Goal: Communication & Community: Answer question/provide support

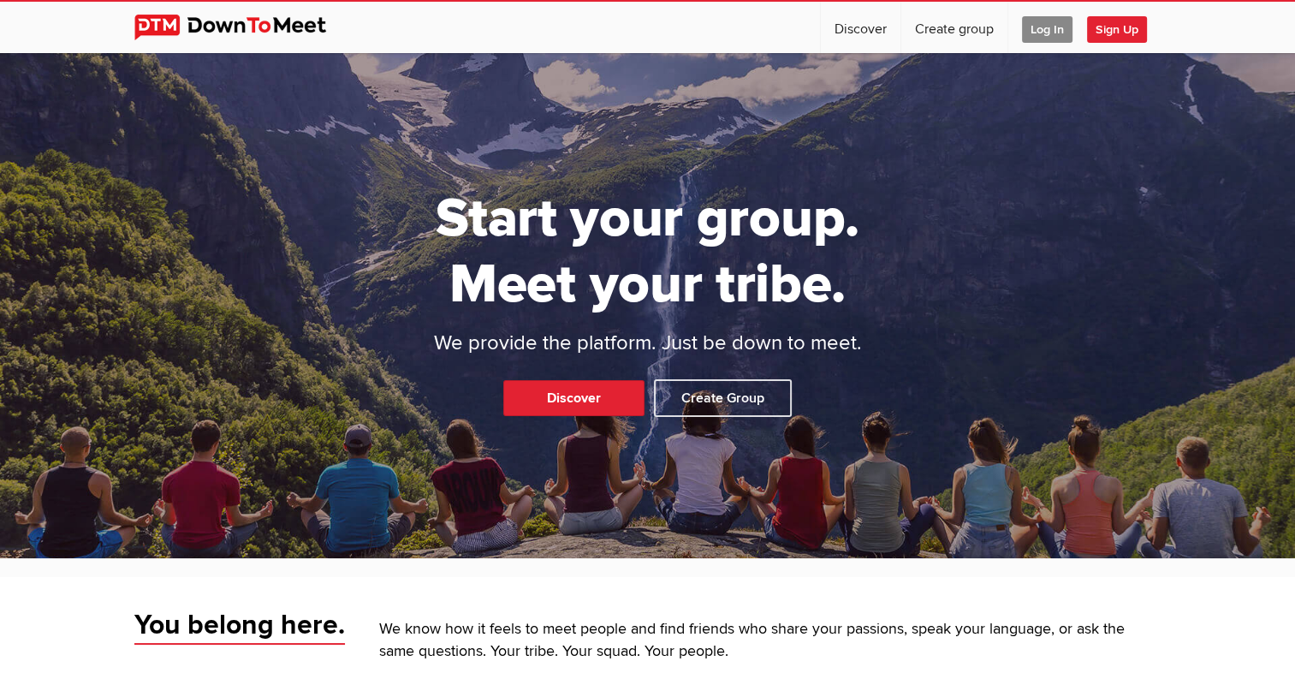
click at [1037, 33] on span "Log In" at bounding box center [1047, 29] width 51 height 27
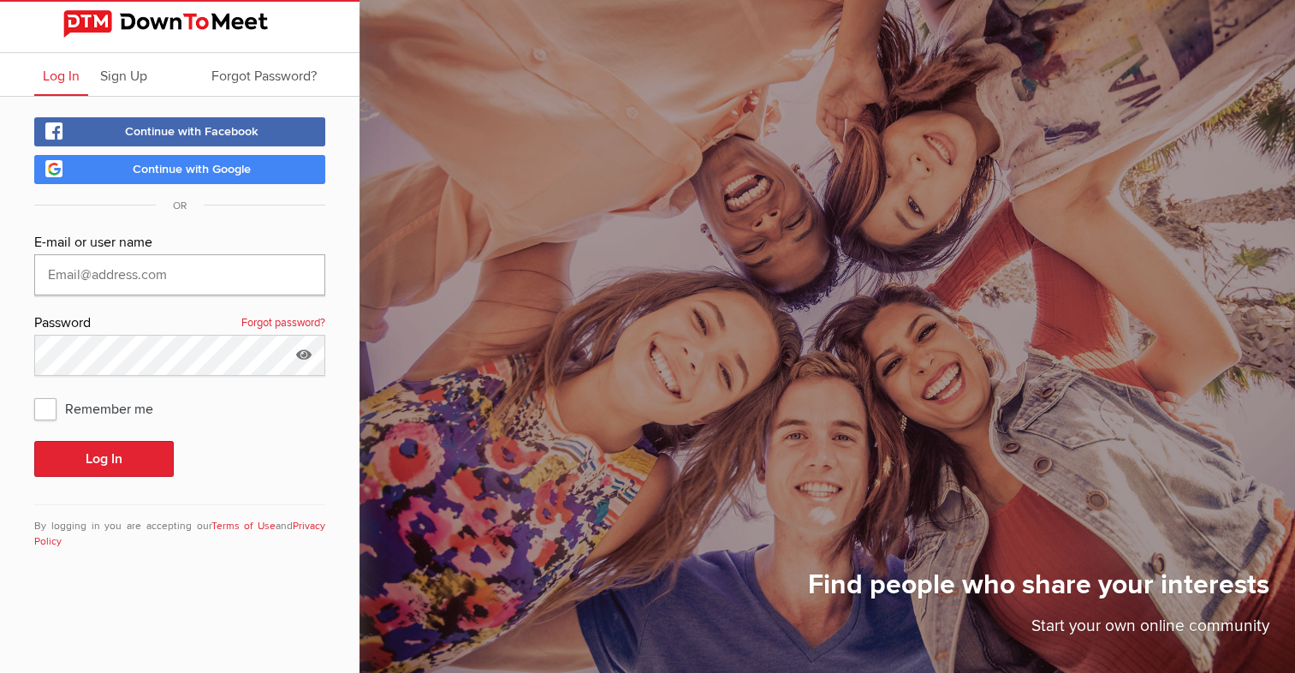
click at [156, 264] on input "text" at bounding box center [179, 274] width 291 height 41
type input "geordiesean@yahoo.co.uk"
click at [130, 457] on button "Log In" at bounding box center [104, 459] width 140 height 36
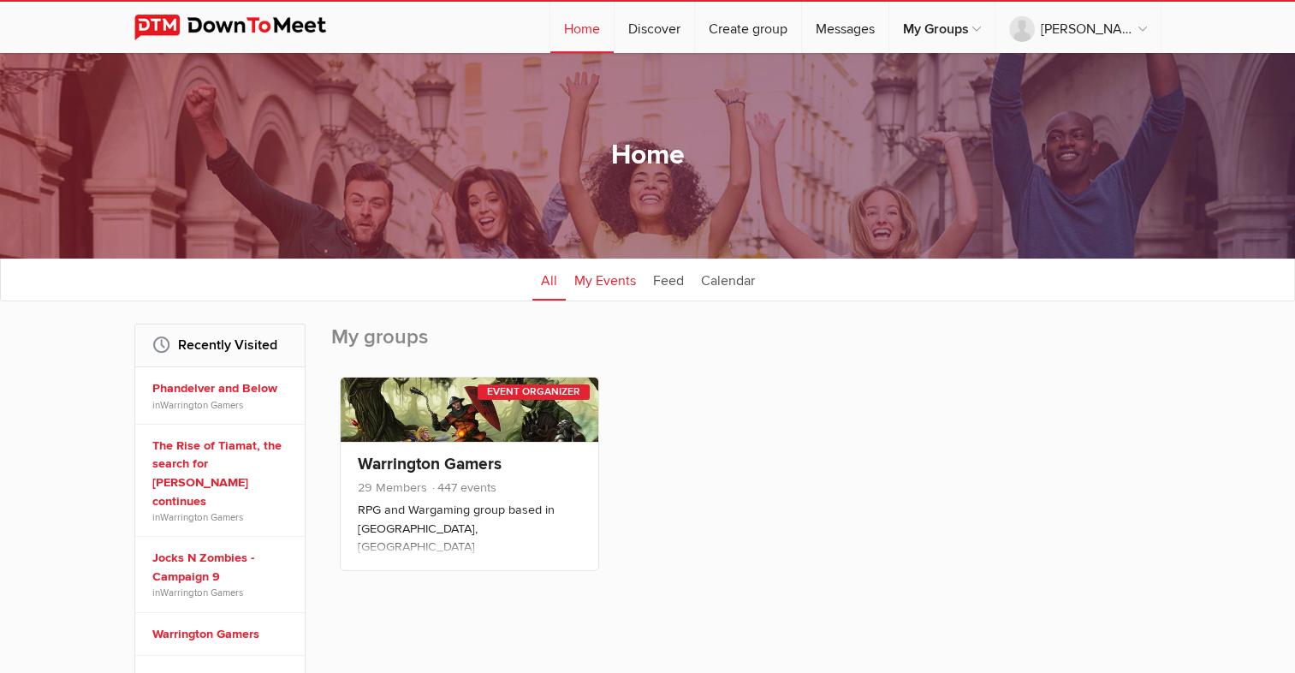
click at [612, 277] on link "My Events" at bounding box center [605, 279] width 79 height 43
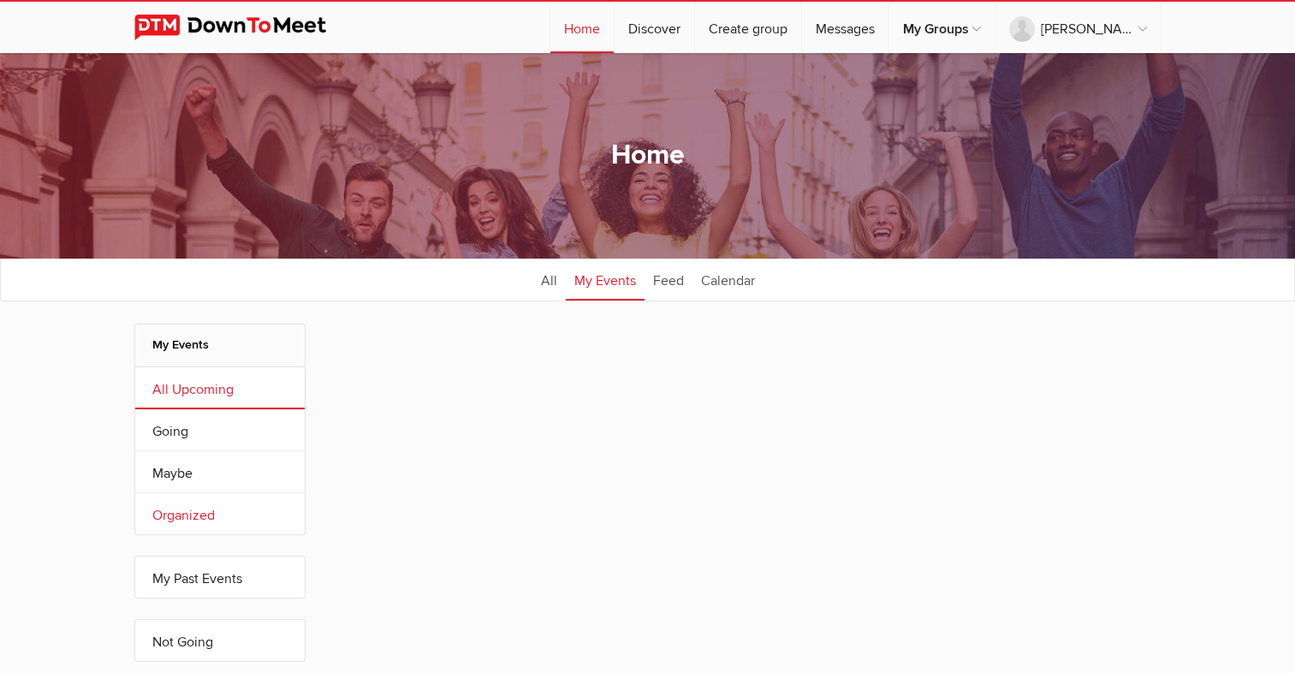
click at [202, 515] on link "Organized" at bounding box center [220, 513] width 170 height 41
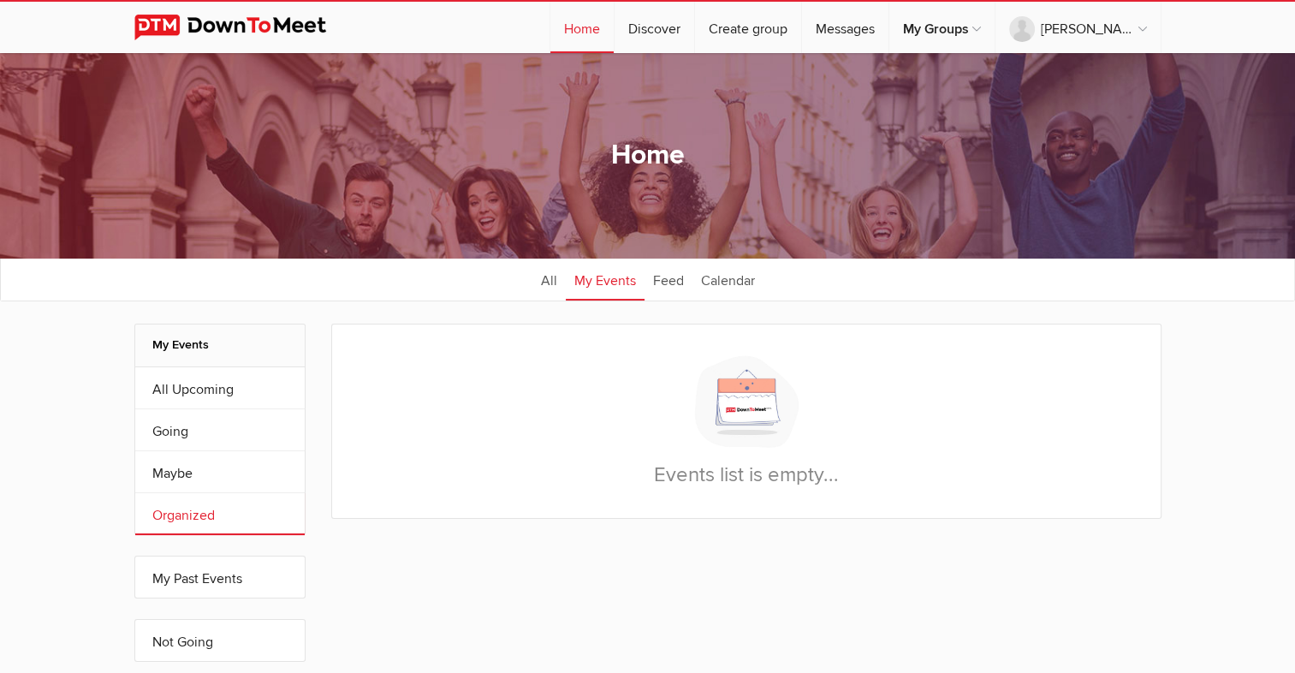
click at [548, 283] on link "All" at bounding box center [549, 279] width 33 height 43
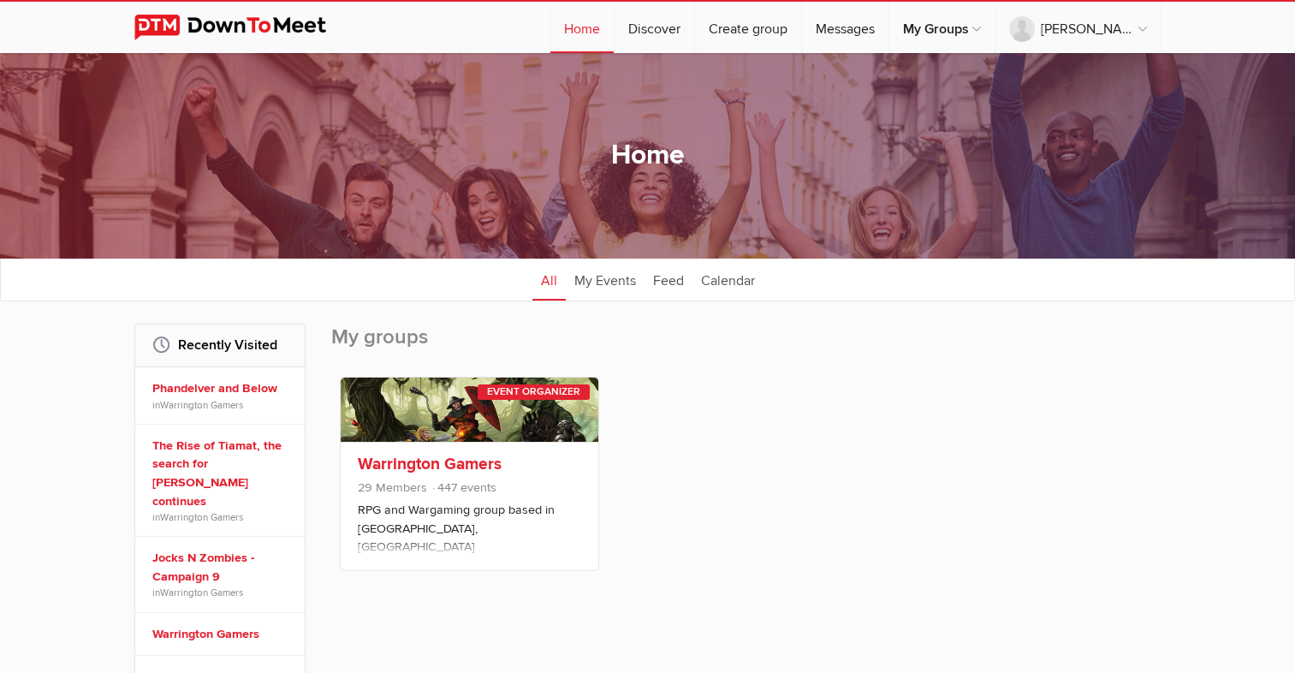
click at [473, 467] on link "Warrington Gamers" at bounding box center [430, 464] width 144 height 21
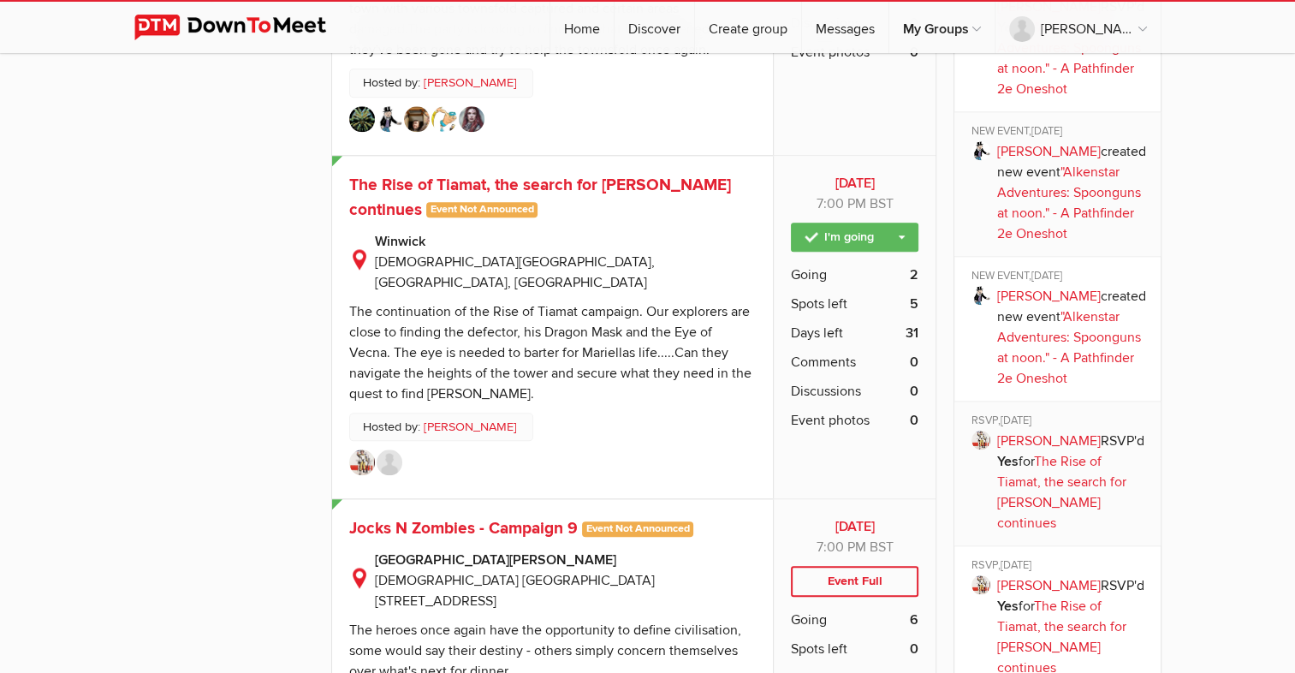
scroll to position [1798, 0]
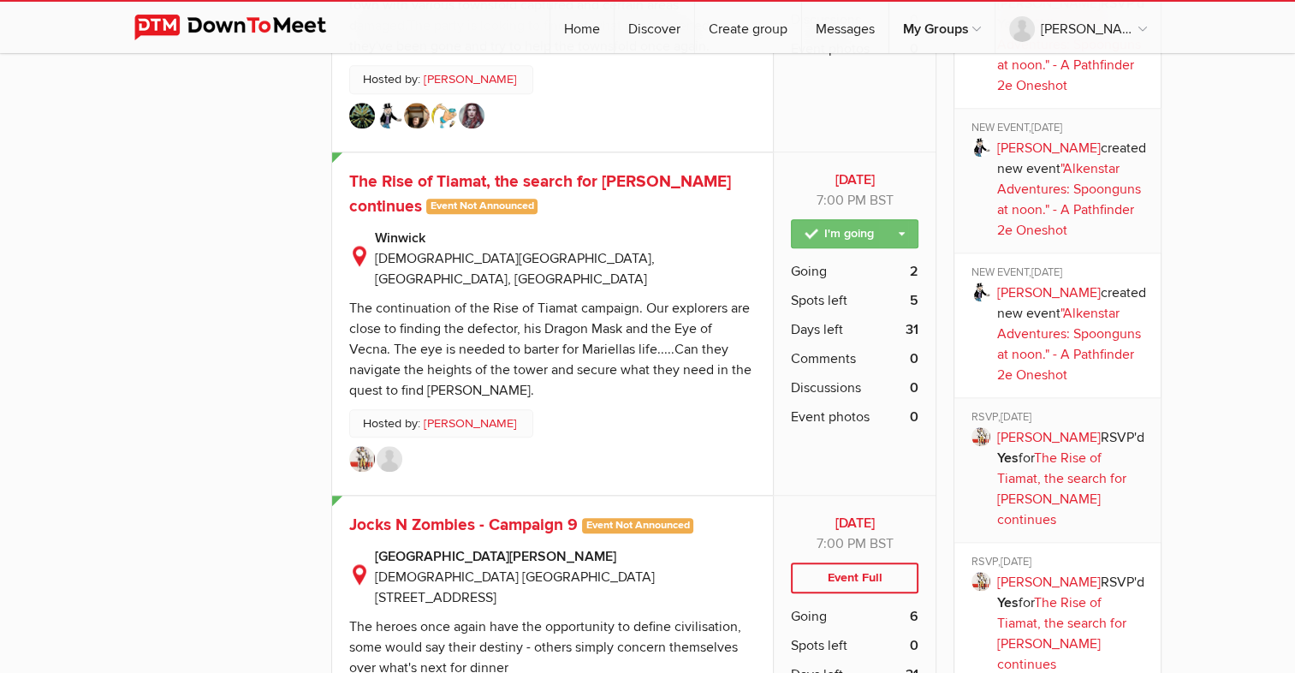
click at [901, 219] on link "I'm going" at bounding box center [855, 233] width 128 height 29
click at [500, 171] on span "The Rise of Tiamat, the search for Mariella continues" at bounding box center [540, 193] width 382 height 45
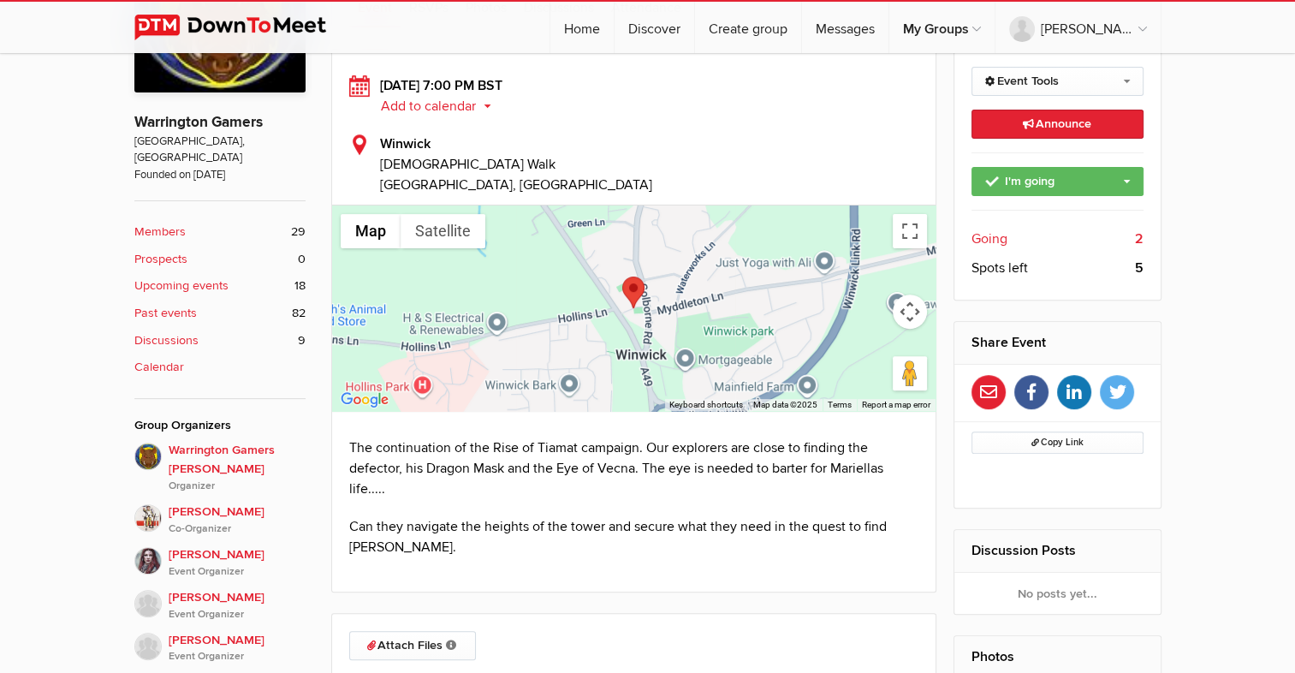
scroll to position [342, 0]
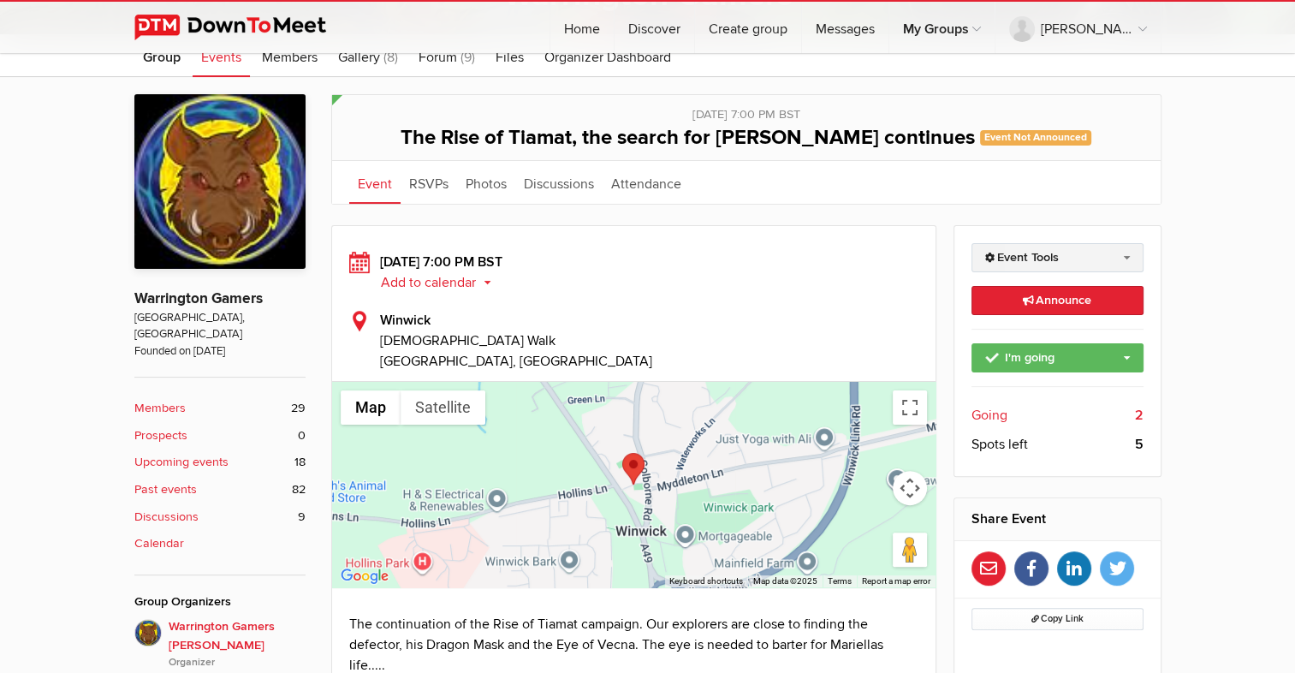
click at [1124, 254] on link "Event Tools" at bounding box center [1058, 257] width 172 height 29
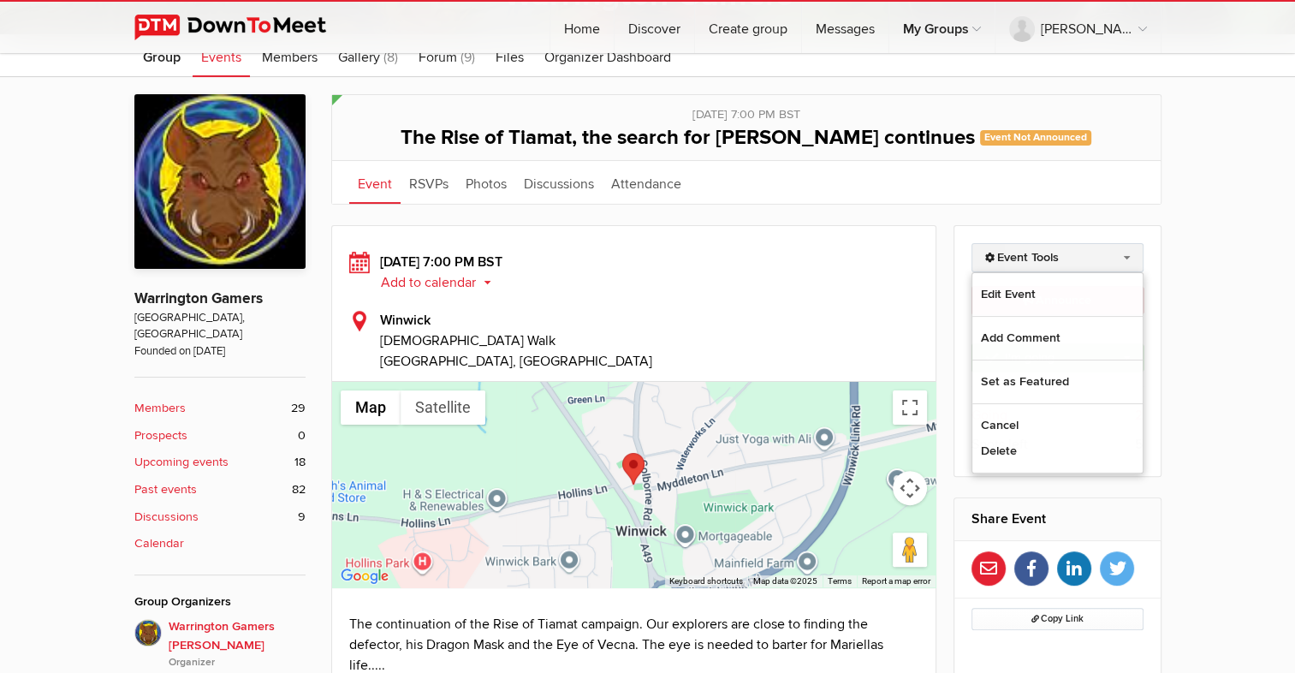
click at [1101, 250] on link "Event Tools" at bounding box center [1058, 257] width 172 height 29
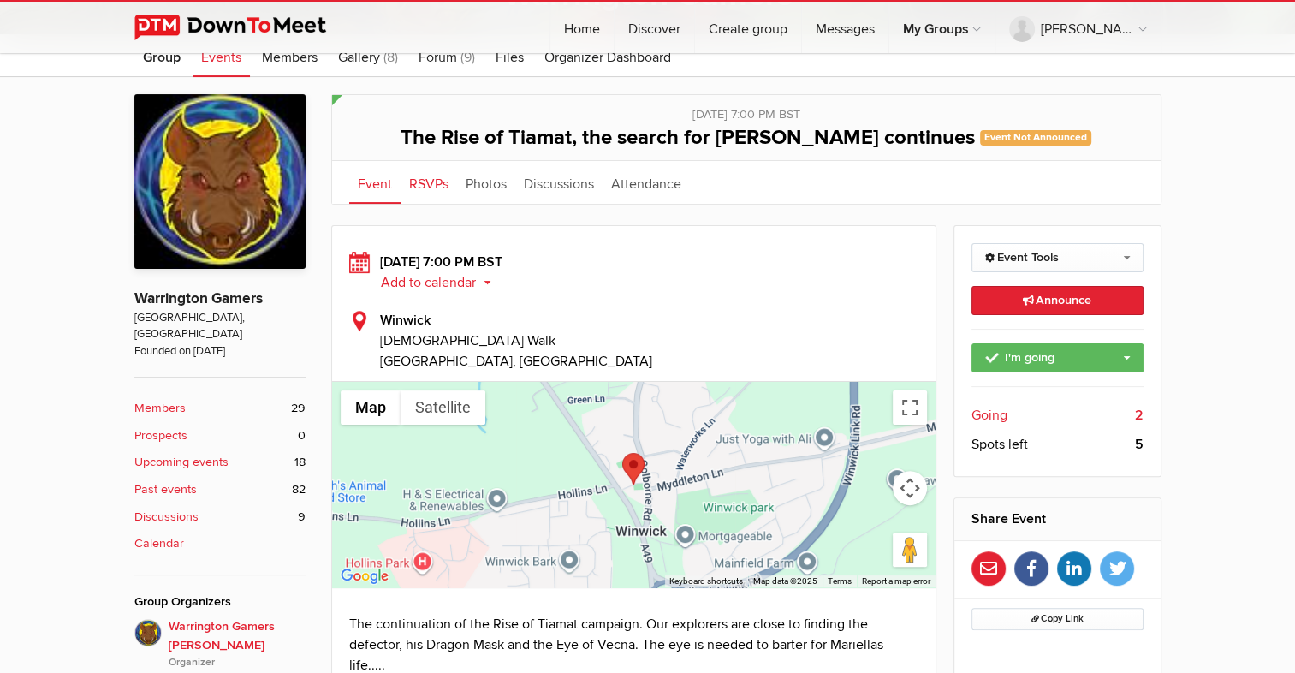
click at [427, 182] on link "RSVPs" at bounding box center [429, 182] width 57 height 43
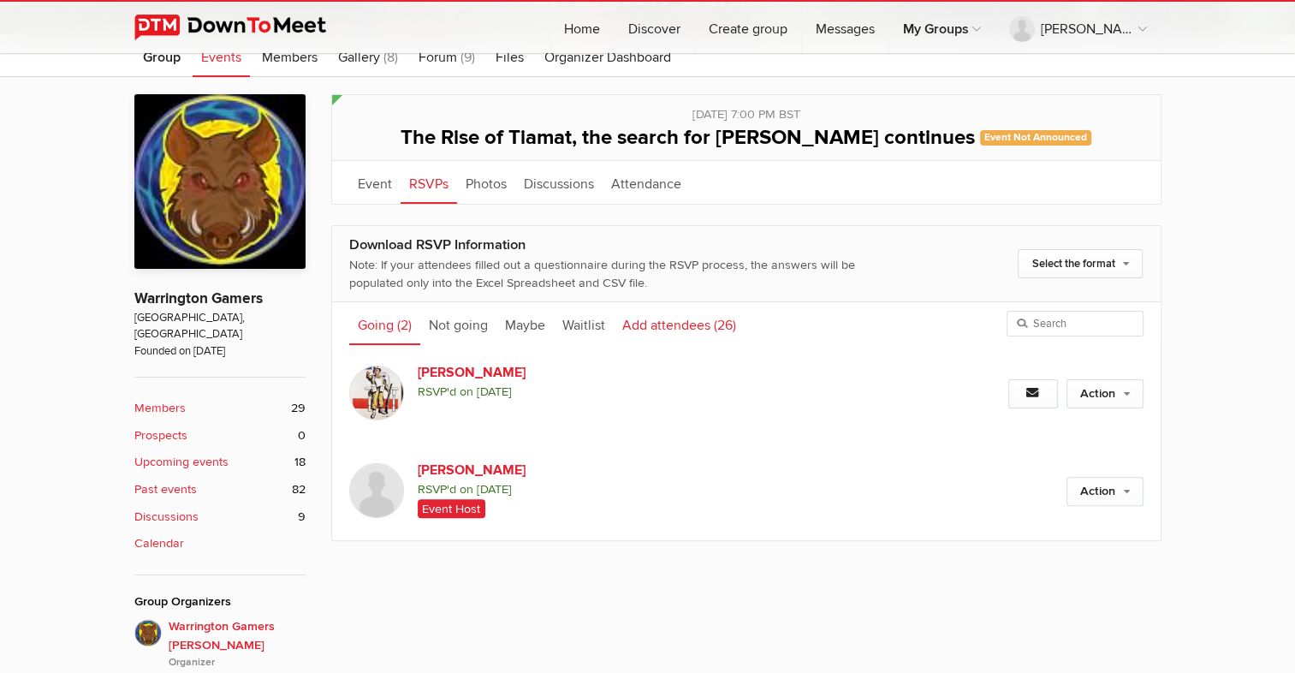
click at [678, 326] on link "Add attendees (26)" at bounding box center [679, 323] width 131 height 43
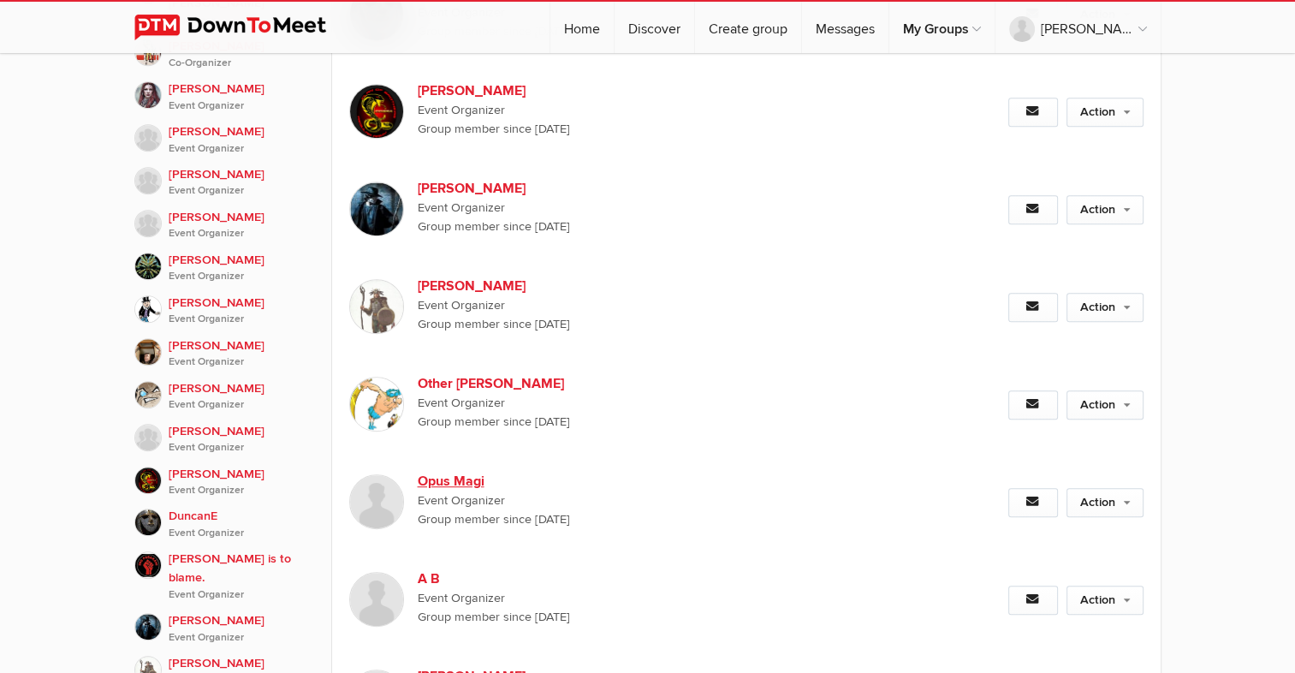
scroll to position [1027, 0]
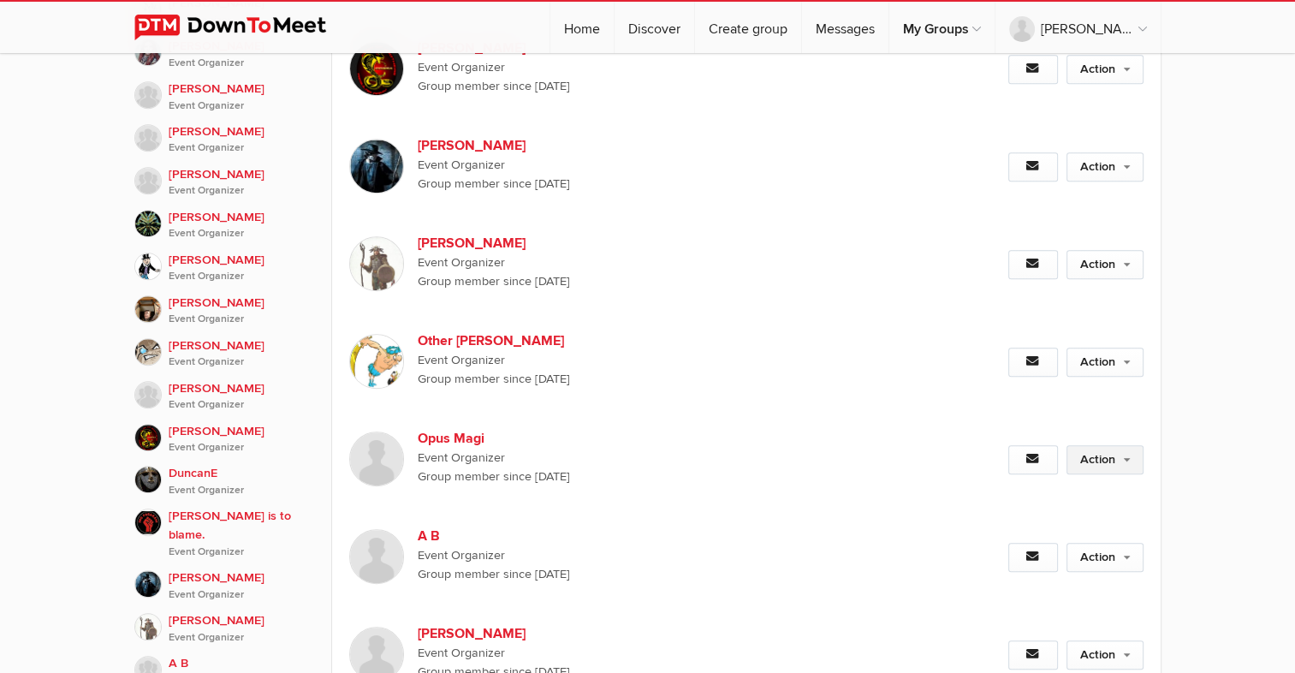
click at [1123, 445] on link "Action" at bounding box center [1105, 459] width 77 height 29
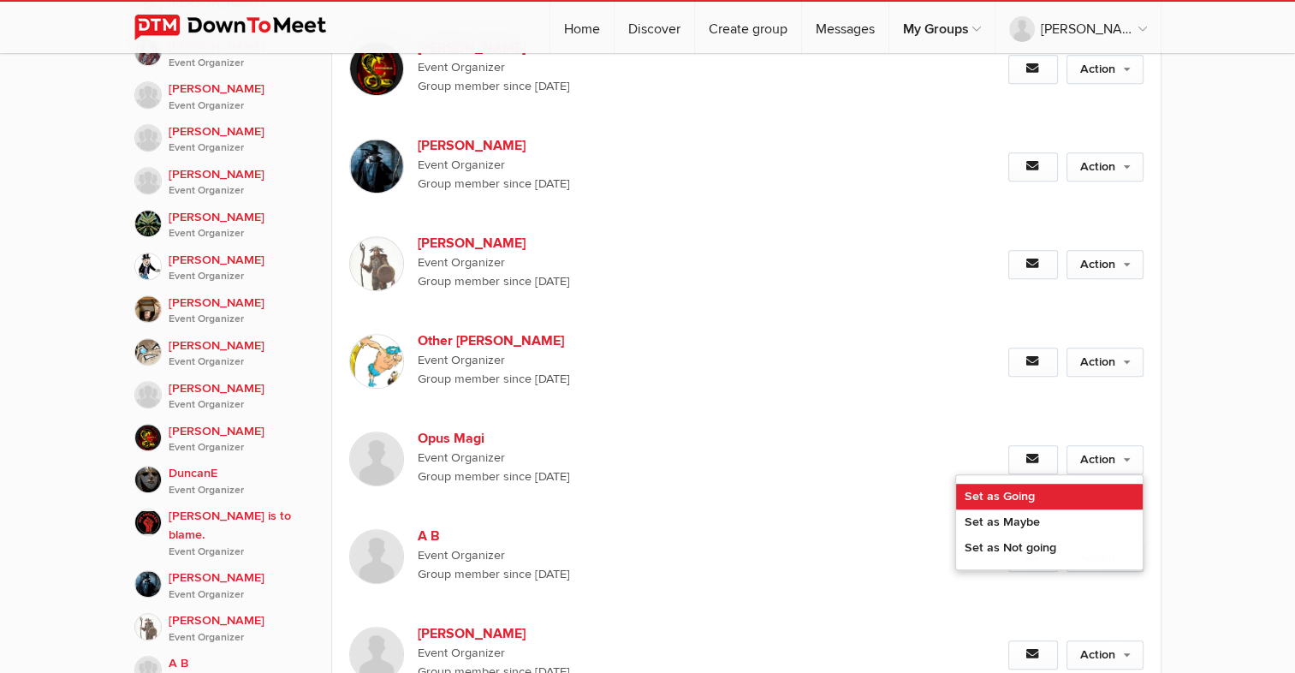
click at [1007, 484] on link "Set as Going" at bounding box center [1049, 497] width 187 height 26
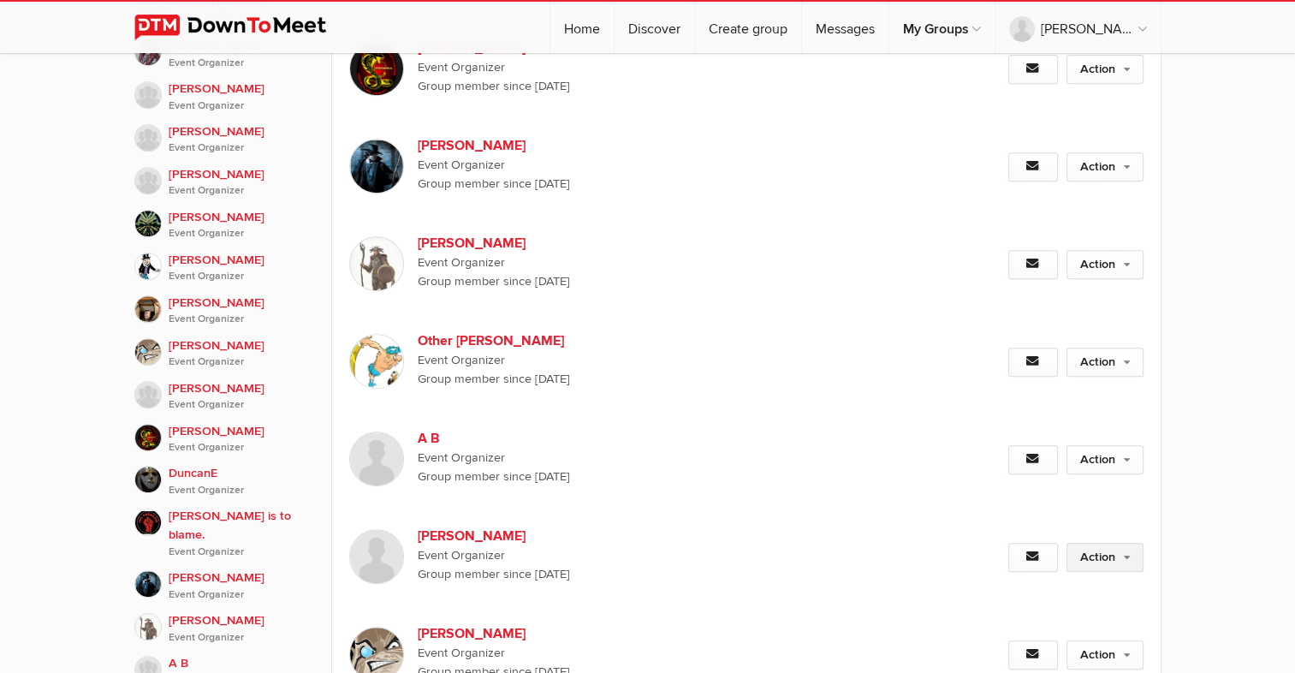
click at [1113, 543] on link "Action" at bounding box center [1105, 557] width 77 height 29
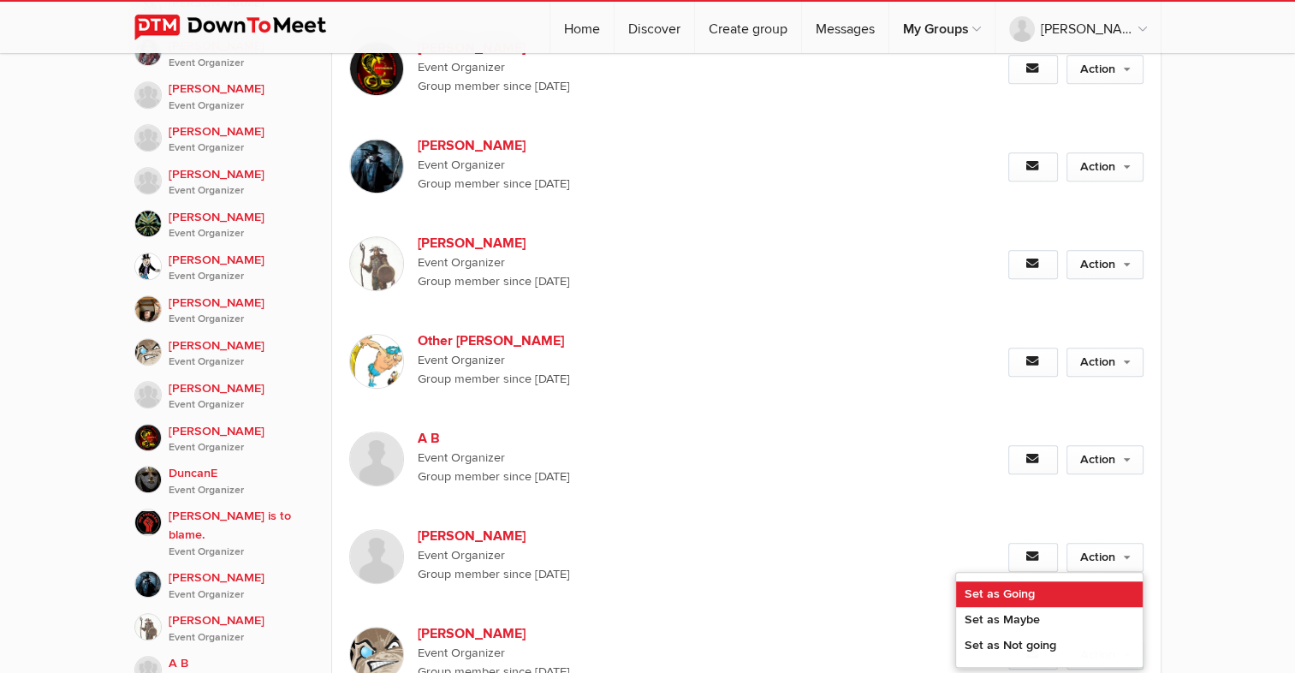
click at [1009, 581] on link "Set as Going" at bounding box center [1049, 594] width 187 height 26
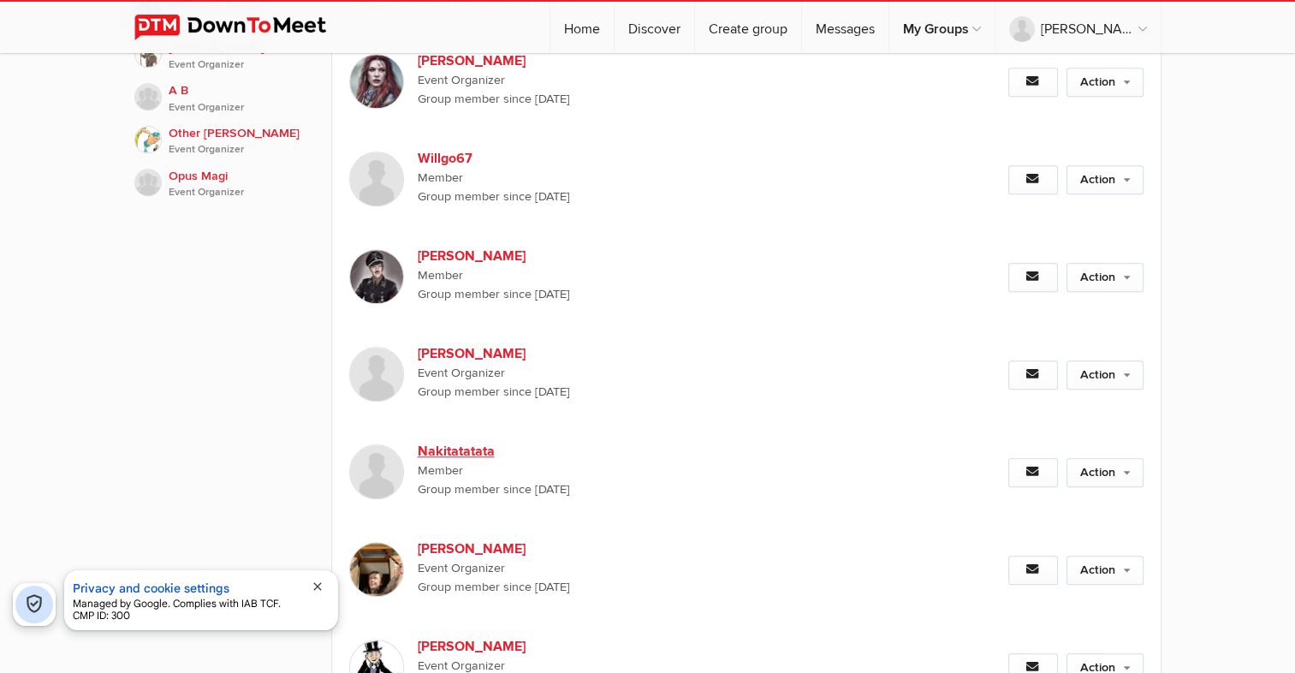
scroll to position [1627, 0]
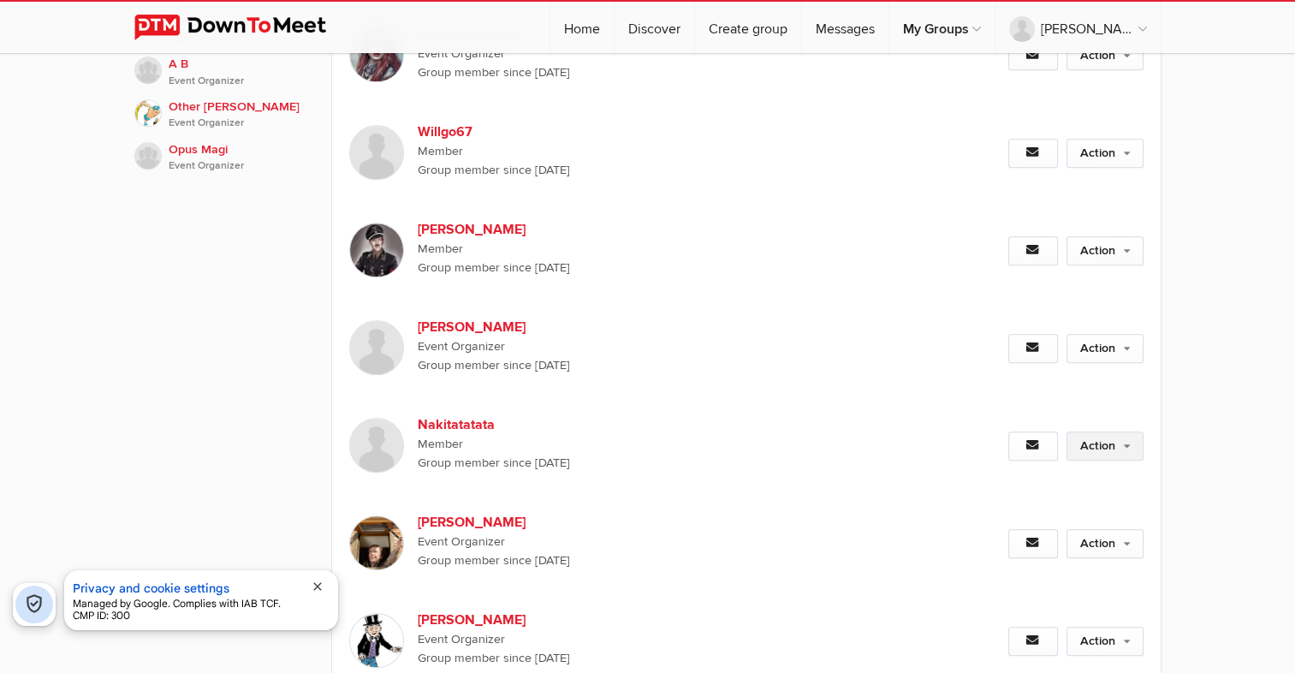
click at [1120, 432] on link "Action" at bounding box center [1105, 446] width 77 height 29
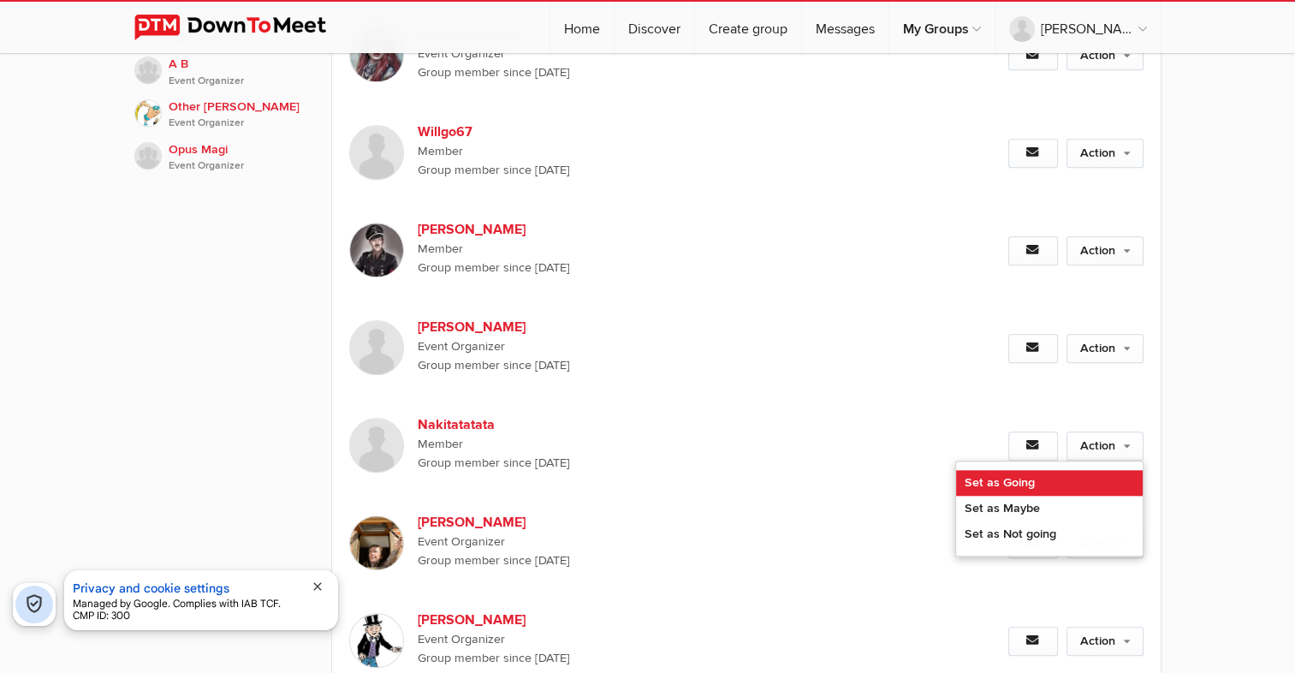
click at [997, 470] on link "Set as Going" at bounding box center [1049, 483] width 187 height 26
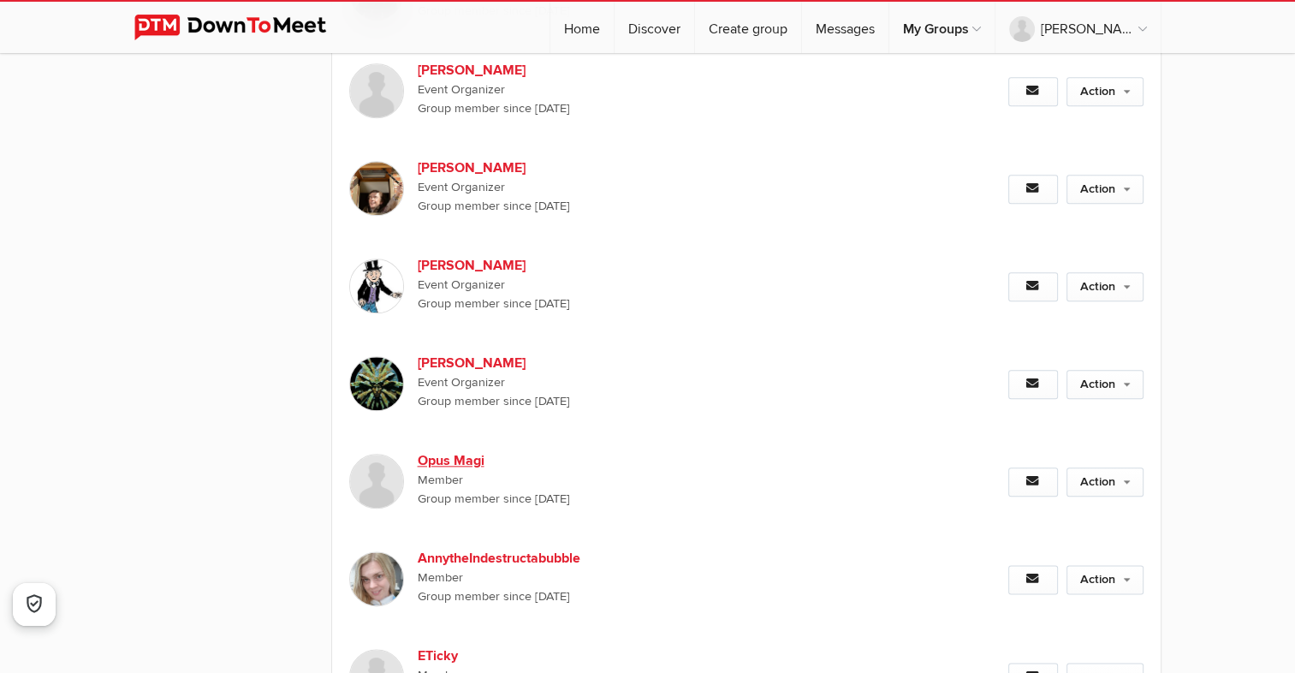
scroll to position [1969, 0]
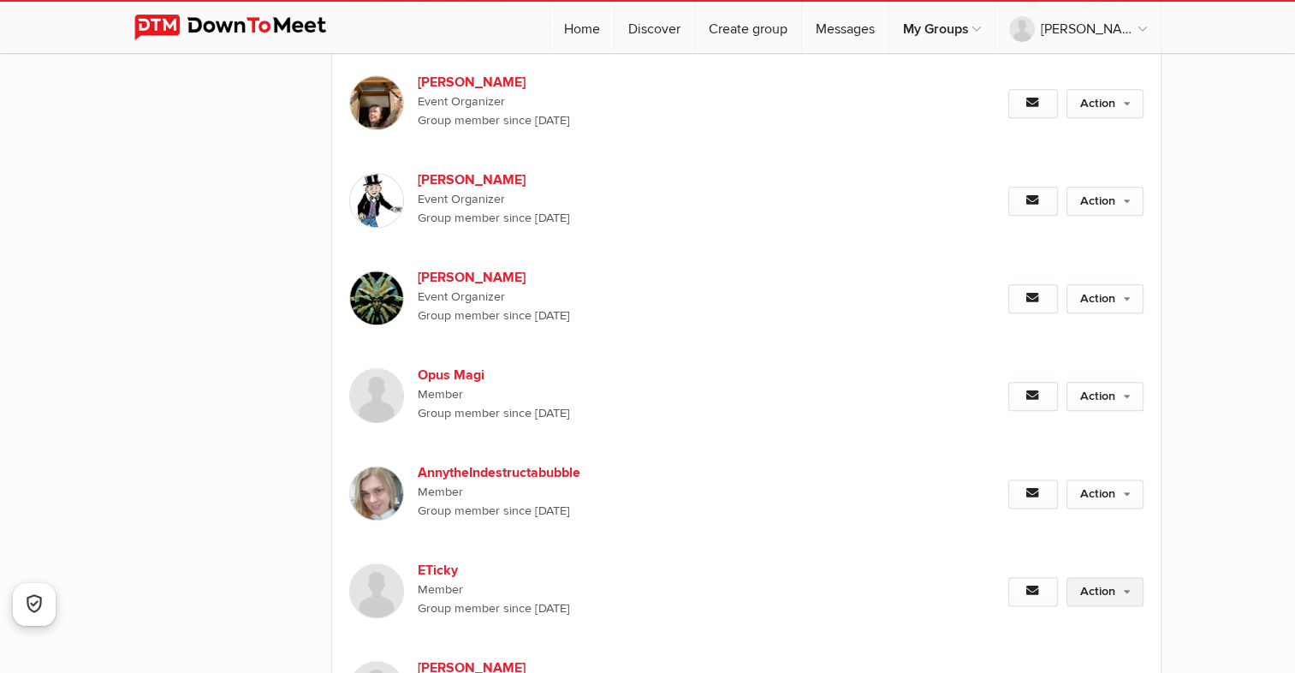
click at [1127, 577] on link "Action" at bounding box center [1105, 591] width 77 height 29
click at [1023, 616] on link "Set as Going" at bounding box center [1049, 629] width 187 height 26
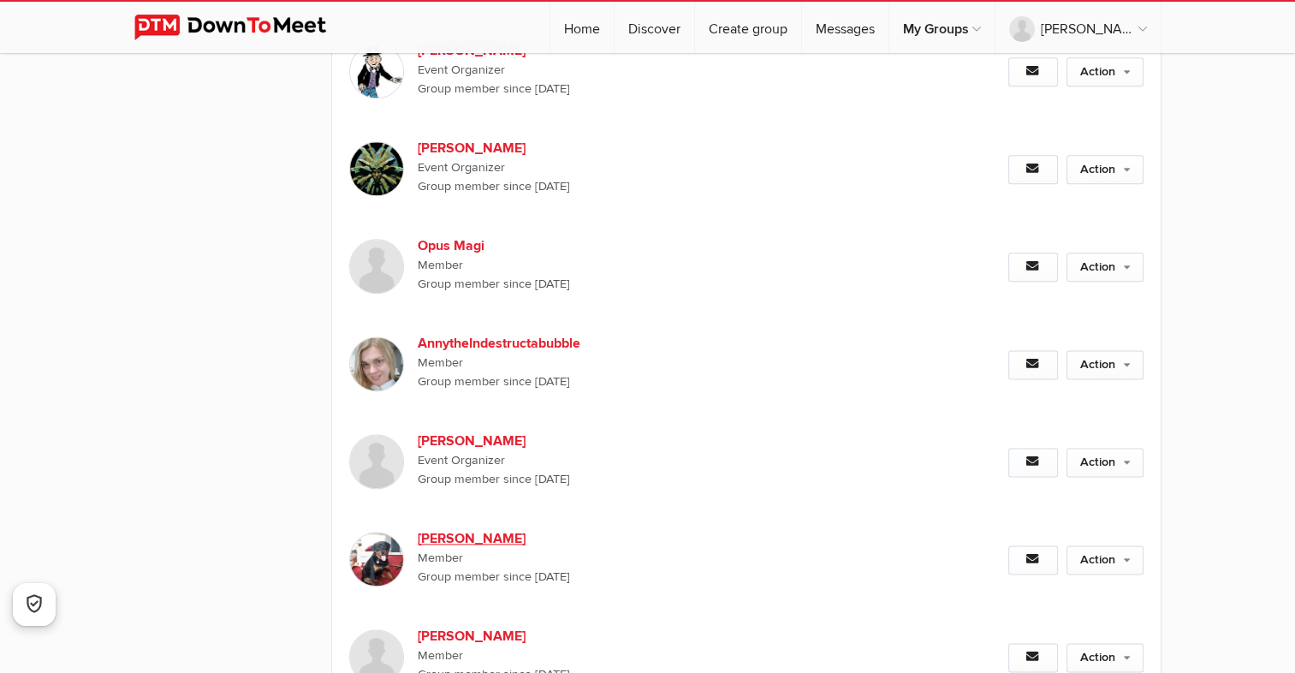
scroll to position [2140, 0]
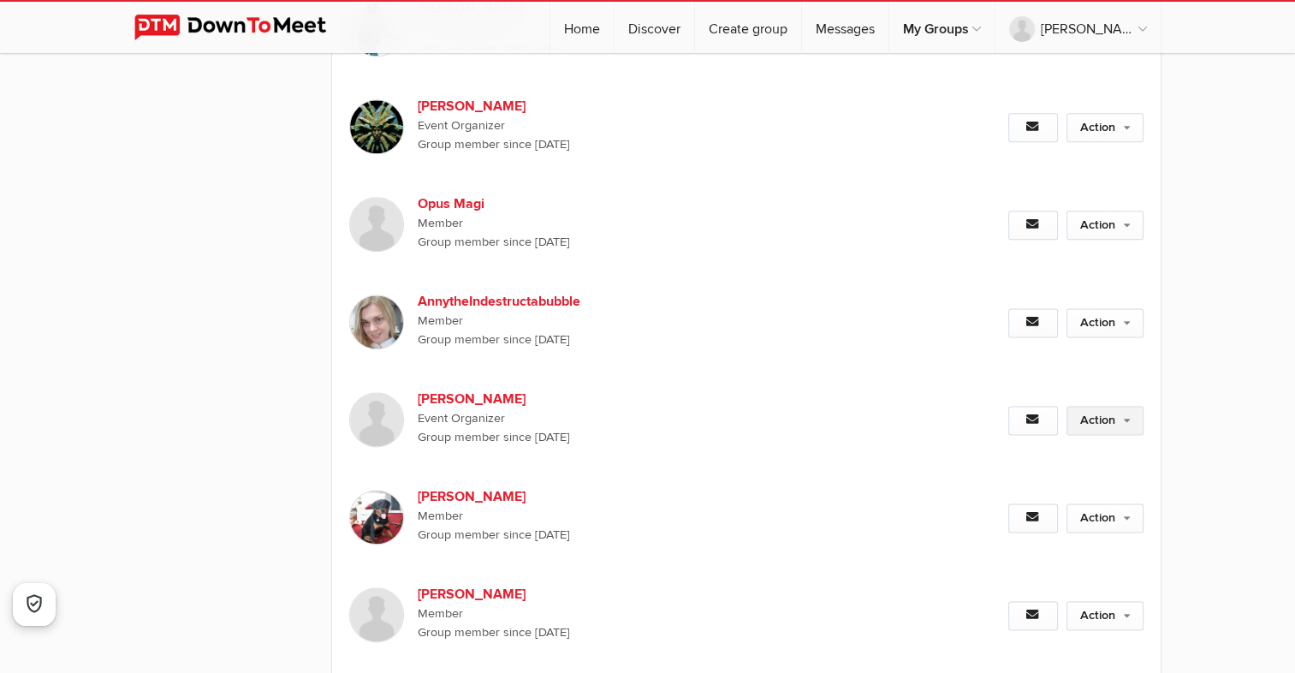
click at [1119, 406] on link "Action" at bounding box center [1105, 420] width 77 height 29
click at [1128, 406] on link "Action" at bounding box center [1105, 420] width 77 height 29
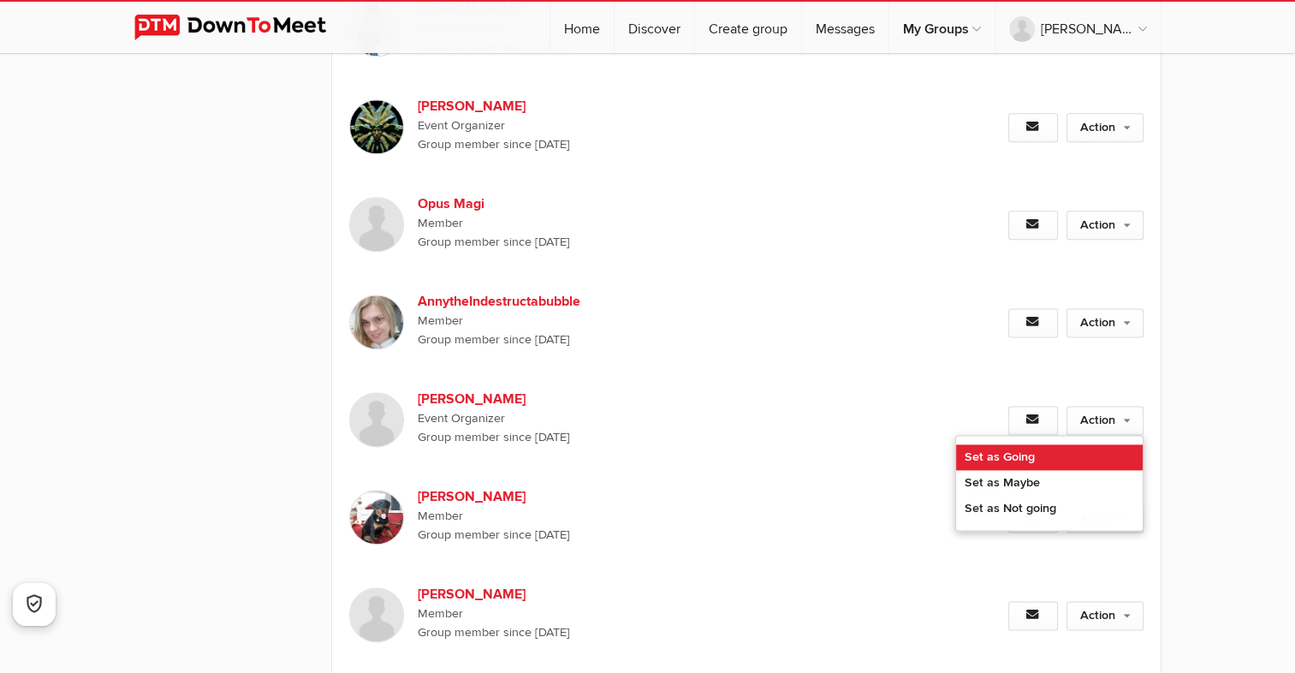
click at [1054, 444] on link "Set as Going" at bounding box center [1049, 457] width 187 height 26
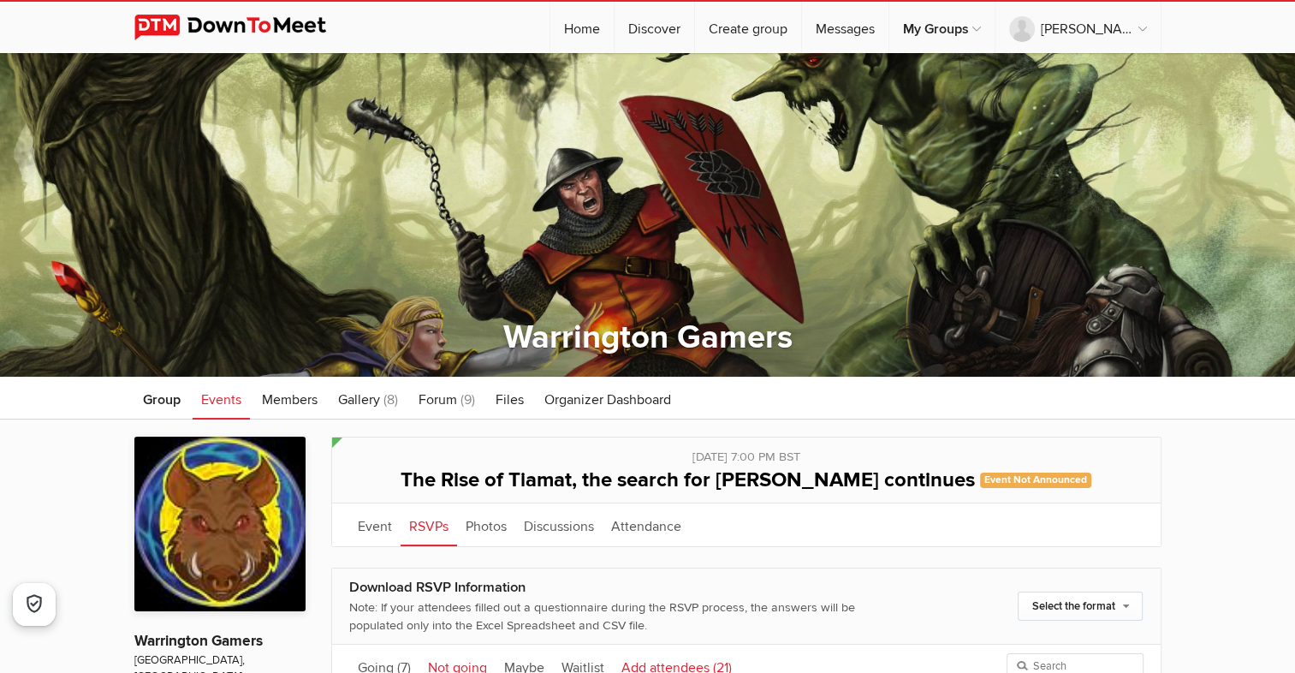
scroll to position [257, 0]
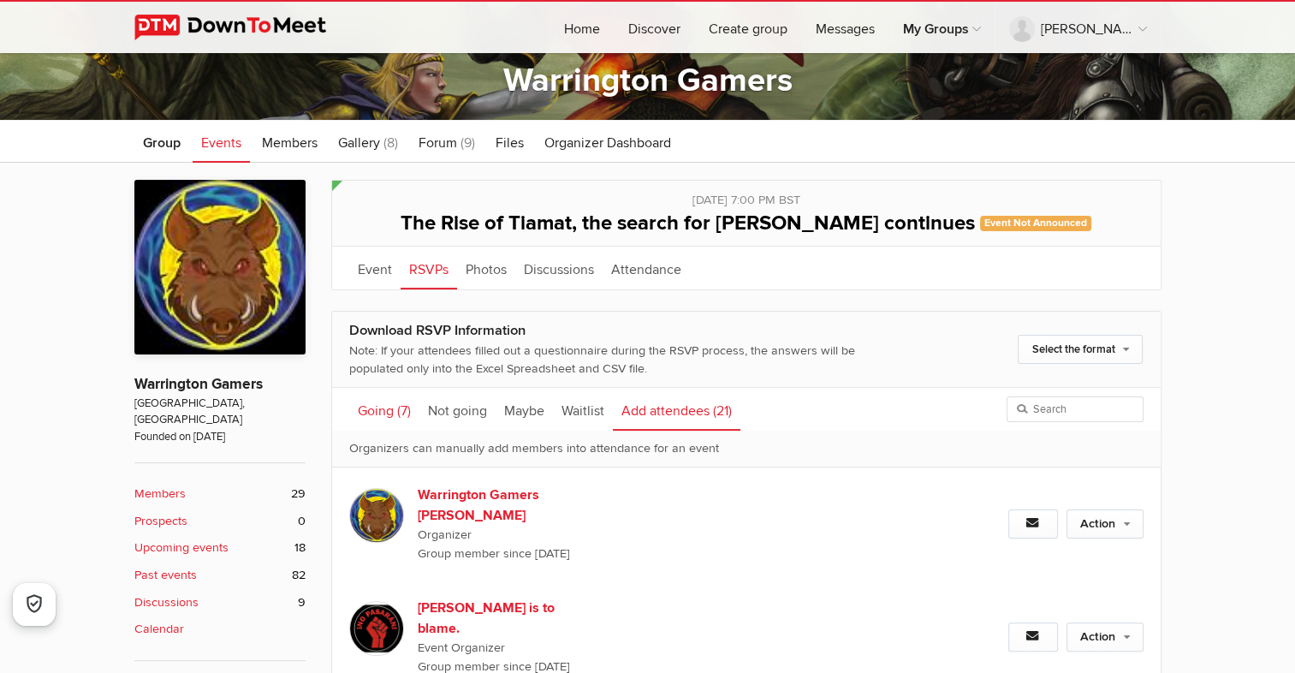
click at [379, 409] on link "Going (7)" at bounding box center [384, 409] width 70 height 43
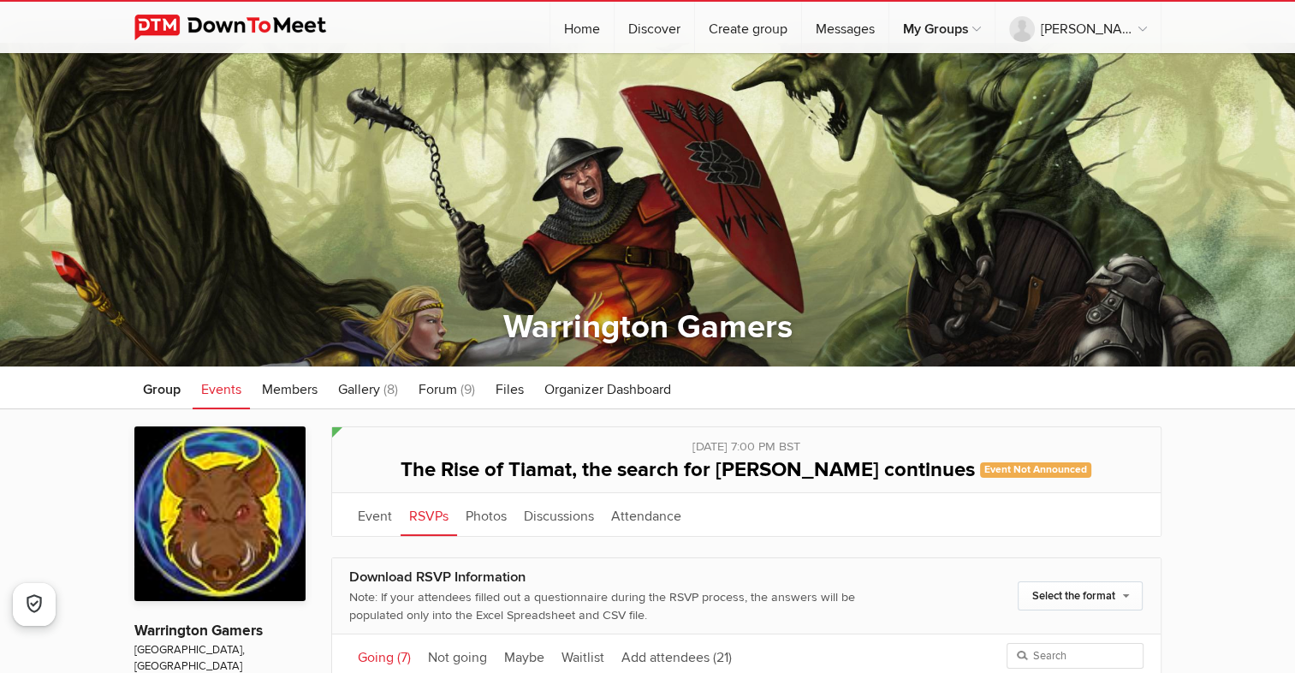
scroll to position [0, 0]
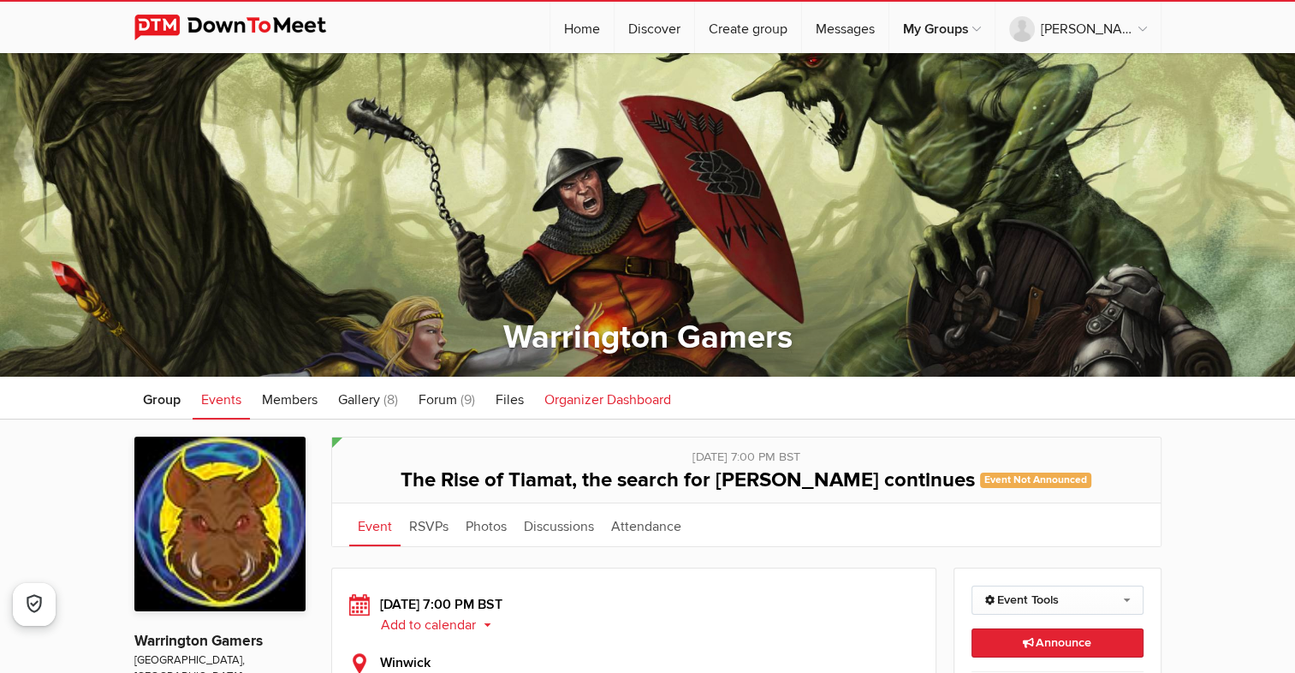
click at [610, 399] on span "Organizer Dashboard" at bounding box center [608, 399] width 127 height 17
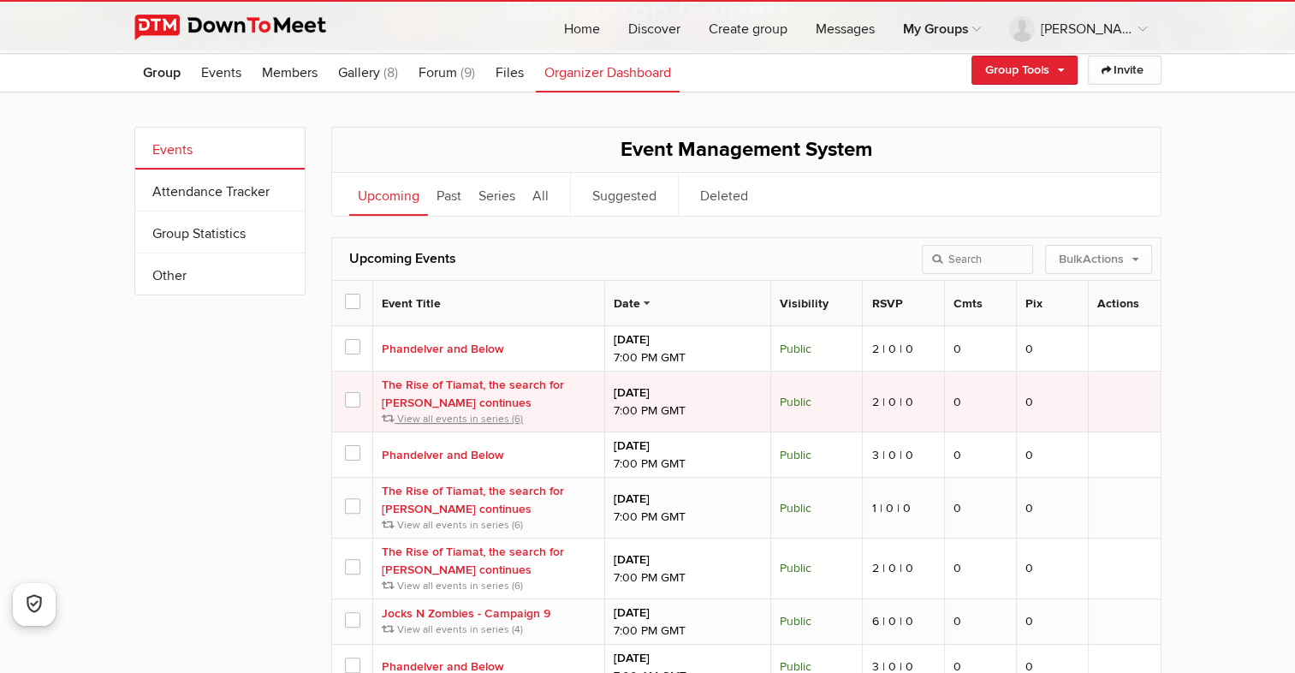
scroll to position [428, 0]
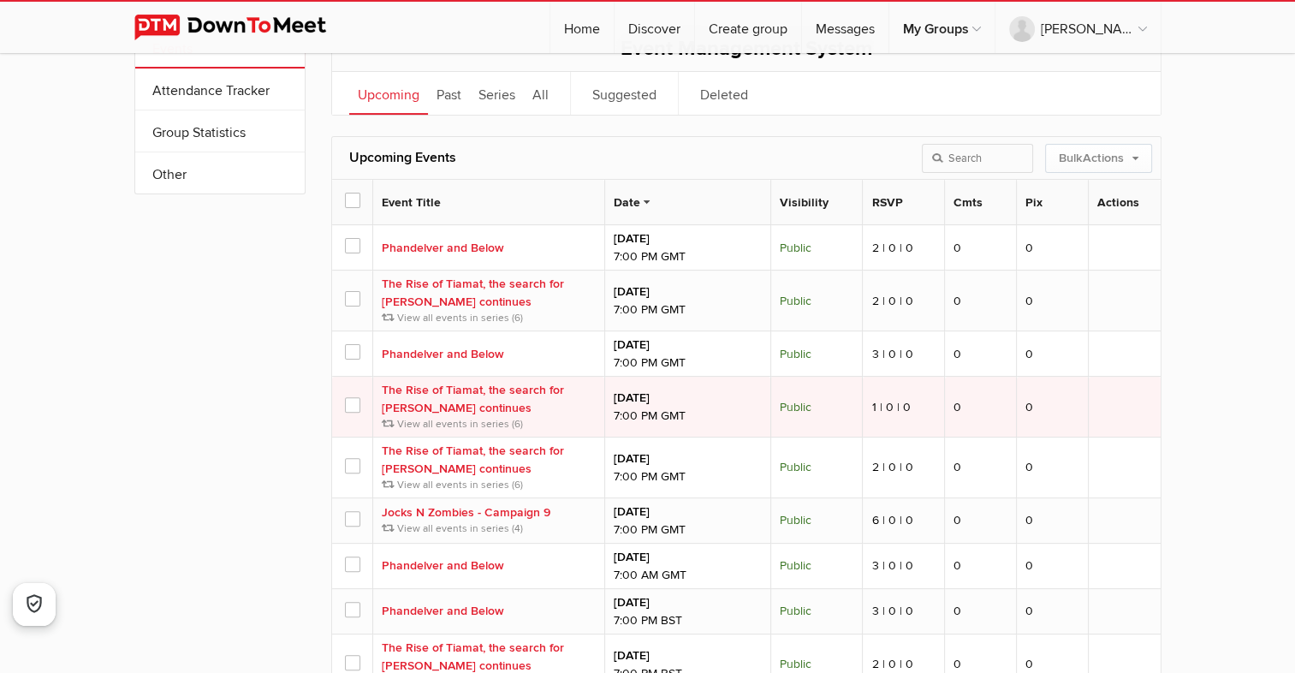
drag, startPoint x: 348, startPoint y: 399, endPoint x: 351, endPoint y: 427, distance: 28.5
click at [348, 400] on span at bounding box center [352, 404] width 14 height 14
click at [0, 0] on input "checkbox" at bounding box center [0, 0] width 0 height 0
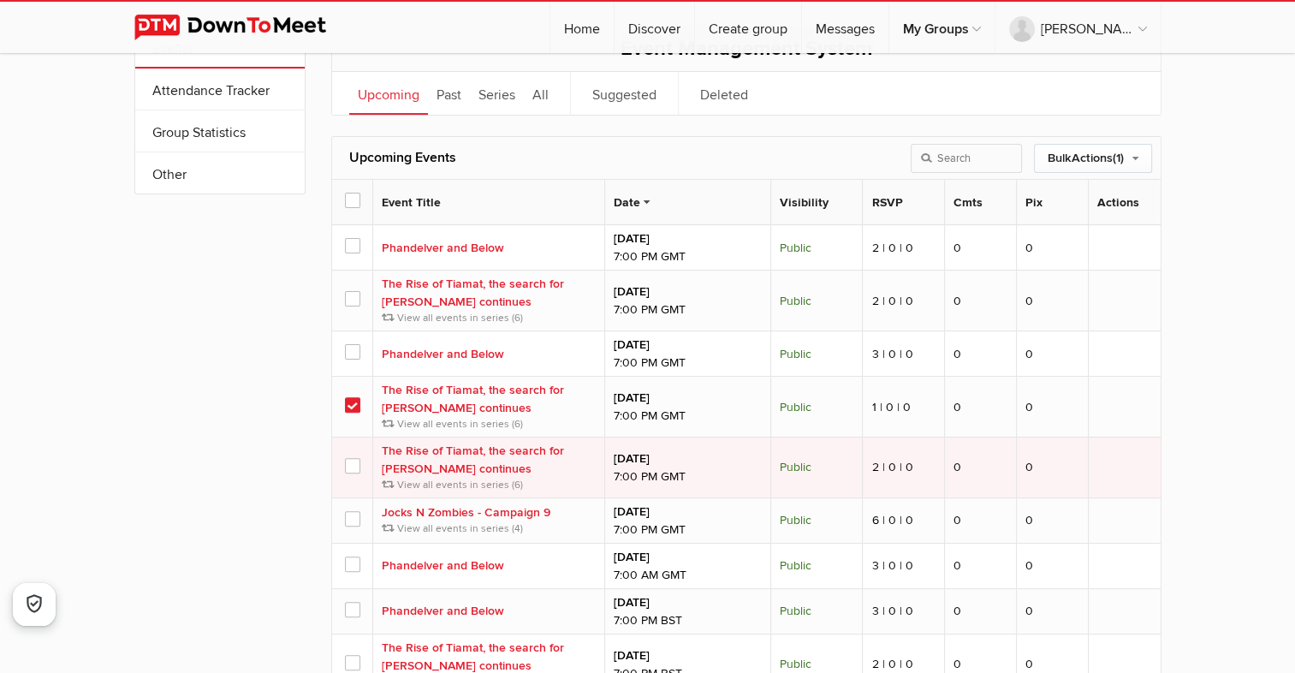
click at [353, 467] on span at bounding box center [352, 465] width 14 height 14
click at [0, 0] on input "checkbox" at bounding box center [0, 0] width 0 height 0
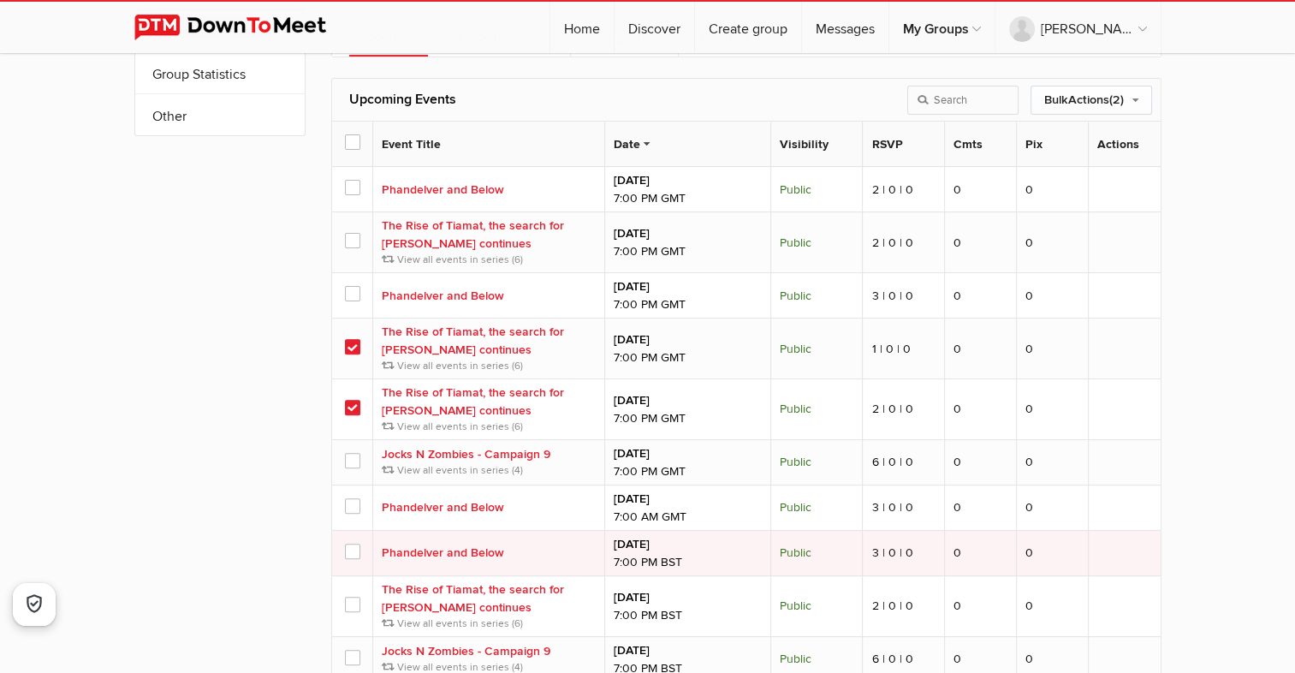
scroll to position [514, 0]
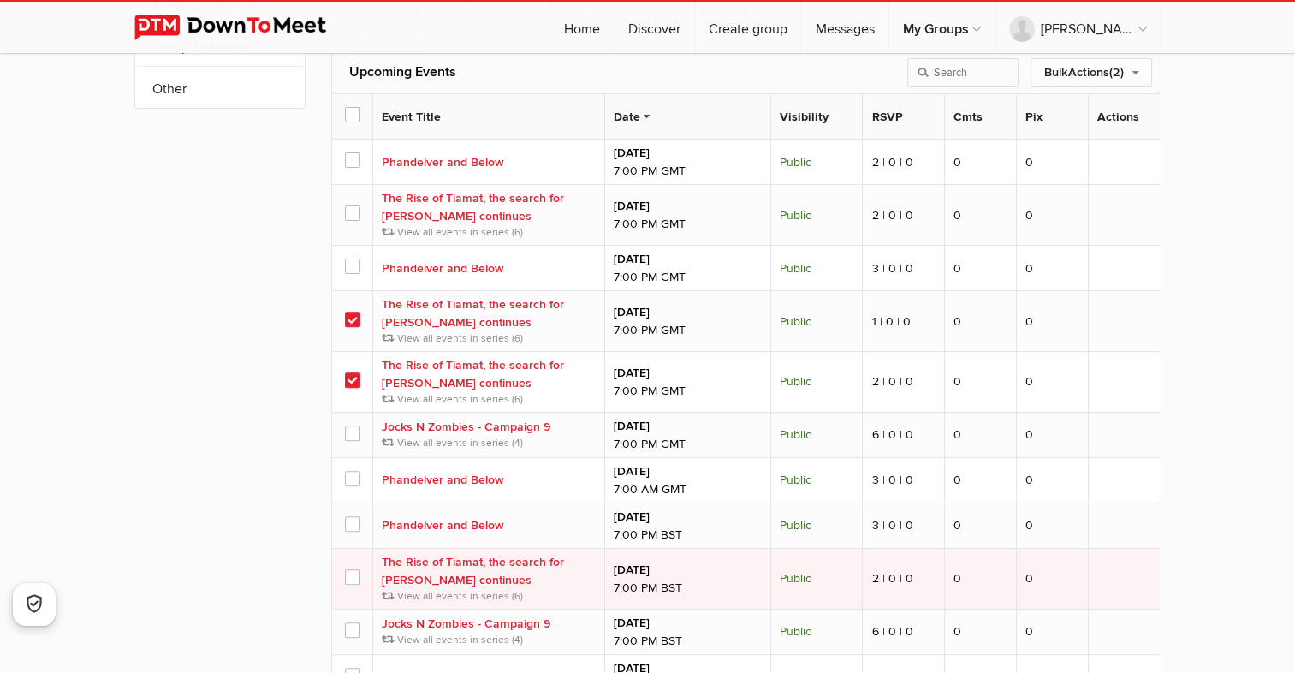
drag, startPoint x: 354, startPoint y: 573, endPoint x: 360, endPoint y: 558, distance: 15.4
click at [356, 573] on span at bounding box center [352, 576] width 14 height 14
click at [0, 0] on input "checkbox" at bounding box center [0, 0] width 0 height 0
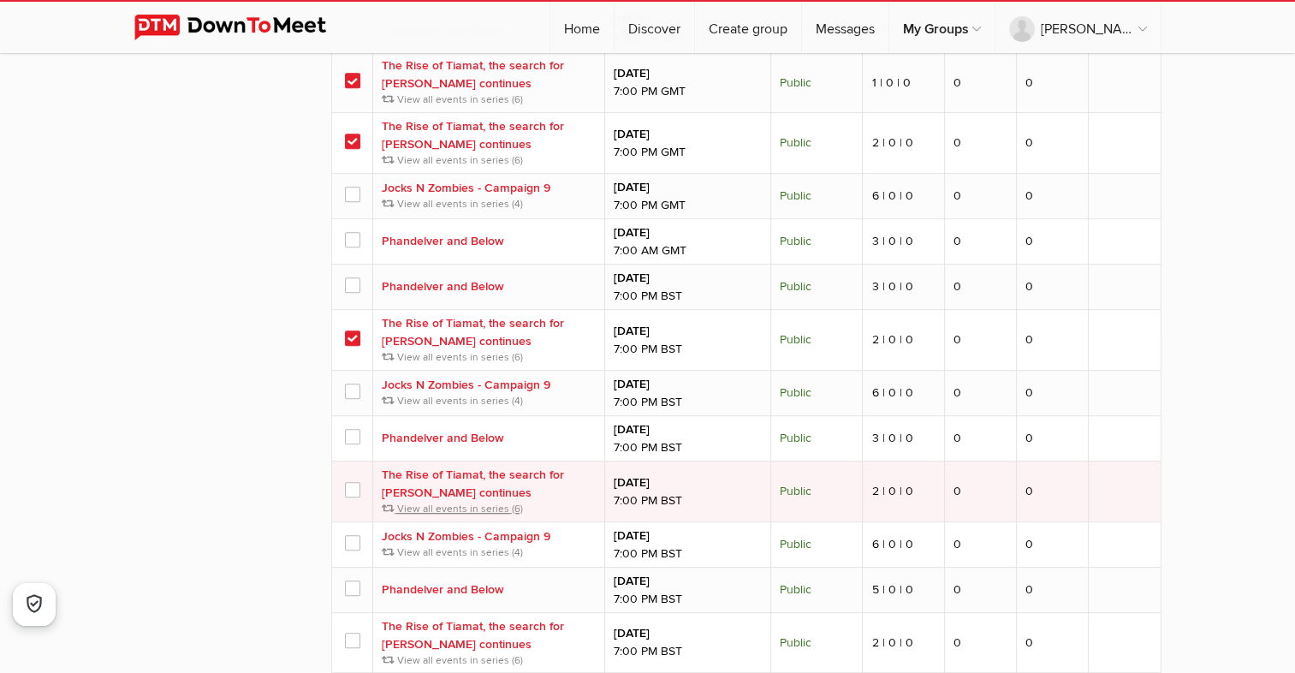
scroll to position [771, 0]
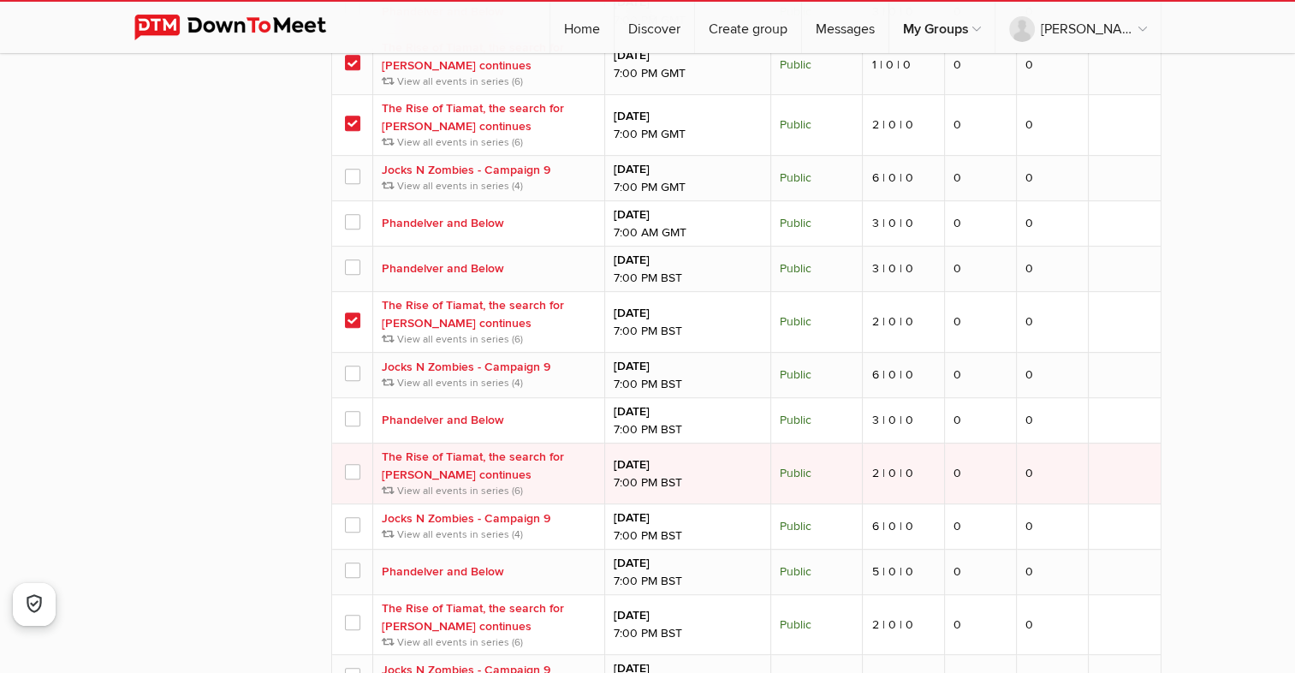
click at [350, 468] on span at bounding box center [352, 471] width 14 height 14
click at [0, 0] on input "checkbox" at bounding box center [0, 0] width 0 height 0
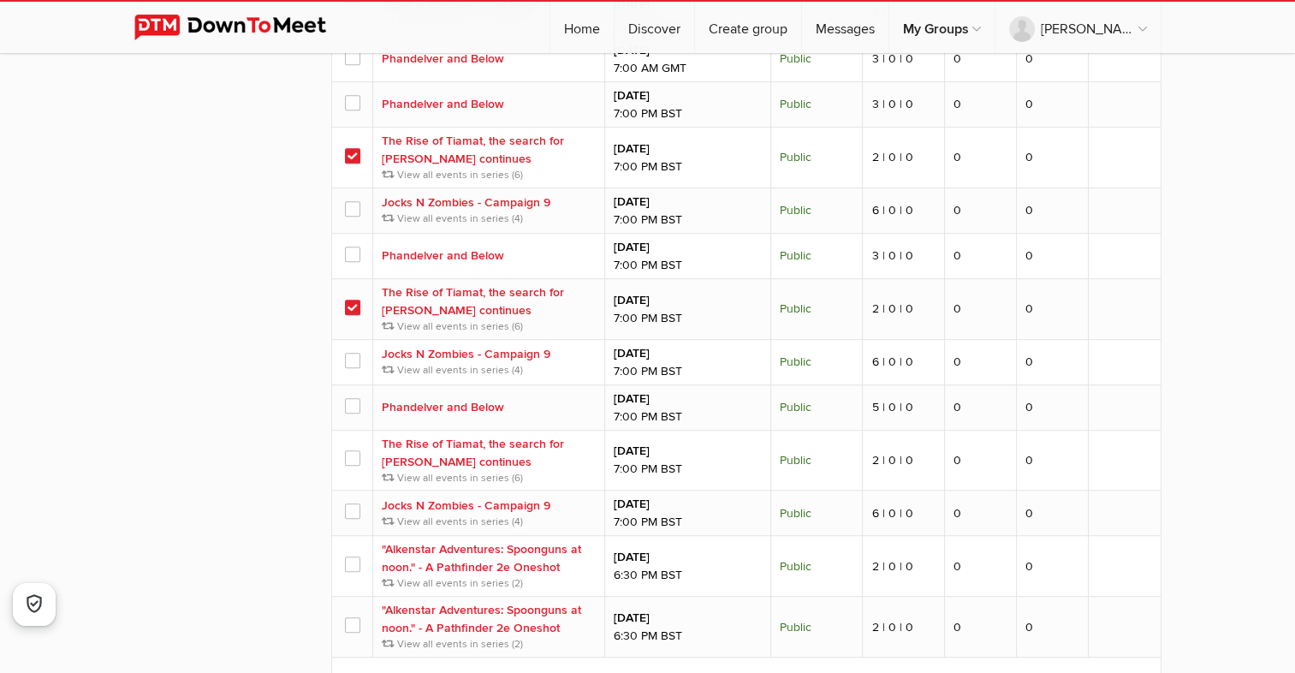
scroll to position [942, 0]
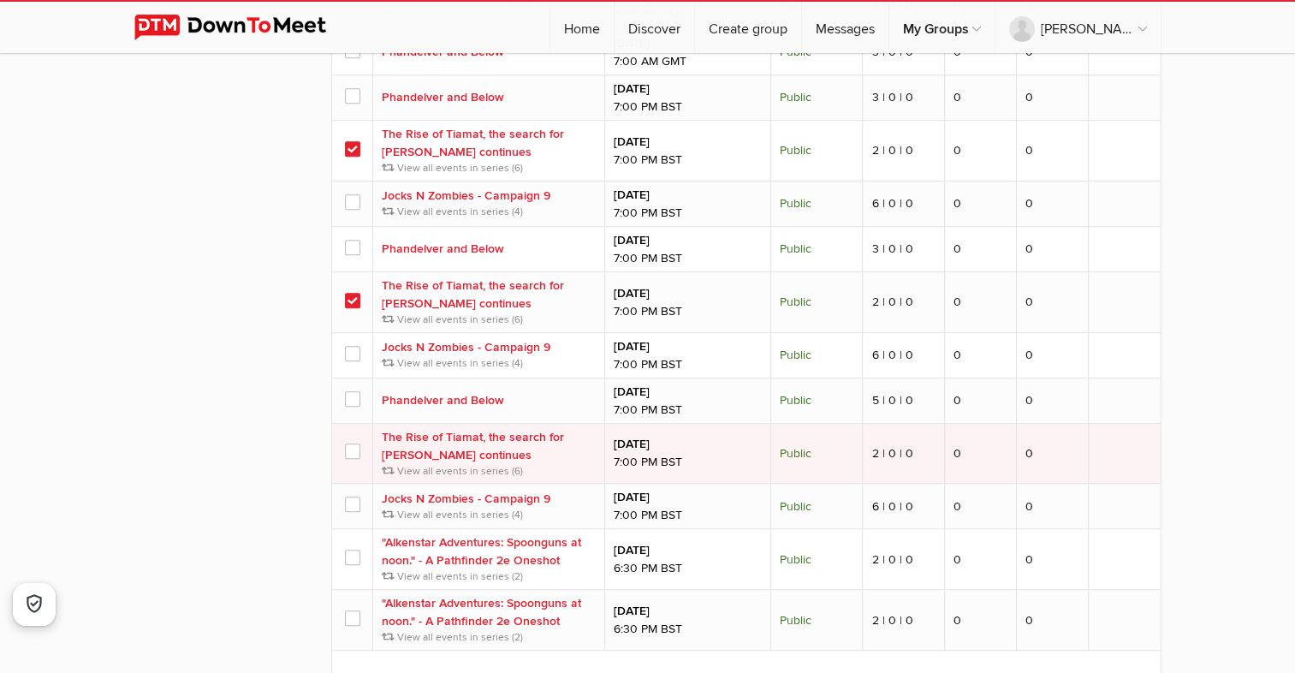
click at [354, 450] on span at bounding box center [352, 451] width 14 height 14
click at [0, 0] on input "checkbox" at bounding box center [0, 0] width 0 height 0
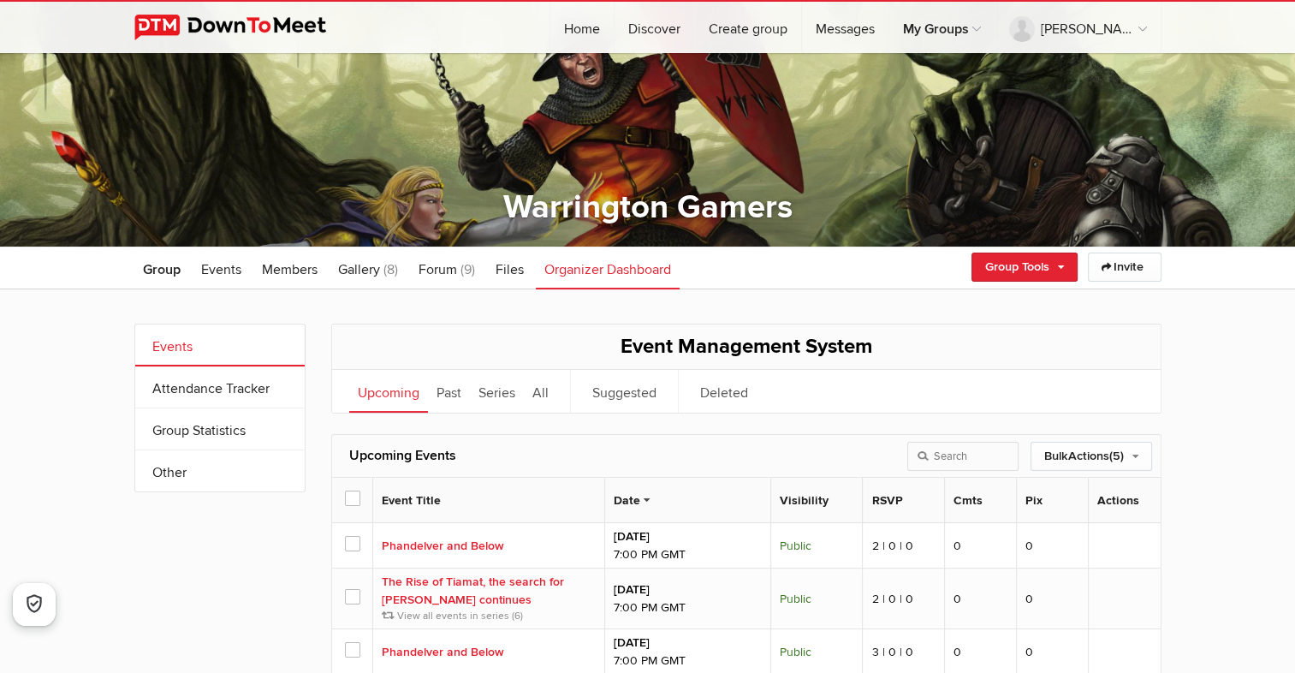
scroll to position [171, 0]
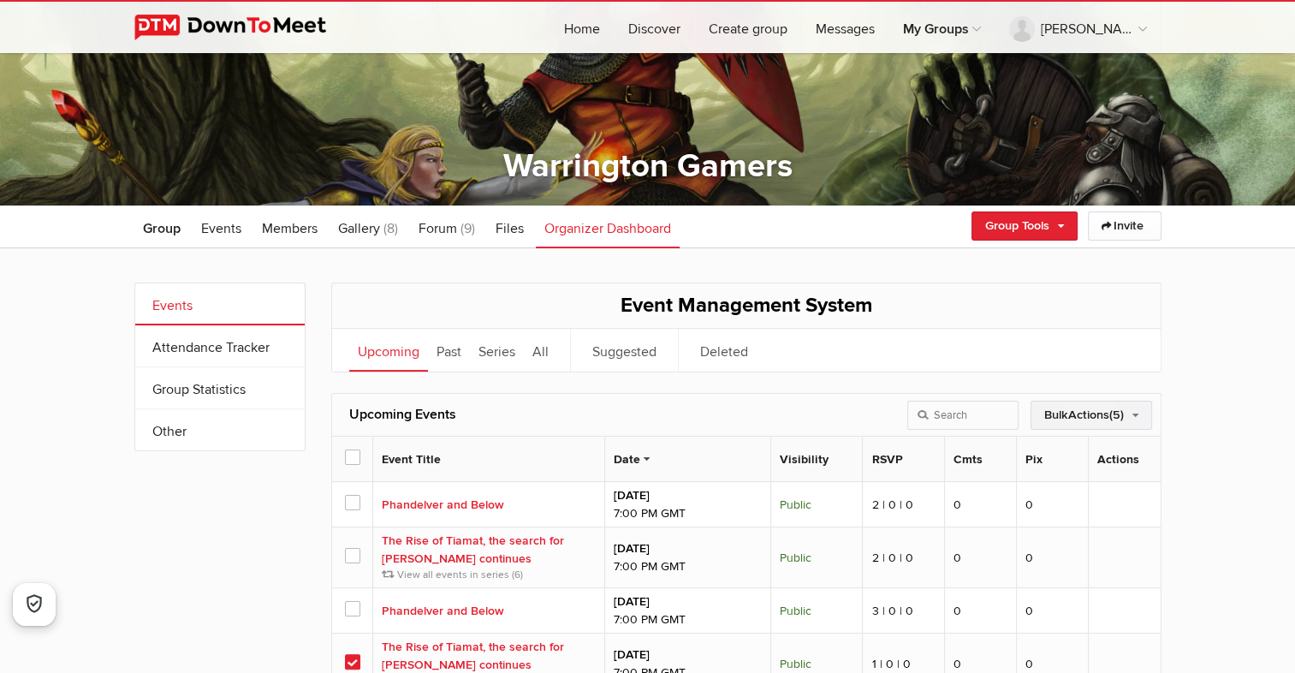
click at [1098, 416] on link "Bulk Actions (5)" at bounding box center [1092, 415] width 122 height 29
click at [1093, 414] on link "Bulk Actions (5)" at bounding box center [1092, 415] width 122 height 29
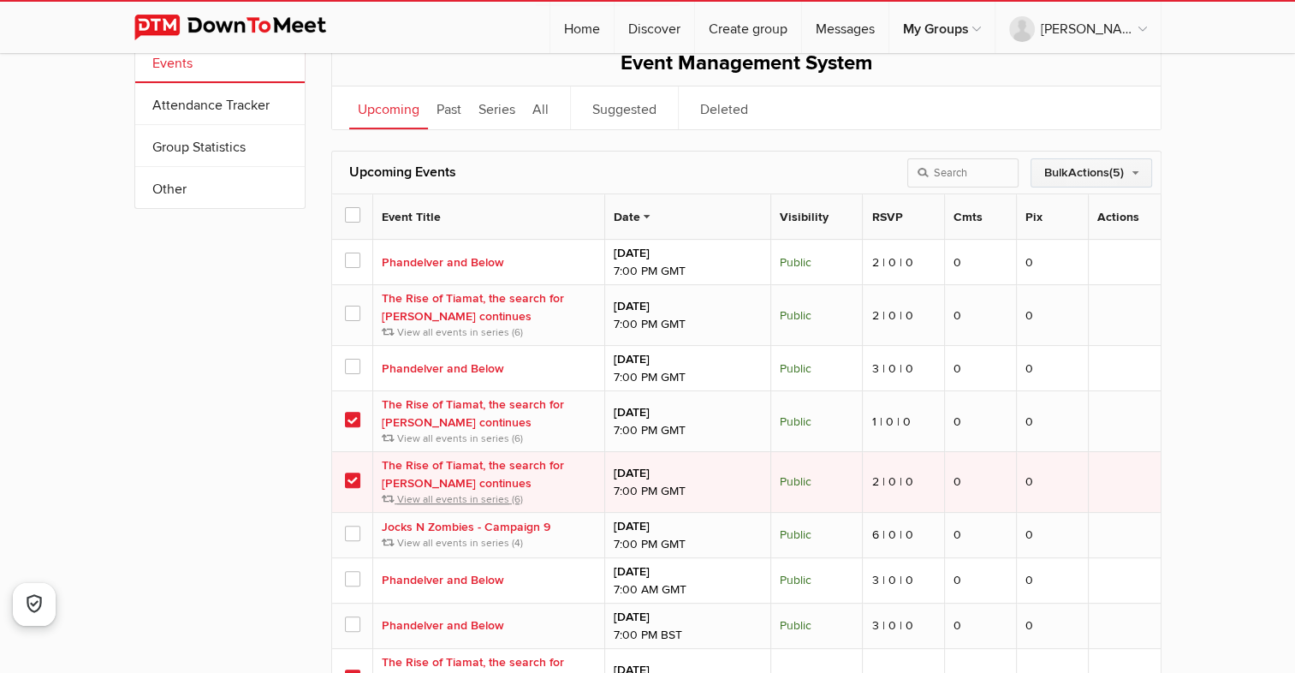
scroll to position [428, 0]
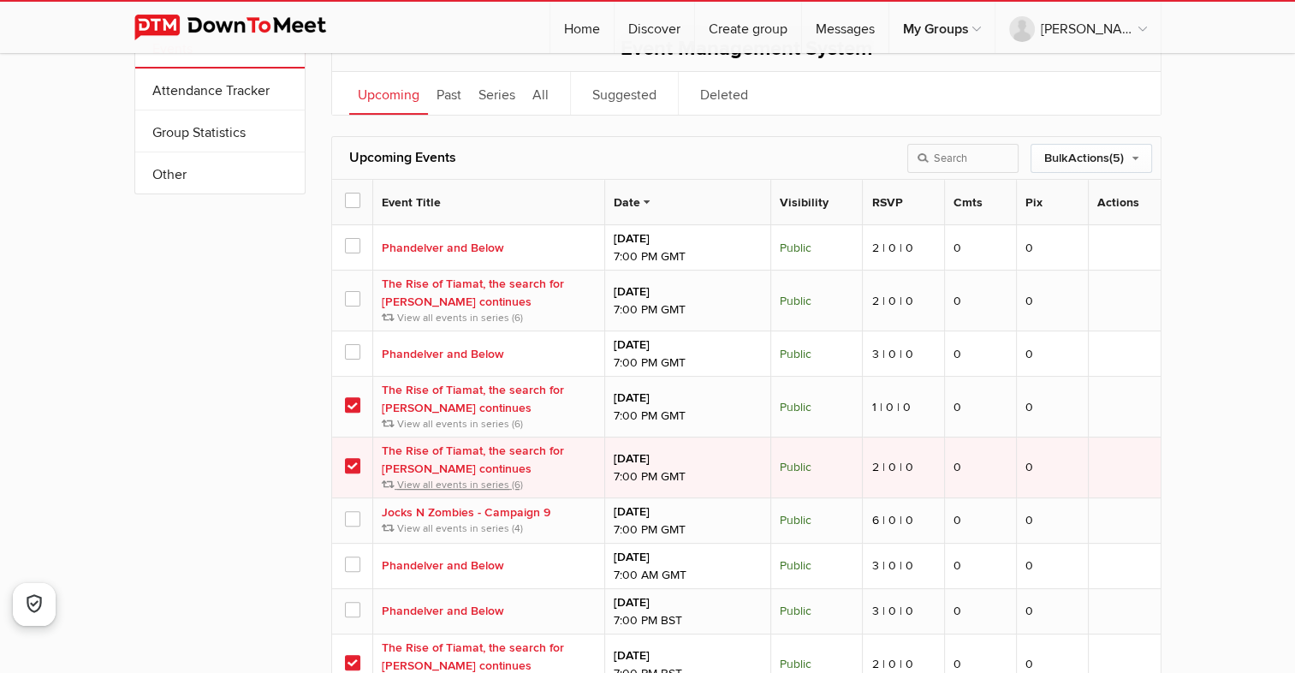
click at [469, 485] on span "View all events in series" at bounding box center [453, 485] width 112 height 13
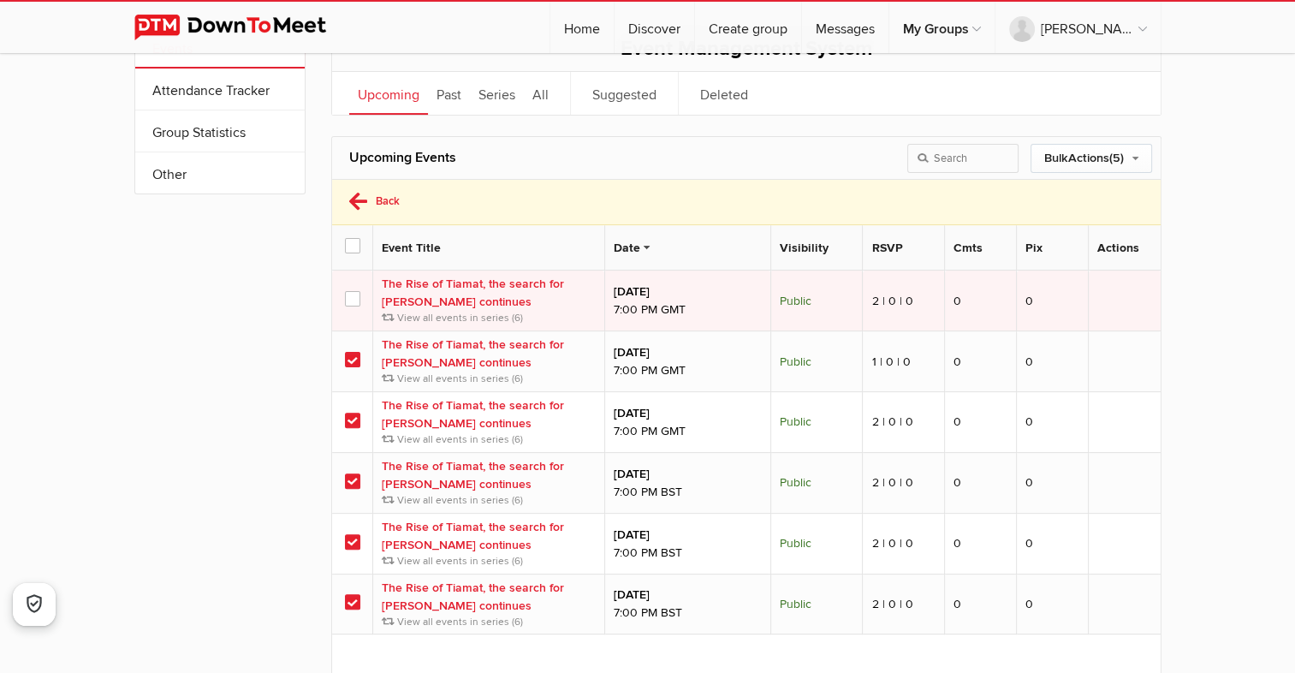
click at [354, 296] on span at bounding box center [352, 298] width 14 height 14
click at [0, 0] on input "checkbox" at bounding box center [0, 0] width 0 height 0
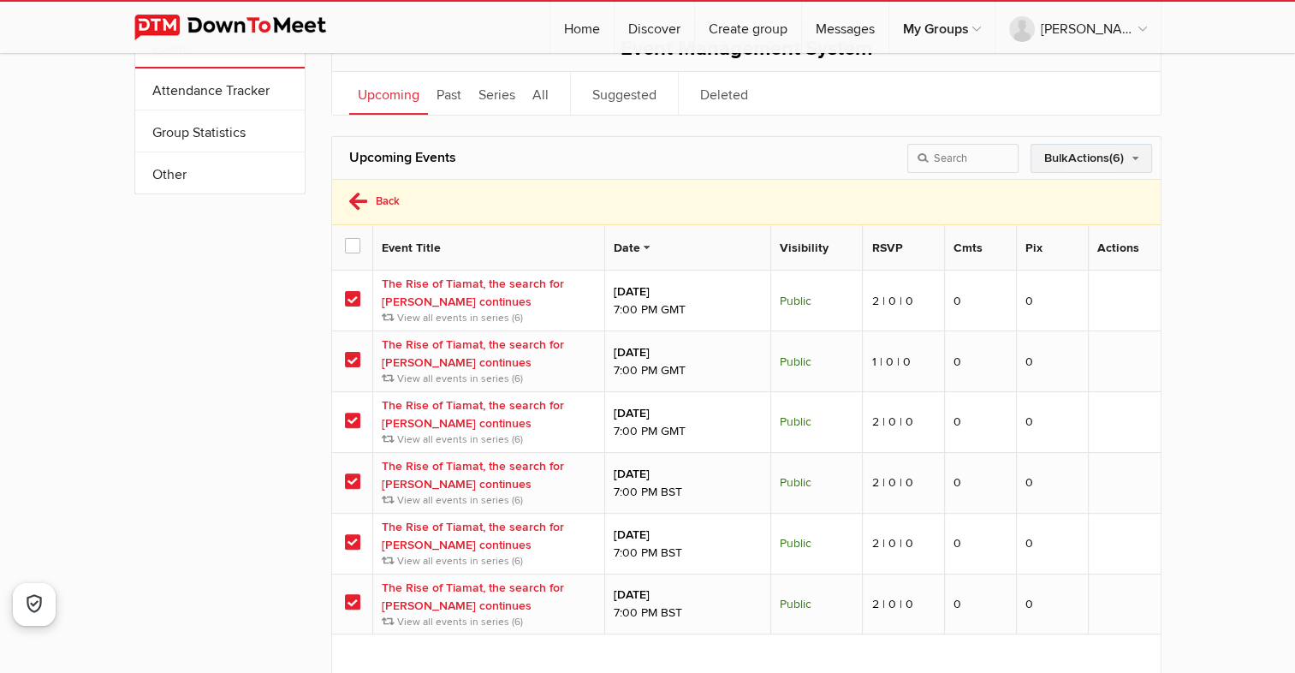
click at [1125, 158] on link "Bulk Actions (6)" at bounding box center [1092, 158] width 122 height 29
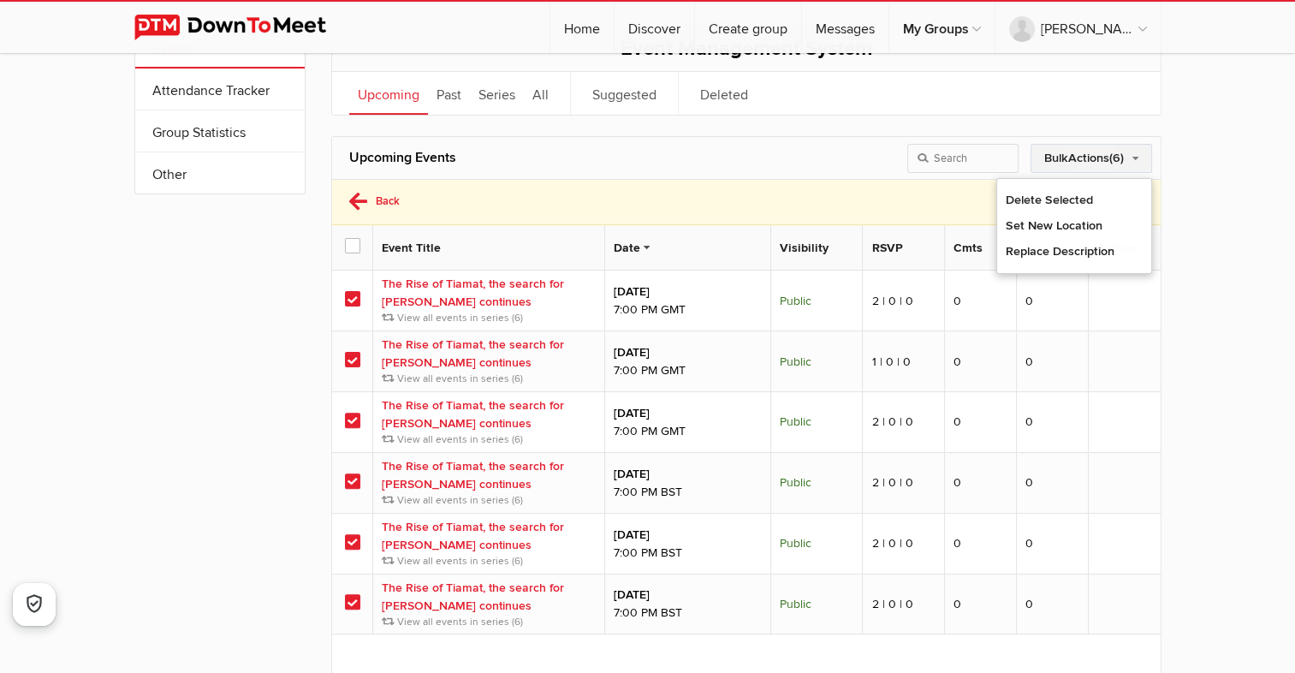
click at [1125, 158] on link "Bulk Actions (6)" at bounding box center [1092, 158] width 122 height 29
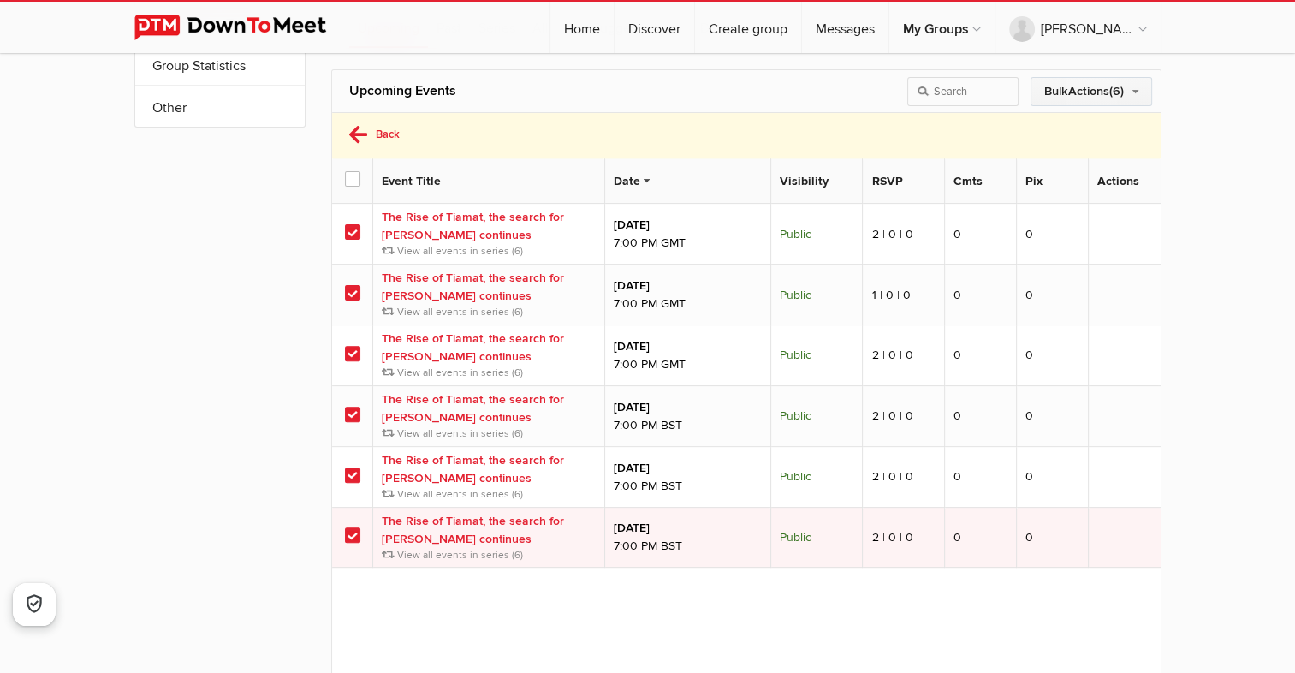
scroll to position [599, 0]
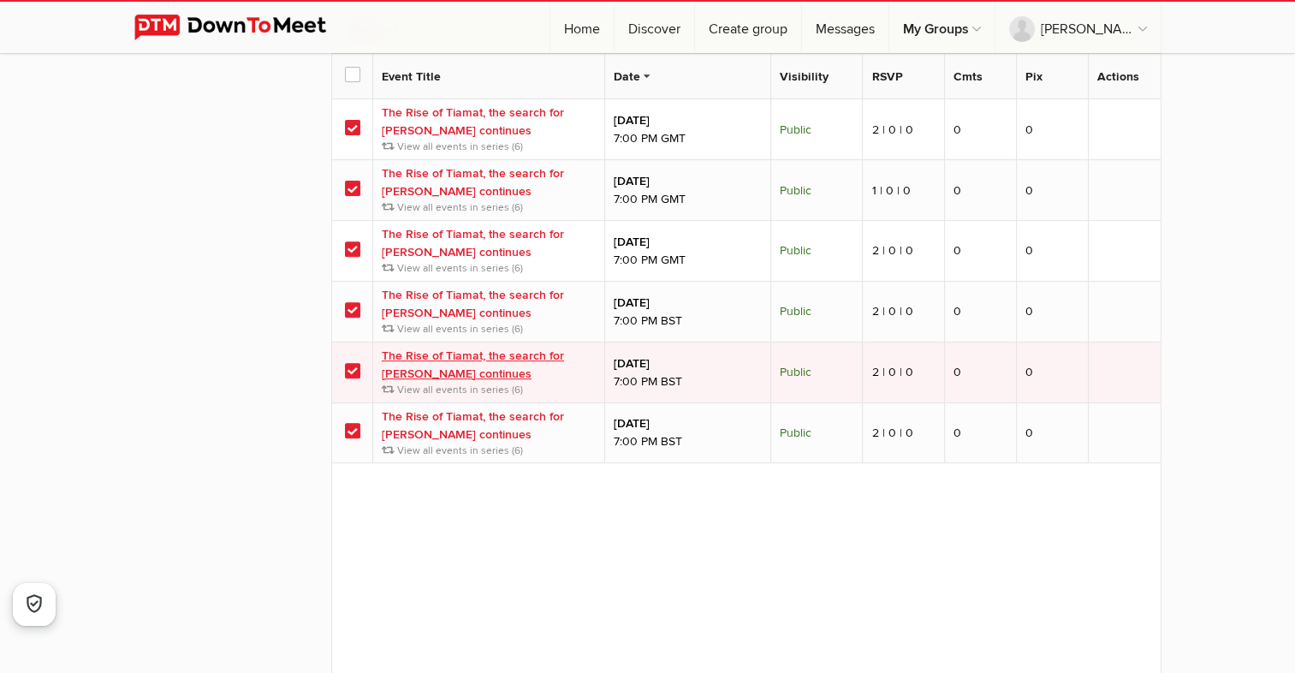
drag, startPoint x: 459, startPoint y: 361, endPoint x: 446, endPoint y: 358, distance: 13.3
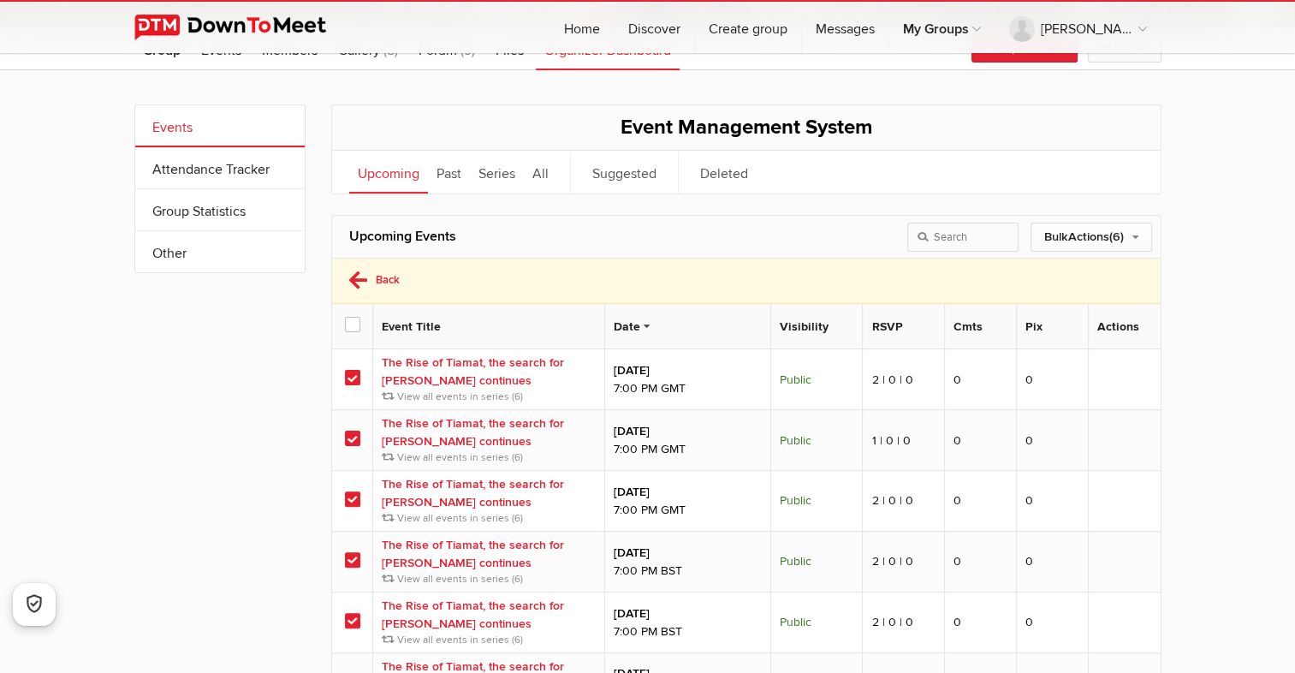
scroll to position [342, 0]
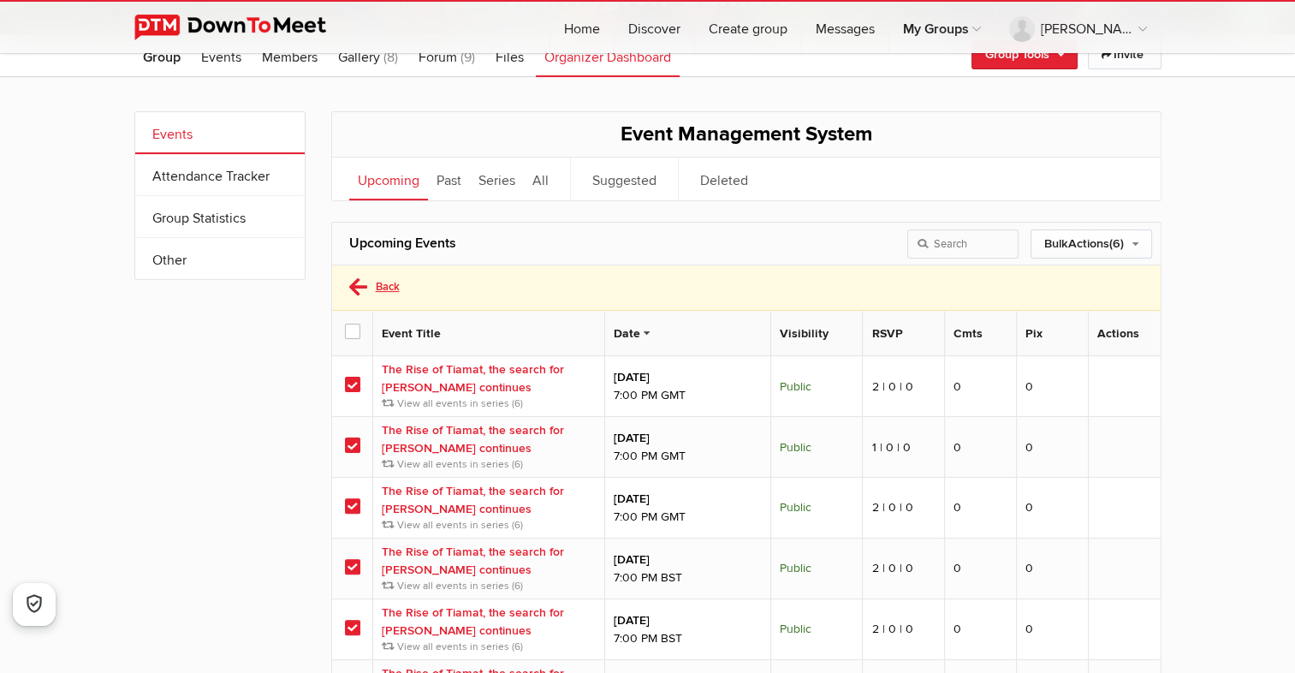
click at [377, 284] on link "Back" at bounding box center [388, 287] width 24 height 14
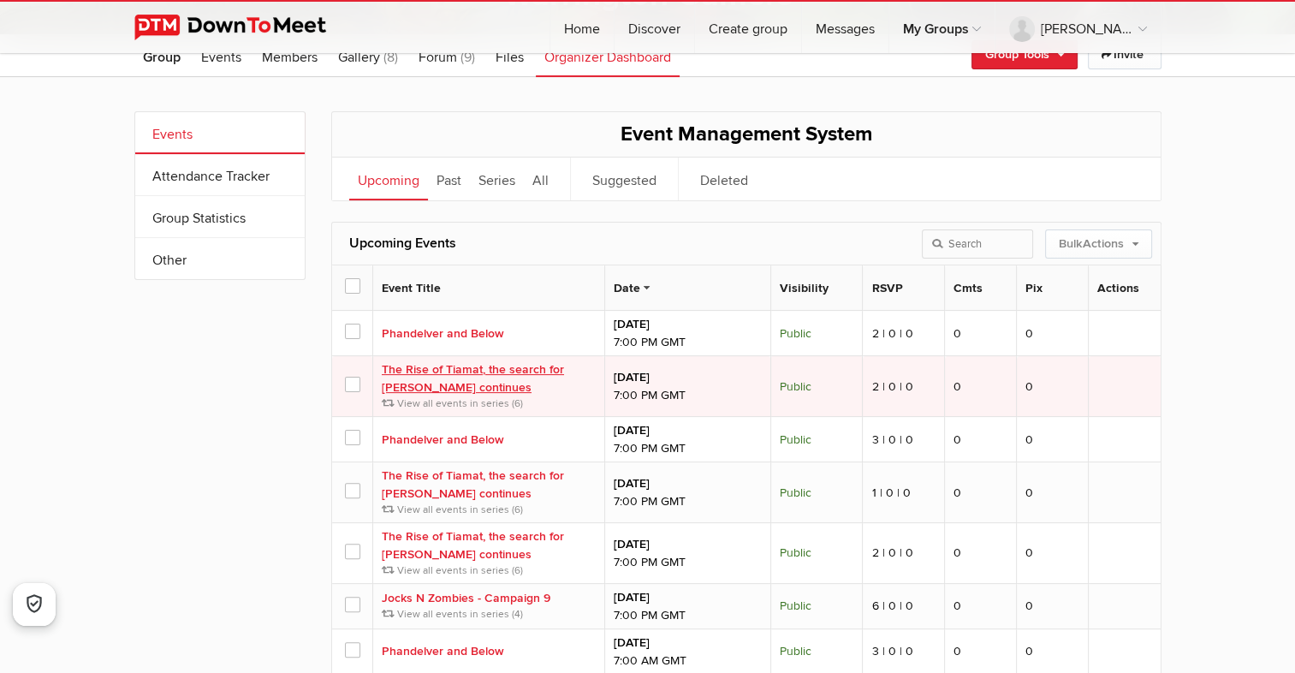
click at [418, 372] on link "The Rise of Tiamat, the search for [PERSON_NAME] continues" at bounding box center [473, 378] width 182 height 33
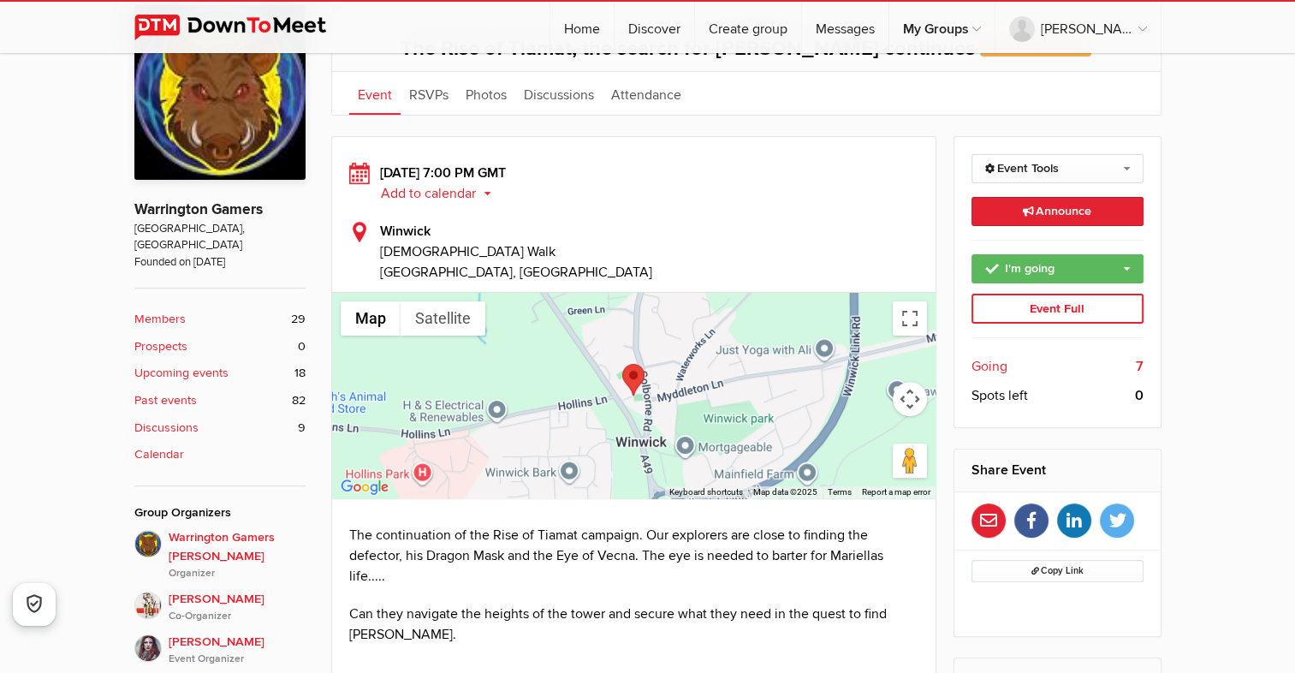
scroll to position [428, 0]
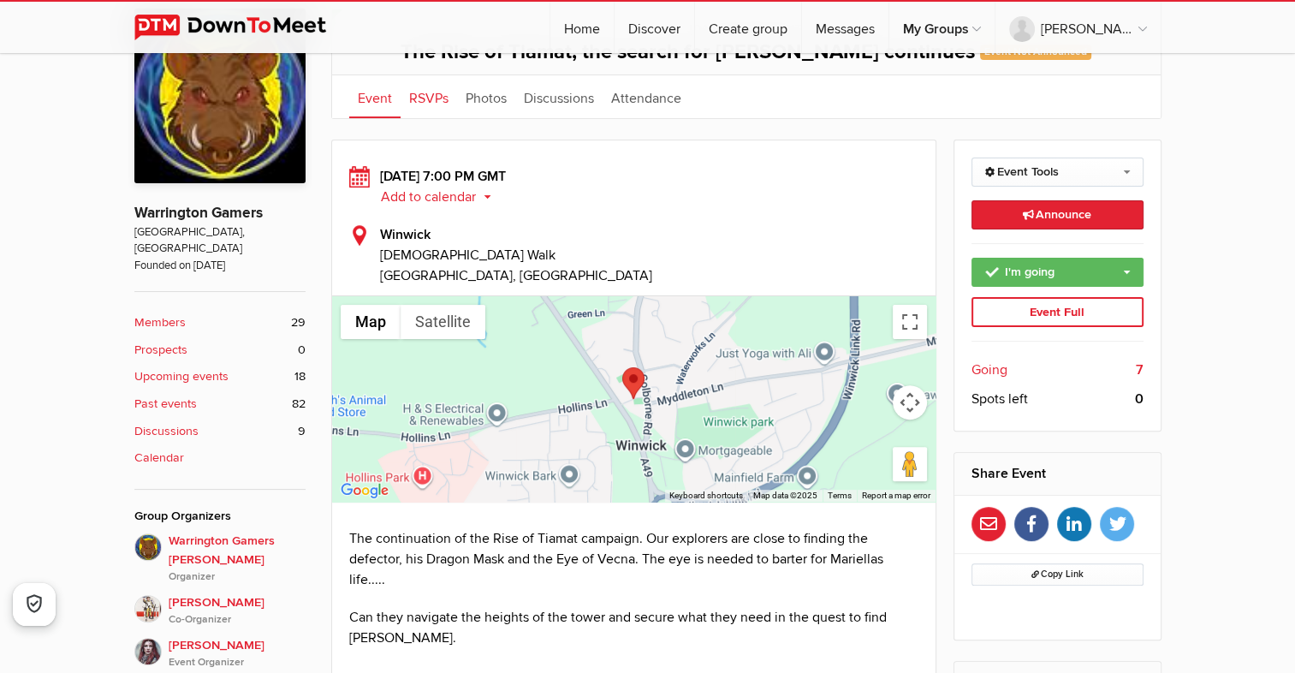
click at [421, 94] on link "RSVPs" at bounding box center [429, 96] width 57 height 43
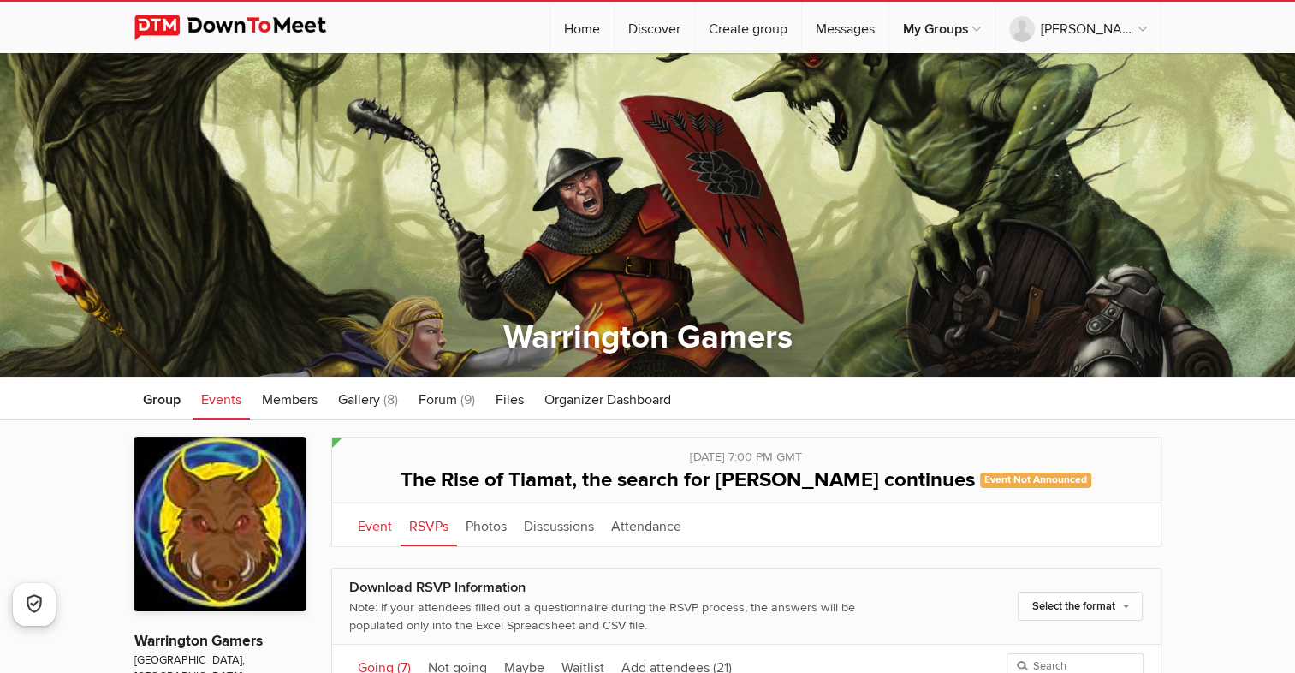
click at [374, 526] on link "Event" at bounding box center [374, 524] width 51 height 43
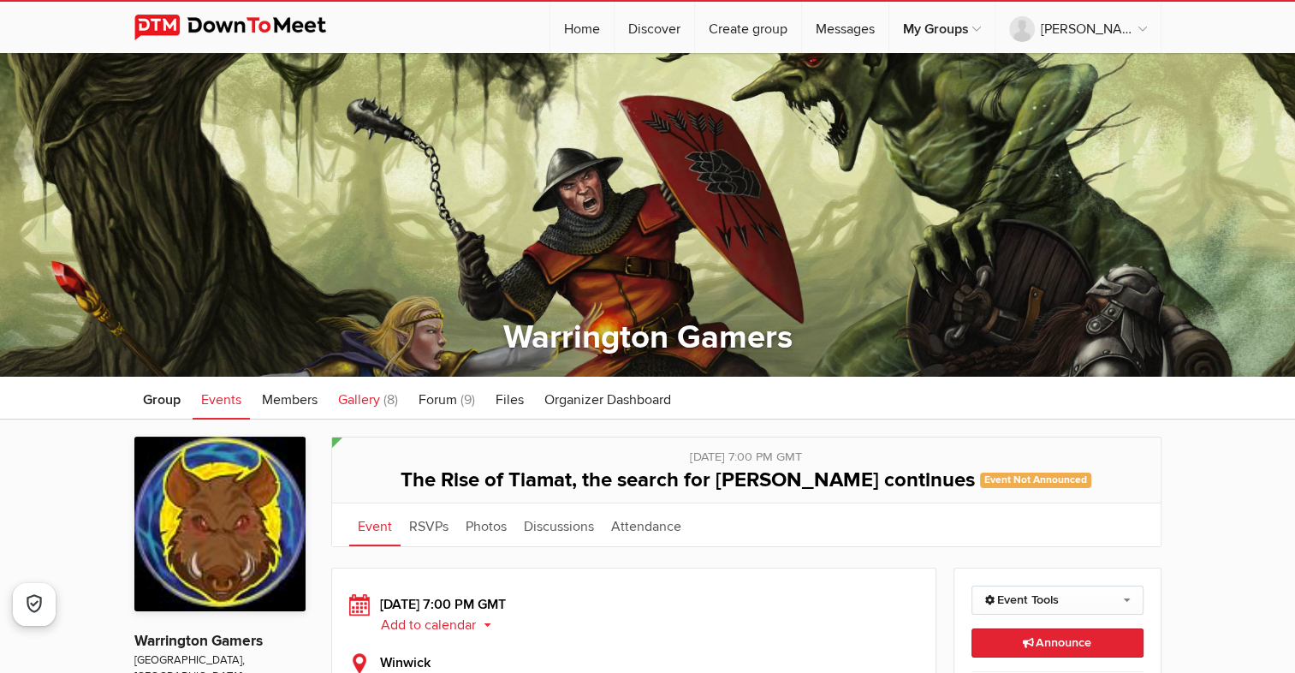
click at [366, 398] on span "Gallery" at bounding box center [359, 399] width 42 height 17
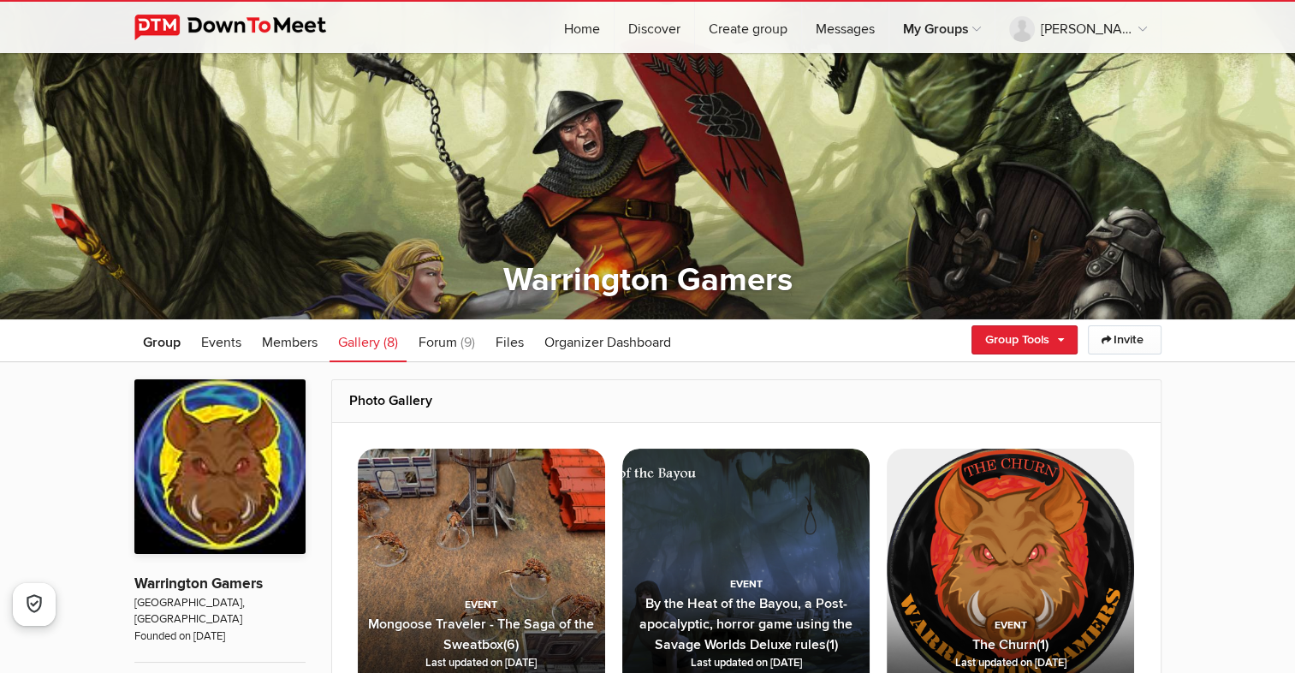
scroll to position [342, 0]
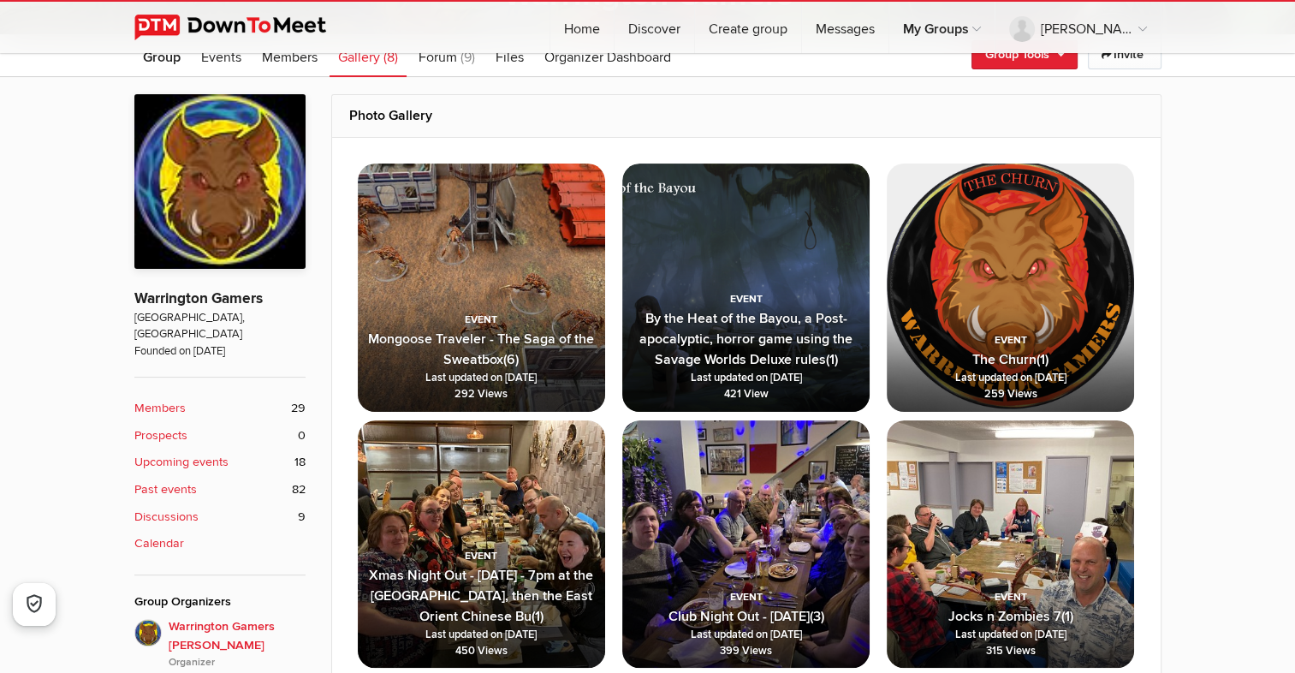
click at [475, 498] on img at bounding box center [481, 543] width 247 height 247
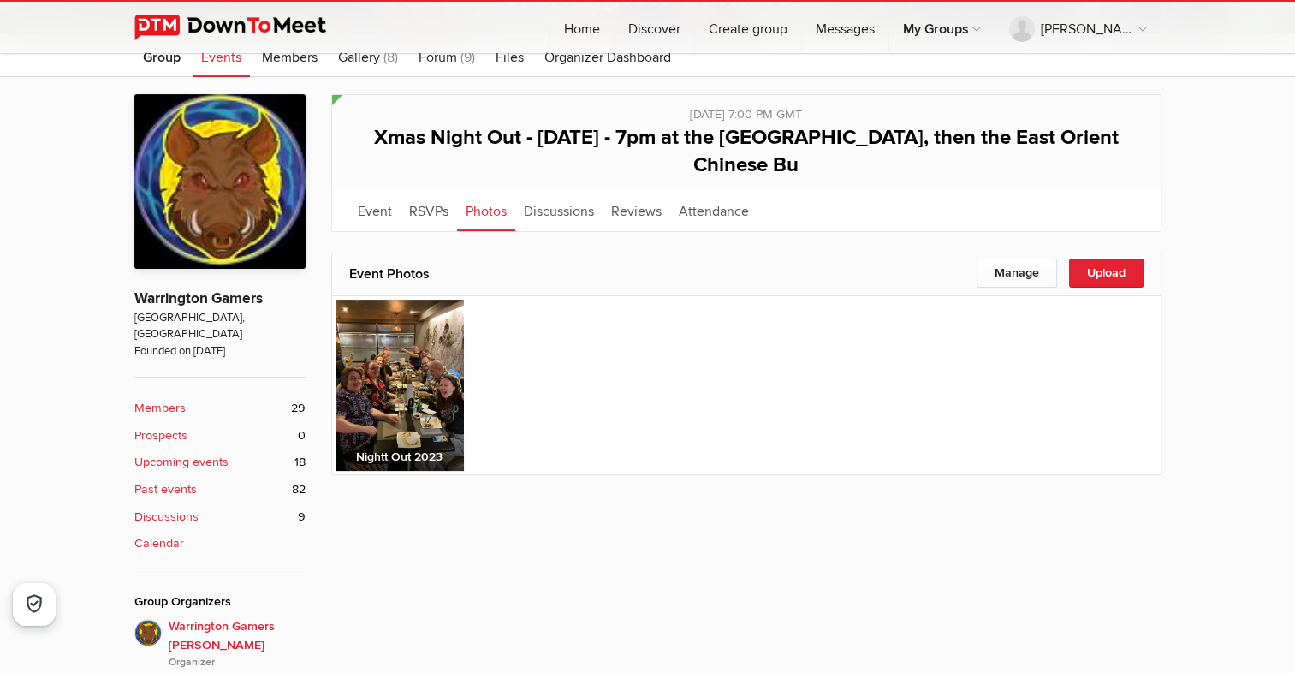
click at [387, 369] on img at bounding box center [400, 385] width 128 height 171
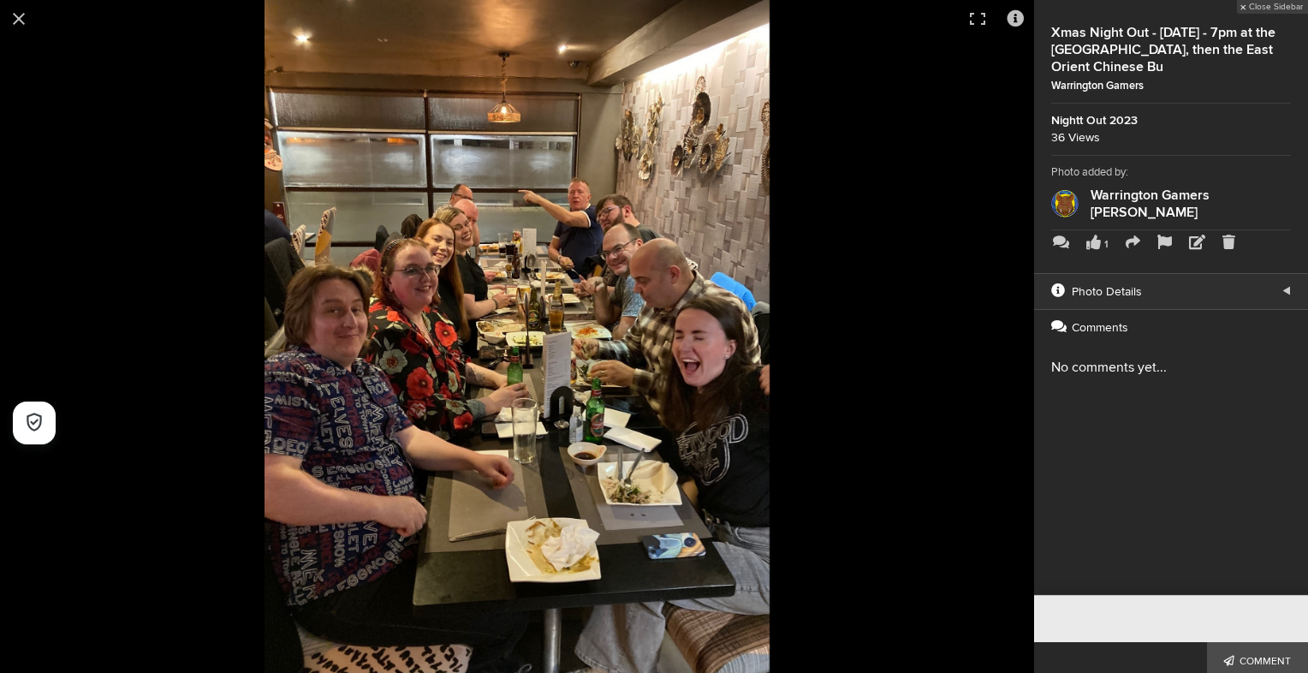
click at [485, 240] on img at bounding box center [517, 336] width 505 height 673
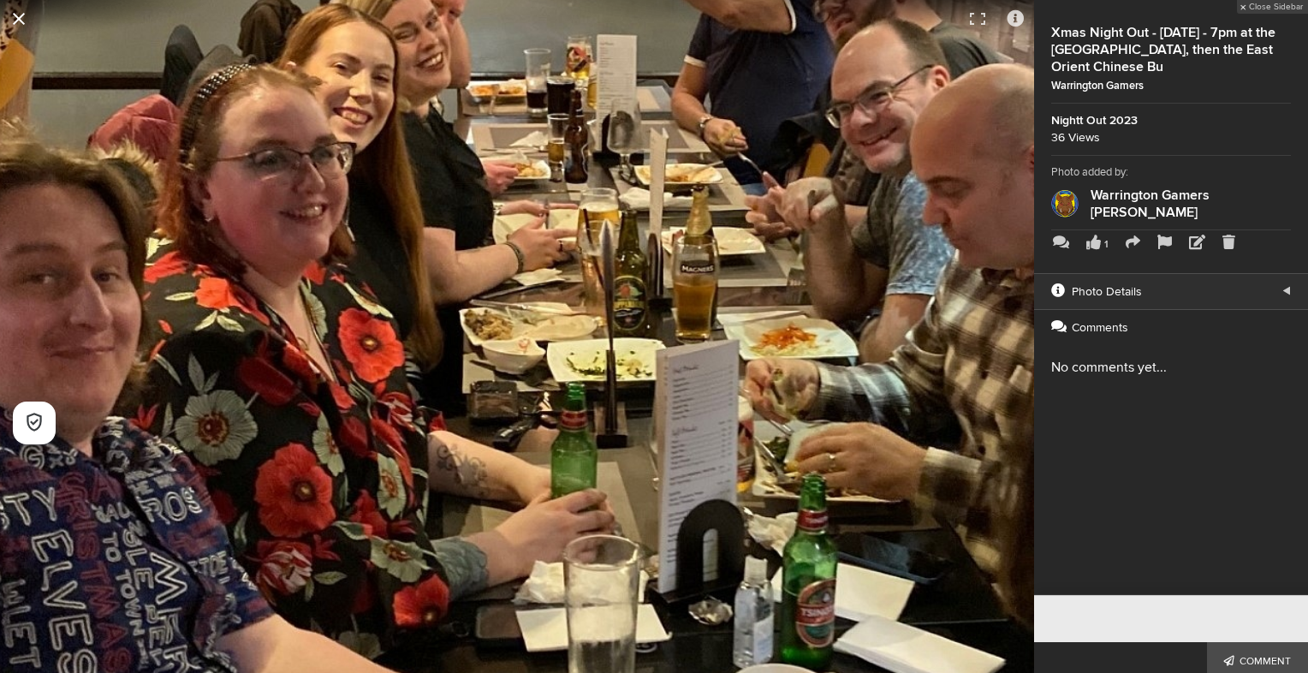
click at [20, 18] on button at bounding box center [19, 19] width 38 height 38
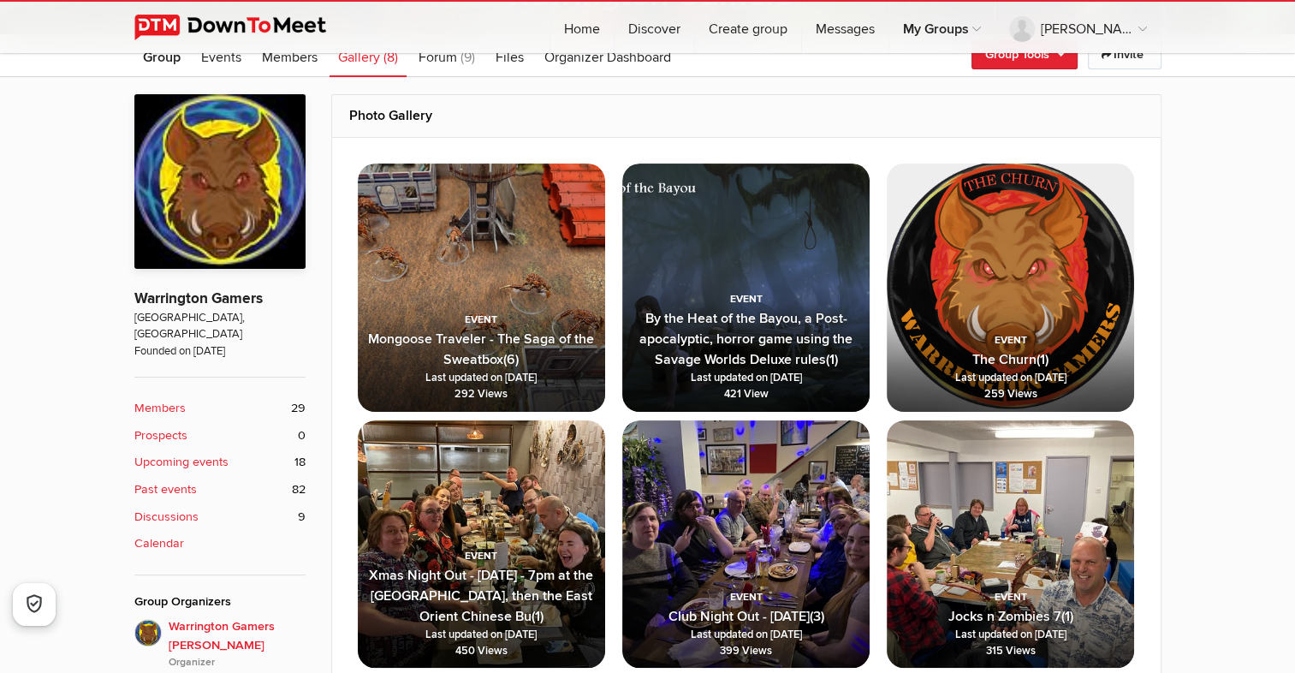
click at [746, 496] on img at bounding box center [745, 543] width 247 height 247
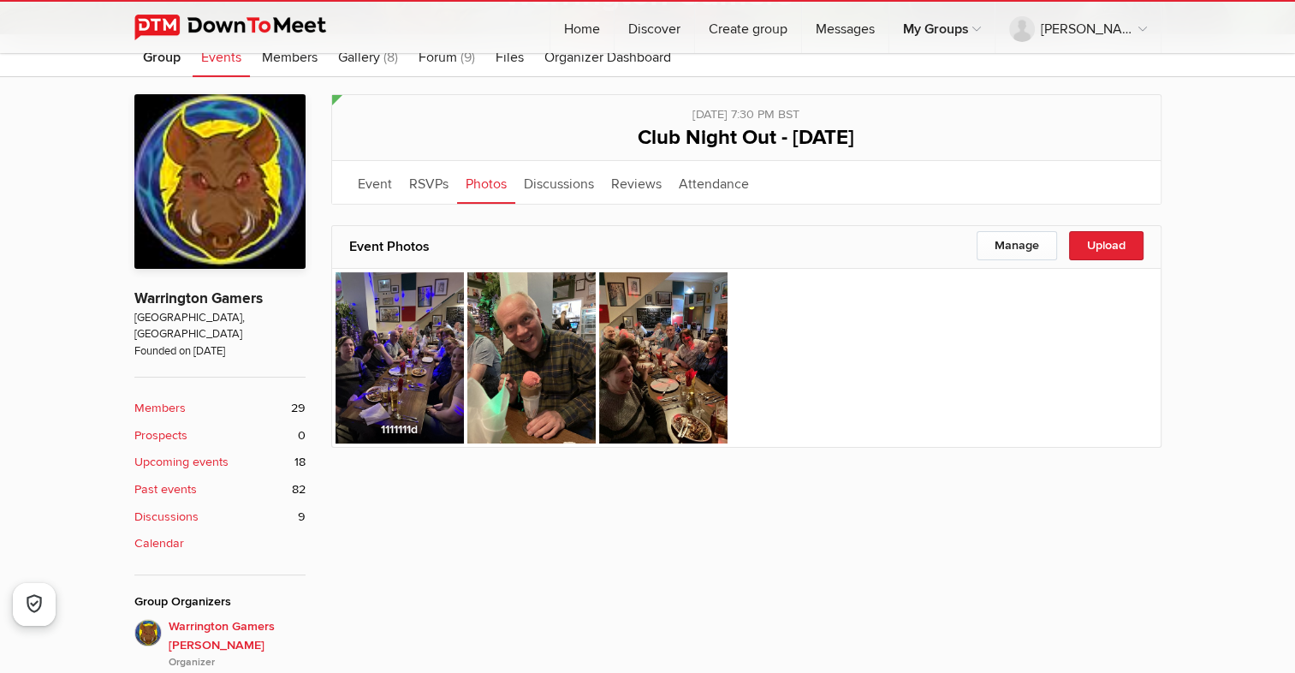
click at [394, 337] on img at bounding box center [400, 357] width 128 height 171
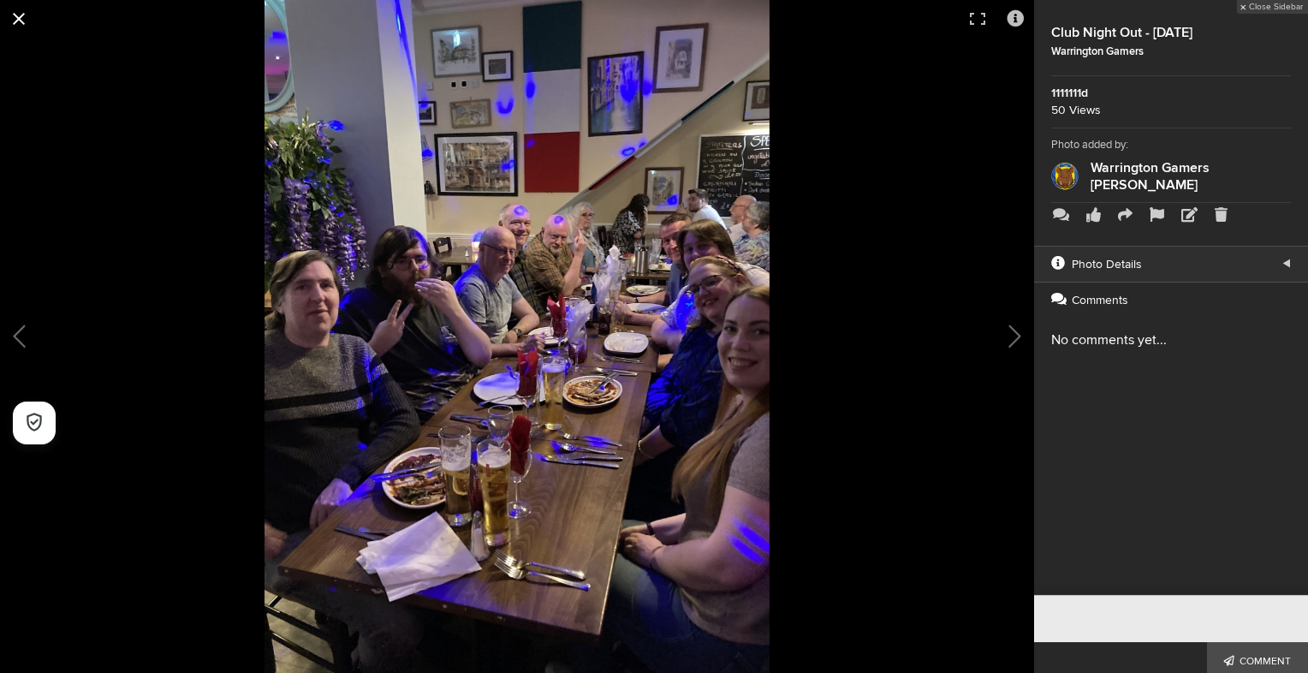
click at [24, 25] on button at bounding box center [19, 19] width 38 height 38
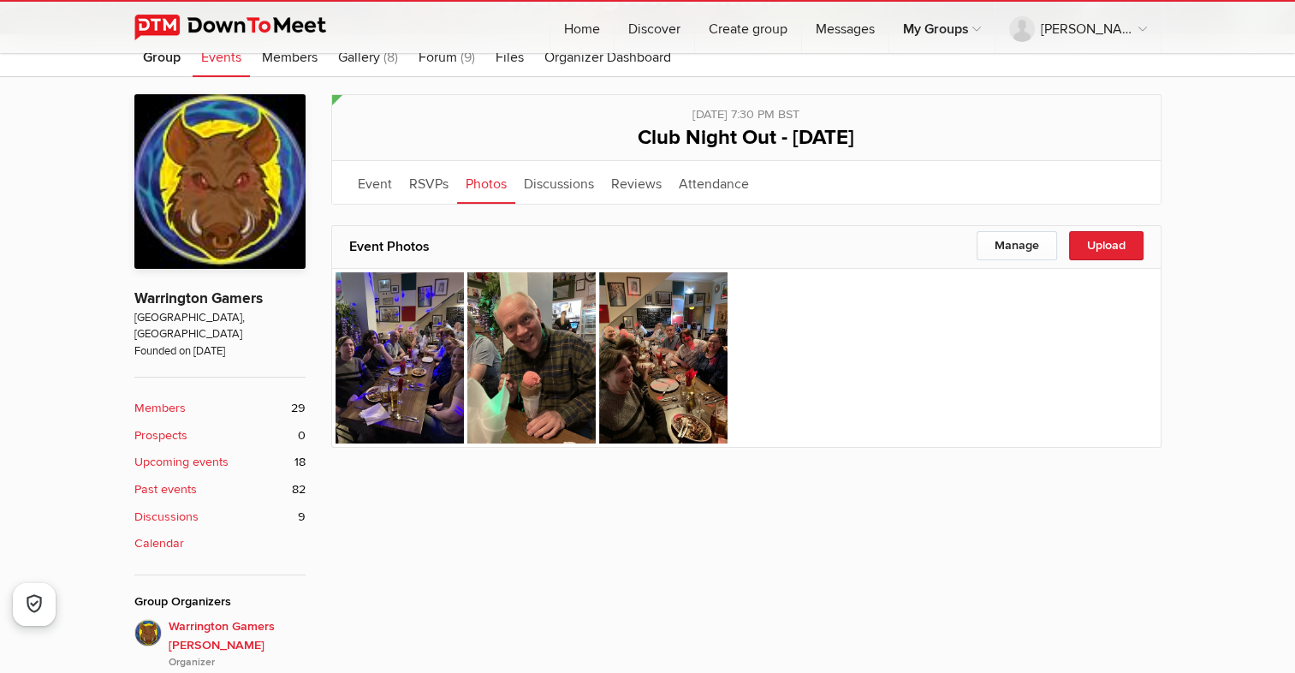
click at [188, 508] on b "Discussions" at bounding box center [166, 517] width 64 height 19
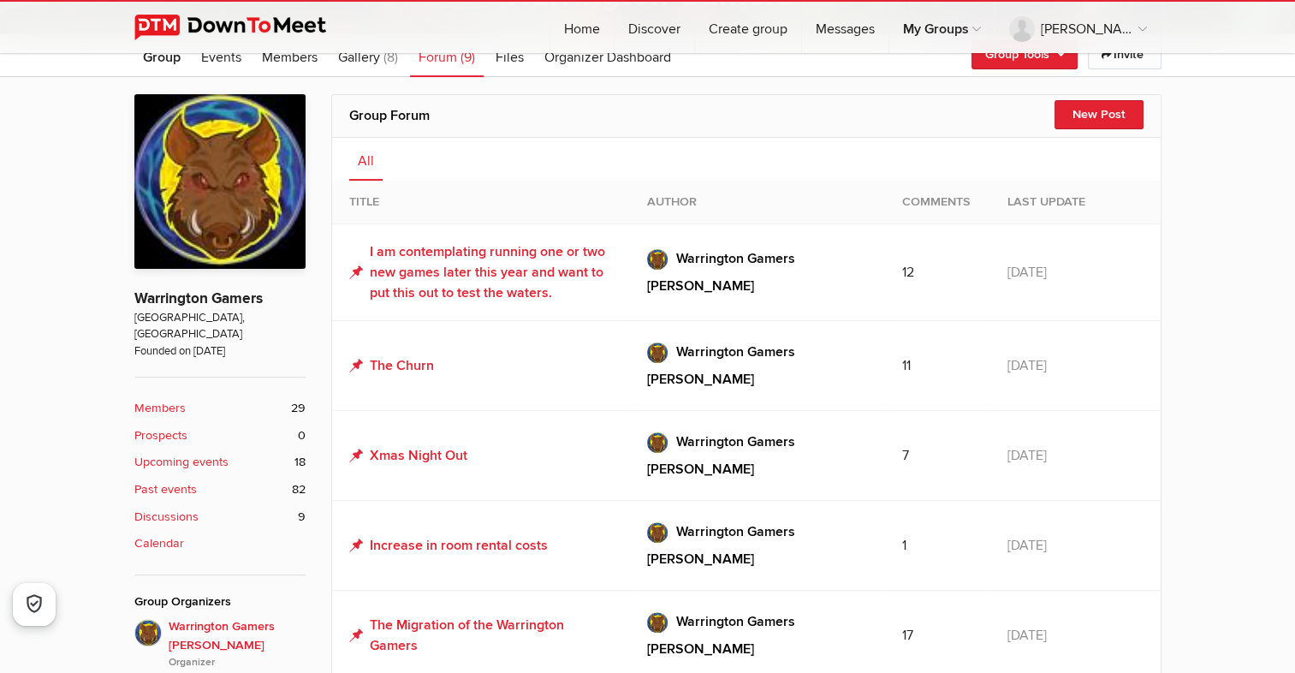
scroll to position [377, 0]
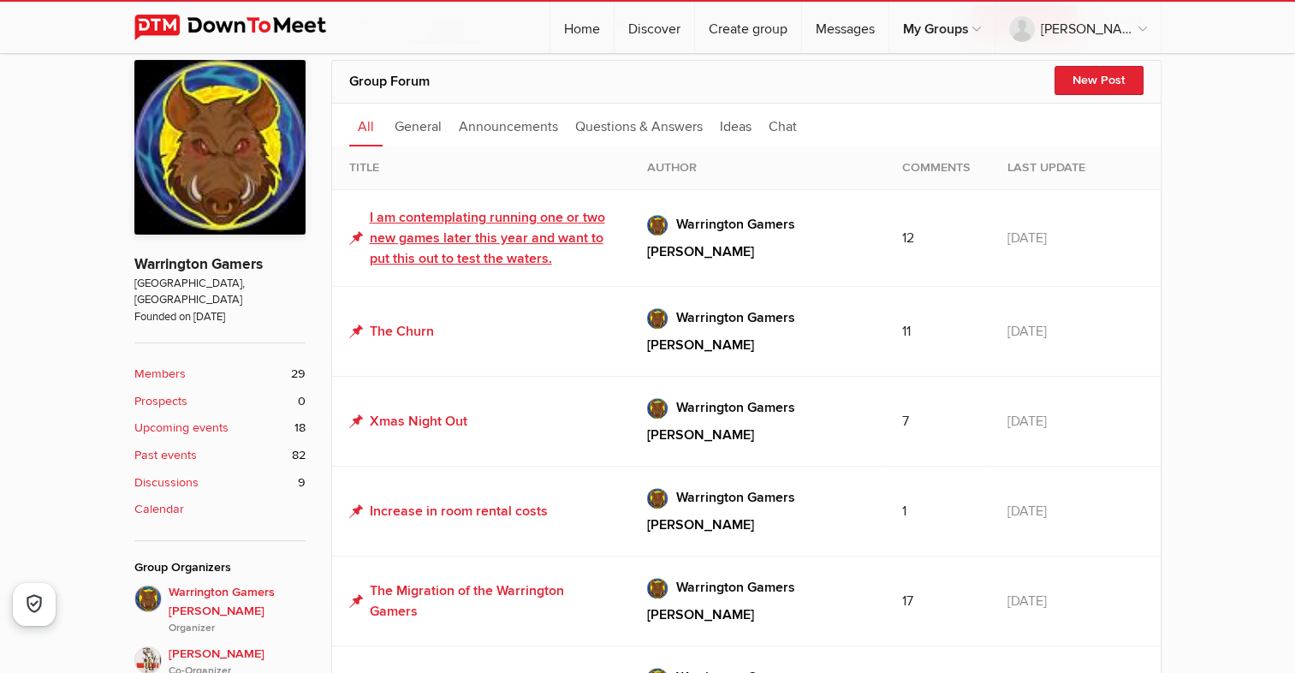
click at [452, 216] on link "I am contemplating running one or two new games later this year and want to put…" at bounding box center [481, 238] width 264 height 62
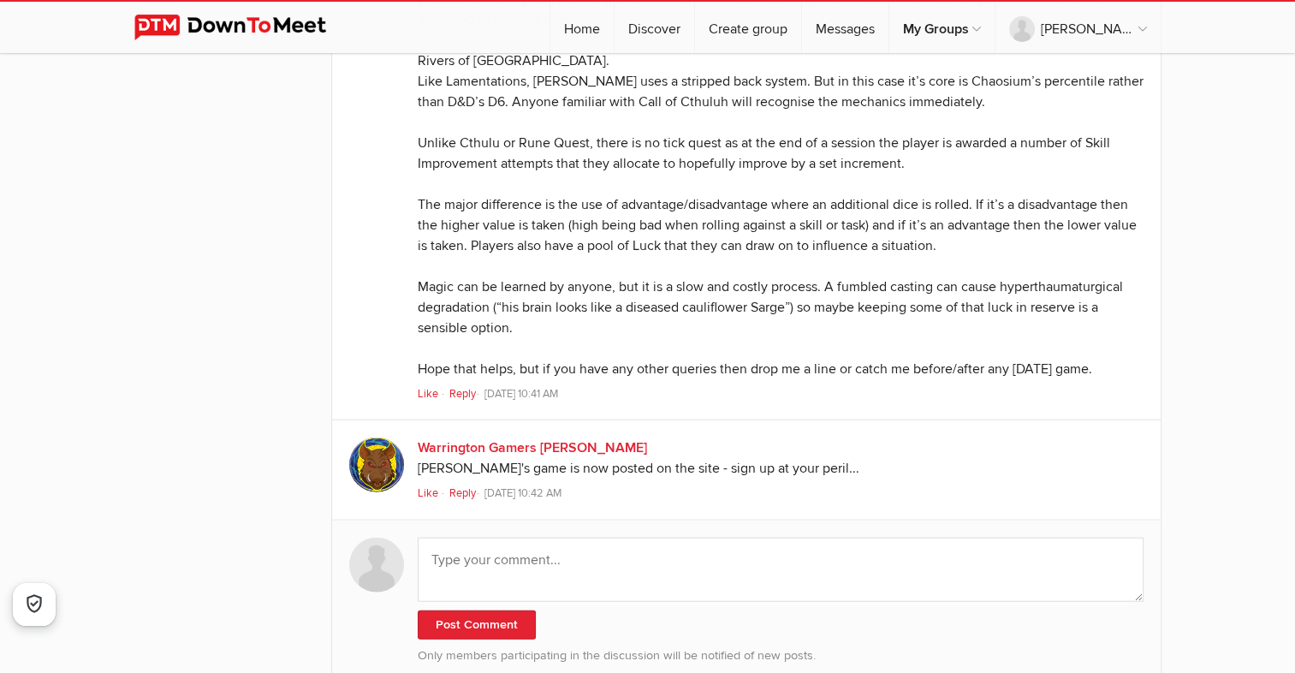
scroll to position [4140, 0]
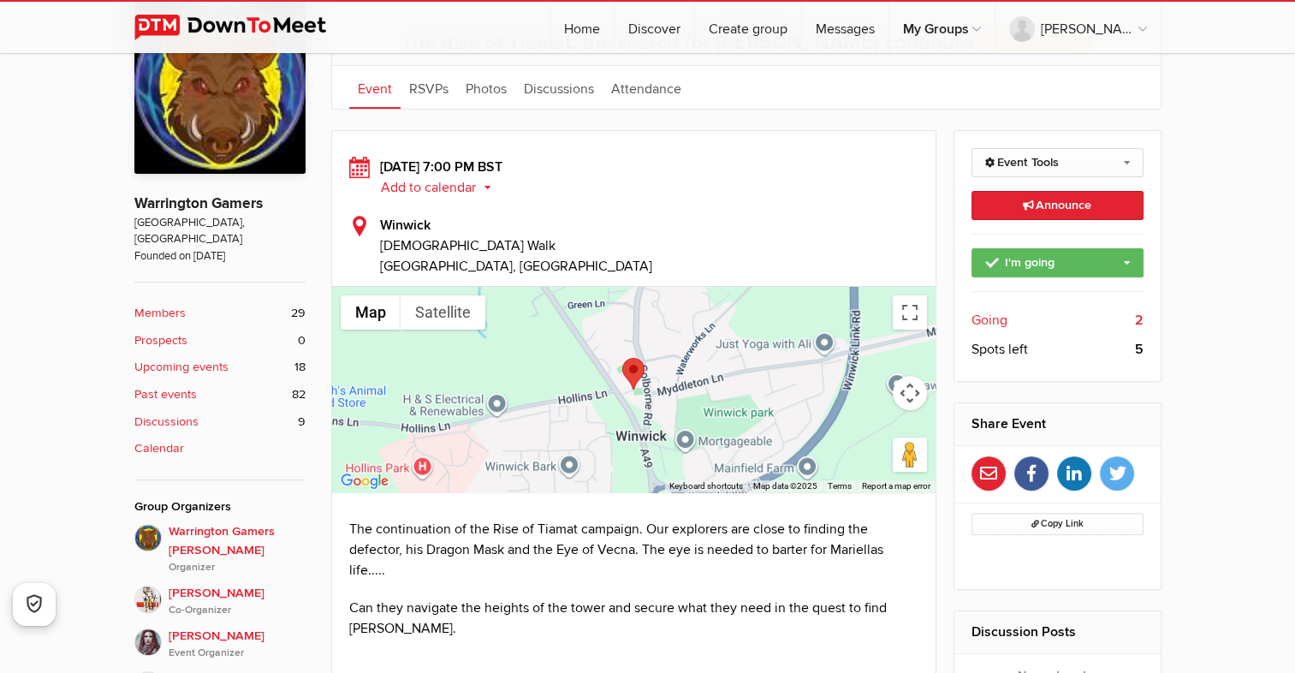
scroll to position [428, 0]
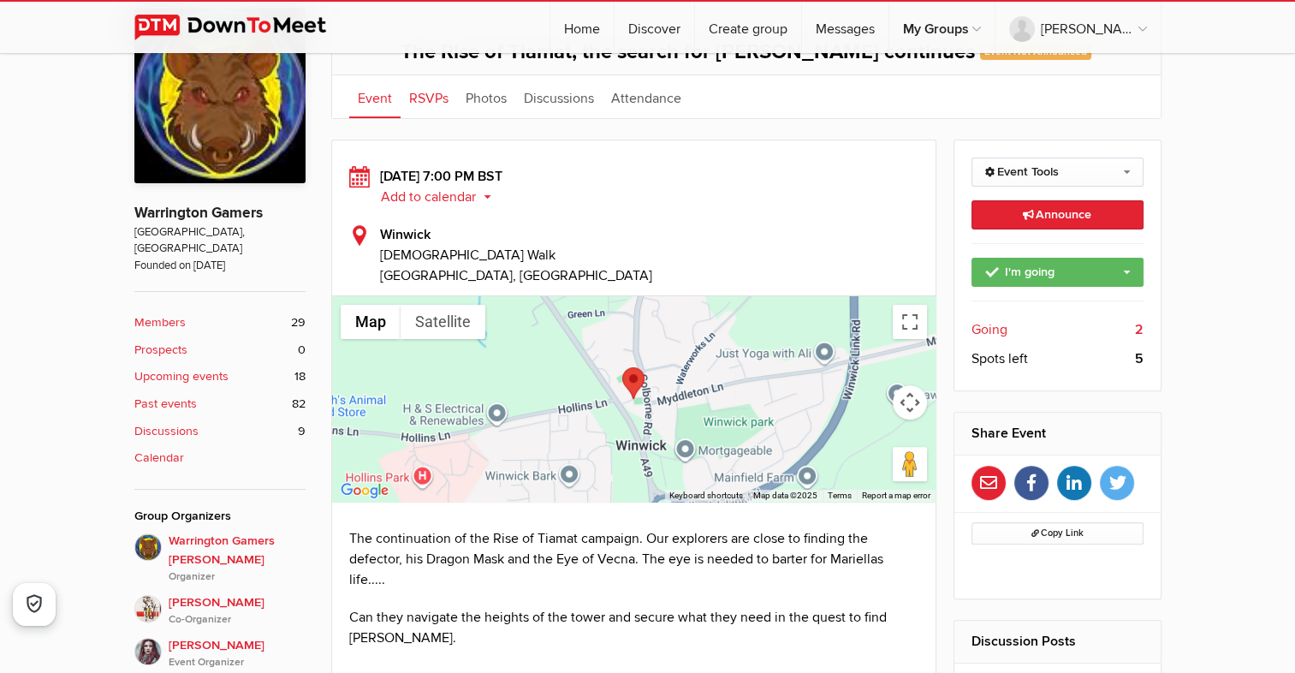
click at [424, 98] on link "RSVPs" at bounding box center [429, 96] width 57 height 43
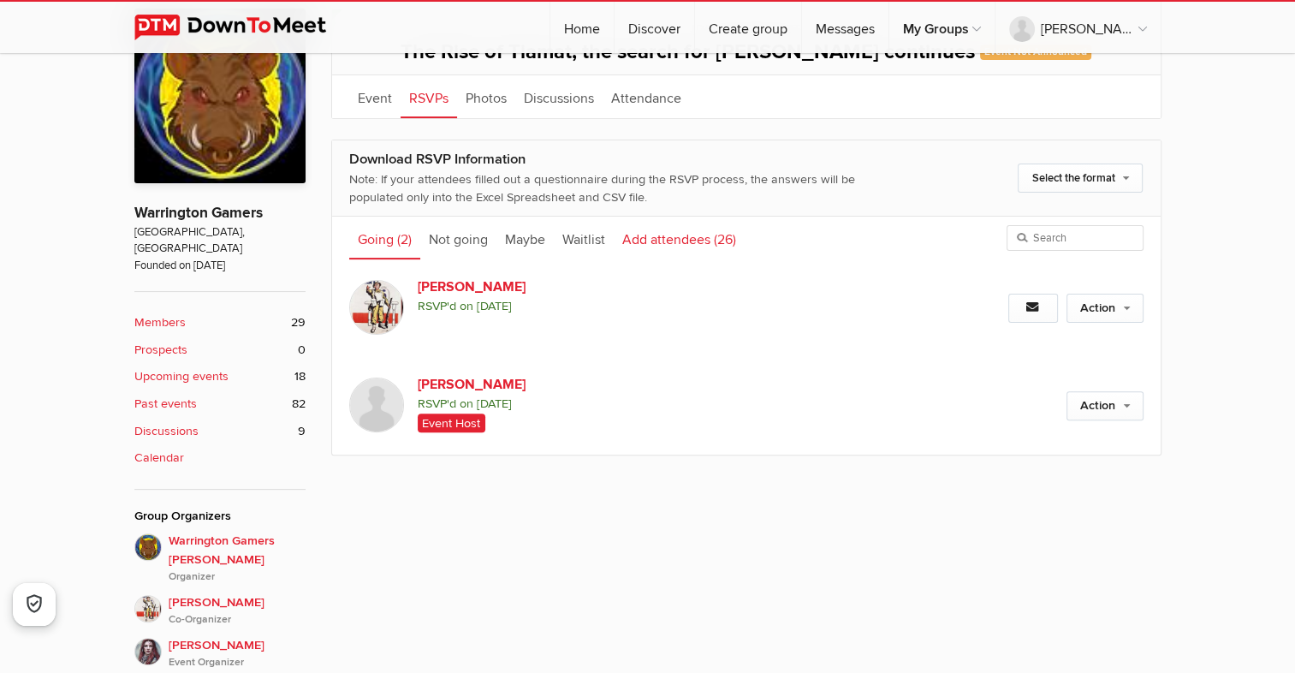
click at [670, 241] on link "Add attendees (26)" at bounding box center [679, 238] width 131 height 43
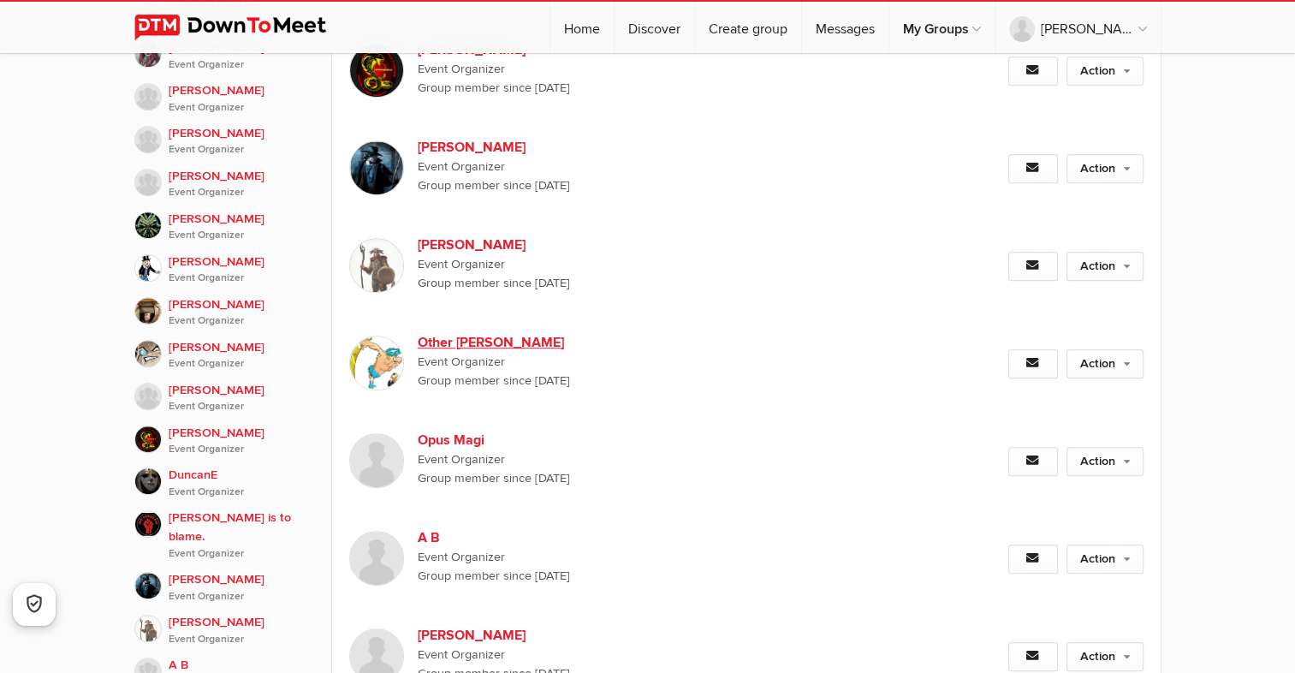
scroll to position [1027, 0]
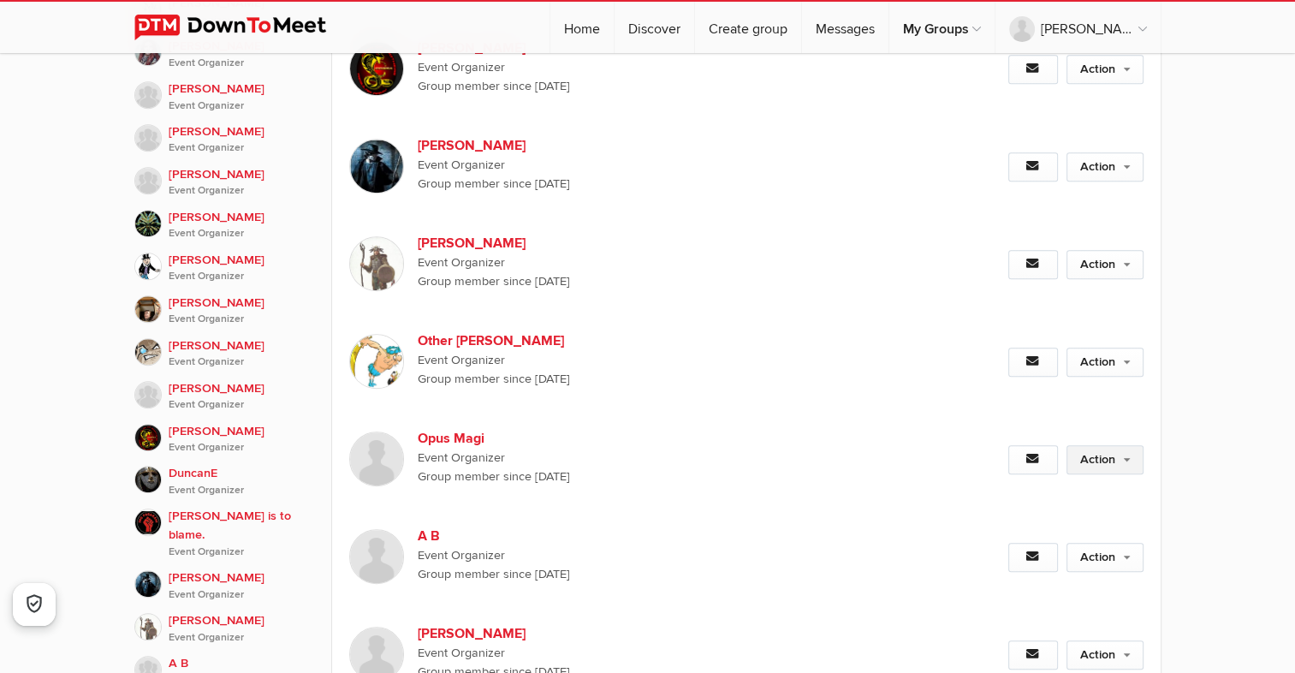
click at [1123, 445] on link "Action" at bounding box center [1105, 459] width 77 height 29
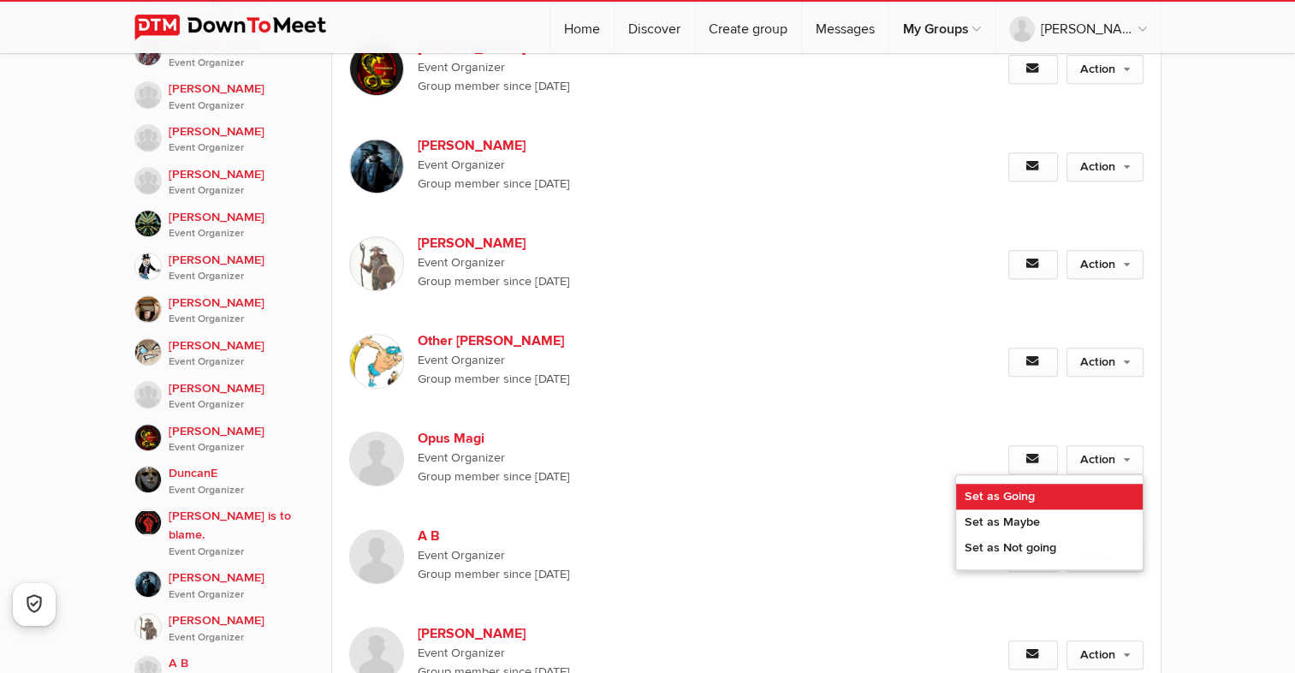
click at [994, 484] on link "Set as Going" at bounding box center [1049, 497] width 187 height 26
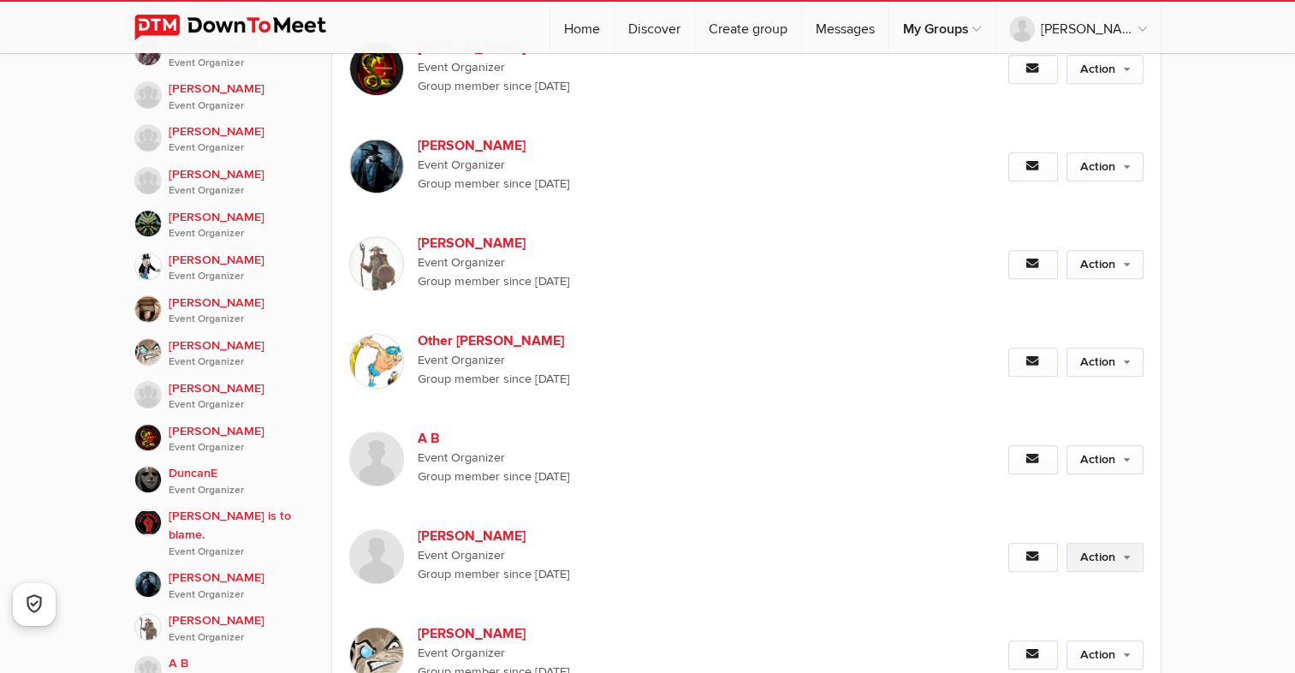
click at [1127, 543] on link "Action" at bounding box center [1105, 557] width 77 height 29
click at [1129, 543] on link "Action" at bounding box center [1105, 557] width 77 height 29
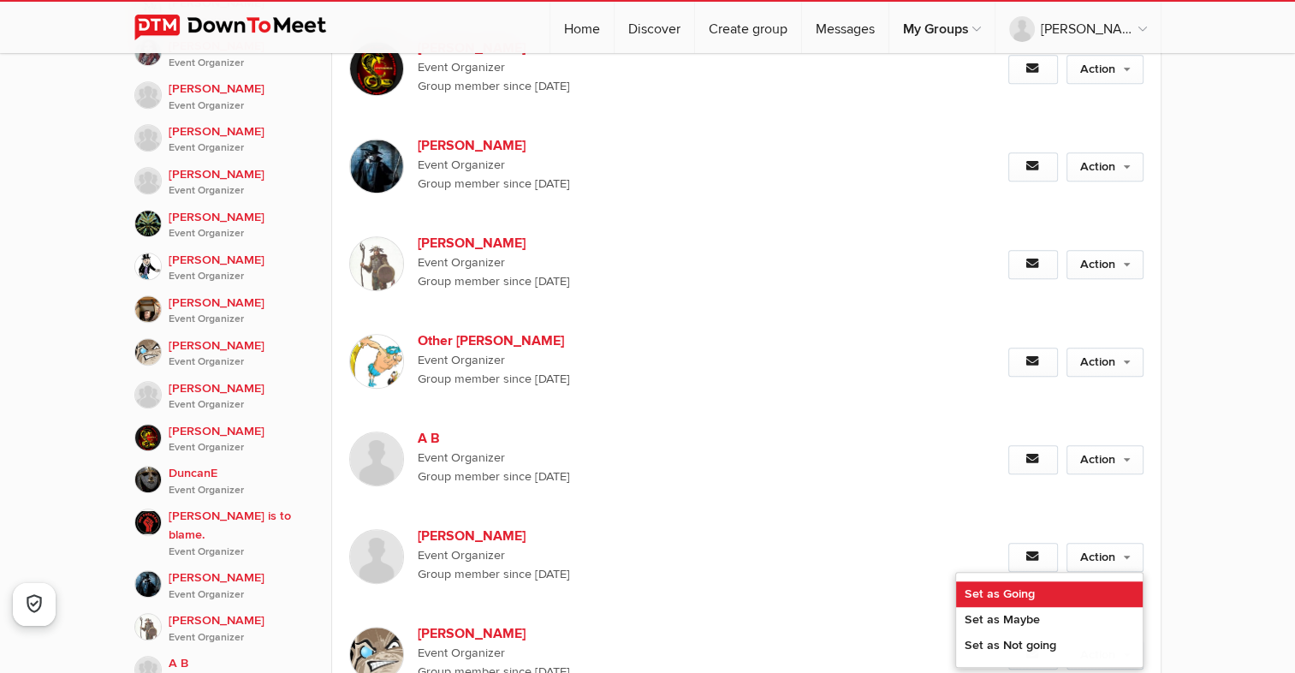
drag, startPoint x: 1007, startPoint y: 567, endPoint x: 856, endPoint y: 504, distance: 163.1
click at [1008, 581] on link "Set as Going" at bounding box center [1049, 594] width 187 height 26
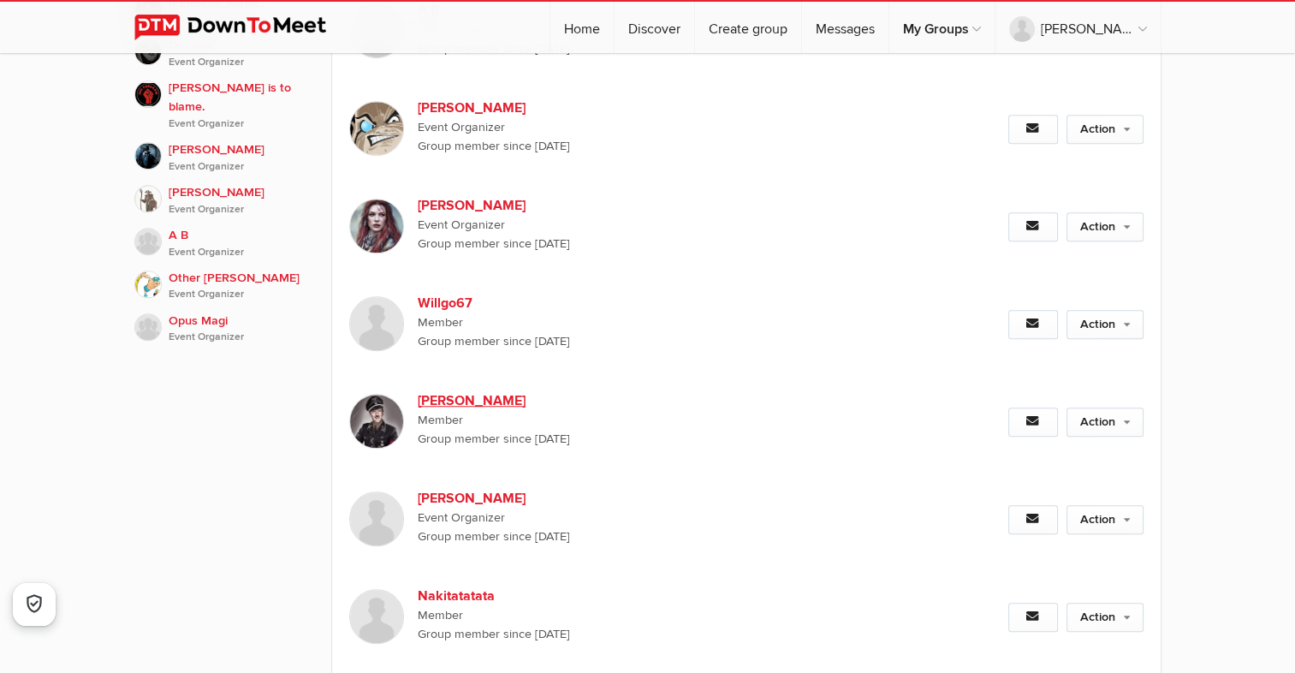
scroll to position [1541, 0]
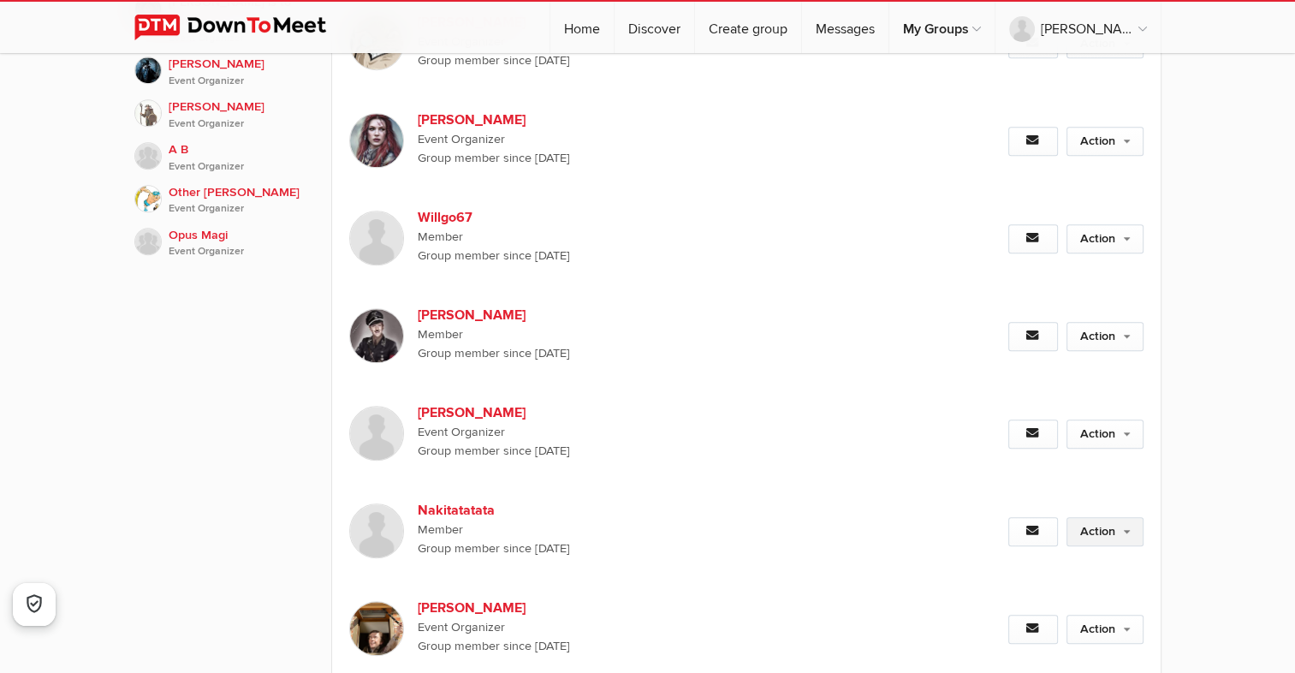
click at [1126, 517] on link "Action" at bounding box center [1105, 531] width 77 height 29
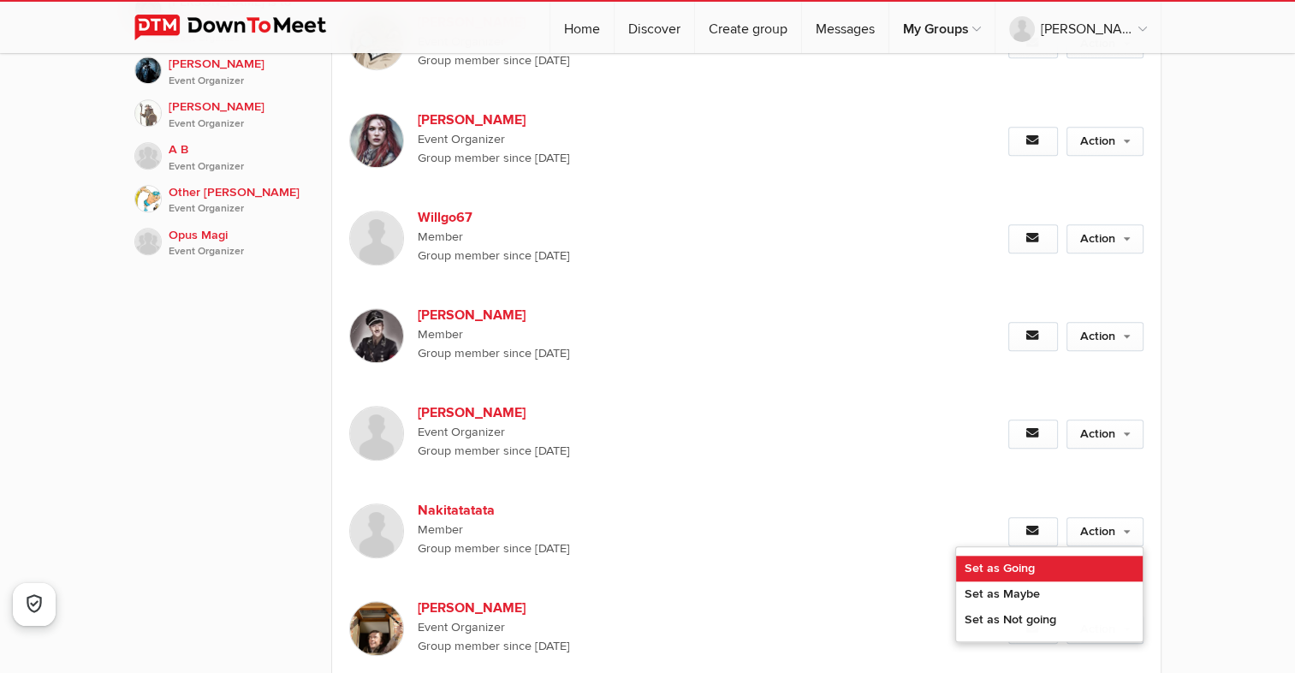
click at [1016, 556] on link "Set as Going" at bounding box center [1049, 569] width 187 height 26
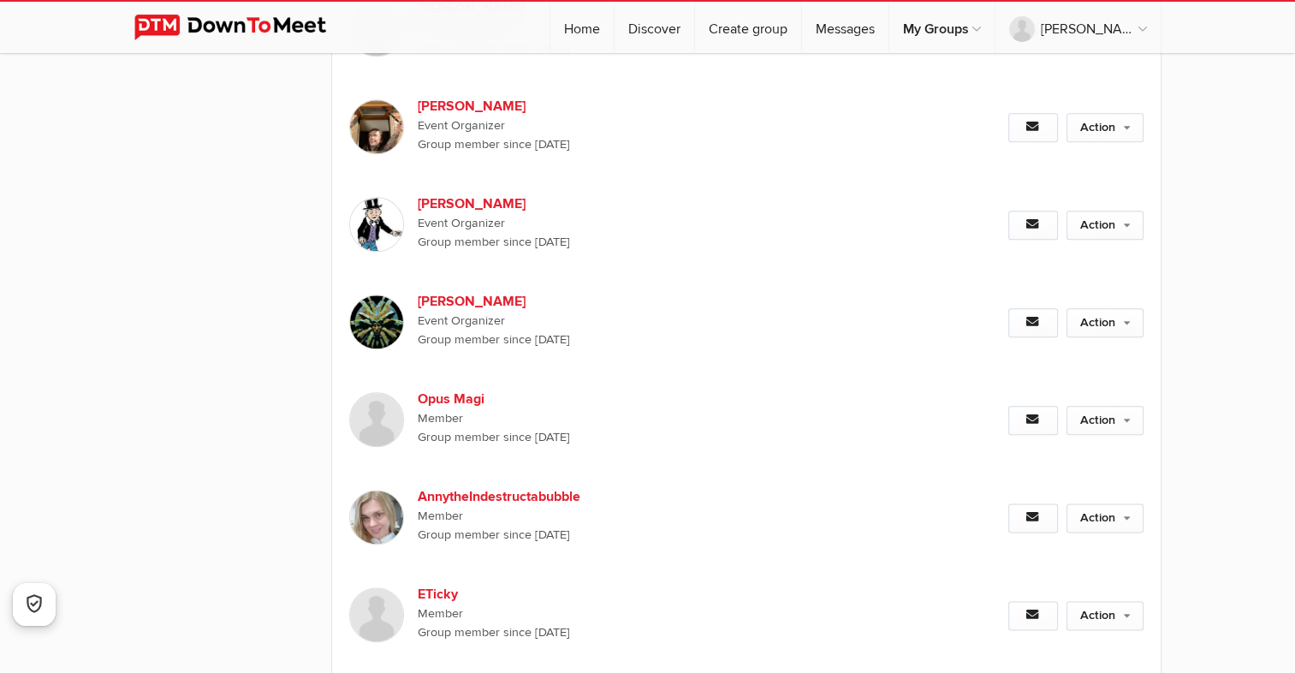
scroll to position [2055, 0]
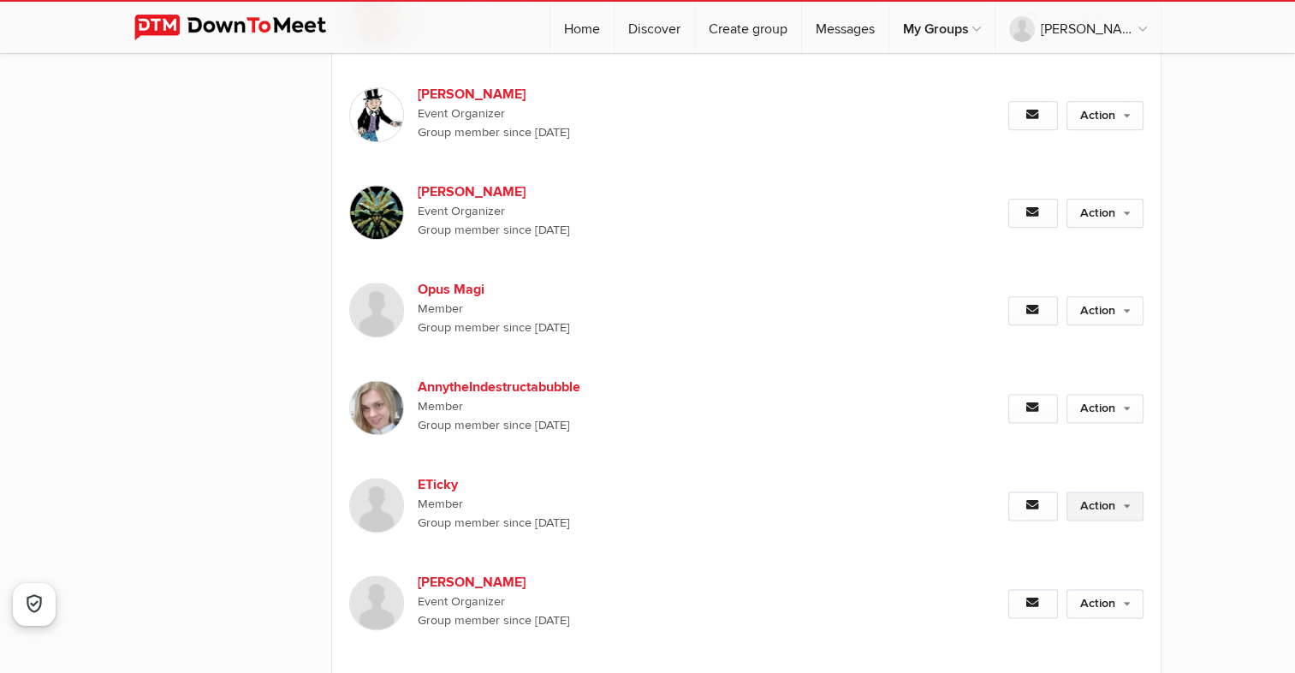
click at [1134, 491] on link "Action" at bounding box center [1105, 505] width 77 height 29
click at [1009, 530] on link "Set as Going" at bounding box center [1049, 543] width 187 height 26
click at [1127, 491] on link "Action" at bounding box center [1105, 505] width 77 height 29
click at [1113, 491] on link "Action" at bounding box center [1105, 505] width 77 height 29
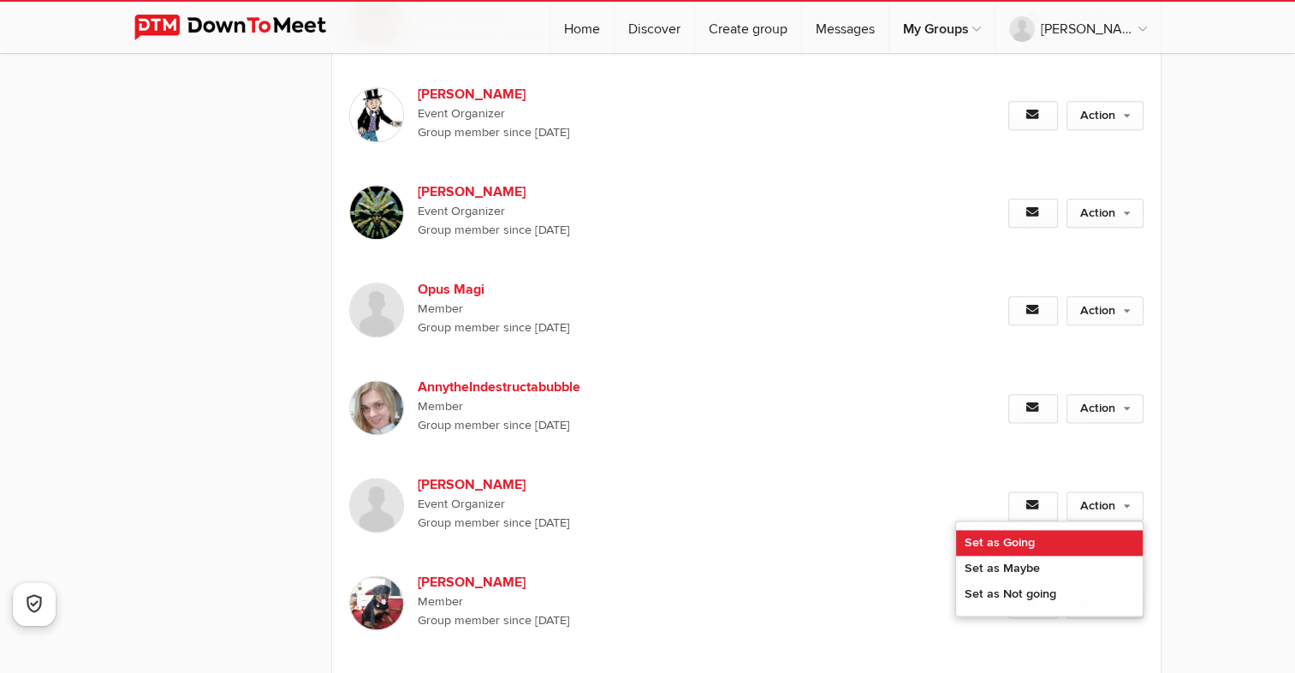
click at [991, 530] on link "Set as Going" at bounding box center [1049, 543] width 187 height 26
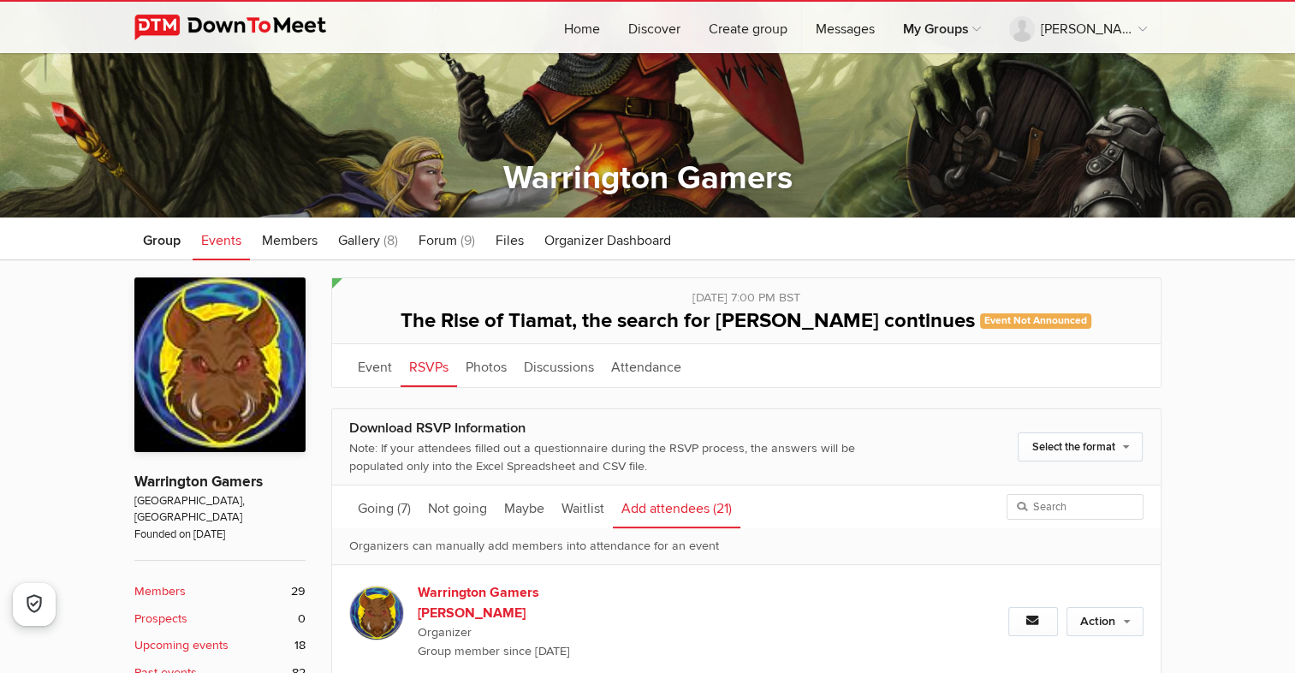
scroll to position [107, 0]
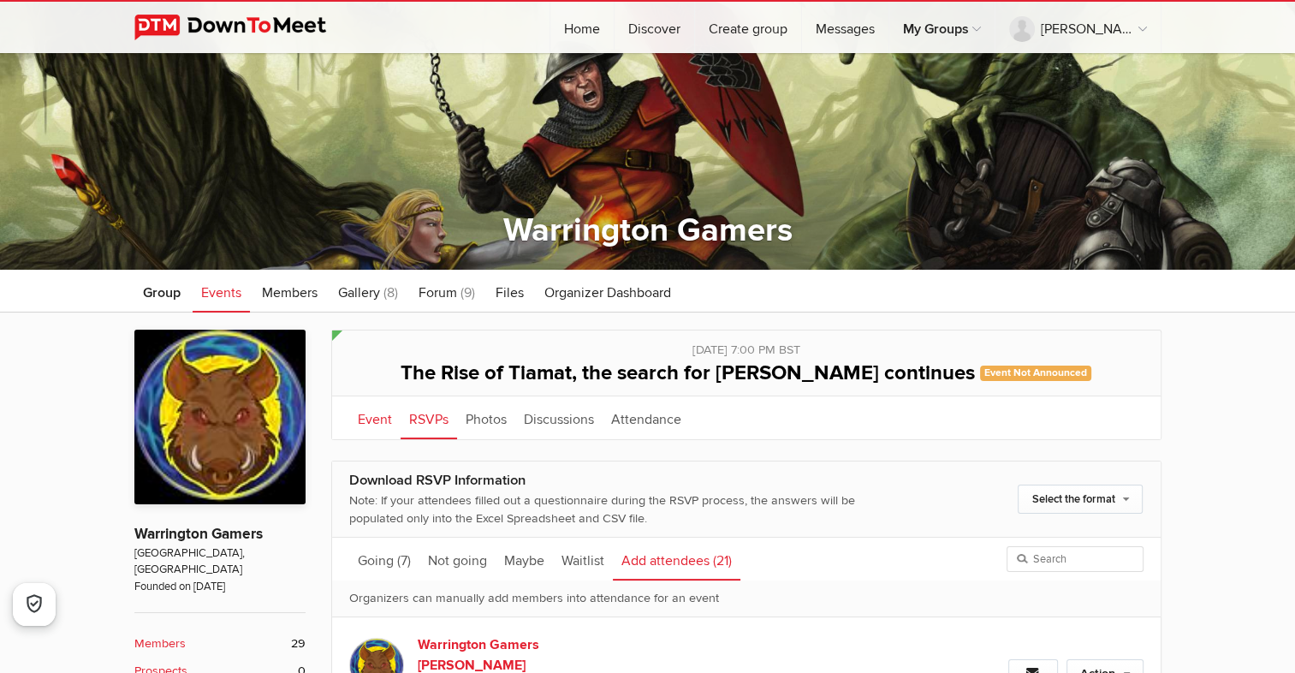
click at [370, 423] on link "Event" at bounding box center [374, 417] width 51 height 43
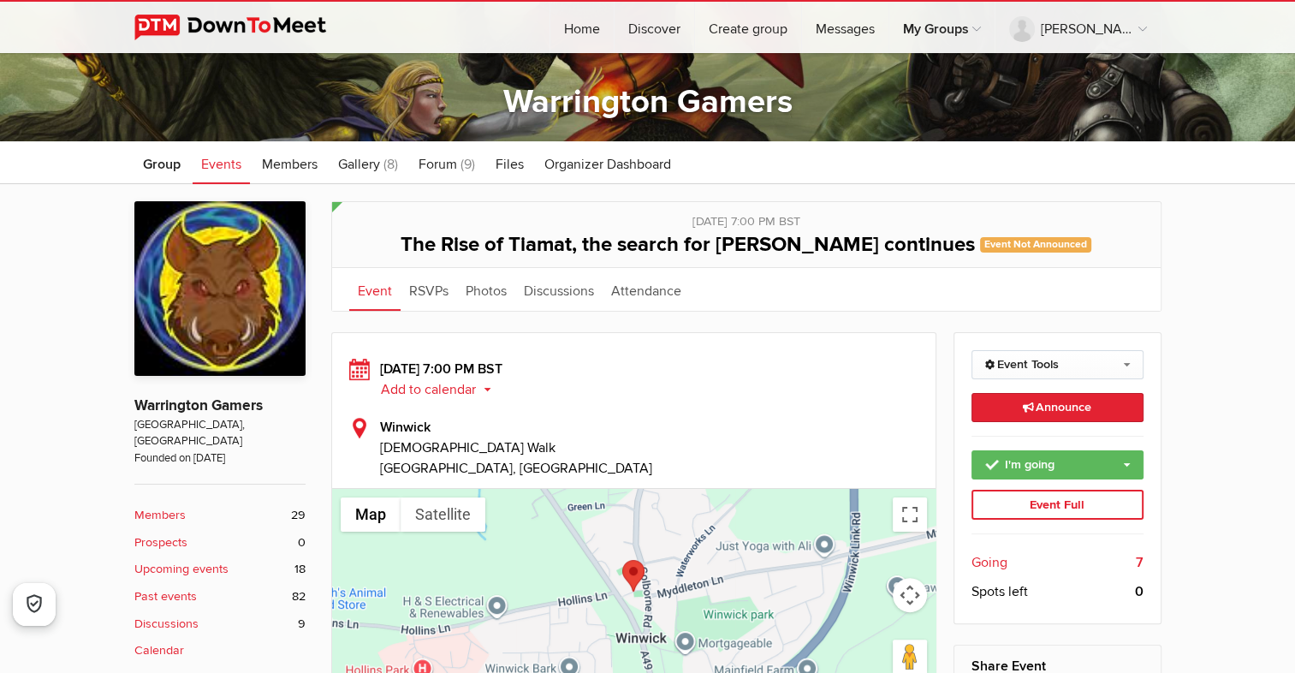
scroll to position [21, 0]
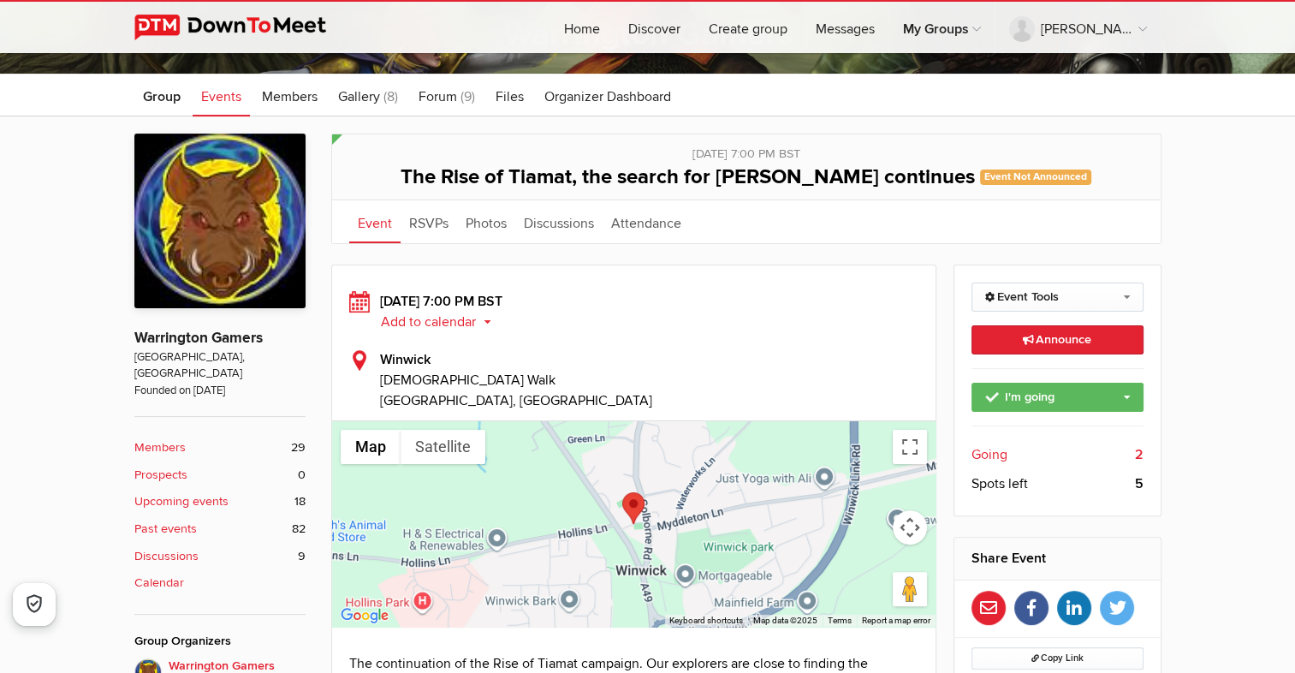
scroll to position [171, 0]
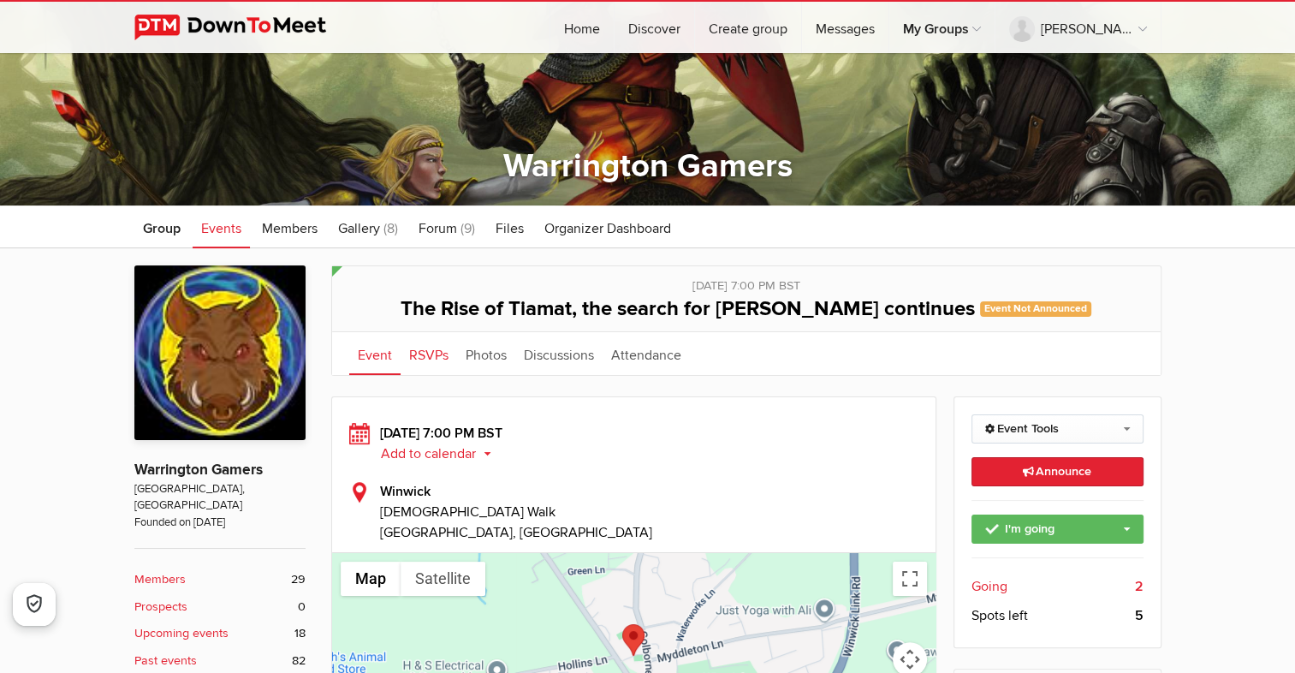
click at [420, 354] on link "RSVPs" at bounding box center [429, 353] width 57 height 43
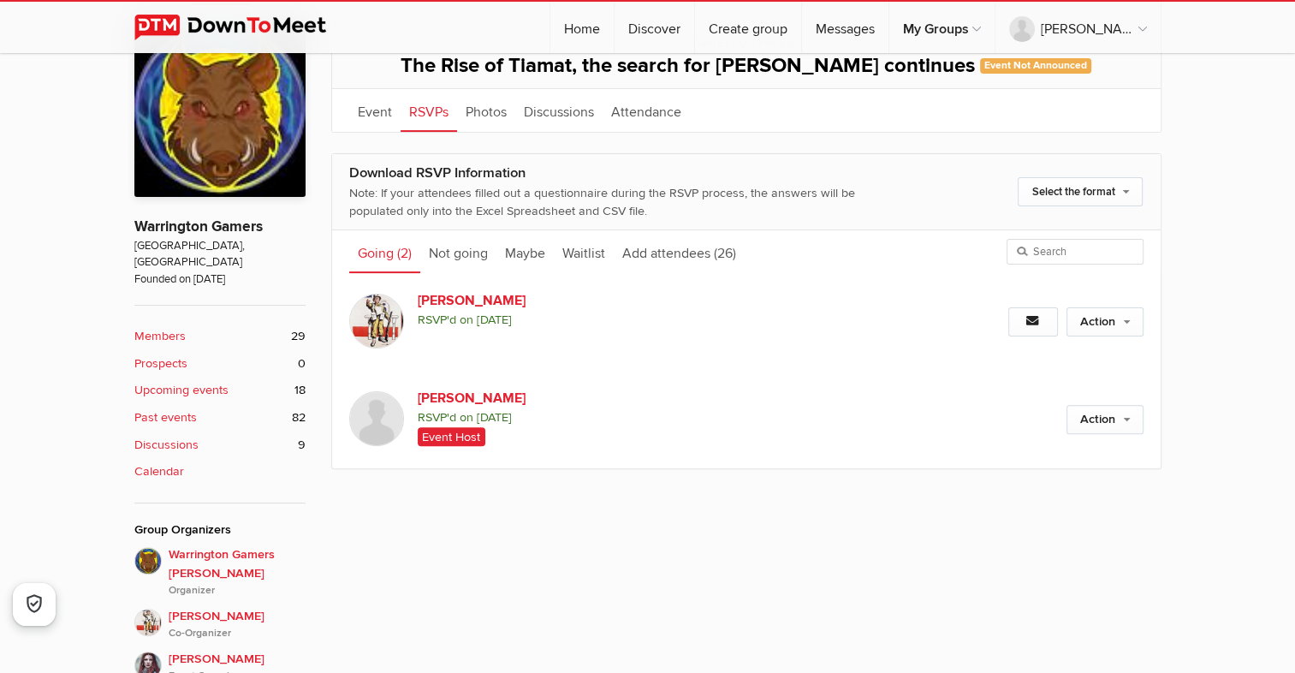
scroll to position [428, 0]
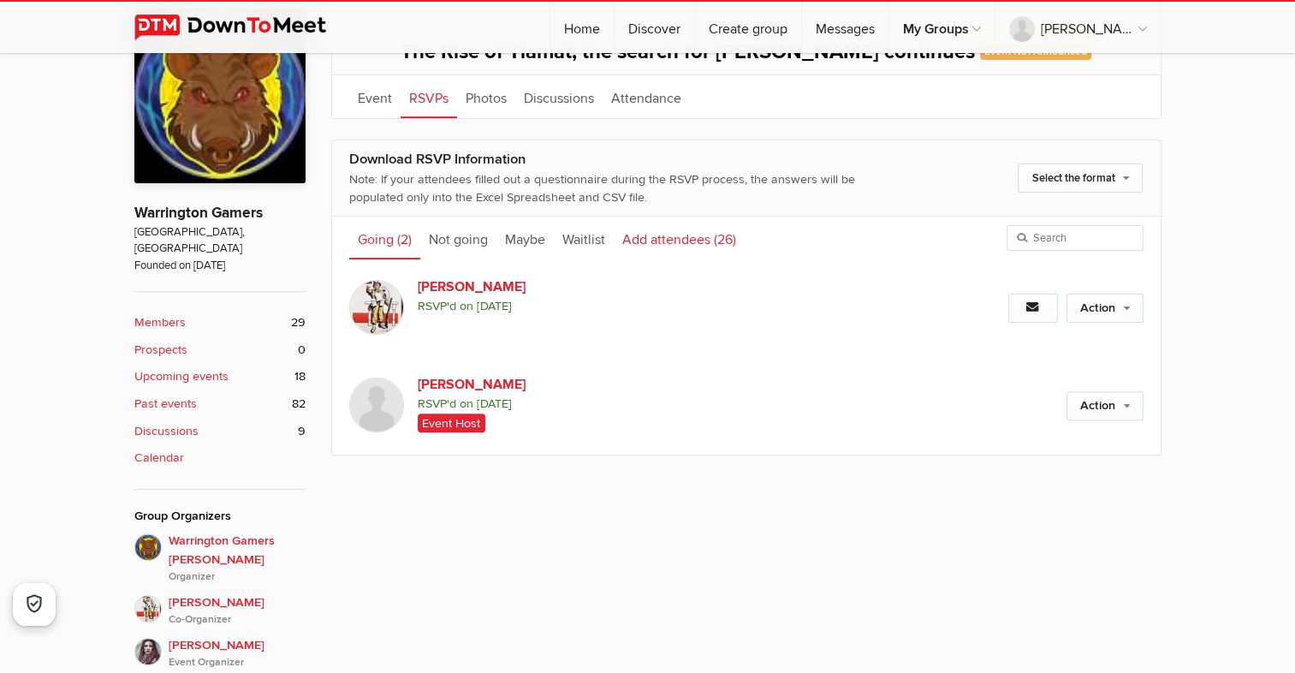
click at [686, 240] on link "Add attendees (26)" at bounding box center [679, 238] width 131 height 43
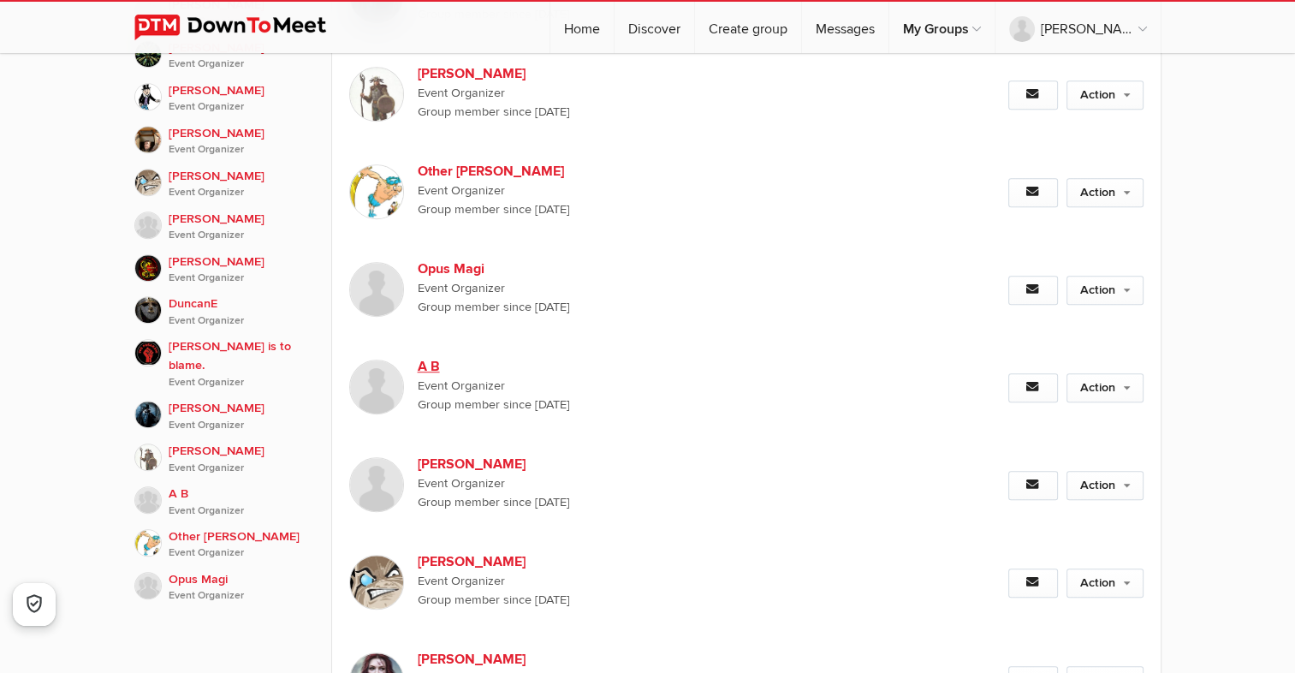
scroll to position [1199, 0]
click at [1112, 274] on link "Action" at bounding box center [1105, 288] width 77 height 29
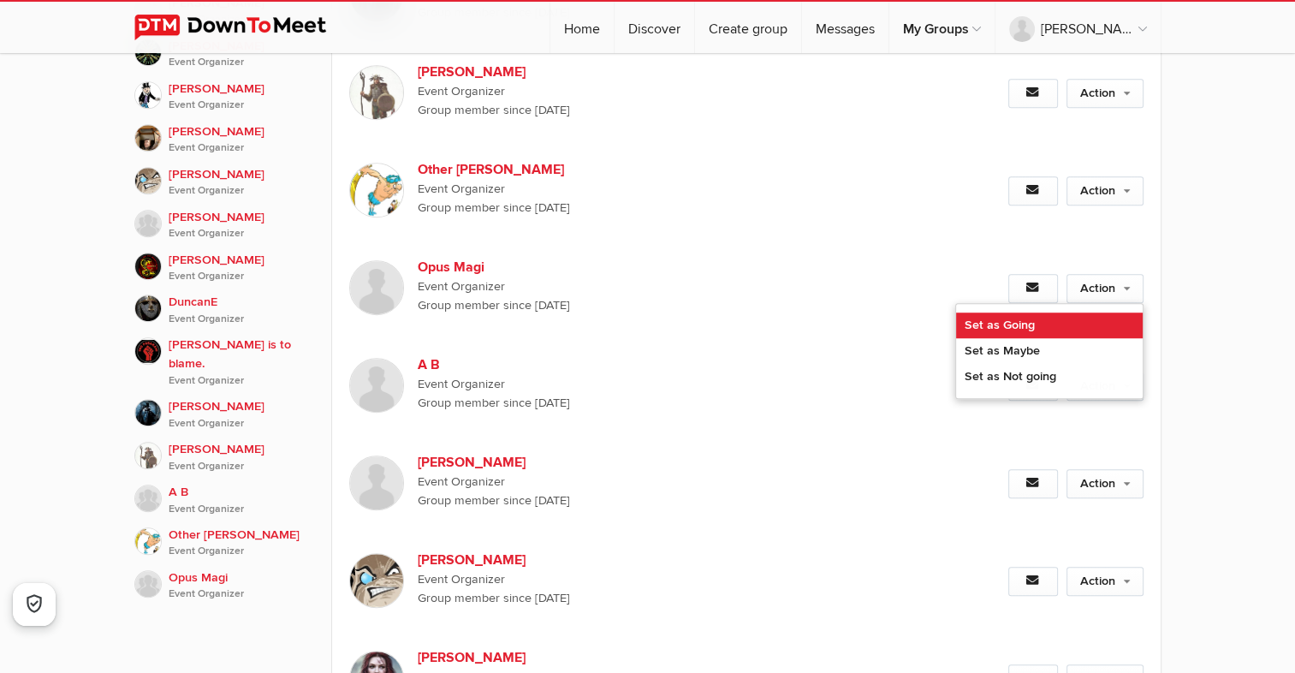
click at [1015, 313] on link "Set as Going" at bounding box center [1049, 326] width 187 height 26
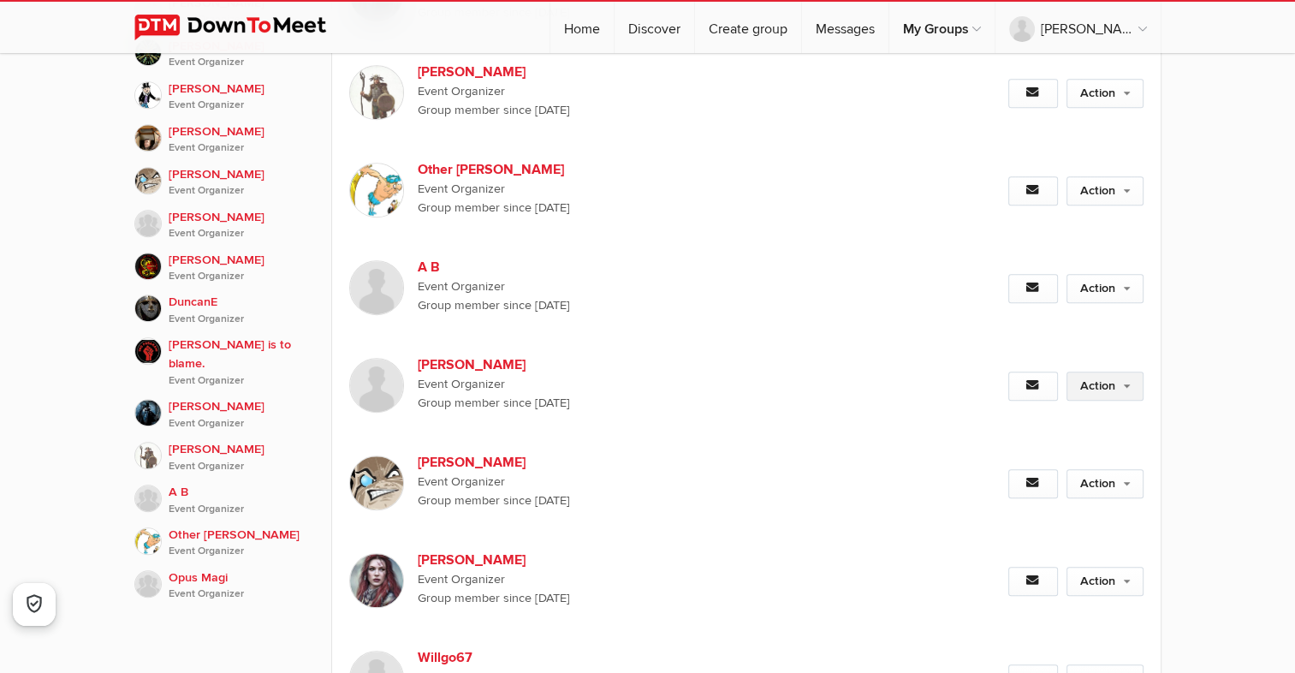
click at [1109, 372] on link "Action" at bounding box center [1105, 386] width 77 height 29
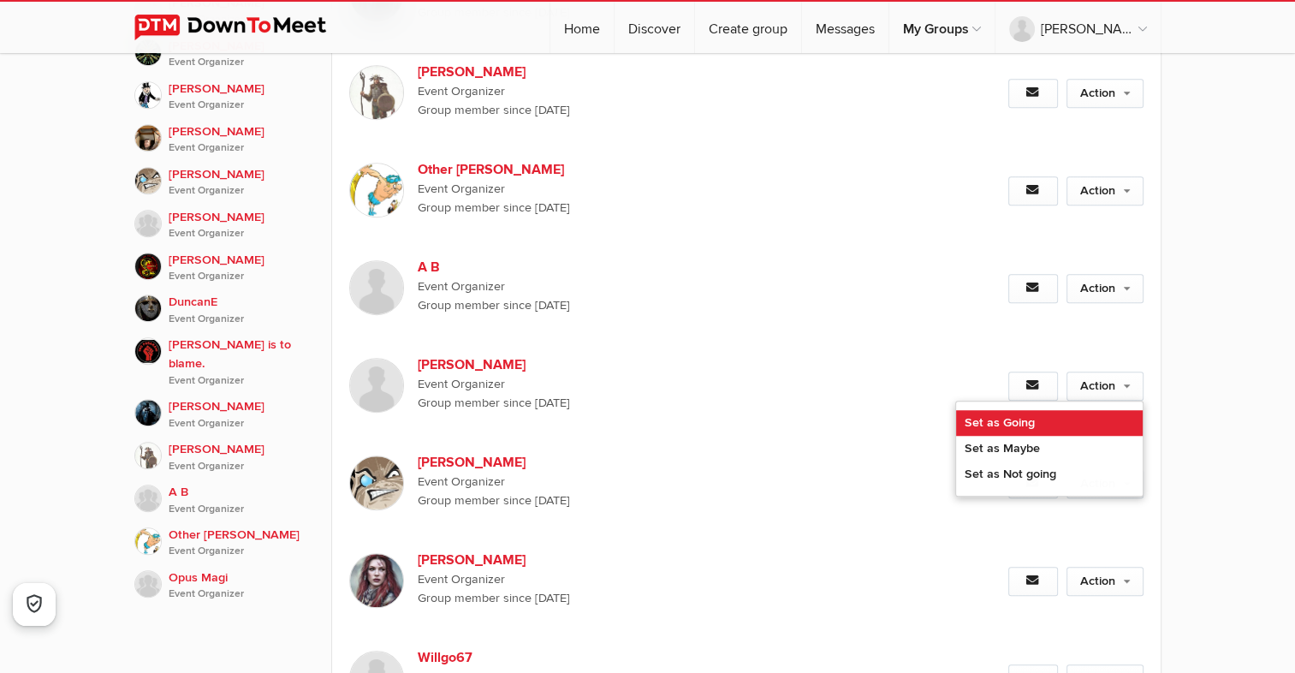
click at [1010, 410] on link "Set as Going" at bounding box center [1049, 423] width 187 height 26
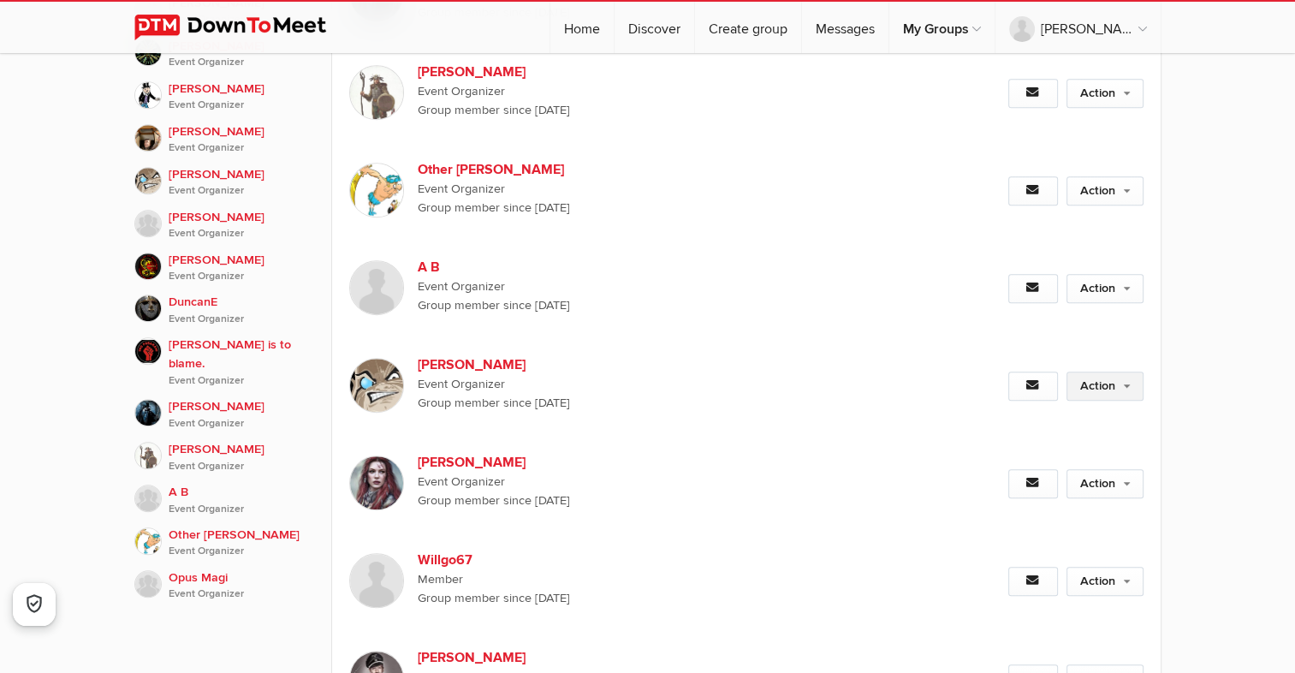
click at [1125, 372] on link "Action" at bounding box center [1105, 386] width 77 height 29
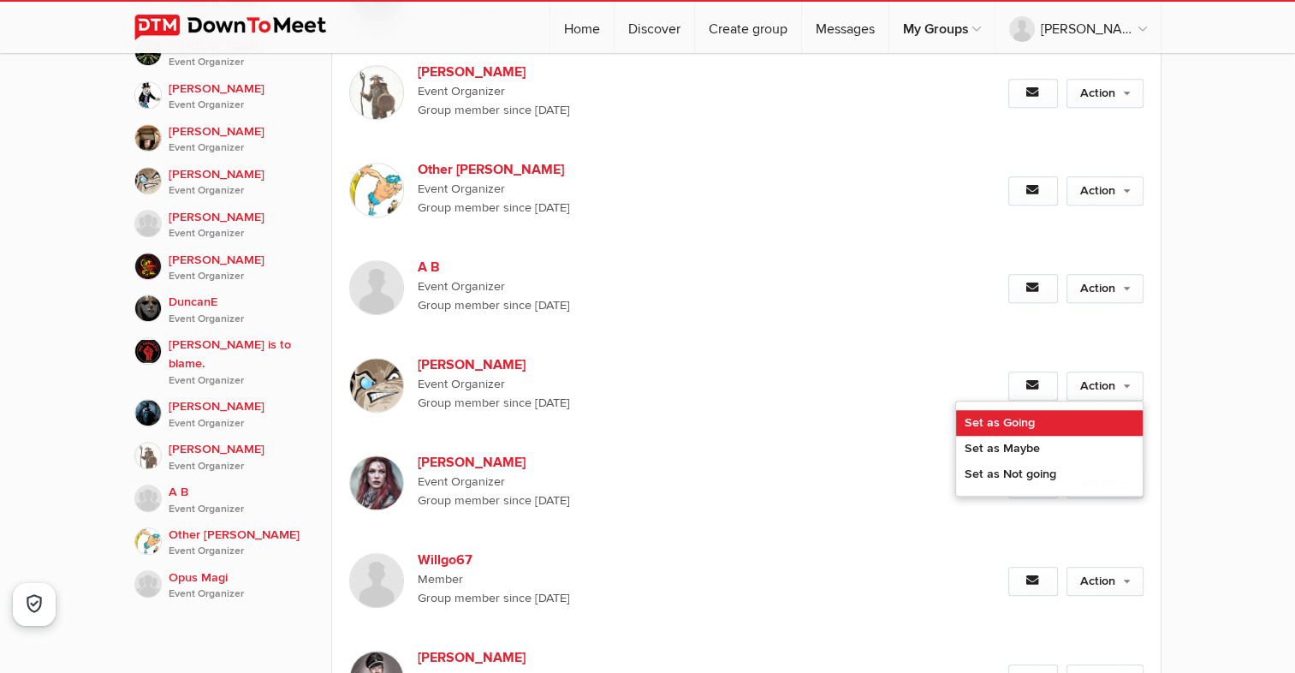
click at [1038, 410] on link "Set as Going" at bounding box center [1049, 423] width 187 height 26
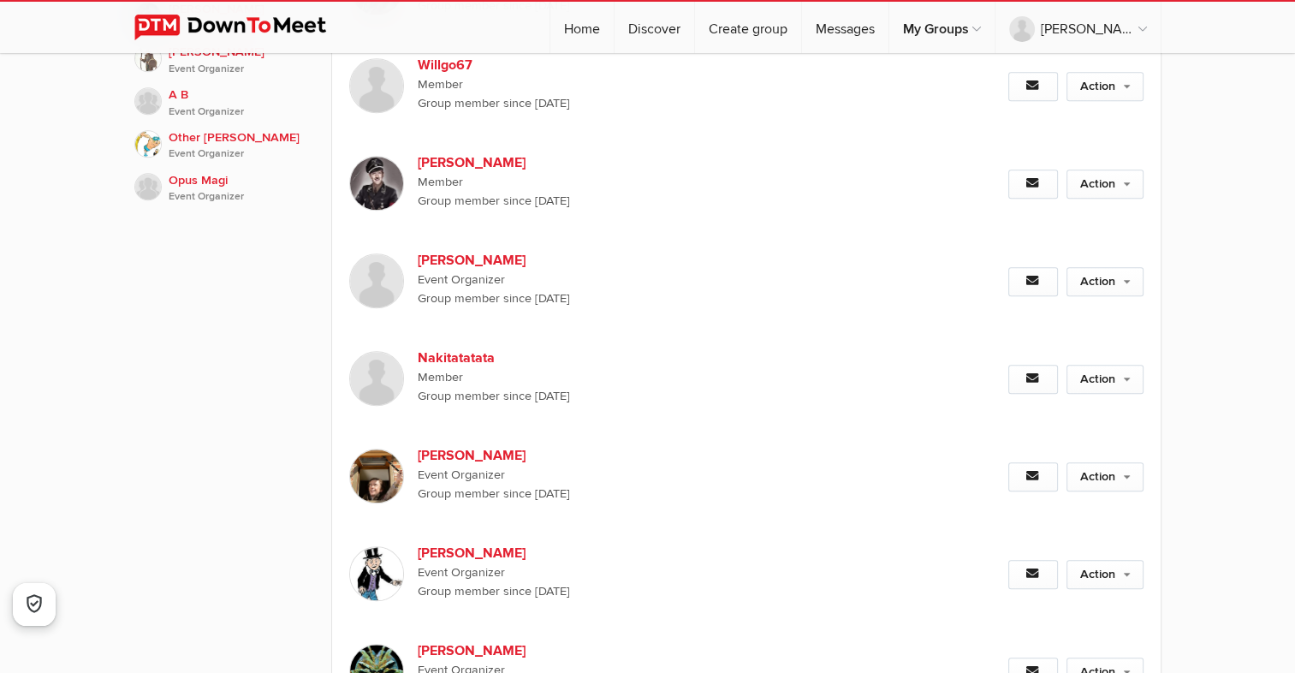
scroll to position [1627, 0]
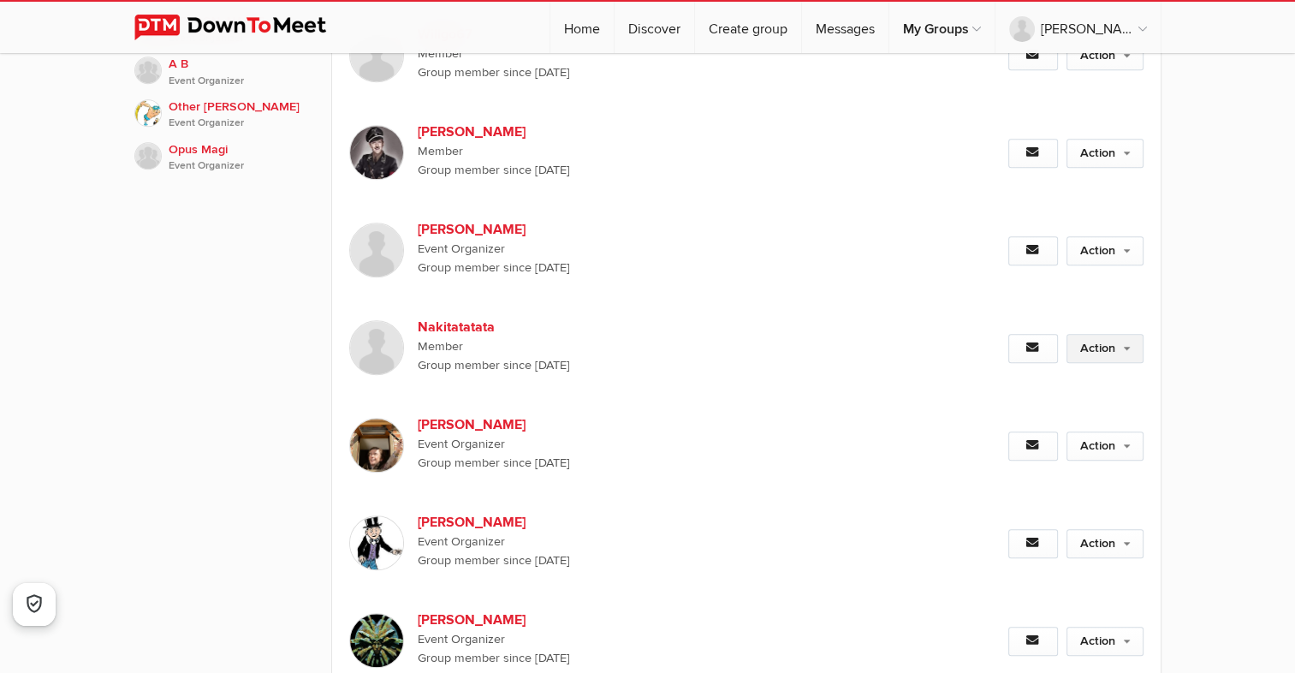
click at [1113, 334] on link "Action" at bounding box center [1105, 348] width 77 height 29
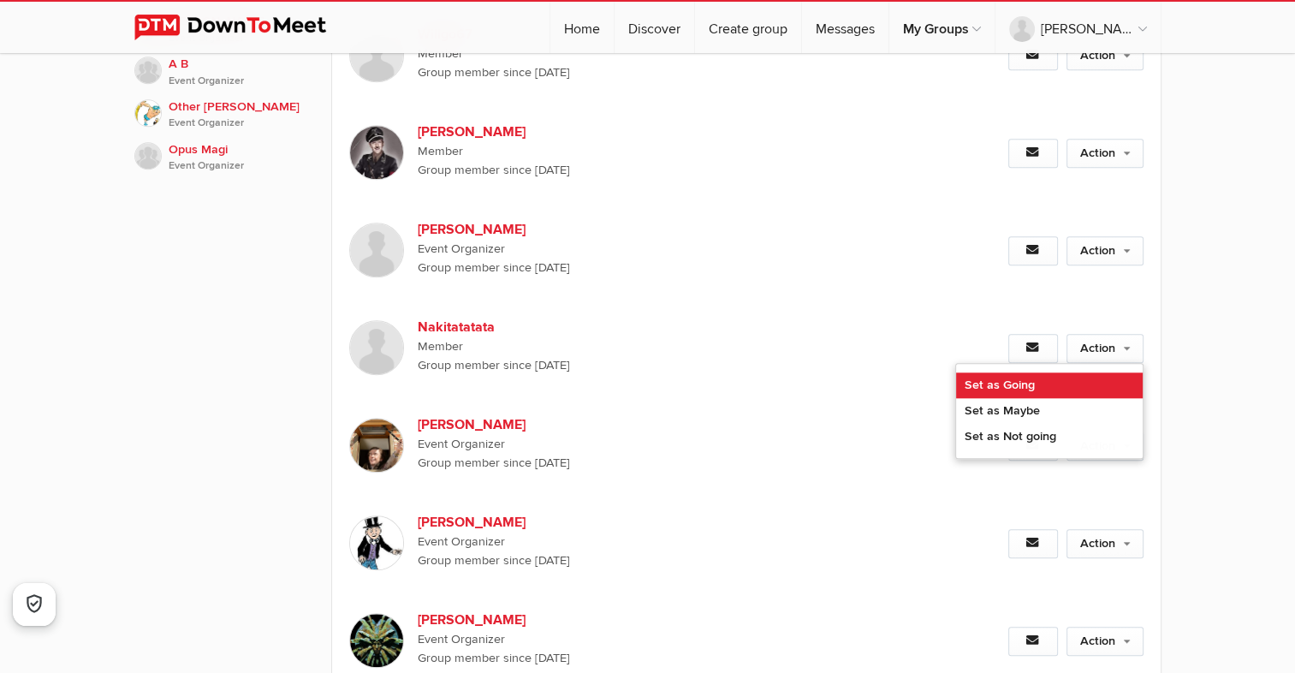
click at [1038, 372] on link "Set as Going" at bounding box center [1049, 385] width 187 height 26
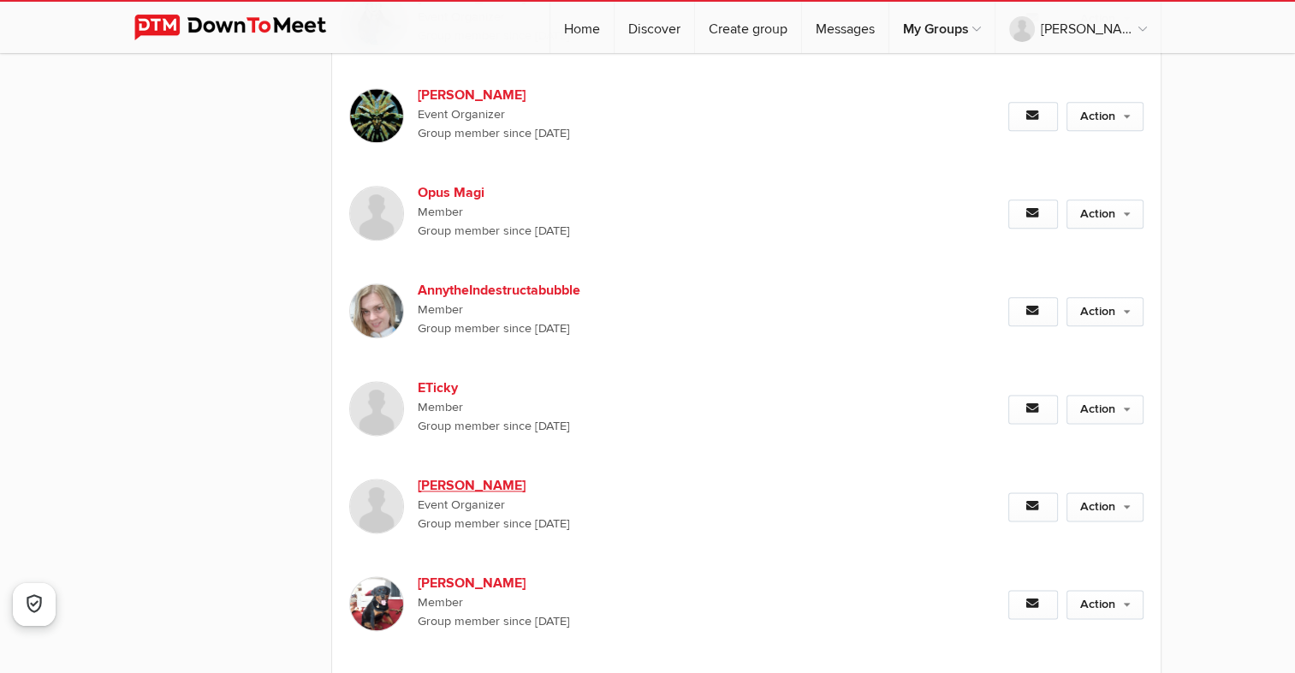
scroll to position [2140, 0]
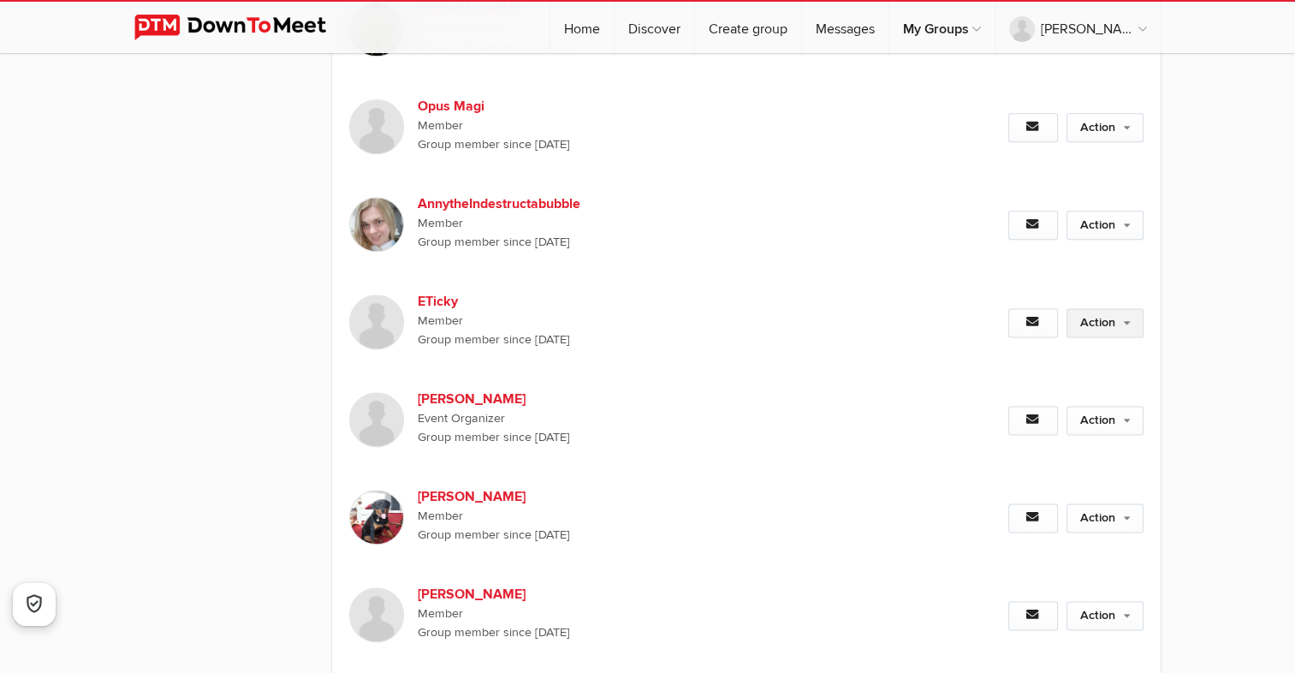
click at [1103, 308] on link "Action" at bounding box center [1105, 322] width 77 height 29
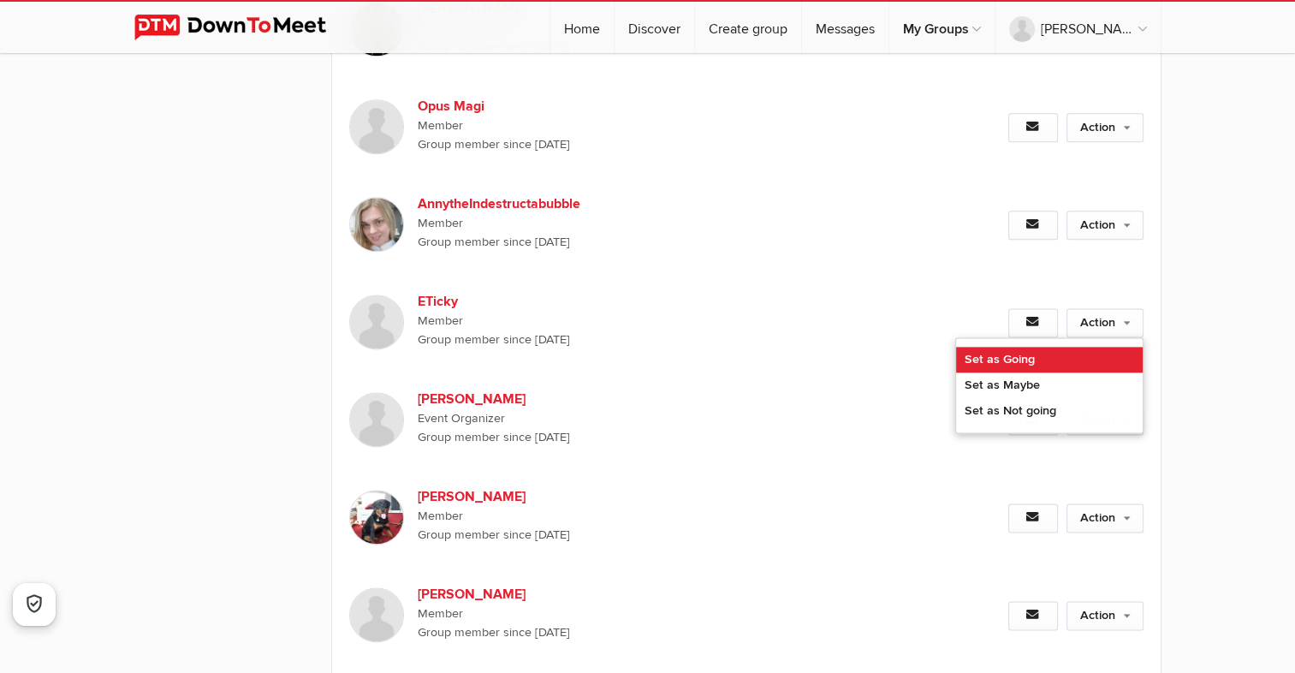
click at [1024, 347] on link "Set as Going" at bounding box center [1049, 360] width 187 height 26
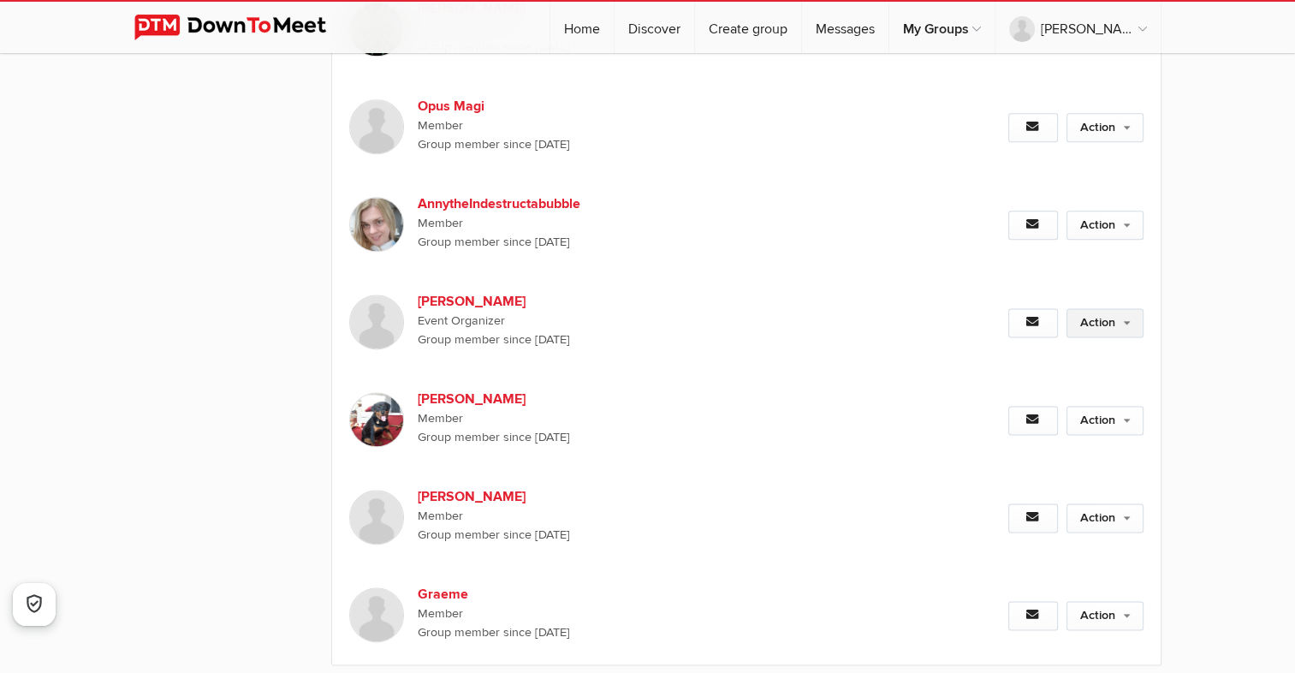
click at [1105, 308] on link "Action" at bounding box center [1105, 322] width 77 height 29
click at [1111, 308] on link "Action" at bounding box center [1105, 322] width 77 height 29
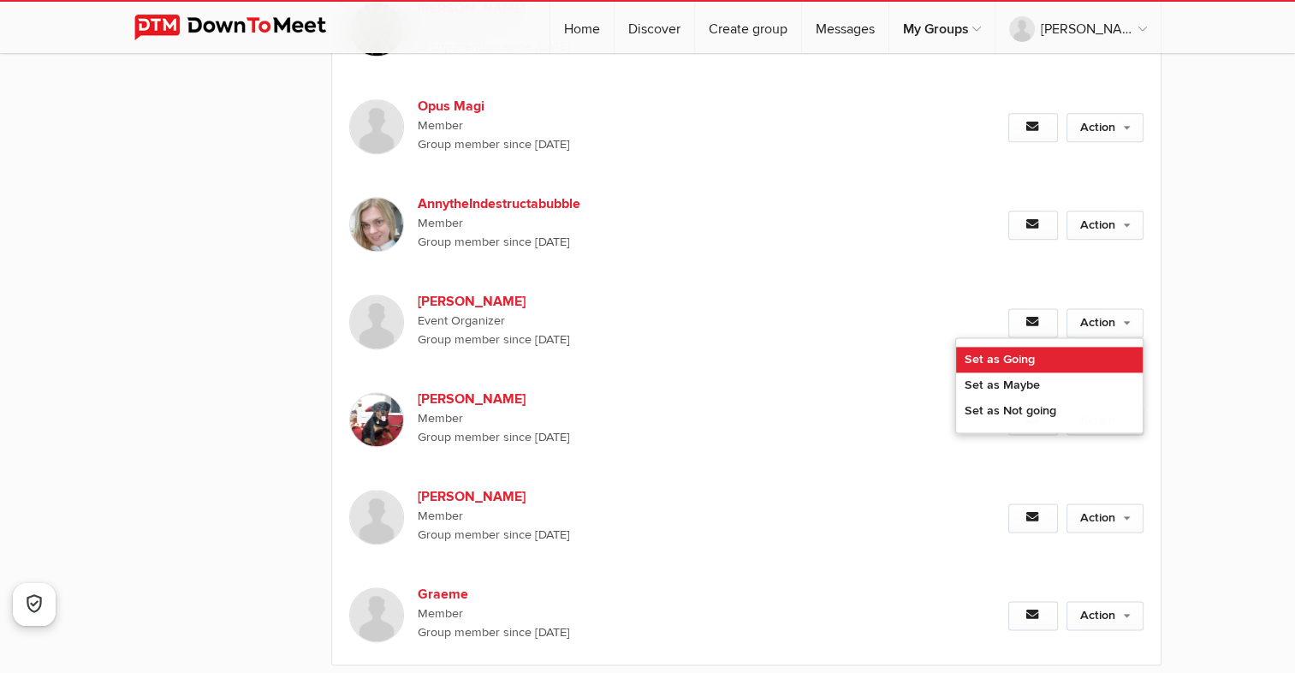
click at [1013, 347] on link "Set as Going" at bounding box center [1049, 360] width 187 height 26
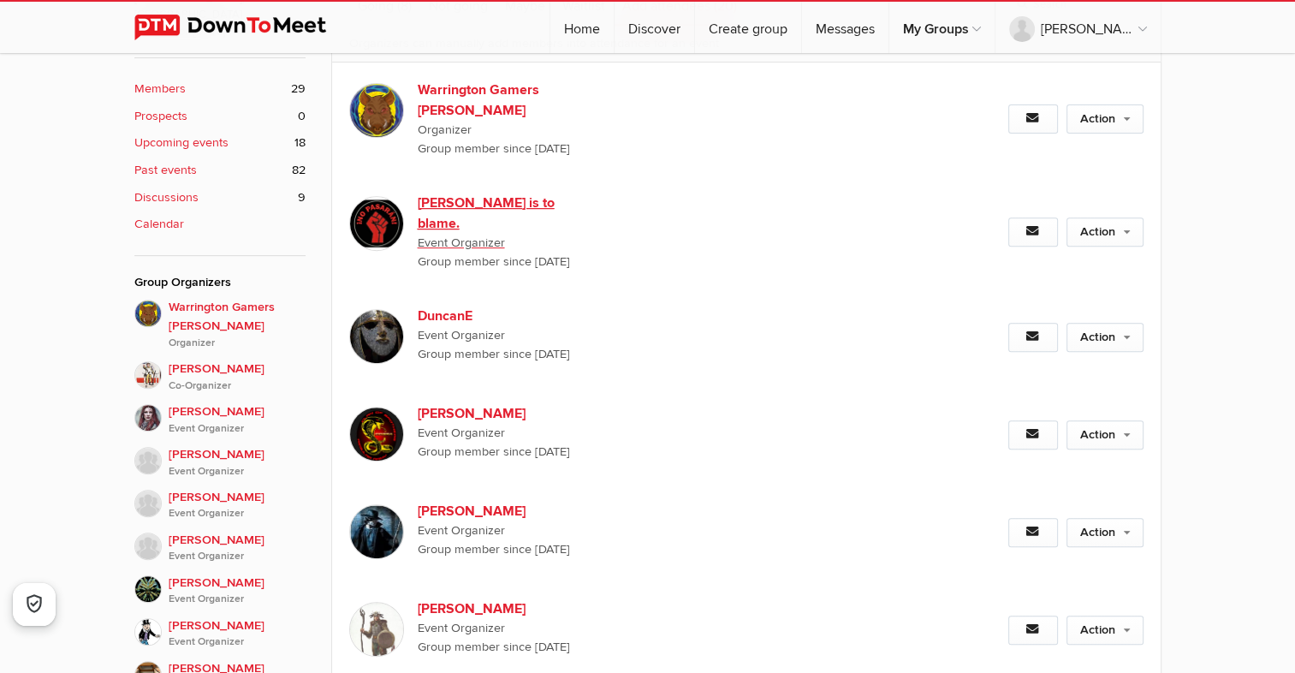
scroll to position [342, 0]
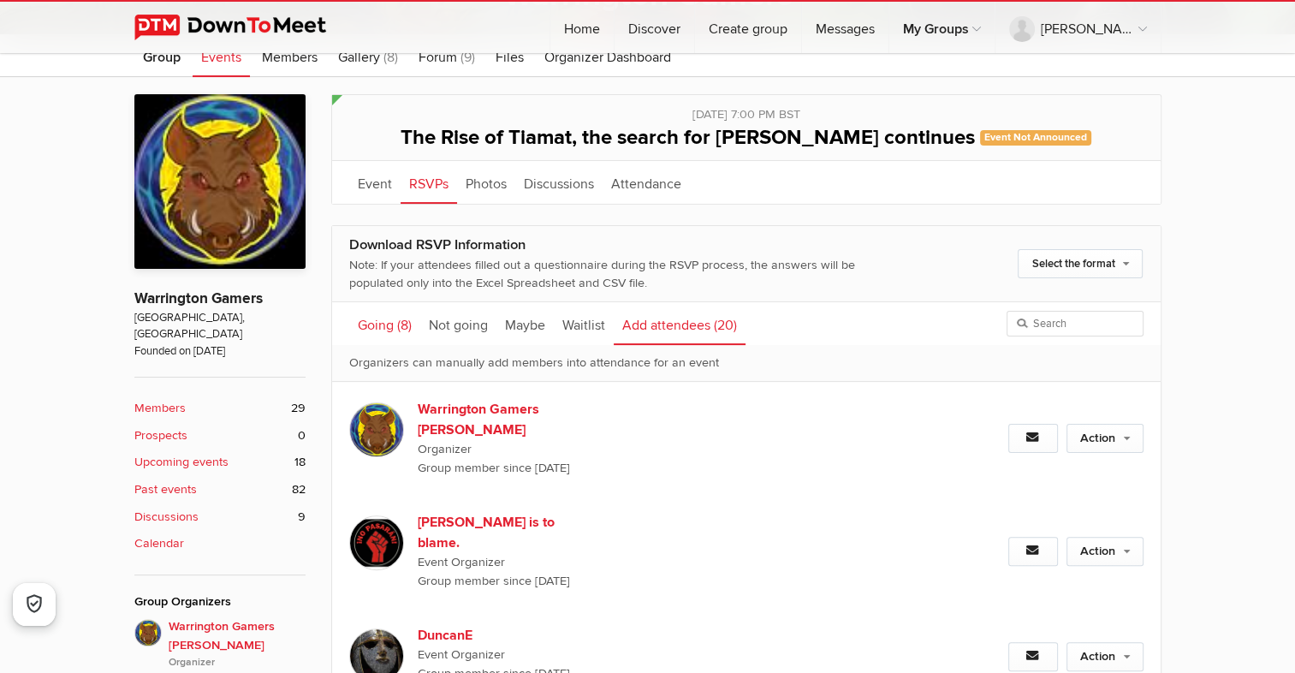
click at [382, 324] on link "Going (8)" at bounding box center [384, 323] width 71 height 43
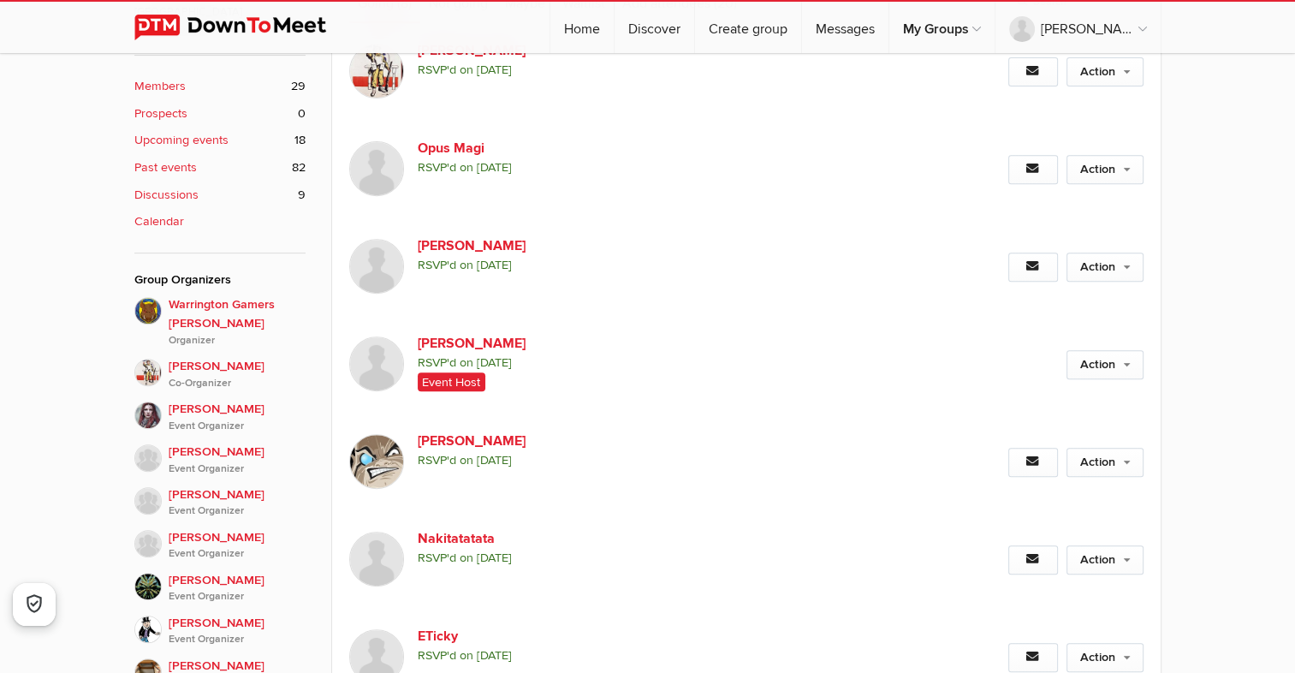
scroll to position [685, 0]
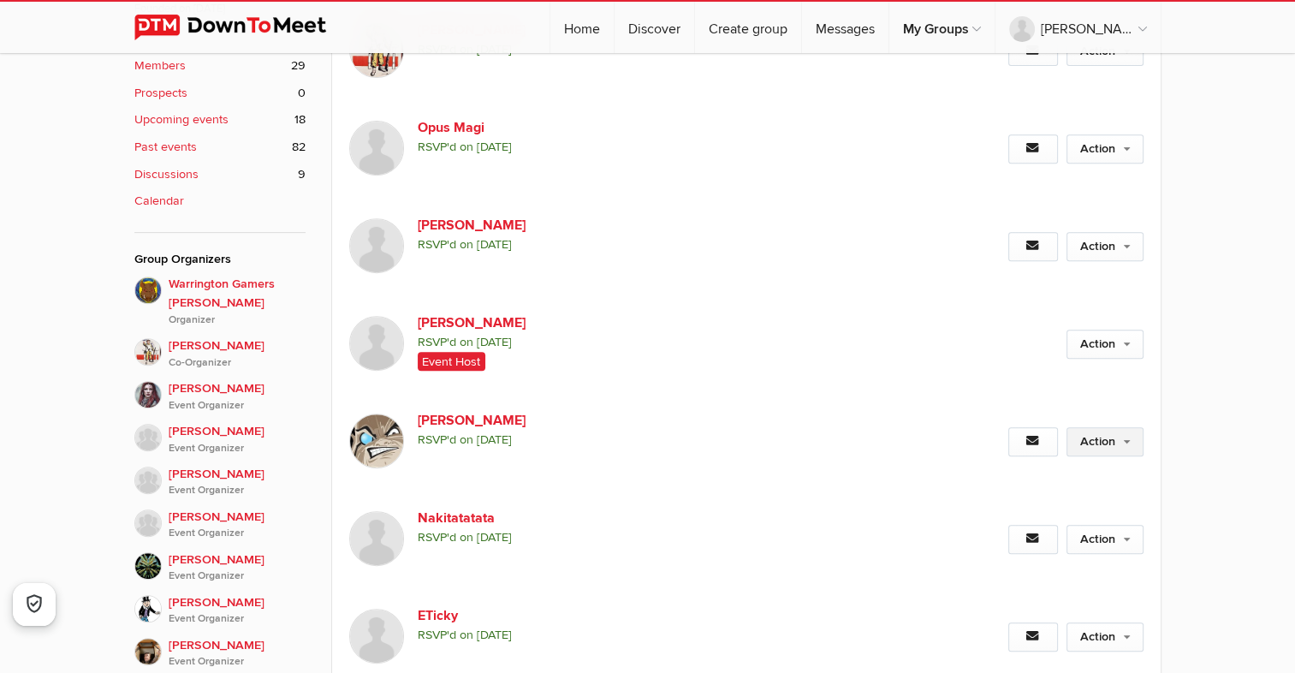
click at [1110, 441] on link "Action" at bounding box center [1105, 441] width 77 height 29
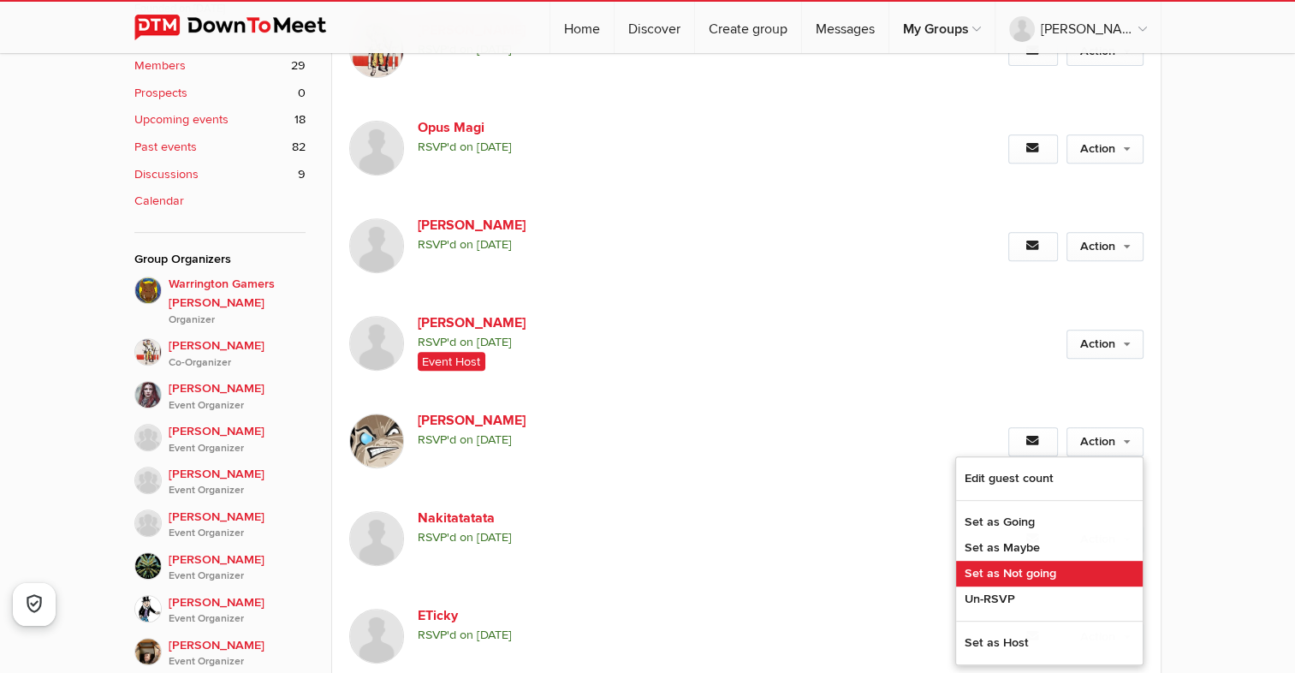
click at [1027, 566] on link "Set as Not going" at bounding box center [1049, 574] width 187 height 26
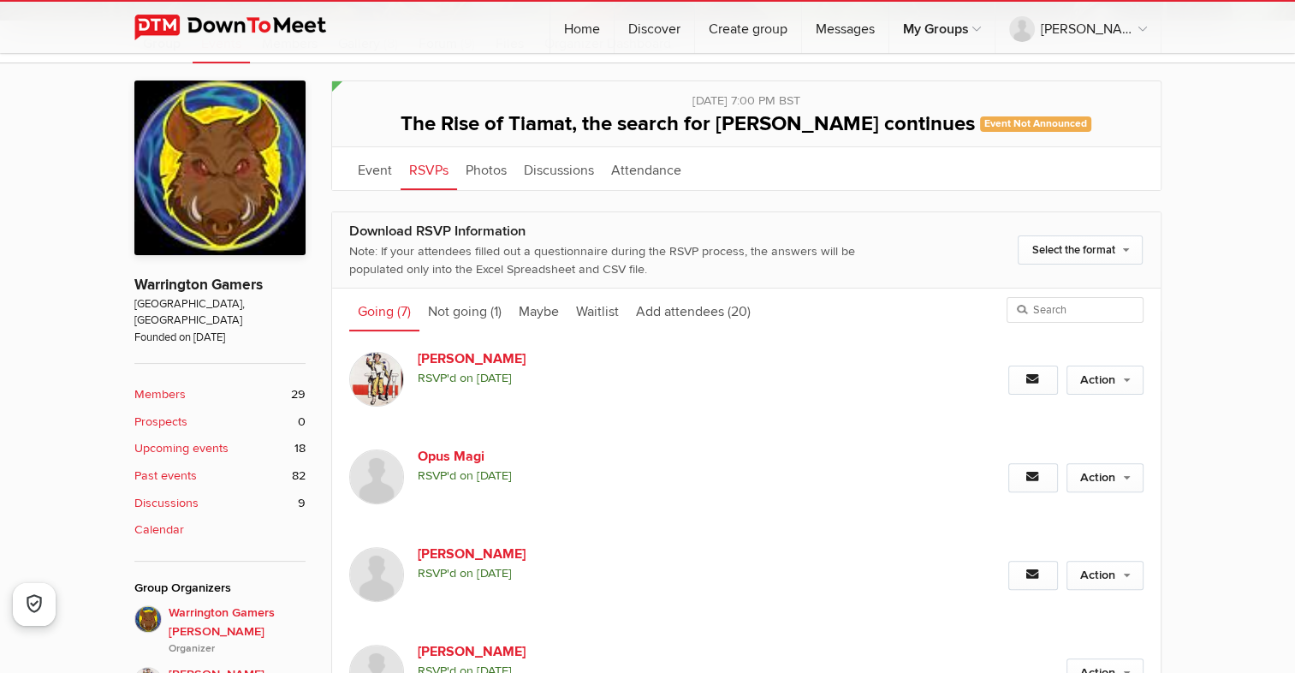
scroll to position [342, 0]
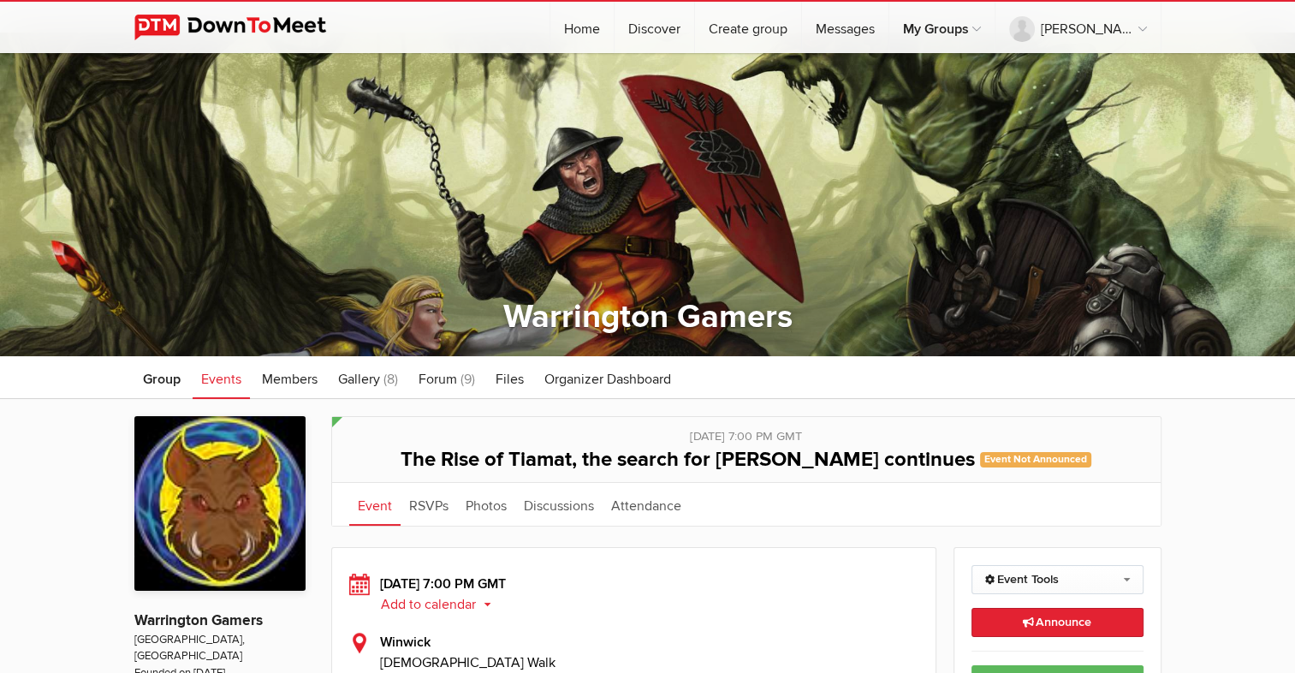
scroll to position [171, 0]
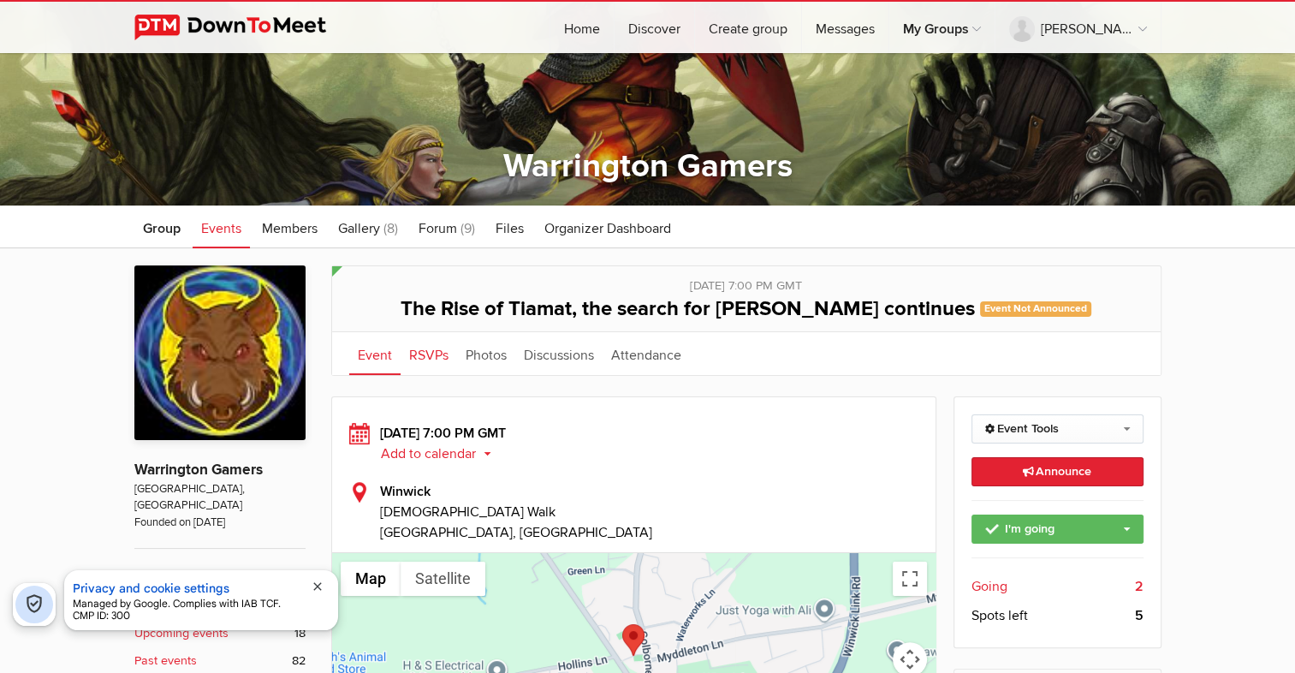
click at [431, 357] on link "RSVPs" at bounding box center [429, 353] width 57 height 43
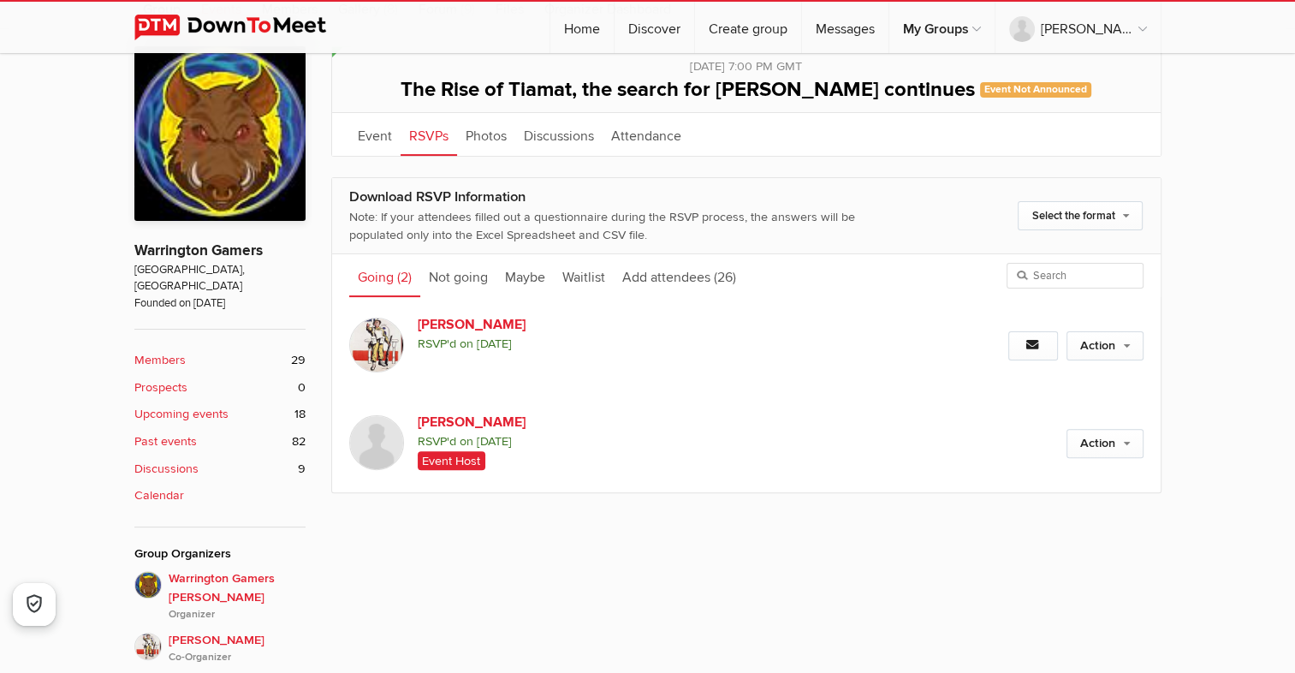
scroll to position [428, 0]
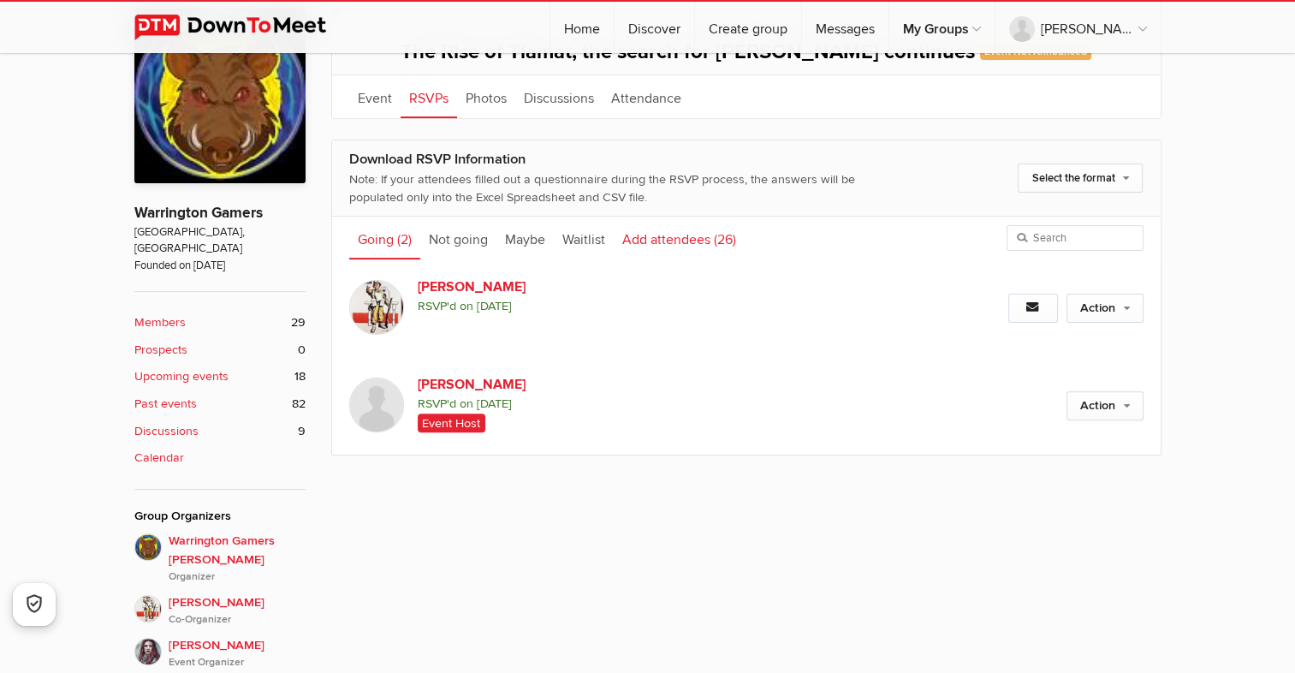
click at [693, 238] on link "Add attendees (26)" at bounding box center [679, 238] width 131 height 43
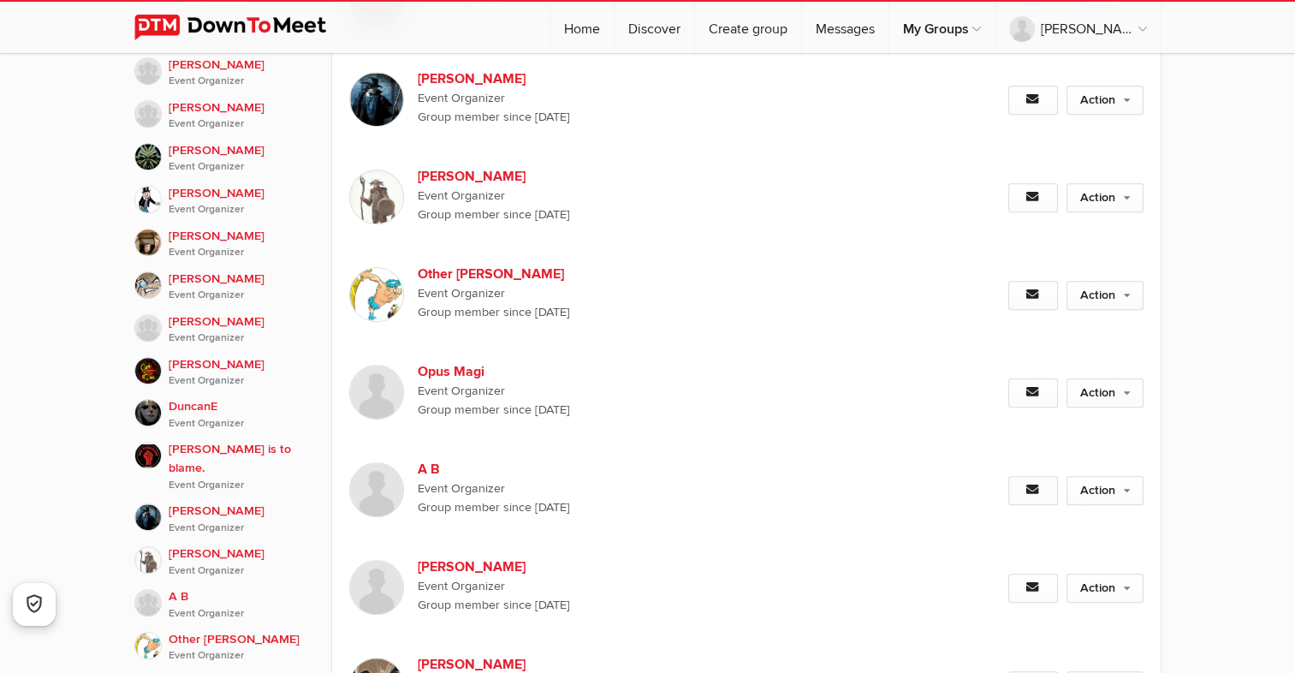
scroll to position [1199, 0]
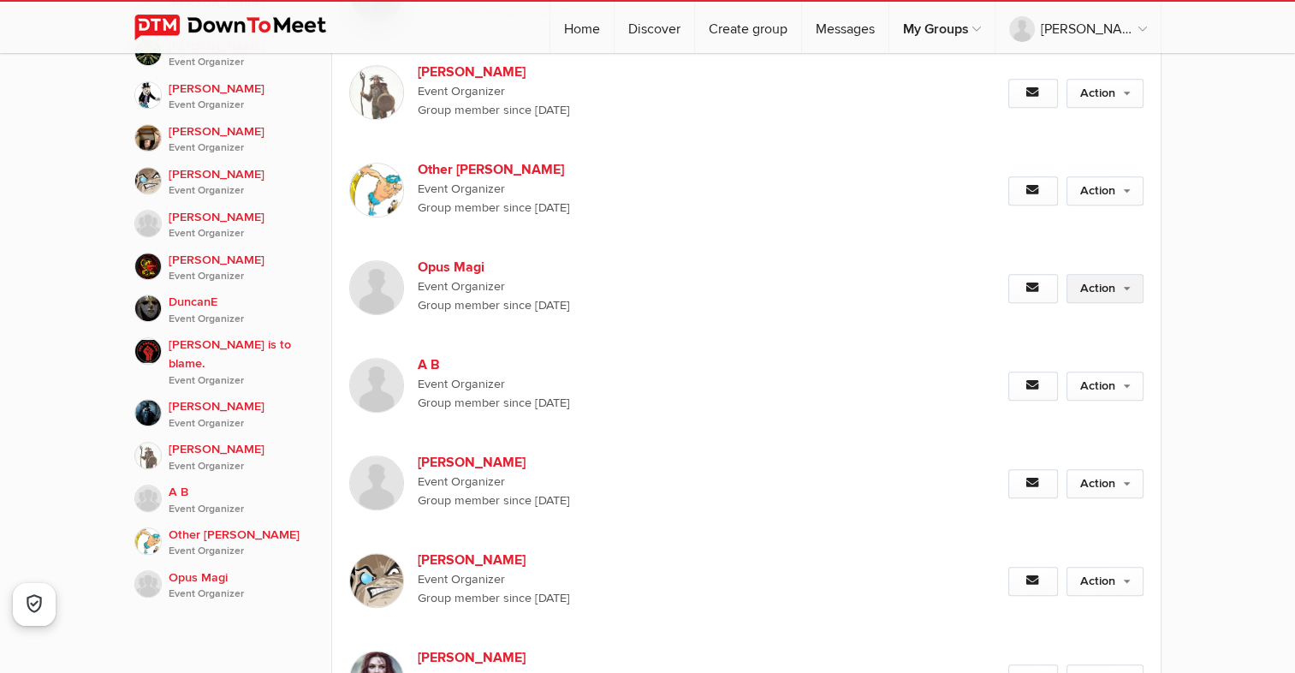
click at [1124, 274] on link "Action" at bounding box center [1105, 288] width 77 height 29
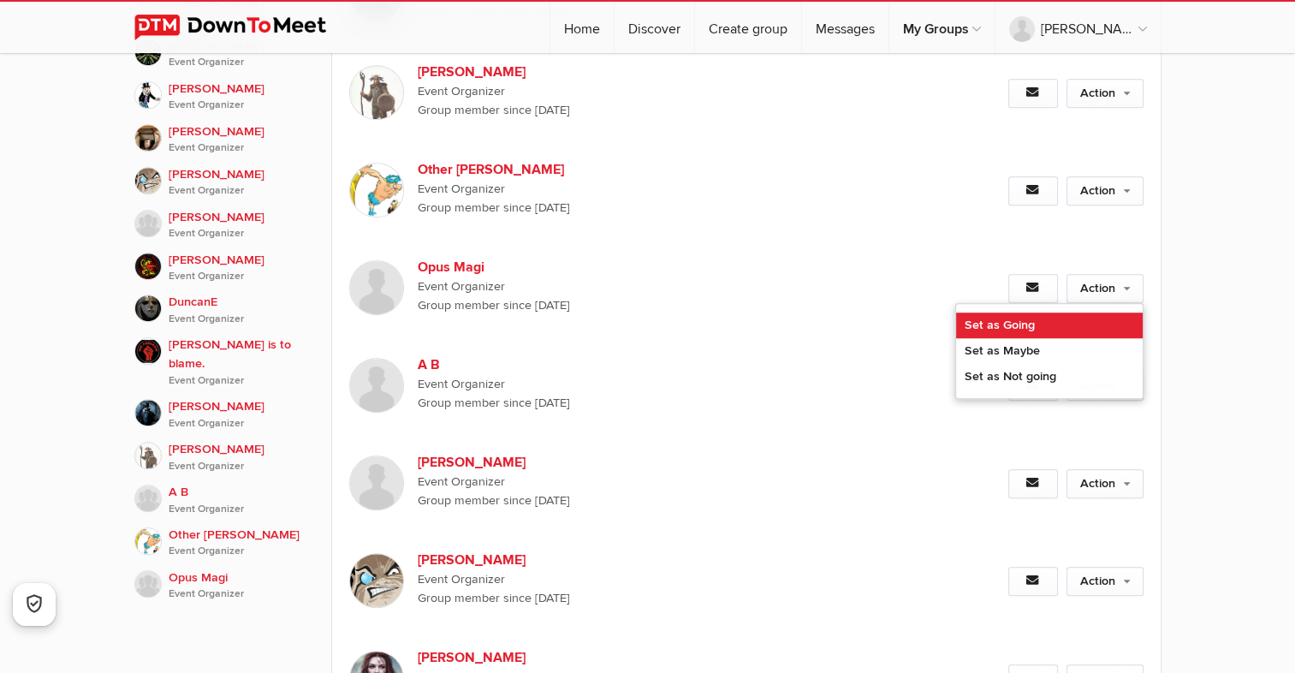
click at [1025, 313] on link "Set as Going" at bounding box center [1049, 326] width 187 height 26
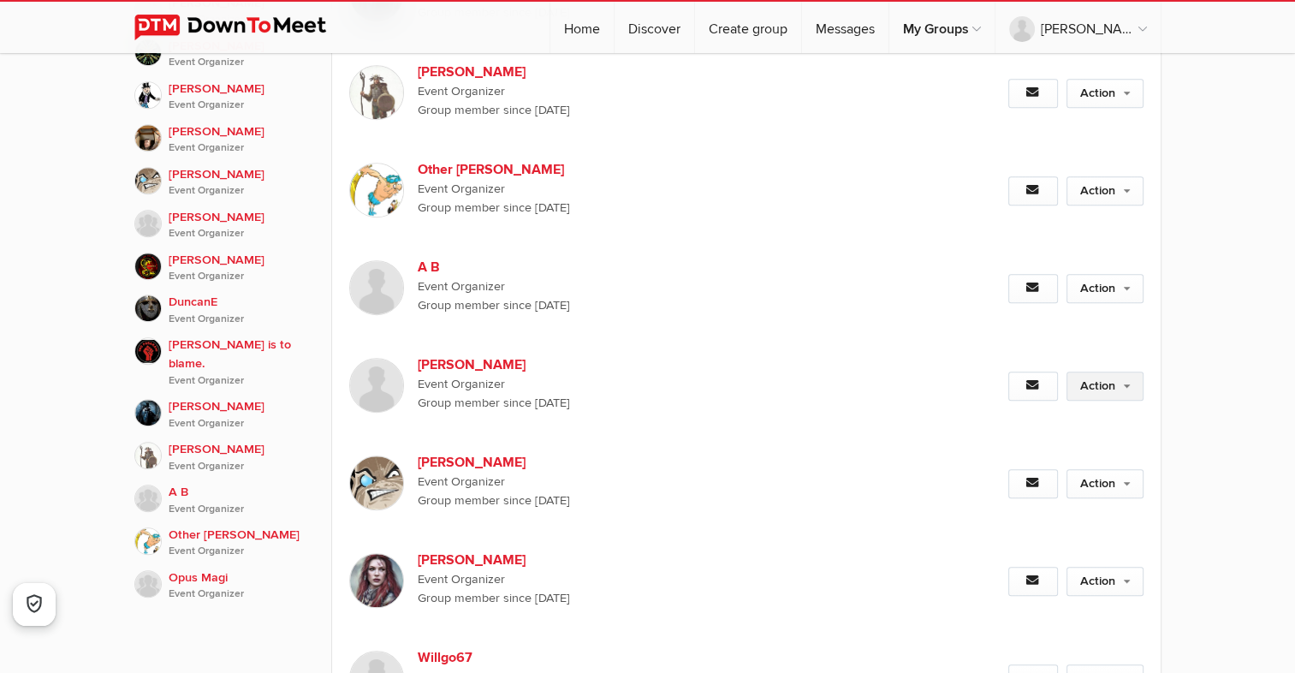
click at [1127, 372] on link "Action" at bounding box center [1105, 386] width 77 height 29
click at [1024, 389] on div "Action Set as Going Set as Maybe Set as Not going" at bounding box center [1024, 386] width 238 height 98
click at [1110, 372] on link "Action" at bounding box center [1105, 386] width 77 height 29
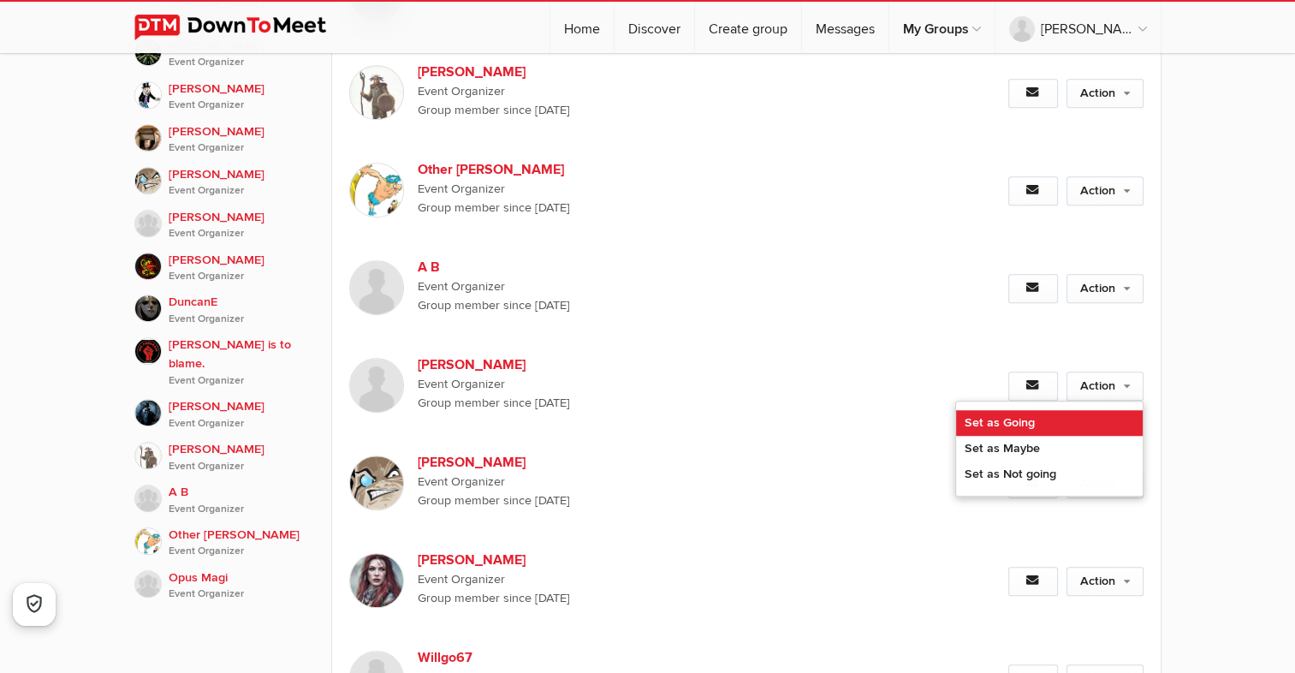
click at [1030, 410] on link "Set as Going" at bounding box center [1049, 423] width 187 height 26
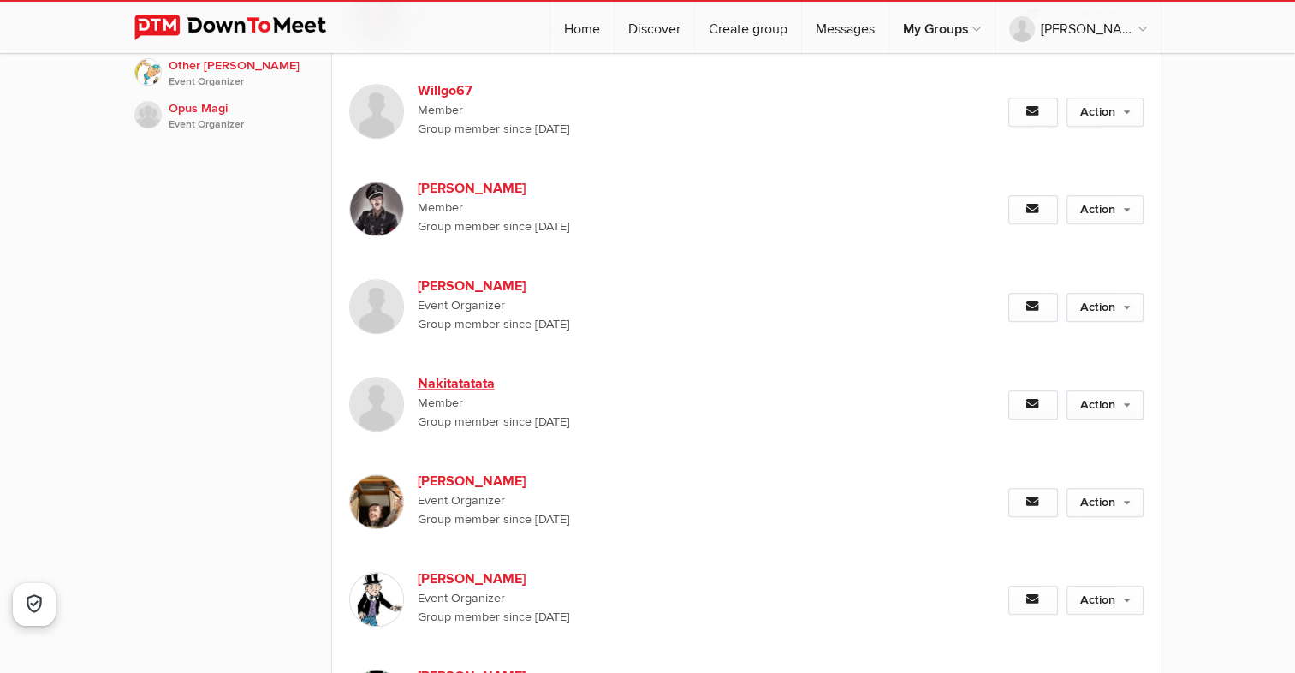
scroll to position [1712, 0]
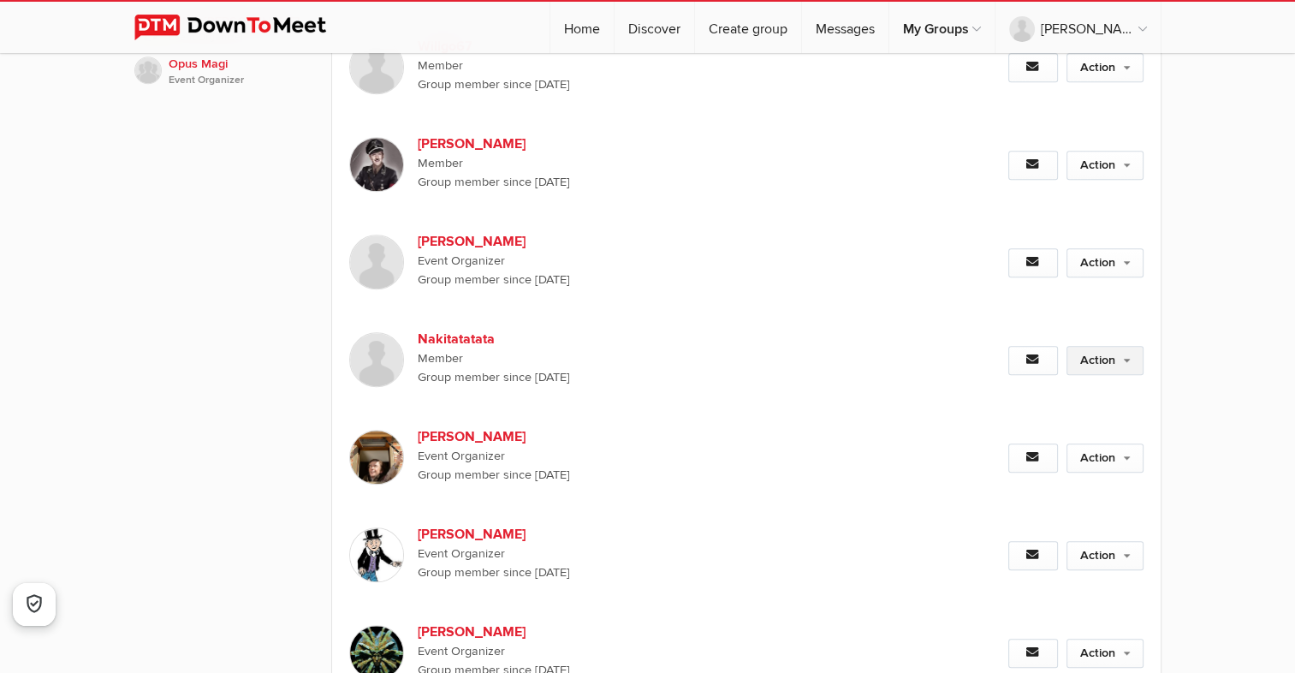
click at [1121, 346] on link "Action" at bounding box center [1105, 360] width 77 height 29
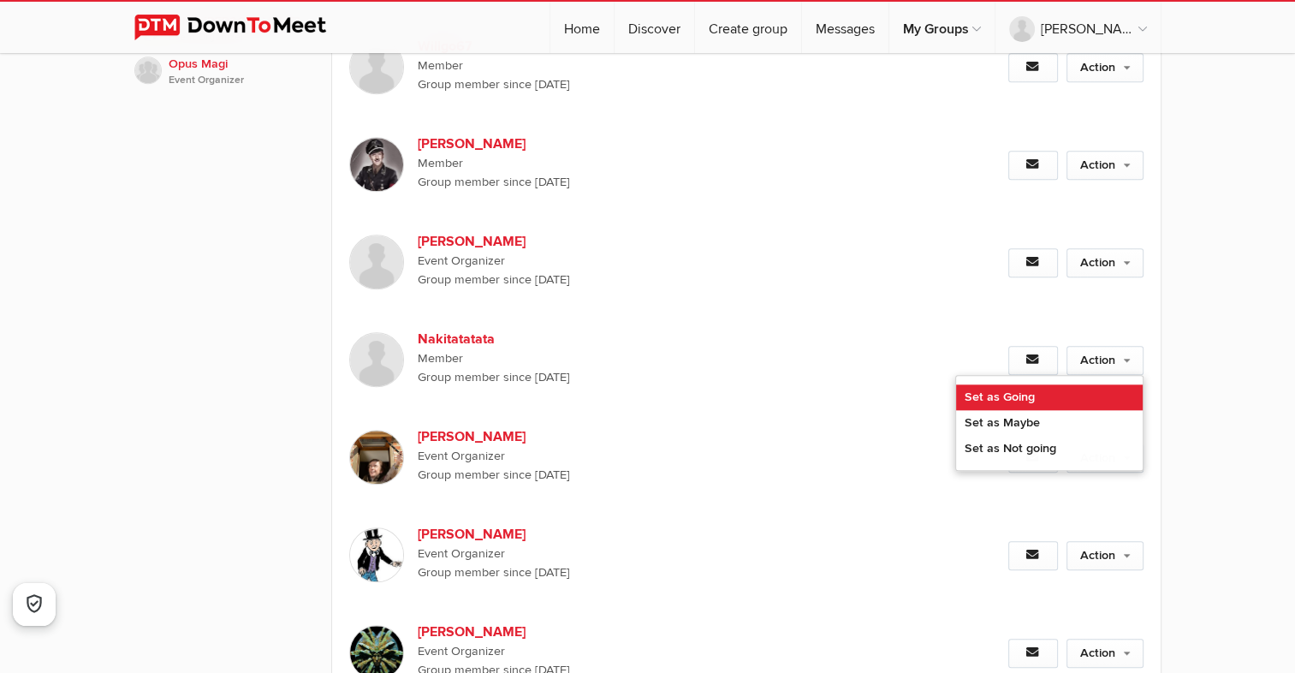
click at [1026, 384] on link "Set as Going" at bounding box center [1049, 397] width 187 height 26
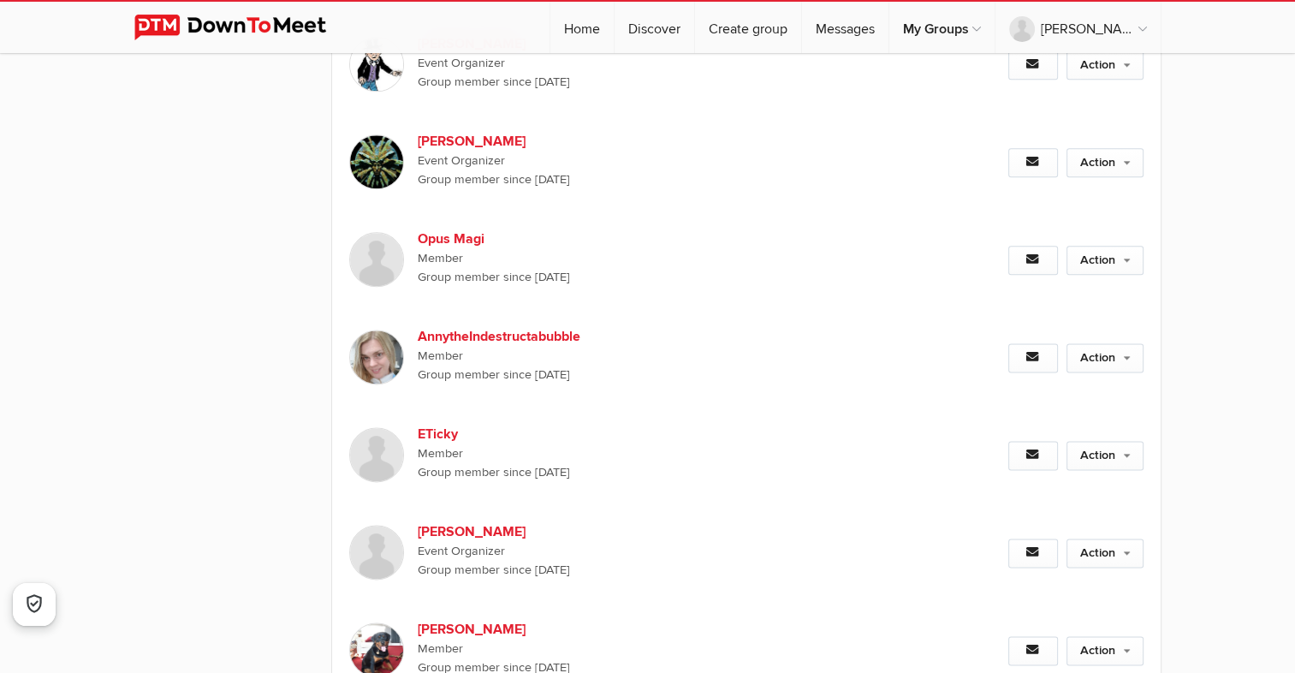
scroll to position [2140, 0]
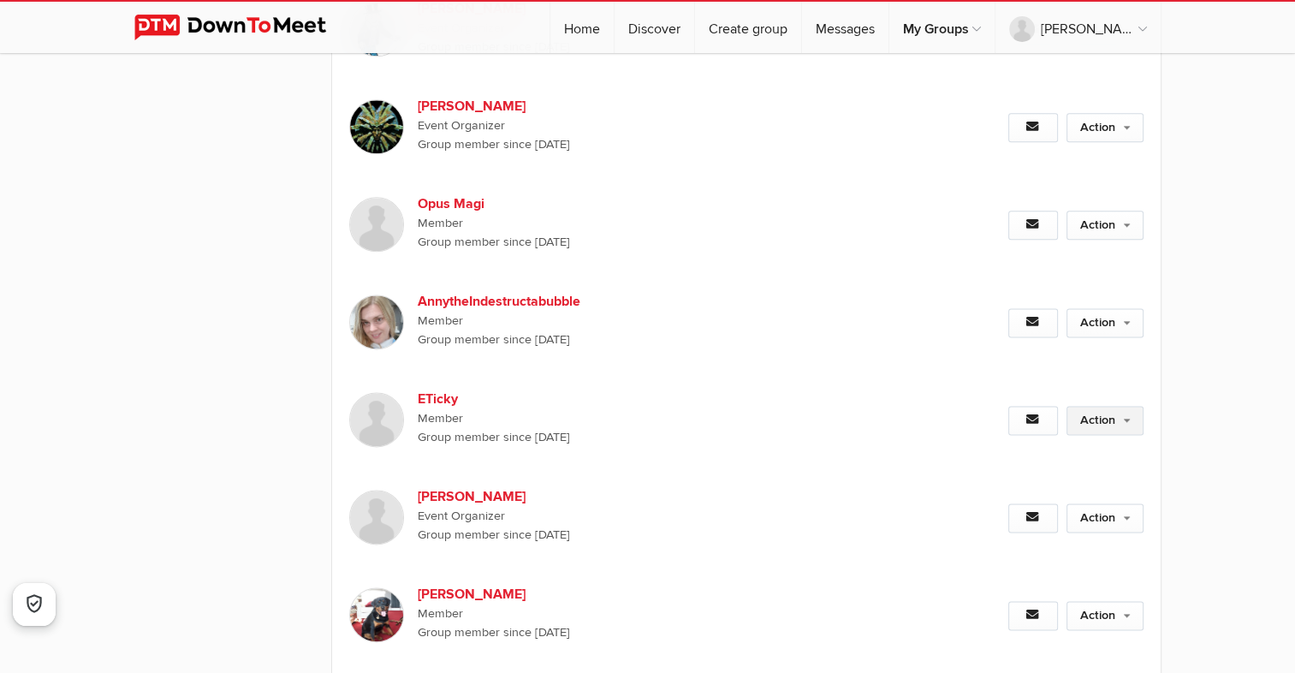
click at [1124, 406] on link "Action" at bounding box center [1105, 420] width 77 height 29
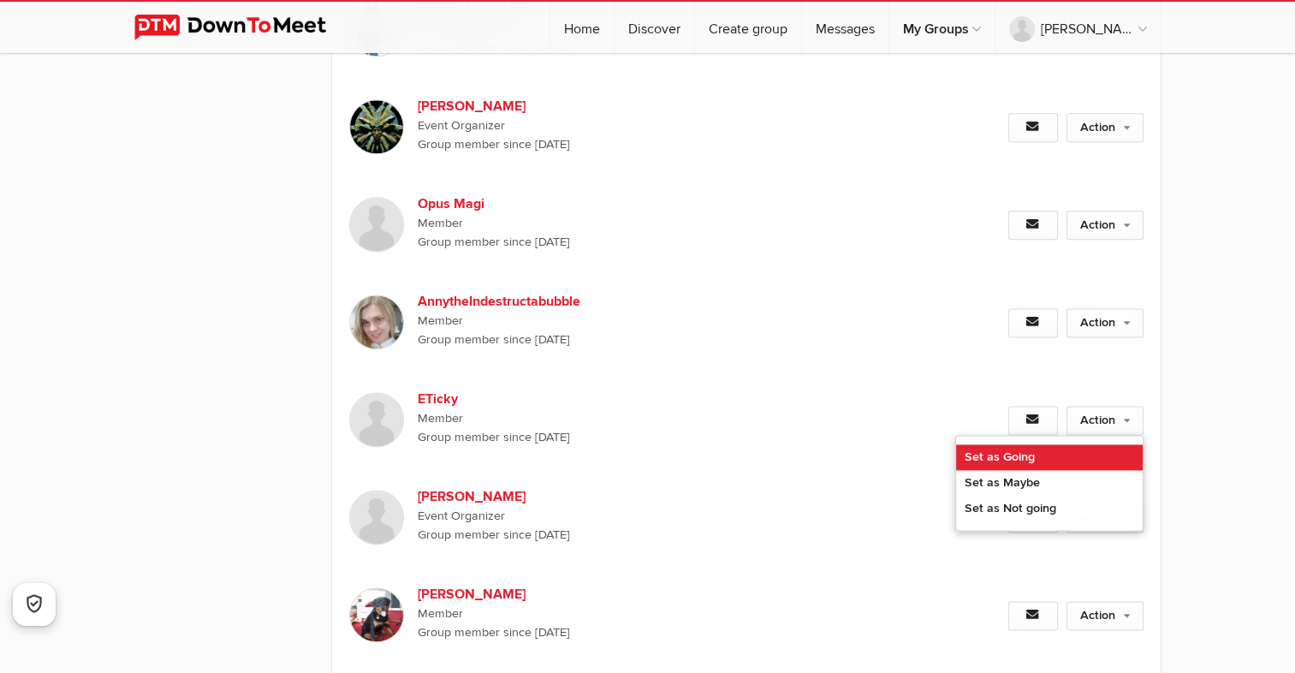
click at [1031, 444] on link "Set as Going" at bounding box center [1049, 457] width 187 height 26
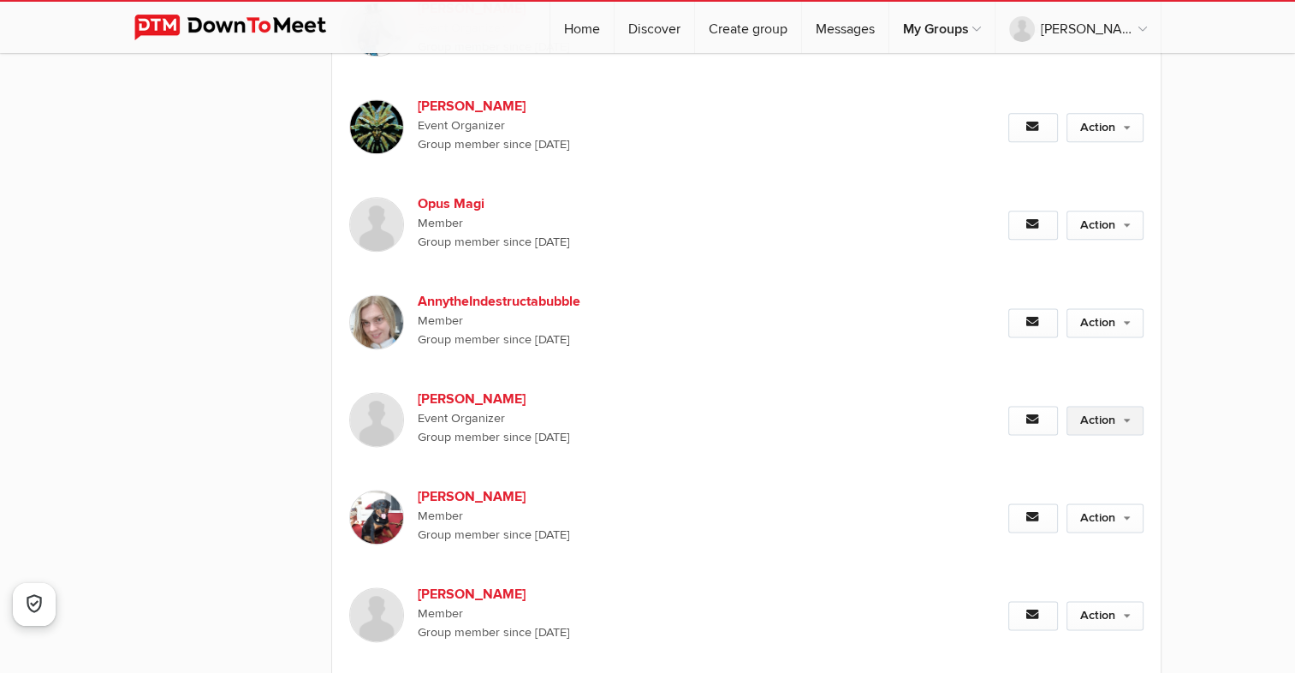
click at [1118, 406] on link "Action" at bounding box center [1105, 420] width 77 height 29
drag, startPoint x: 1096, startPoint y: 382, endPoint x: 1079, endPoint y: 392, distance: 20.0
click at [1096, 406] on link "Action" at bounding box center [1105, 420] width 77 height 29
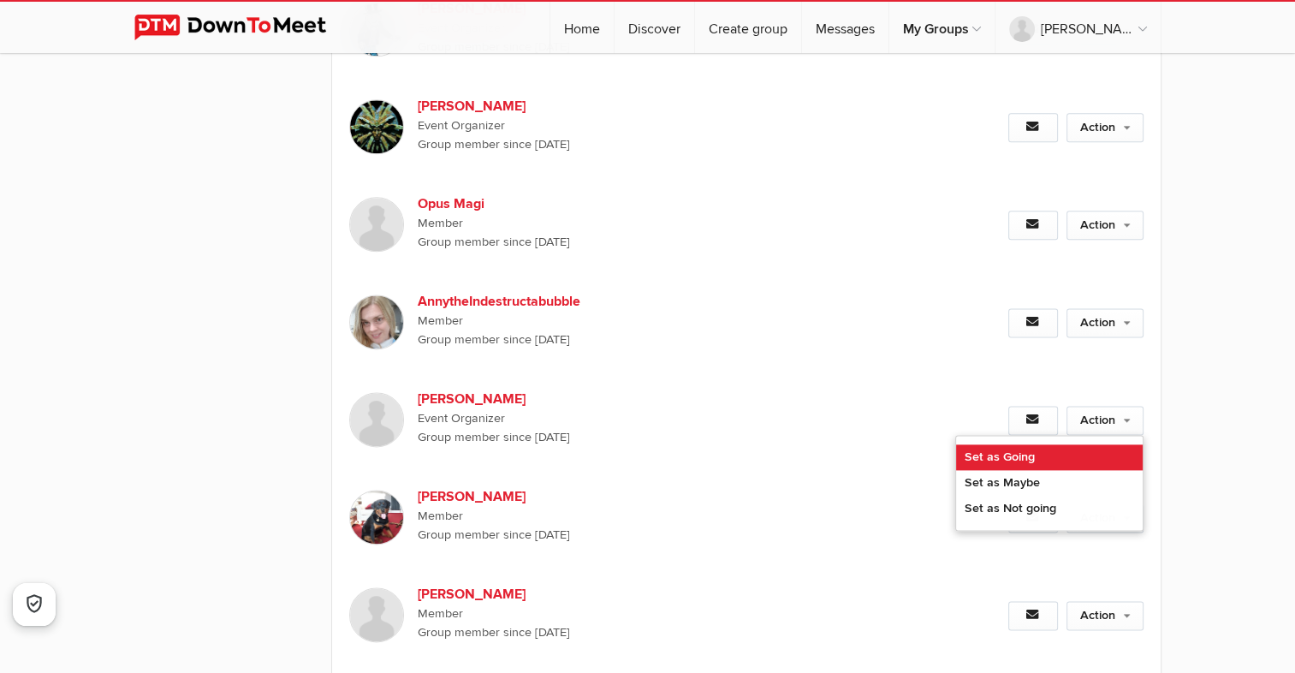
click at [1027, 444] on link "Set as Going" at bounding box center [1049, 457] width 187 height 26
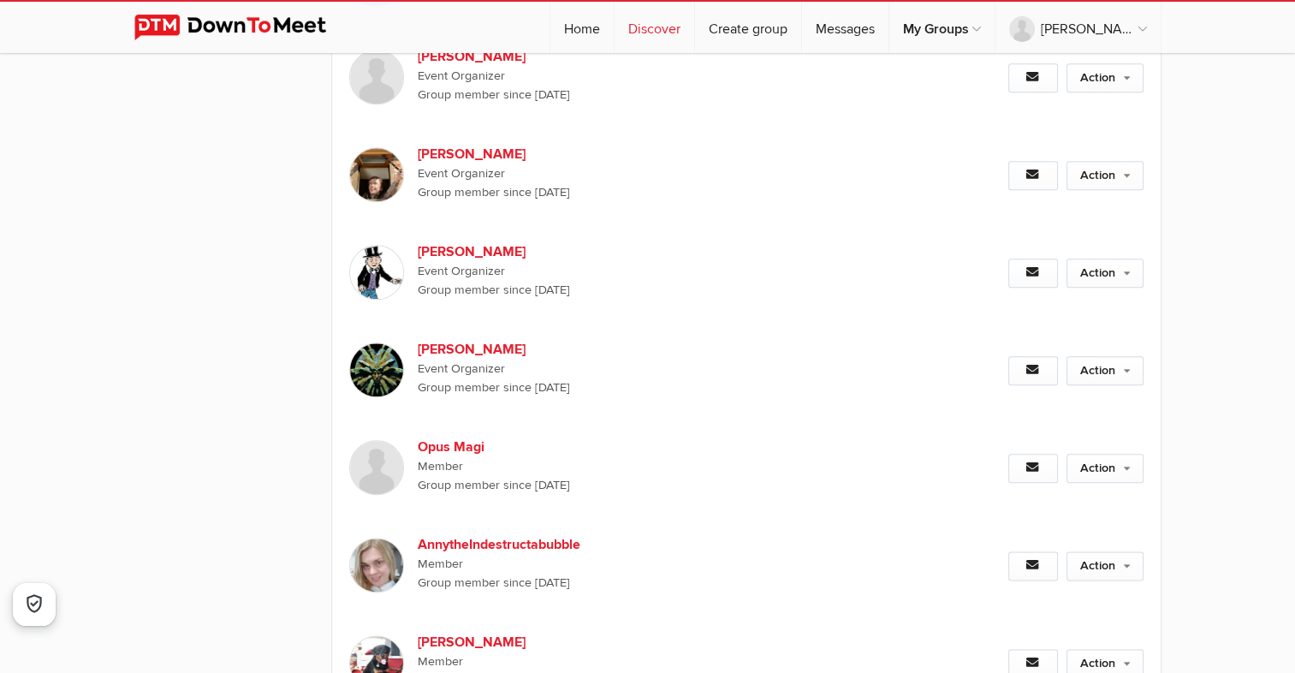
scroll to position [1884, 0]
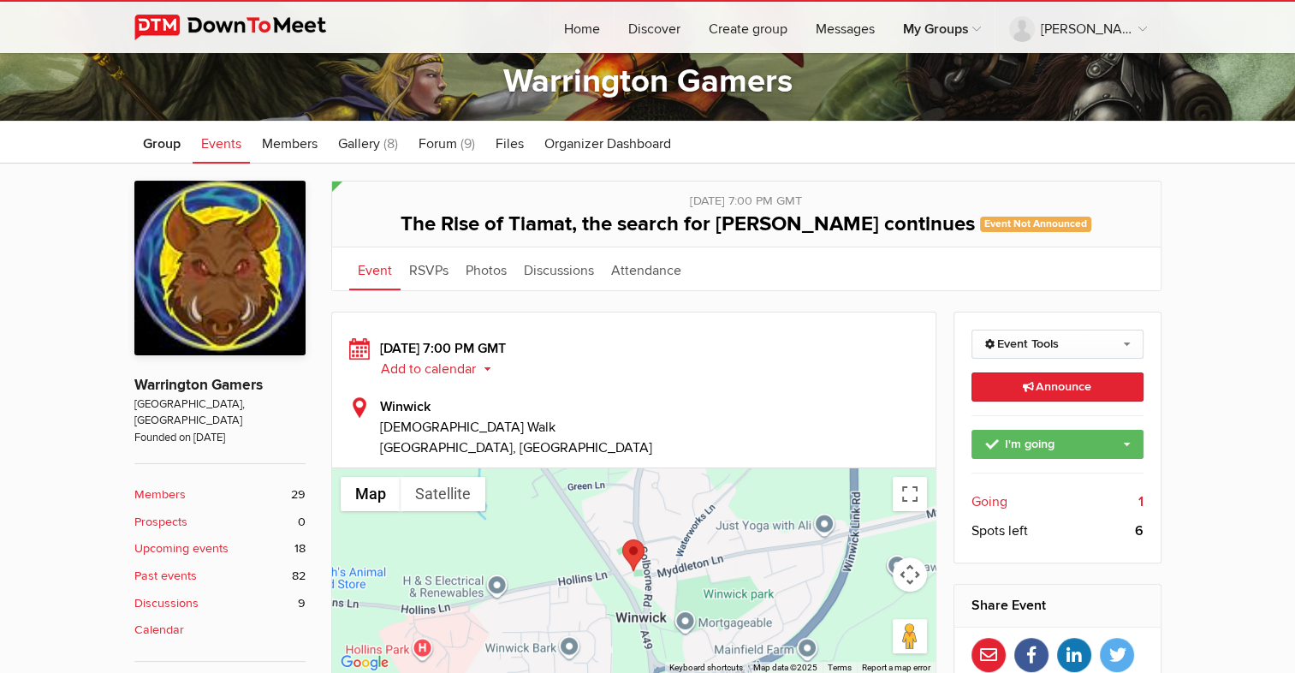
scroll to position [257, 0]
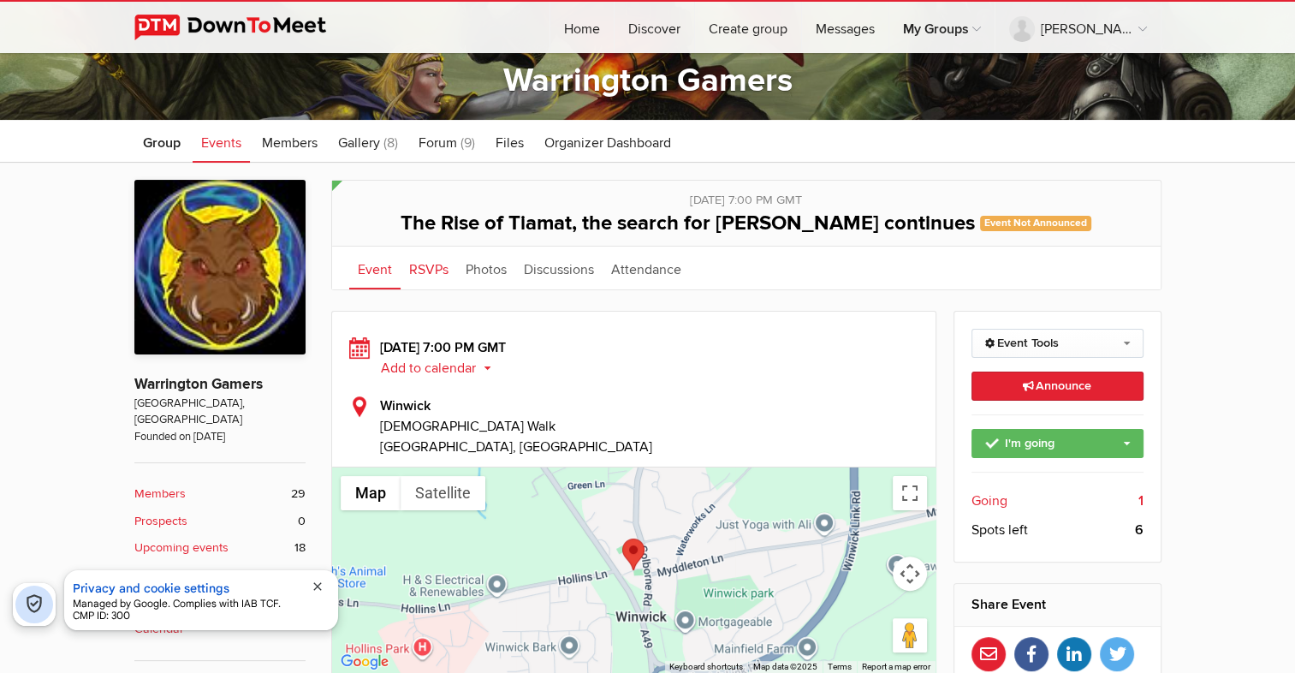
click at [429, 265] on link "RSVPs" at bounding box center [429, 268] width 57 height 43
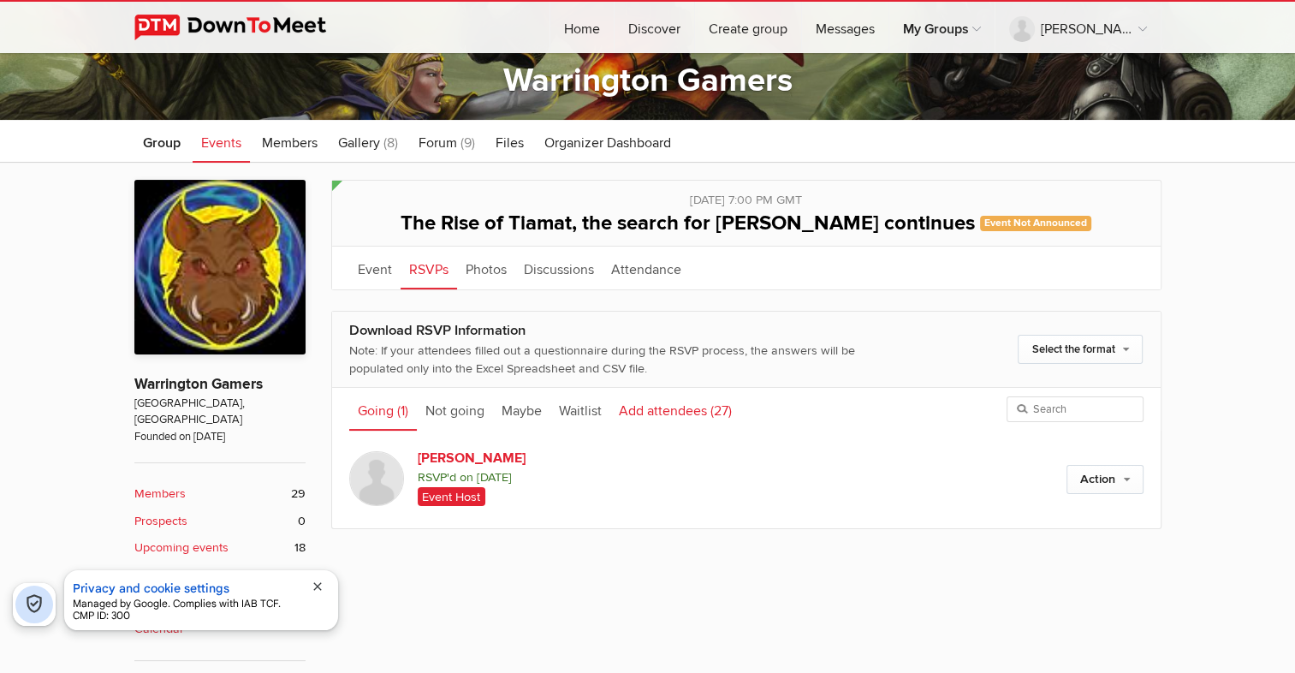
click at [668, 408] on link "Add attendees (27)" at bounding box center [675, 409] width 130 height 43
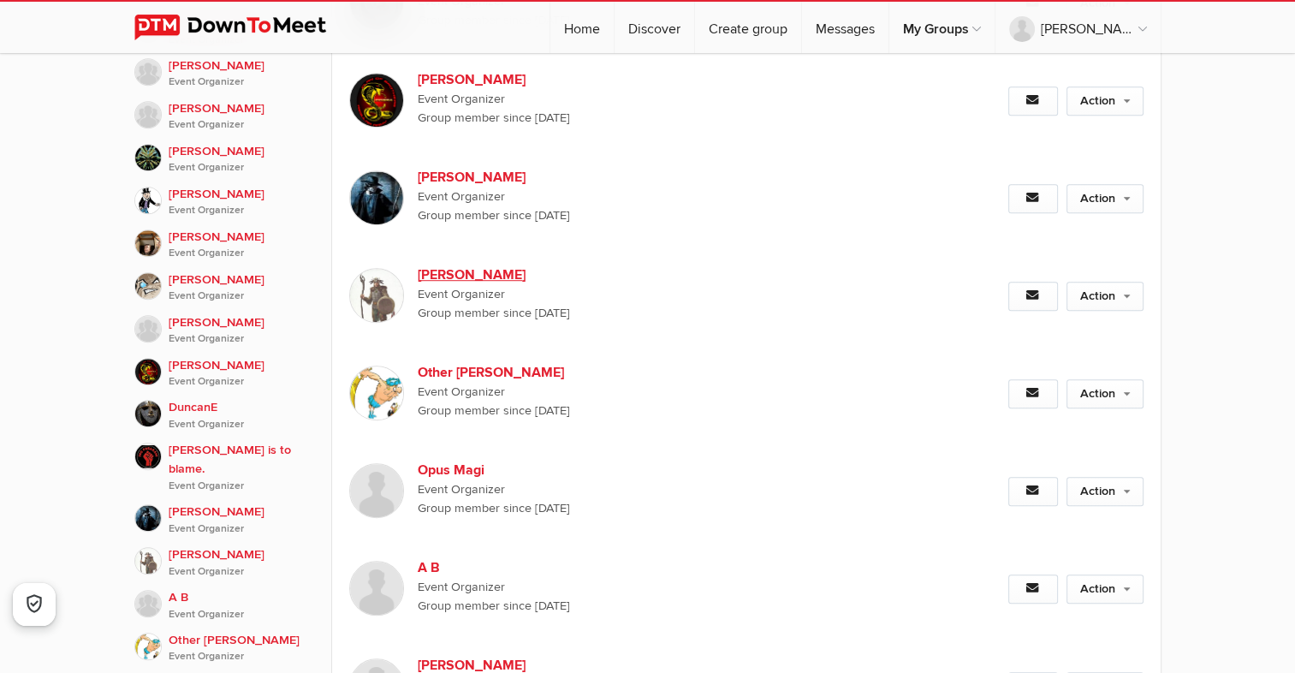
scroll to position [1199, 0]
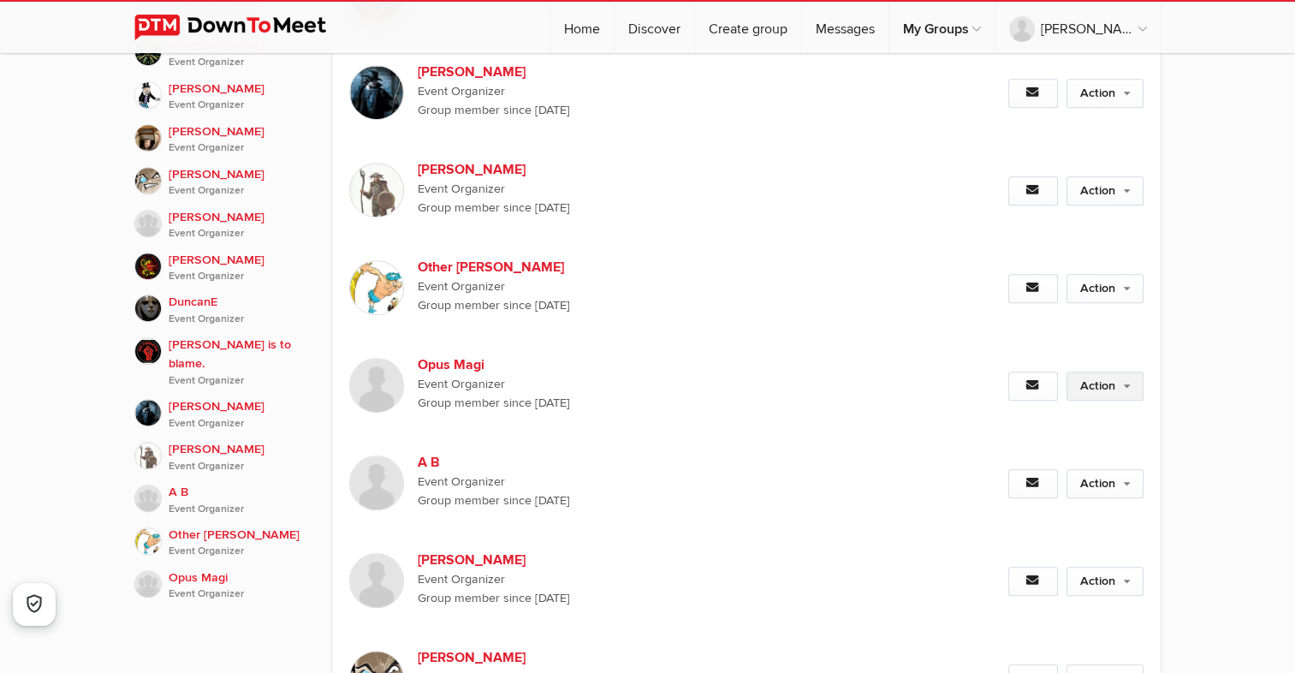
click at [1123, 372] on link "Action" at bounding box center [1105, 386] width 77 height 29
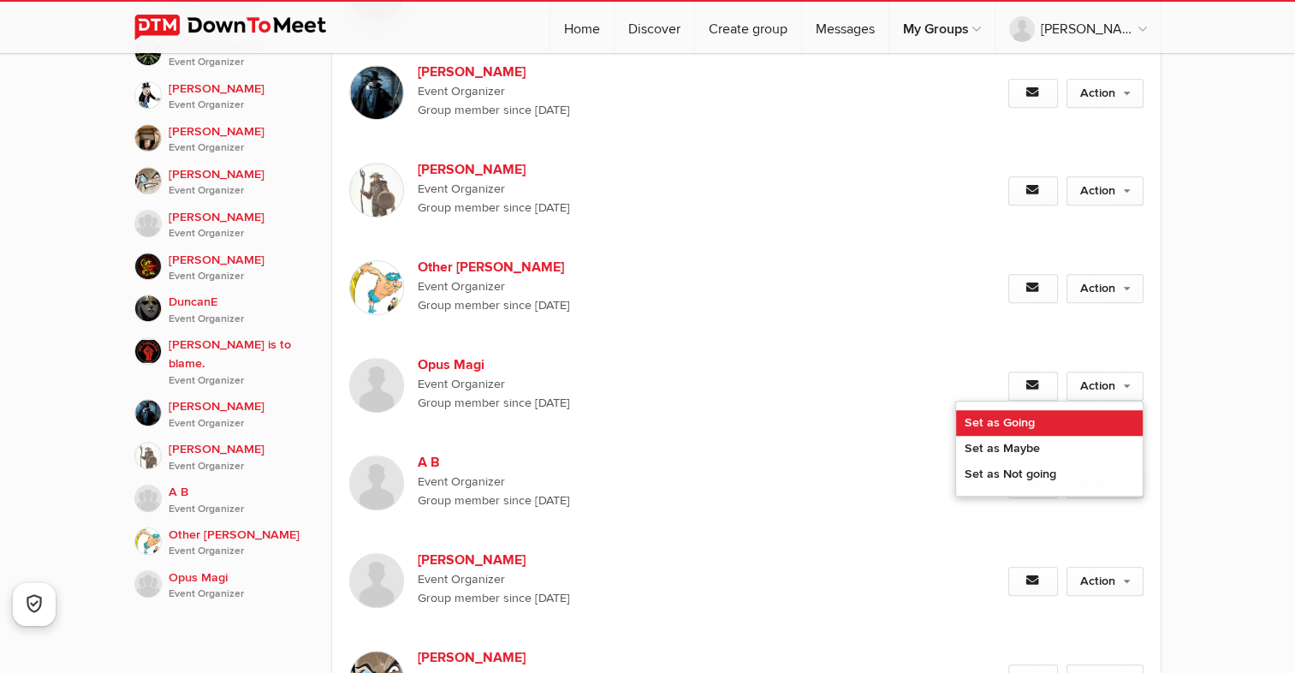
click at [1032, 410] on link "Set as Going" at bounding box center [1049, 423] width 187 height 26
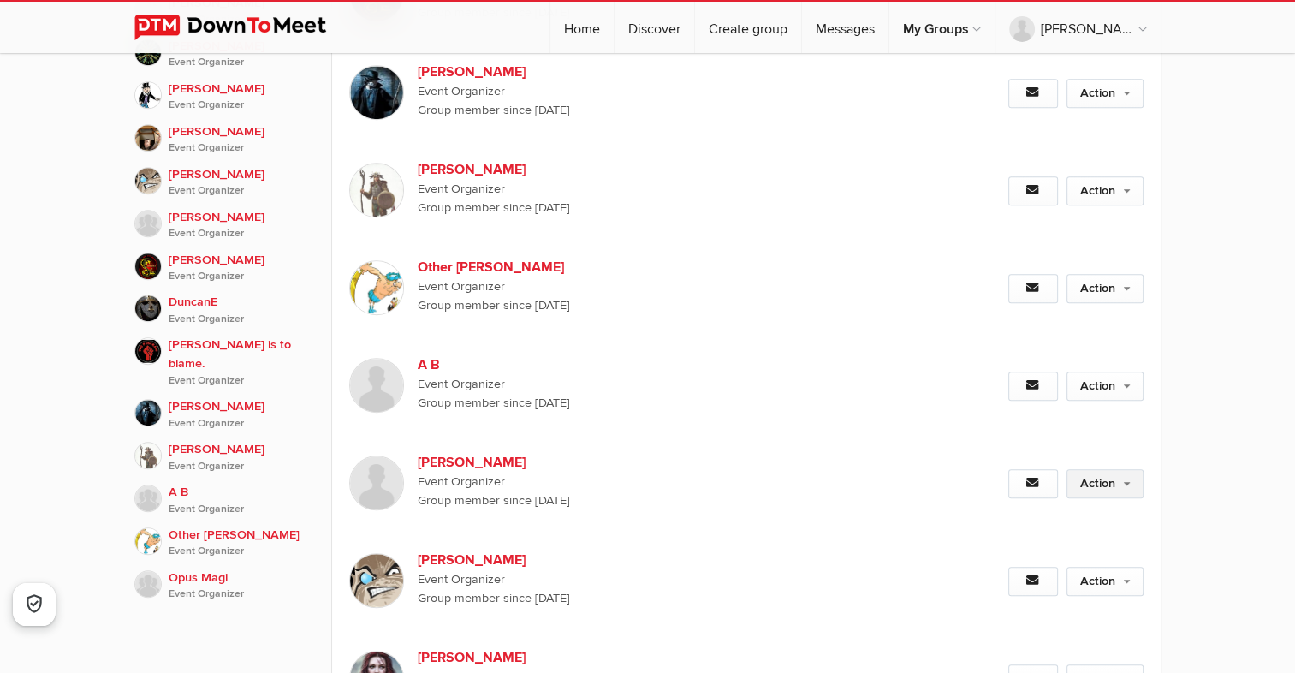
click at [1123, 469] on link "Action" at bounding box center [1105, 483] width 77 height 29
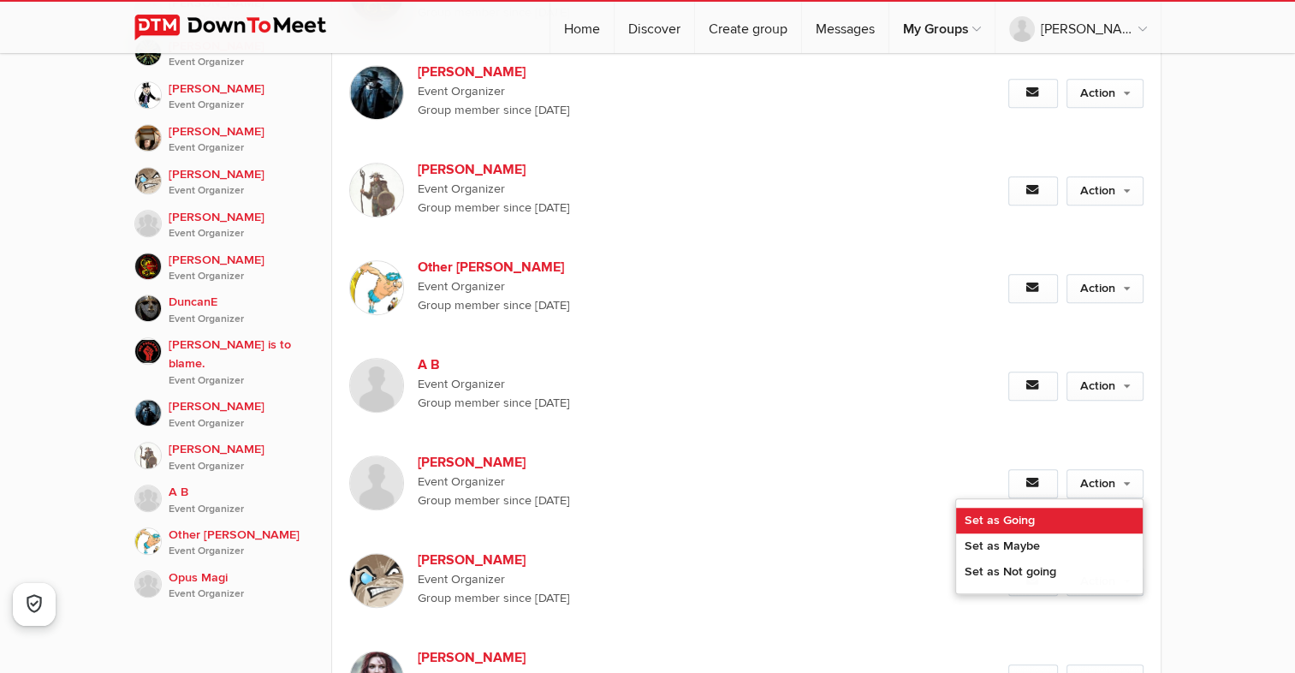
click at [1013, 508] on link "Set as Going" at bounding box center [1049, 521] width 187 height 26
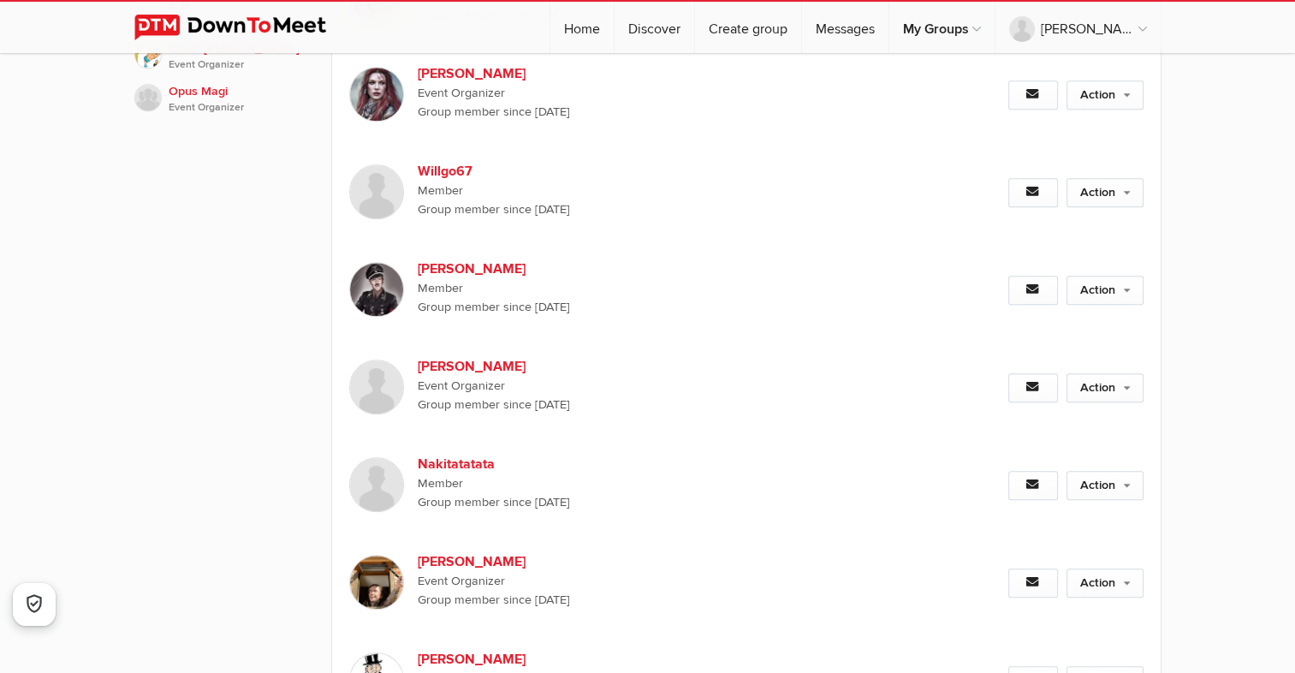
scroll to position [1798, 0]
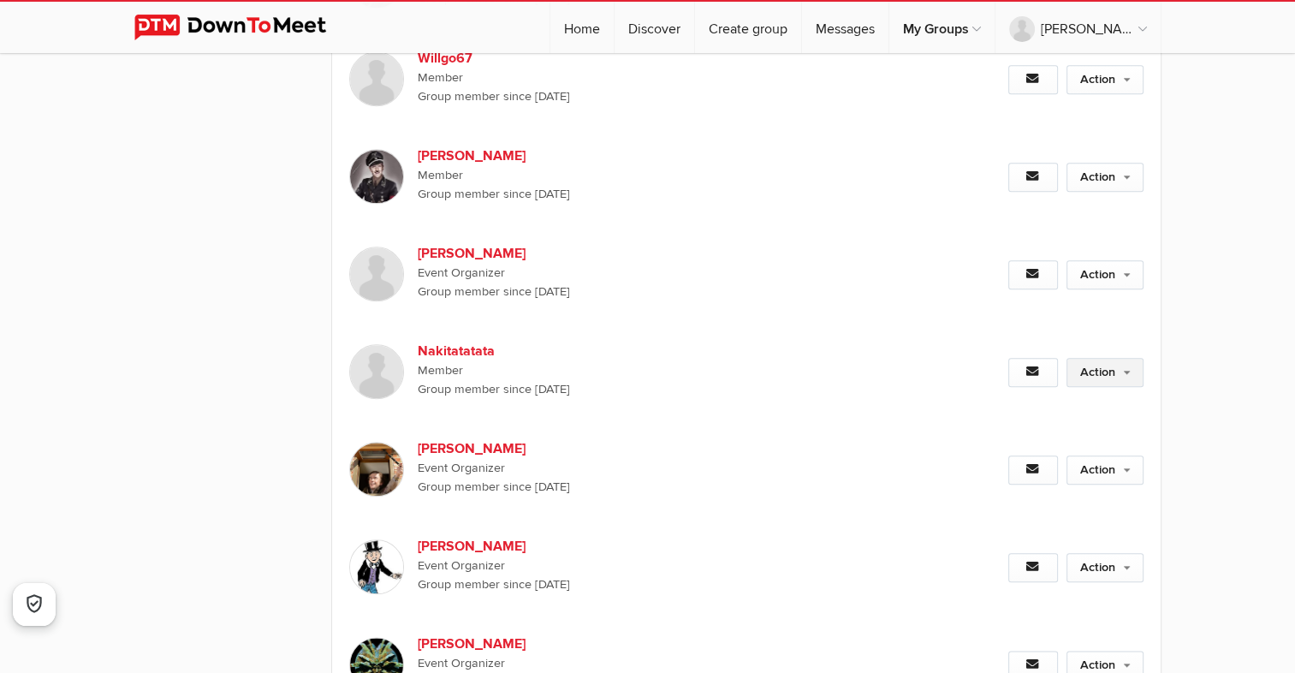
click at [1120, 358] on link "Action" at bounding box center [1105, 372] width 77 height 29
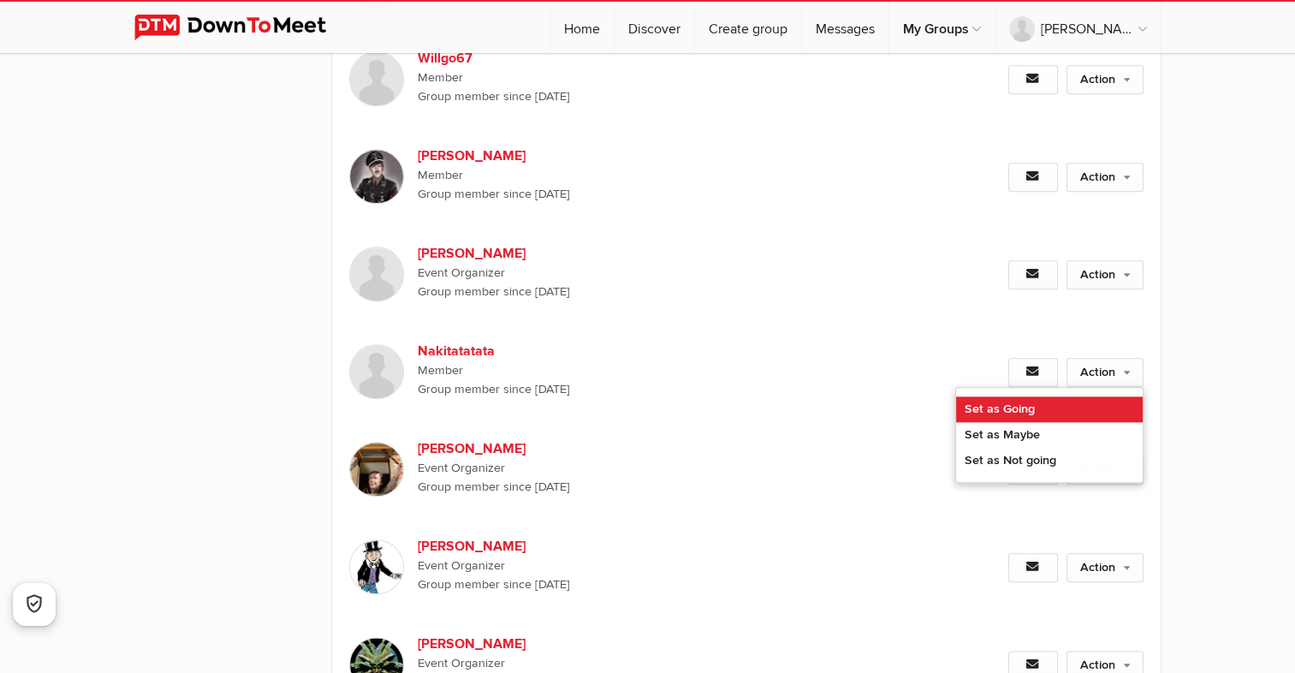
click at [1002, 396] on link "Set as Going" at bounding box center [1049, 409] width 187 height 26
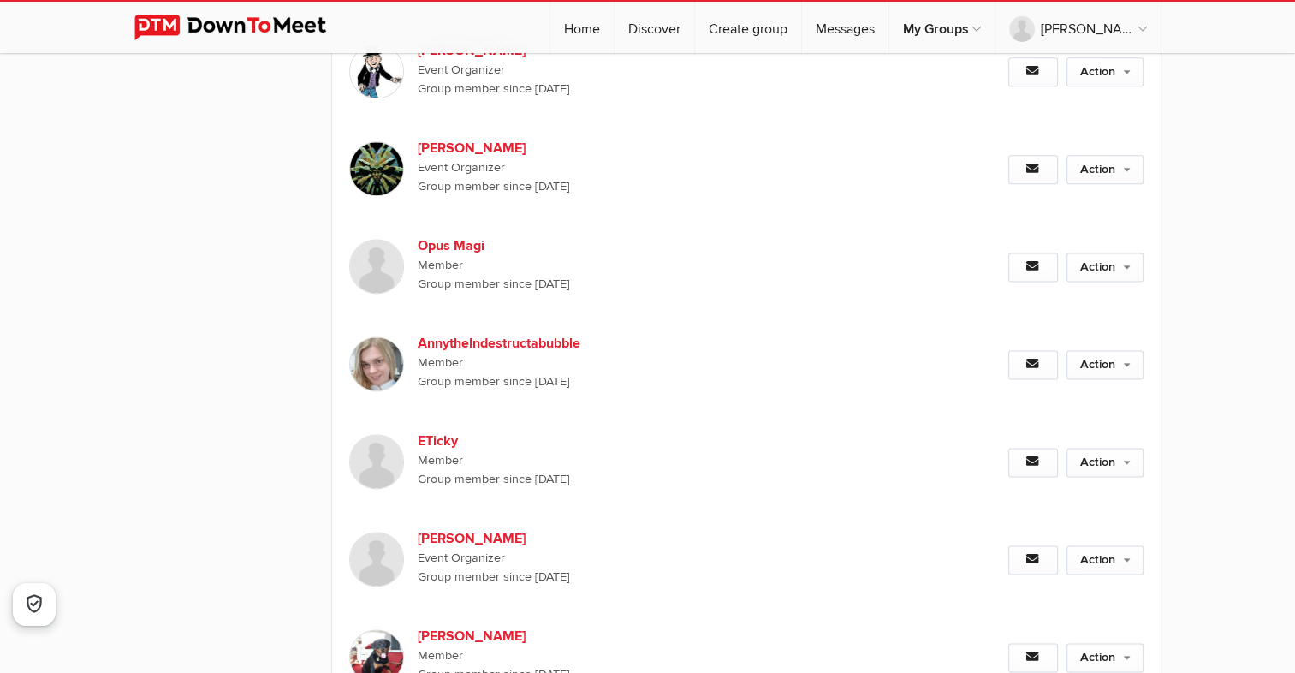
scroll to position [2226, 0]
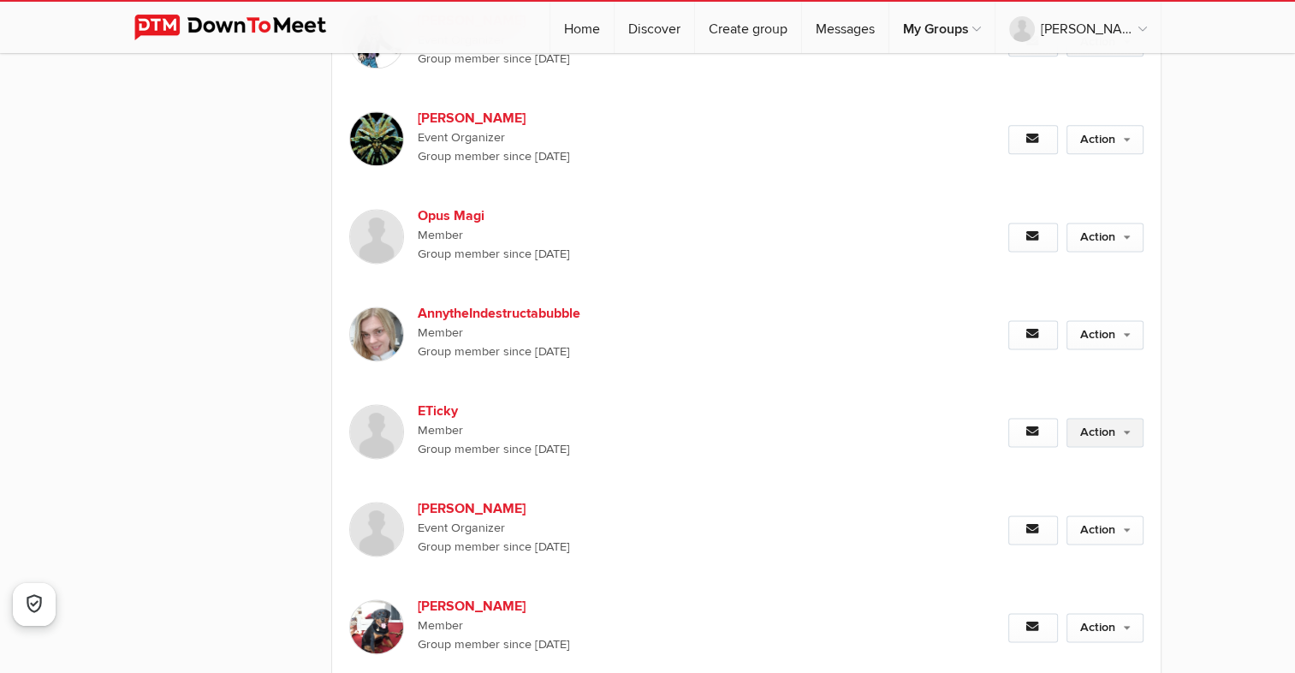
click at [1127, 418] on link "Action" at bounding box center [1105, 432] width 77 height 29
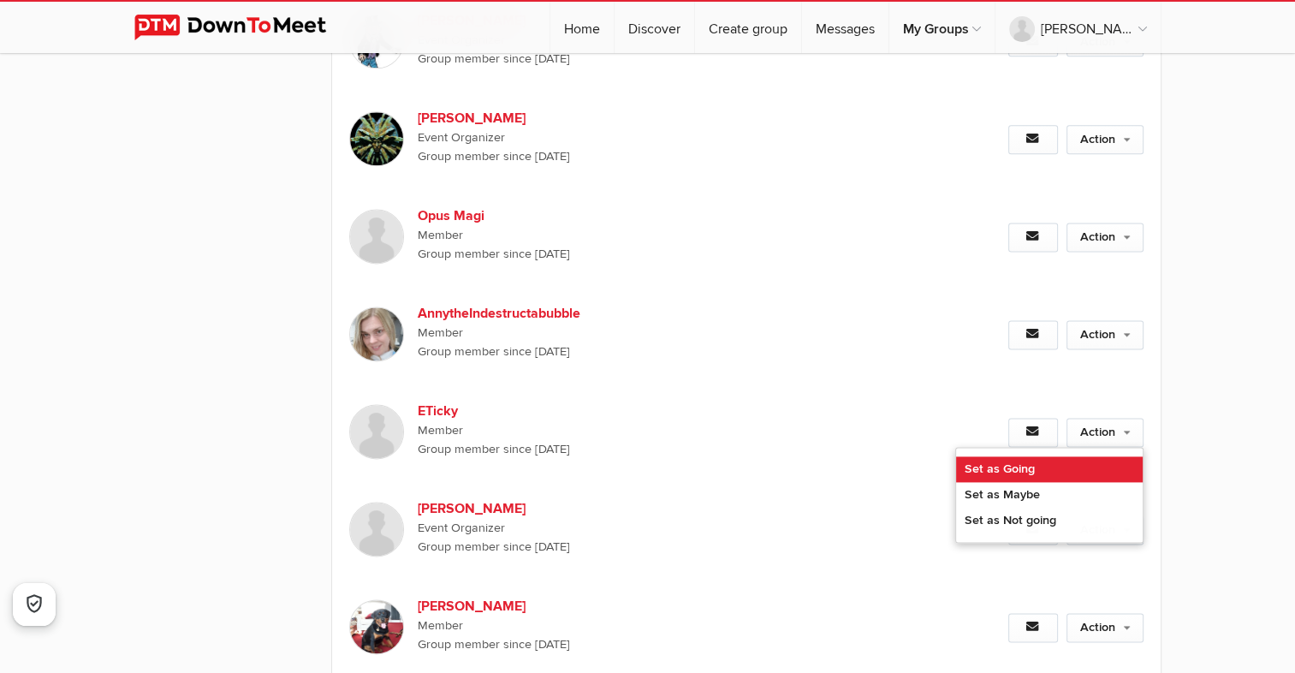
click at [1029, 456] on link "Set as Going" at bounding box center [1049, 469] width 187 height 26
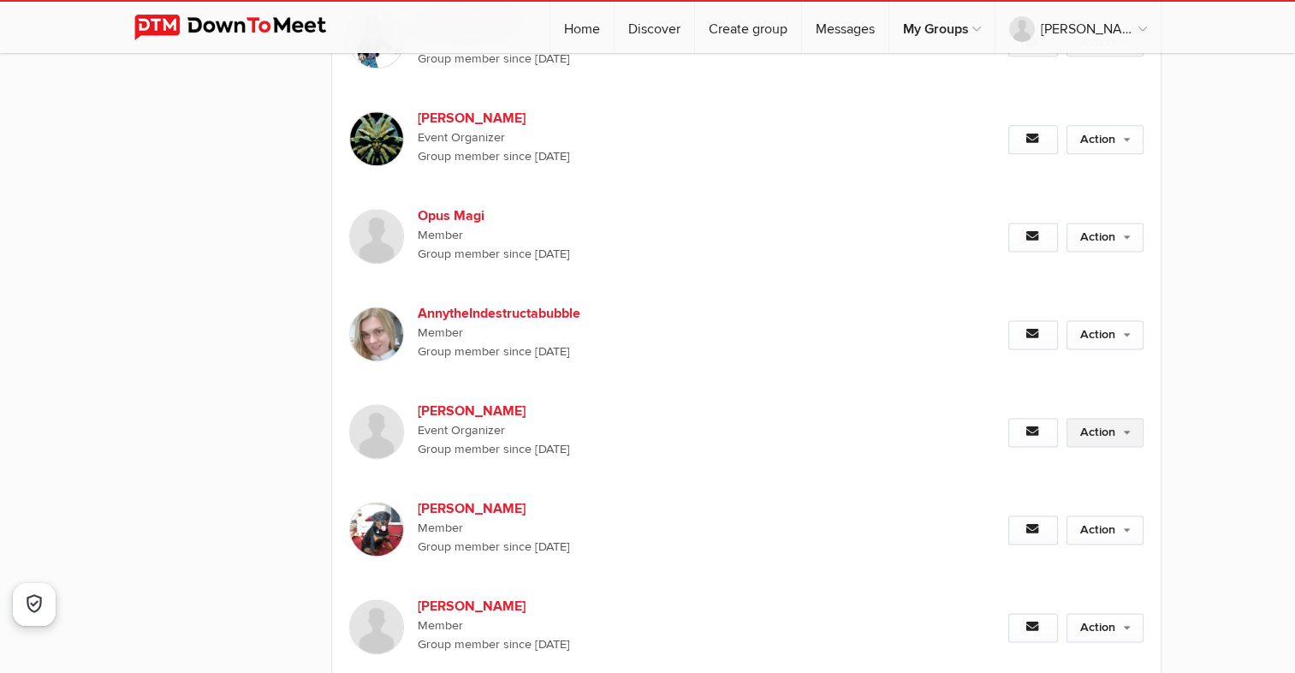
click at [1112, 418] on link "Action" at bounding box center [1105, 432] width 77 height 29
click at [1102, 418] on link "Action" at bounding box center [1105, 432] width 77 height 29
click at [1031, 456] on link "Set as Going" at bounding box center [1049, 469] width 187 height 26
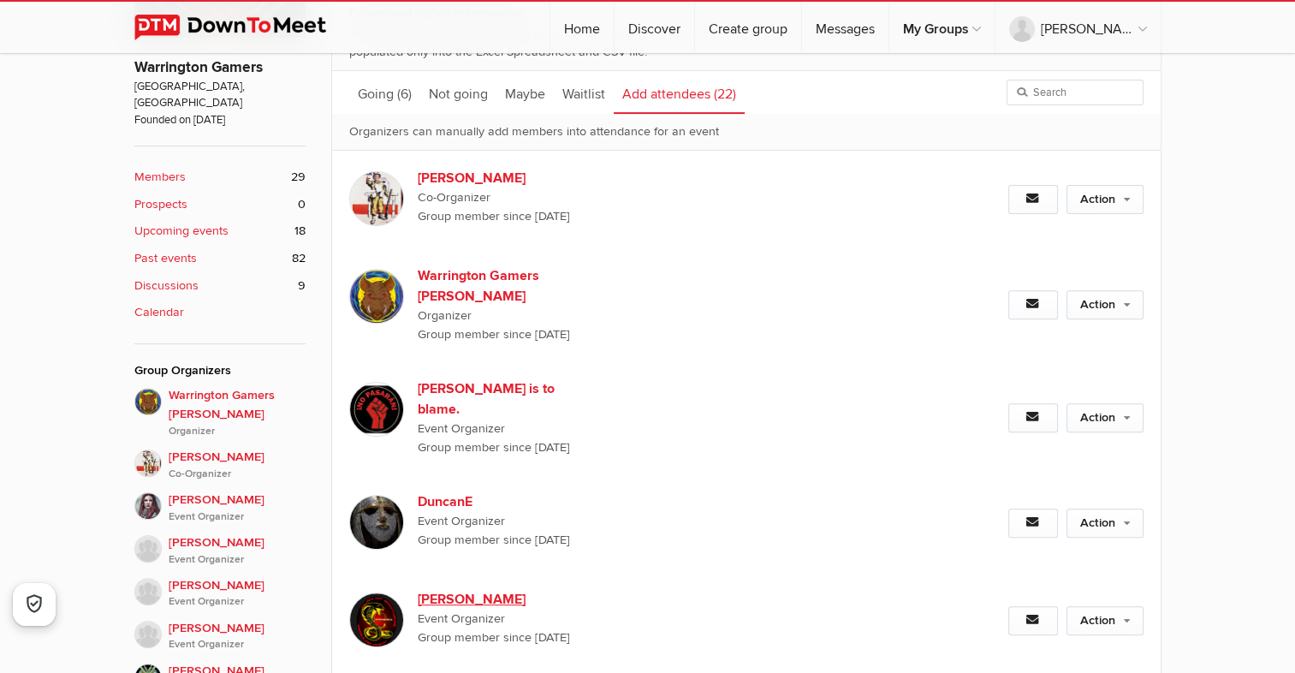
scroll to position [342, 0]
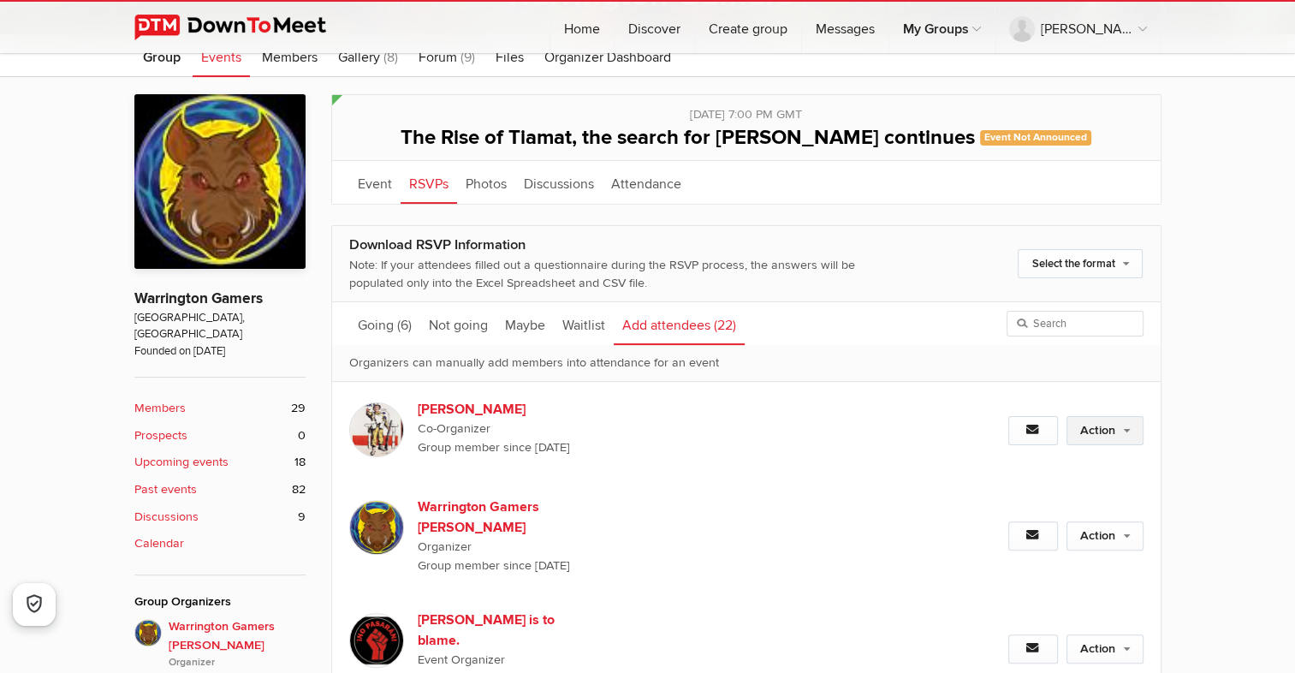
click at [1126, 431] on link "Action" at bounding box center [1105, 430] width 77 height 29
click at [1033, 460] on link "Set as Going" at bounding box center [1049, 468] width 187 height 26
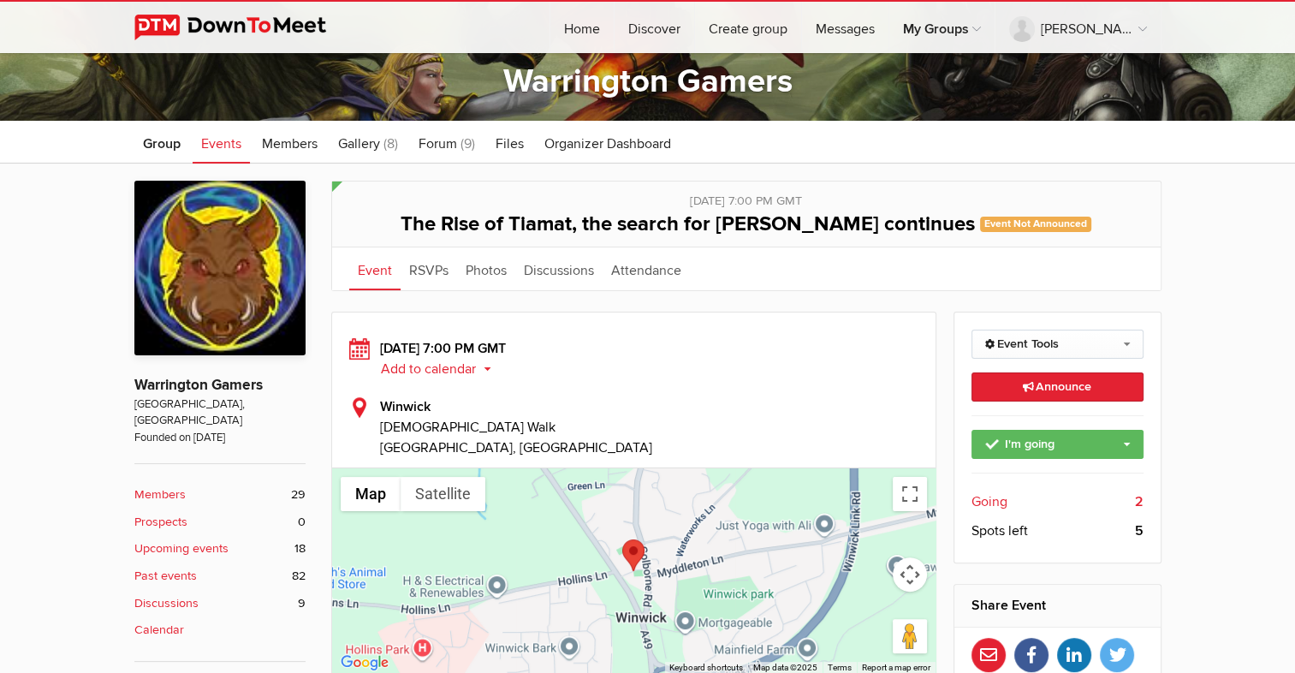
scroll to position [257, 0]
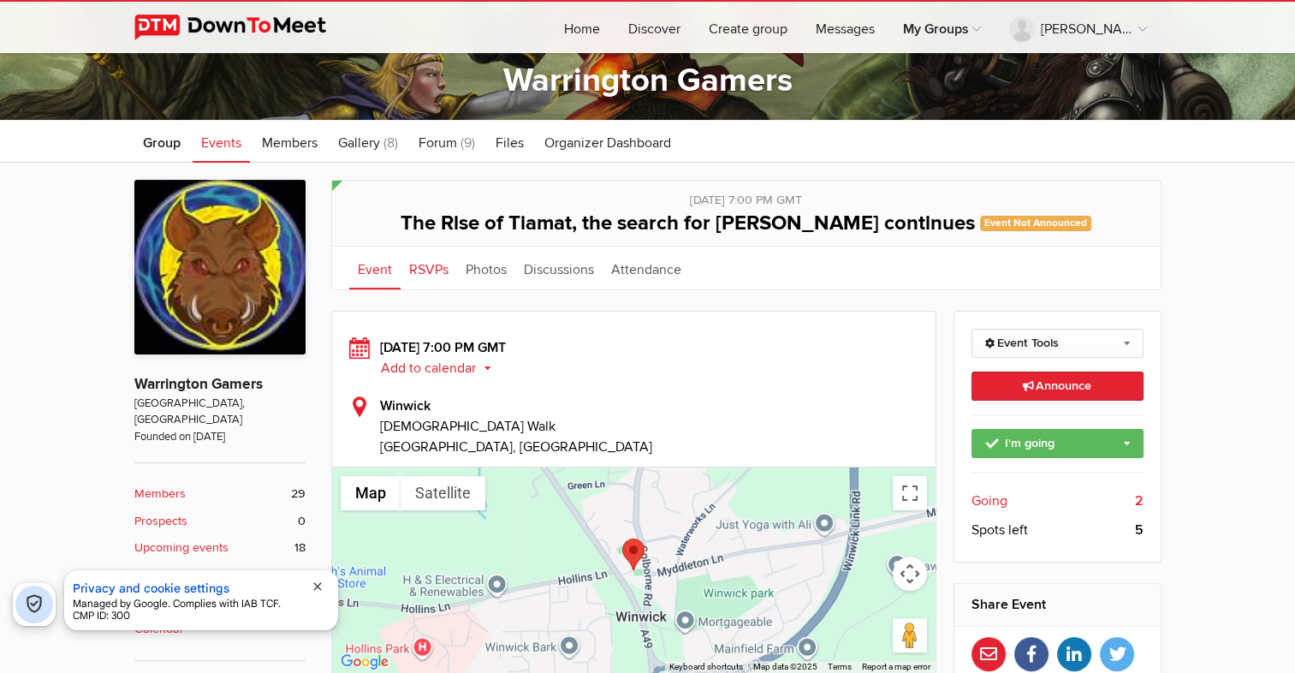
click at [428, 272] on link "RSVPs" at bounding box center [429, 268] width 57 height 43
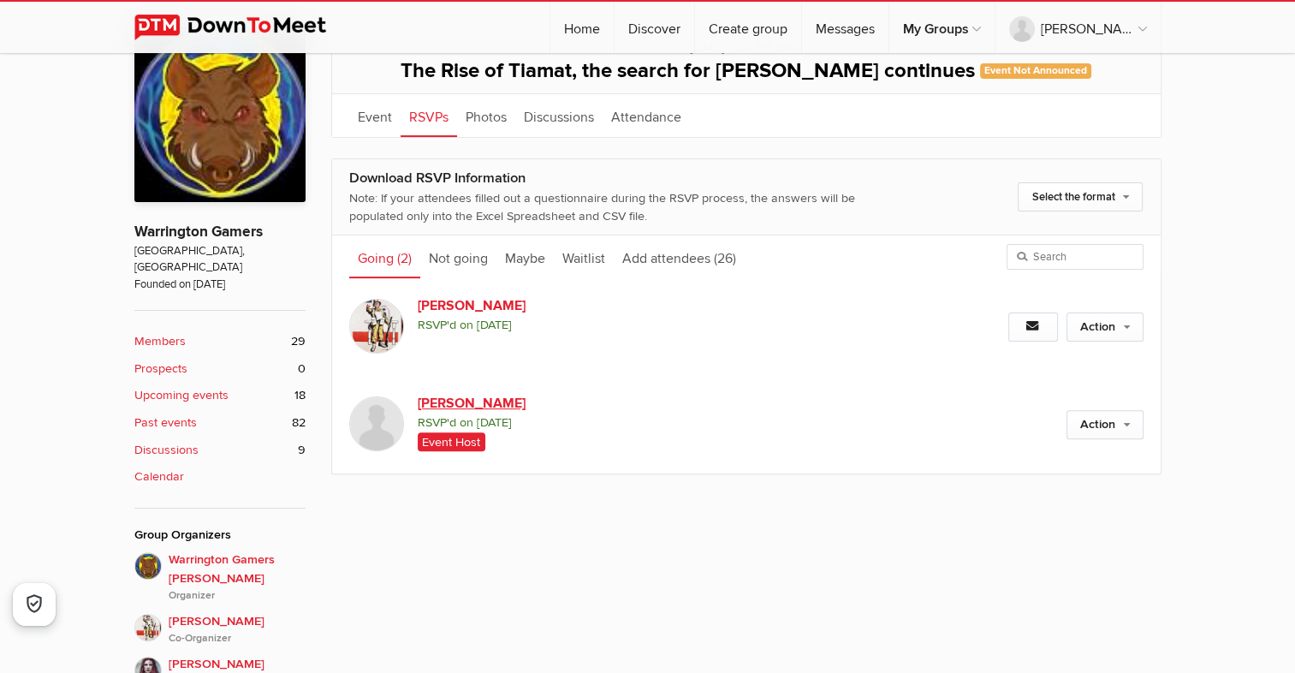
scroll to position [428, 0]
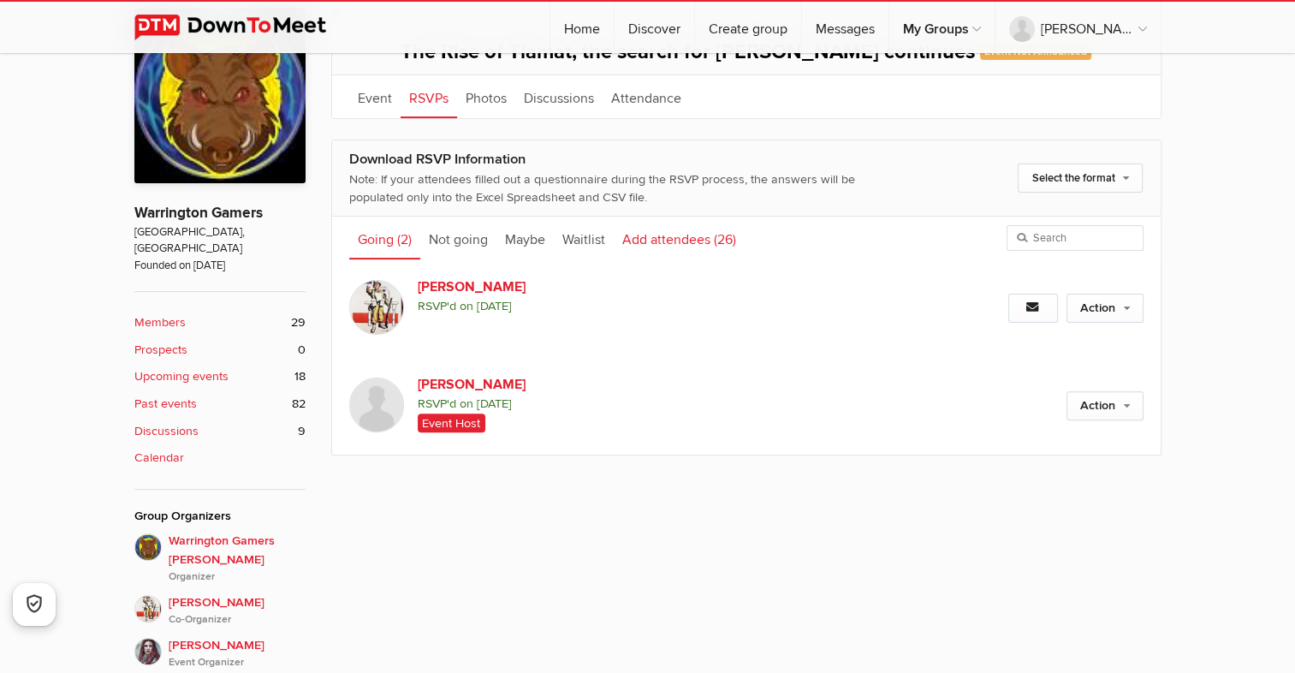
click at [669, 240] on link "Add attendees (26)" at bounding box center [679, 238] width 131 height 43
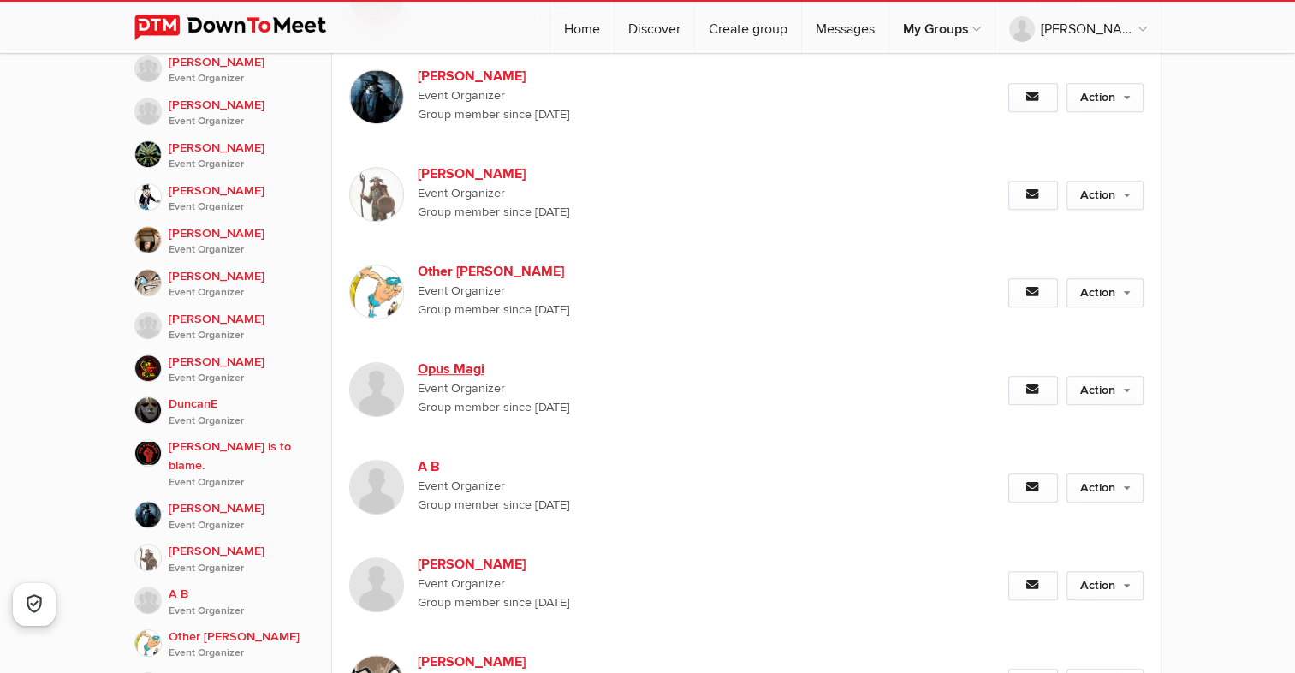
scroll to position [1199, 0]
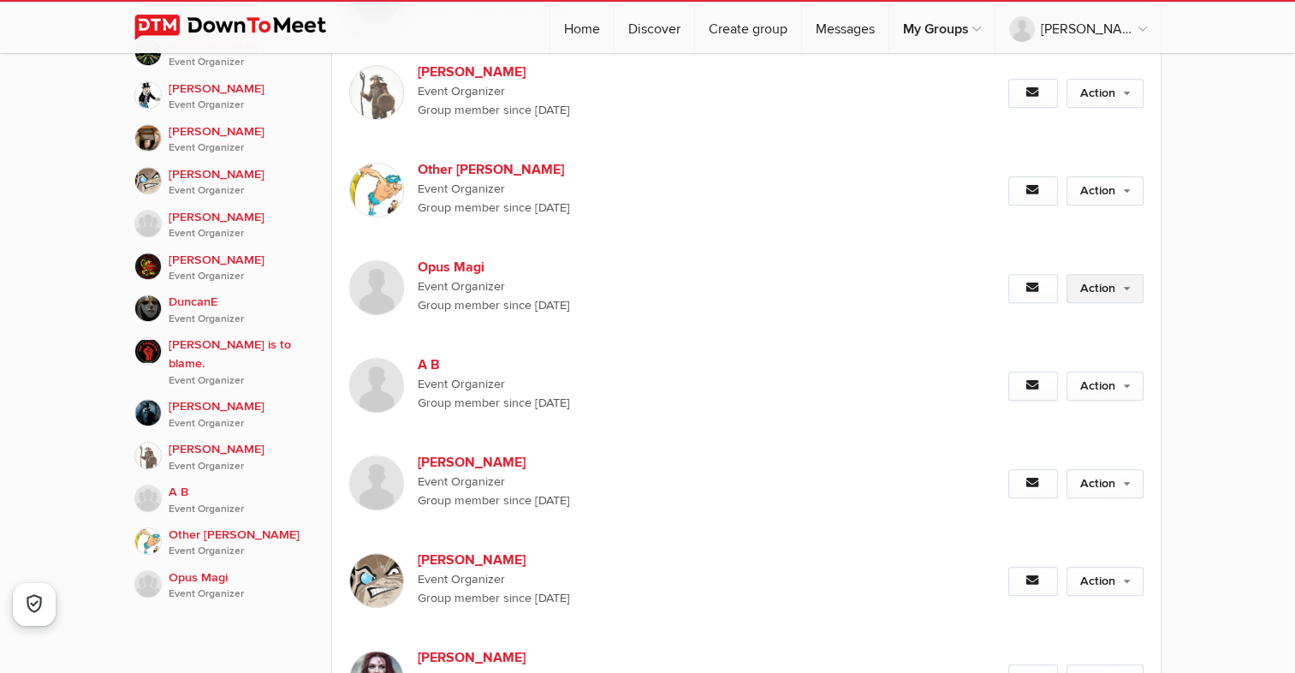
click at [1131, 274] on link "Action" at bounding box center [1105, 288] width 77 height 29
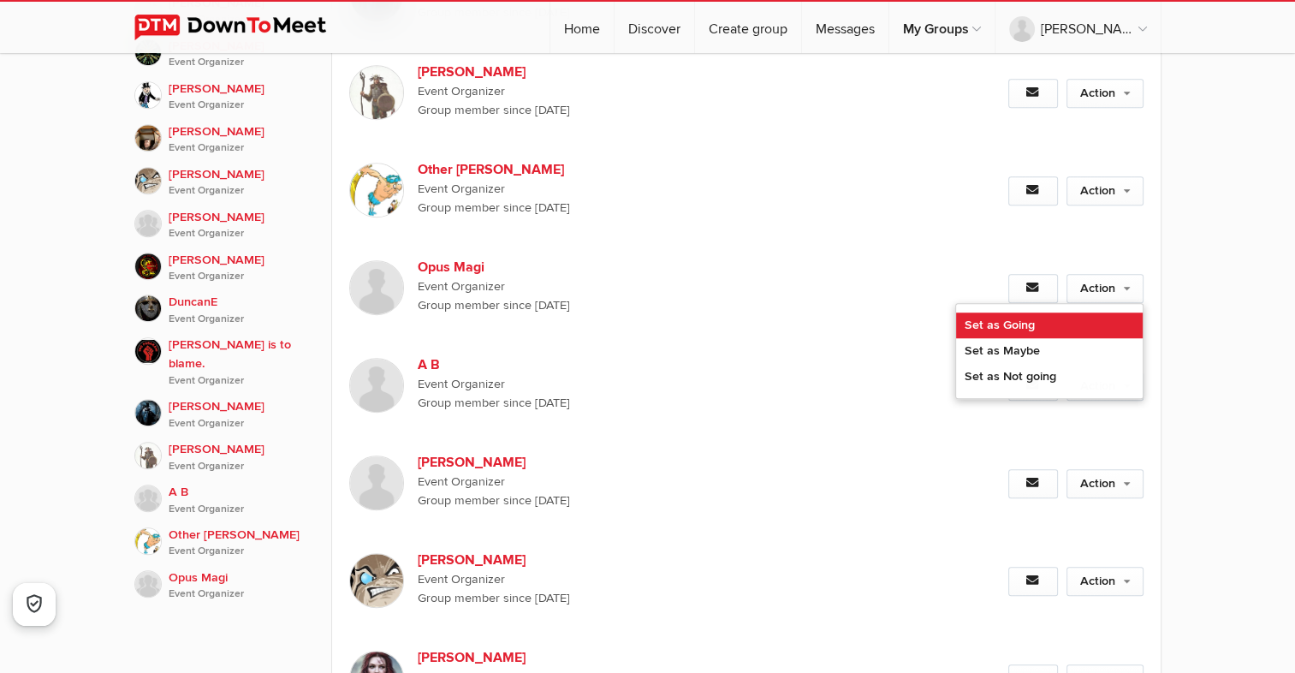
click at [1035, 313] on link "Set as Going" at bounding box center [1049, 326] width 187 height 26
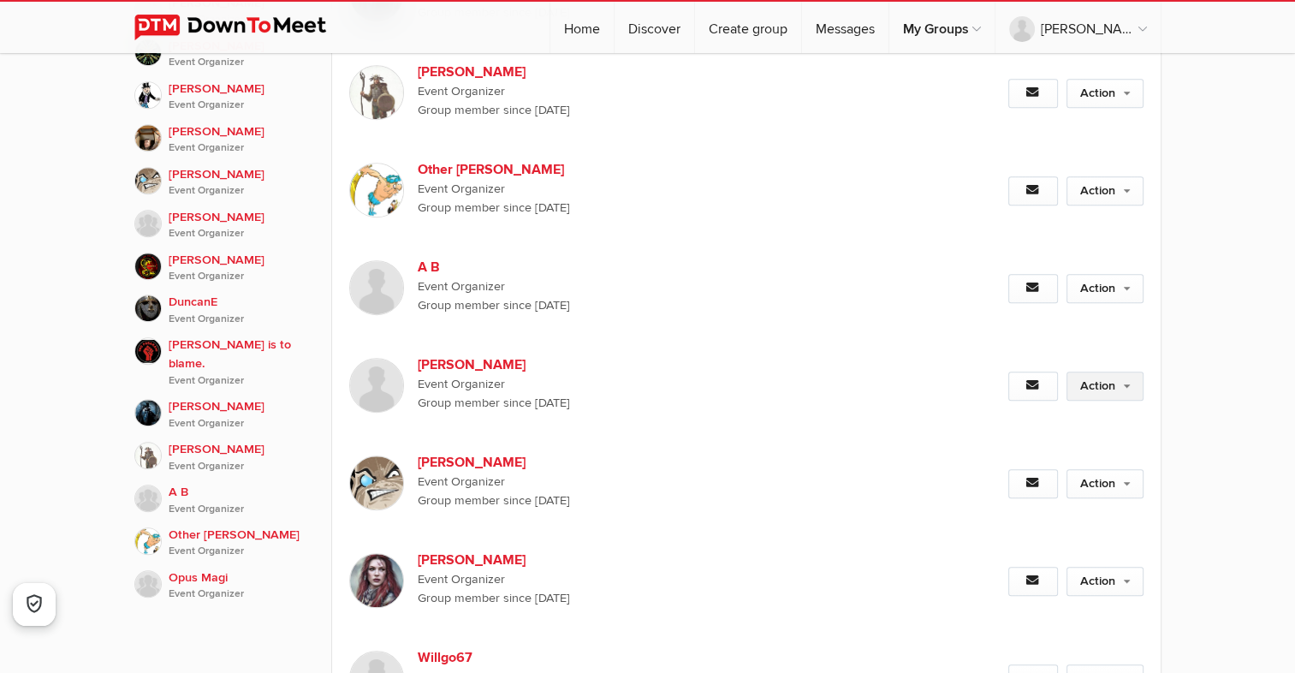
click at [1117, 372] on link "Action" at bounding box center [1105, 386] width 77 height 29
click at [1109, 372] on link "Action" at bounding box center [1105, 386] width 77 height 29
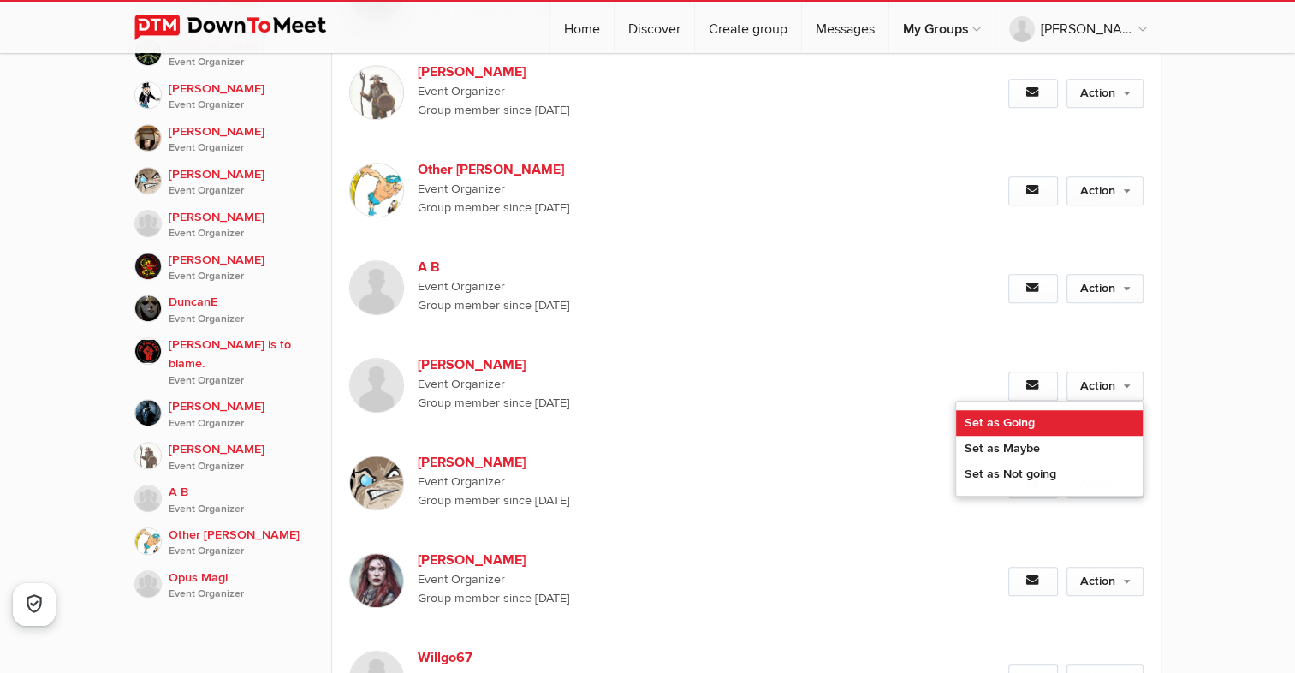
click at [1024, 410] on link "Set as Going" at bounding box center [1049, 423] width 187 height 26
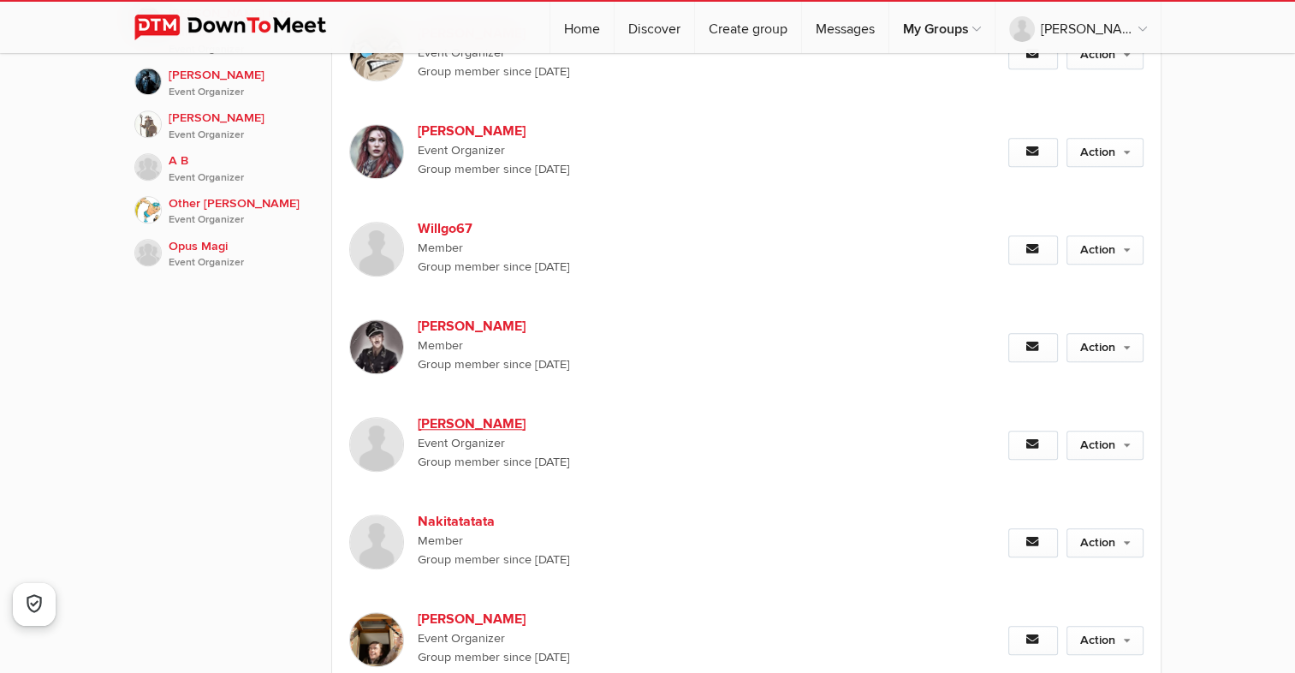
scroll to position [1627, 0]
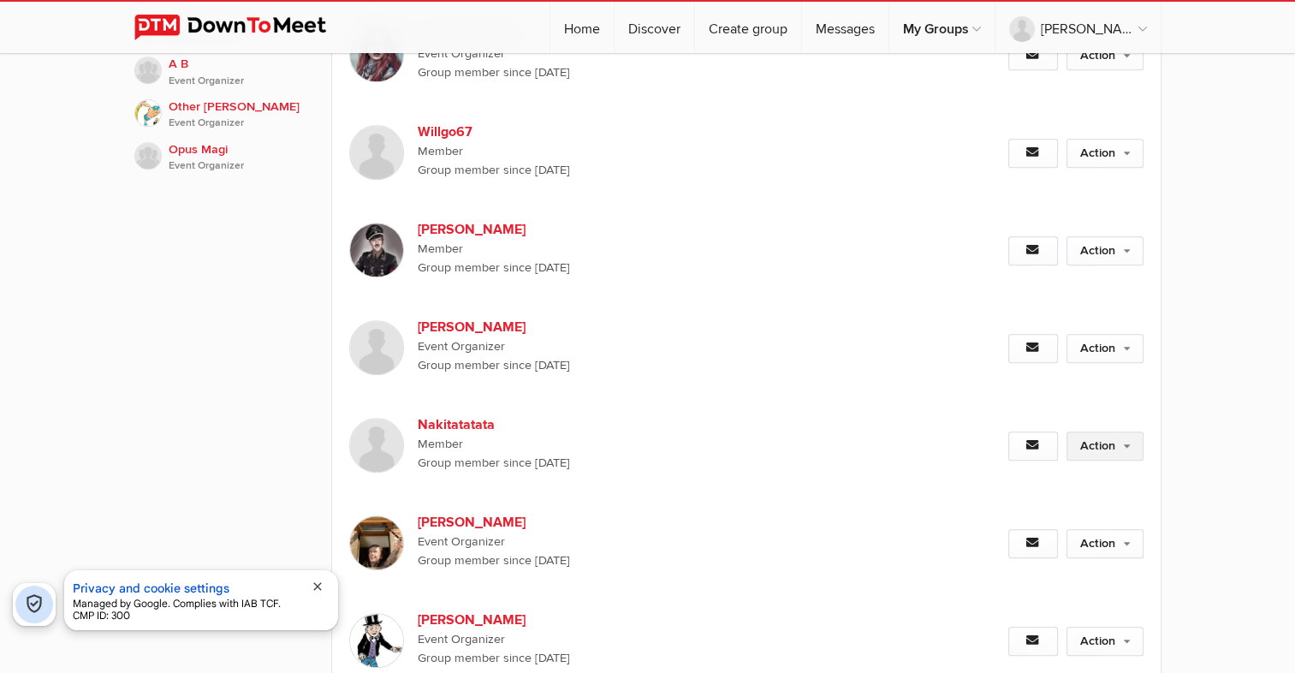
click at [1130, 432] on link "Action" at bounding box center [1105, 446] width 77 height 29
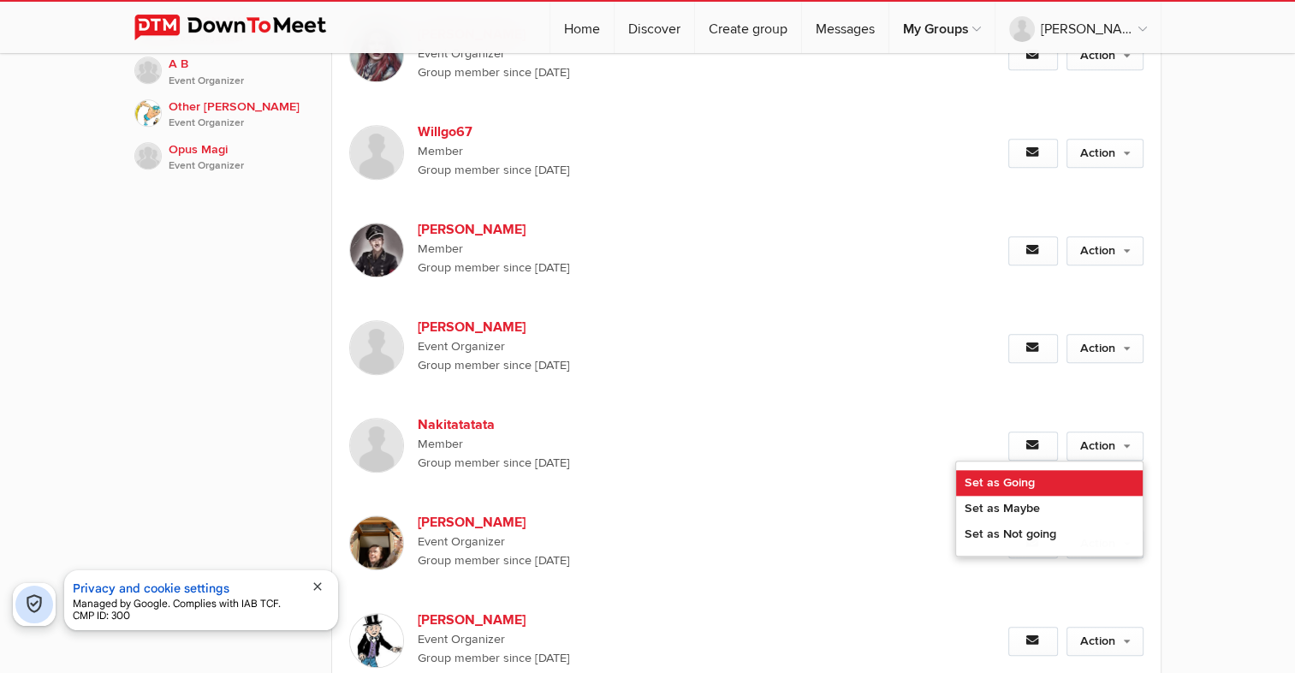
click at [1045, 470] on link "Set as Going" at bounding box center [1049, 483] width 187 height 26
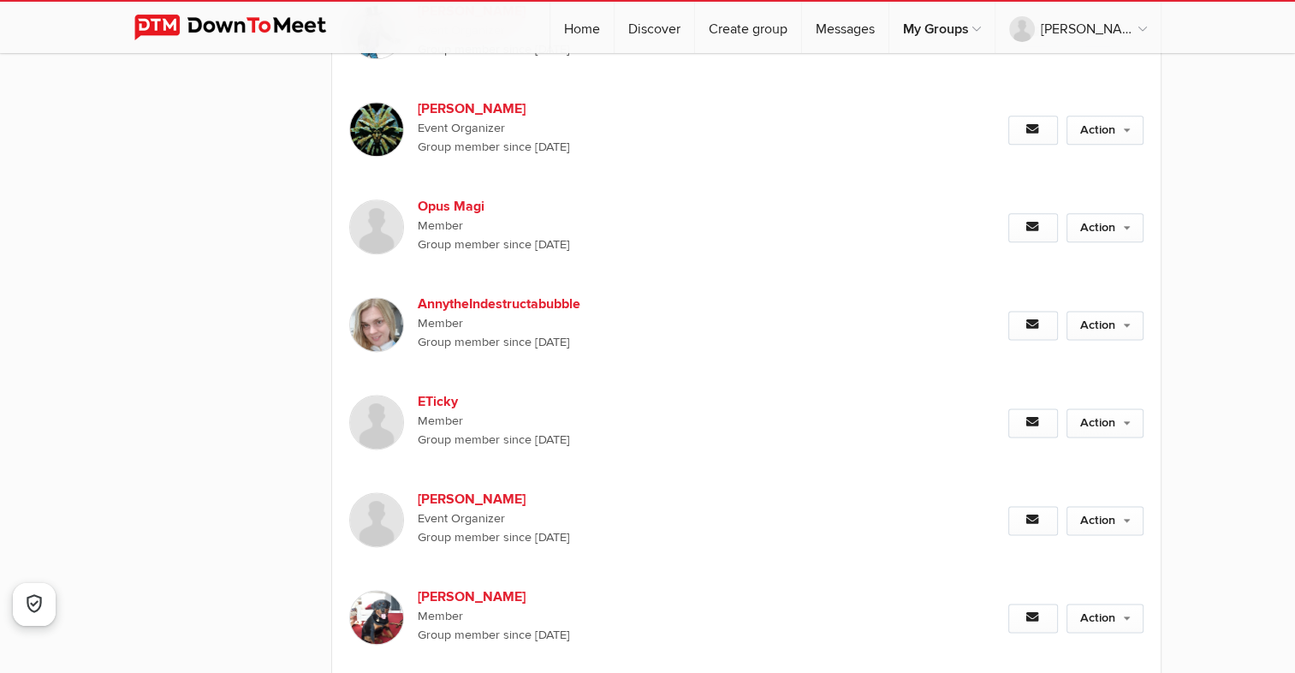
scroll to position [2140, 0]
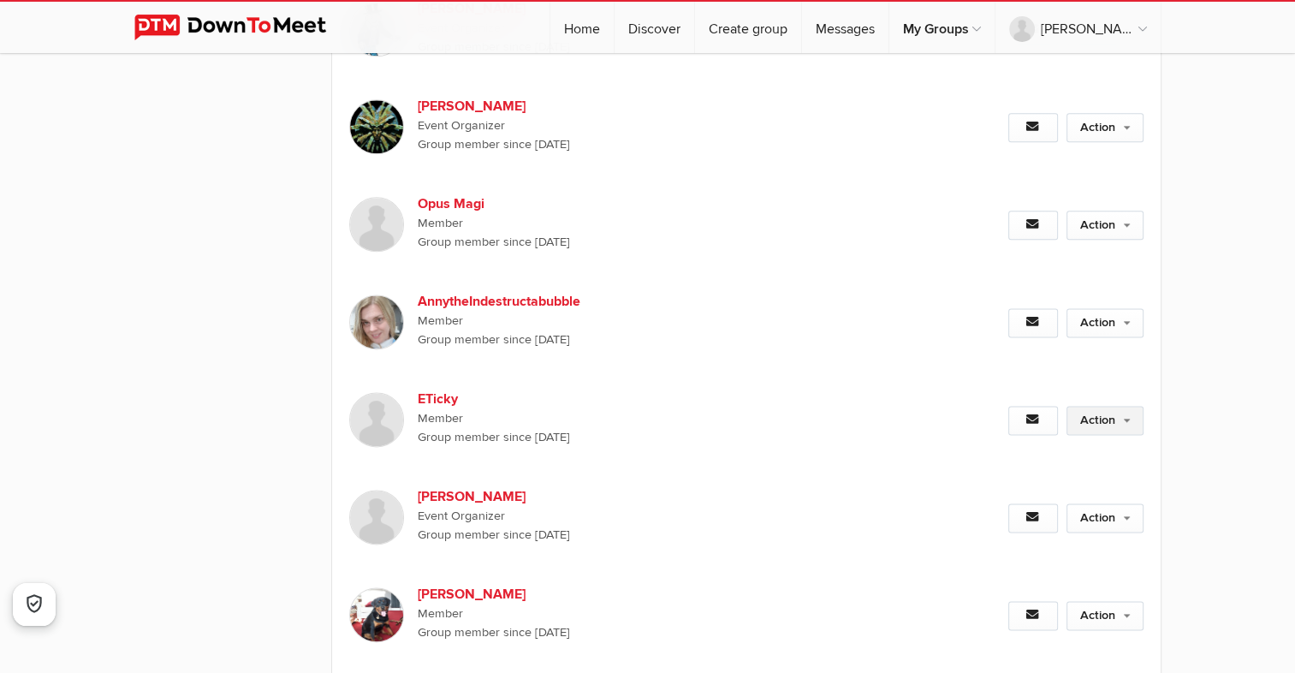
click at [1111, 406] on link "Action" at bounding box center [1105, 420] width 77 height 29
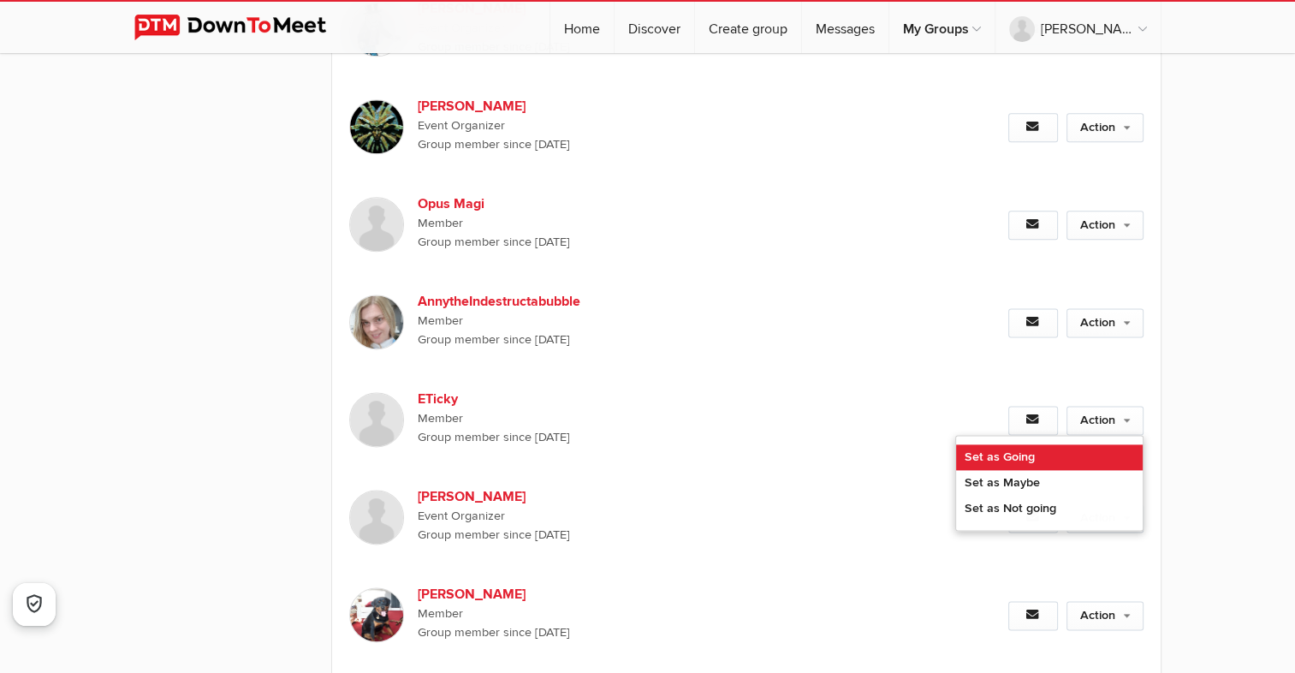
click at [1019, 444] on link "Set as Going" at bounding box center [1049, 457] width 187 height 26
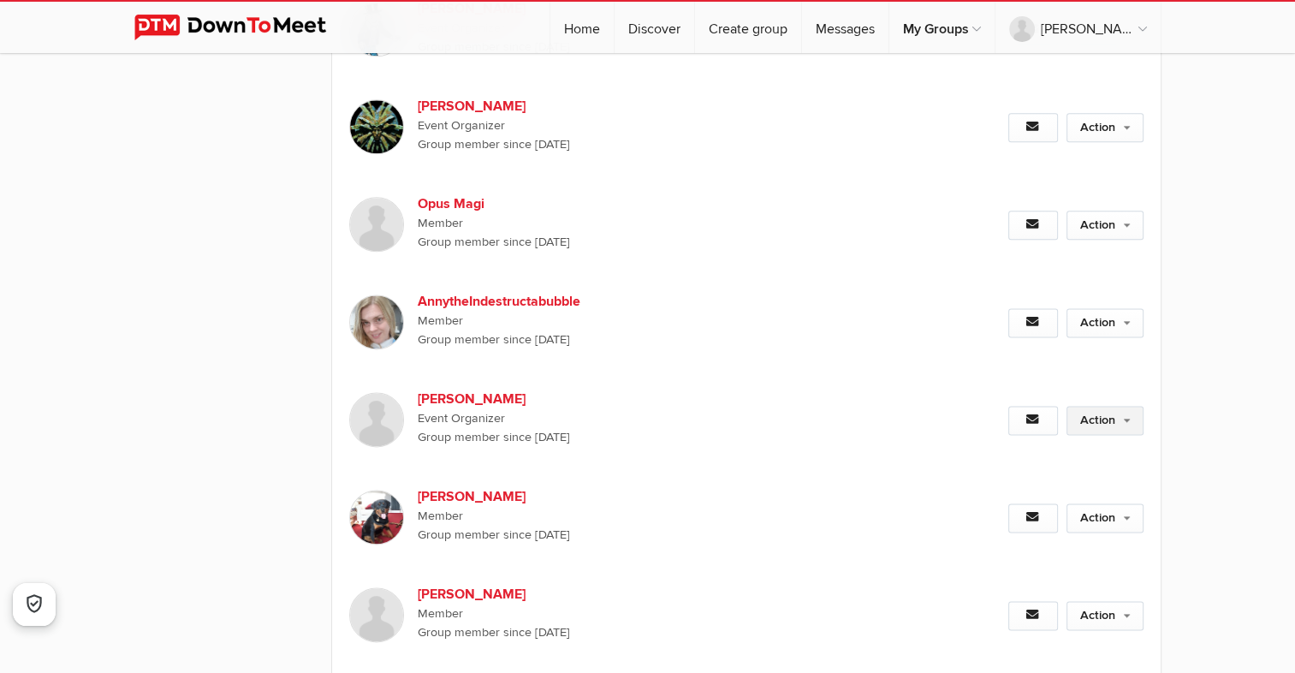
click at [1112, 406] on link "Action" at bounding box center [1105, 420] width 77 height 29
click at [1127, 406] on link "Action" at bounding box center [1105, 420] width 77 height 29
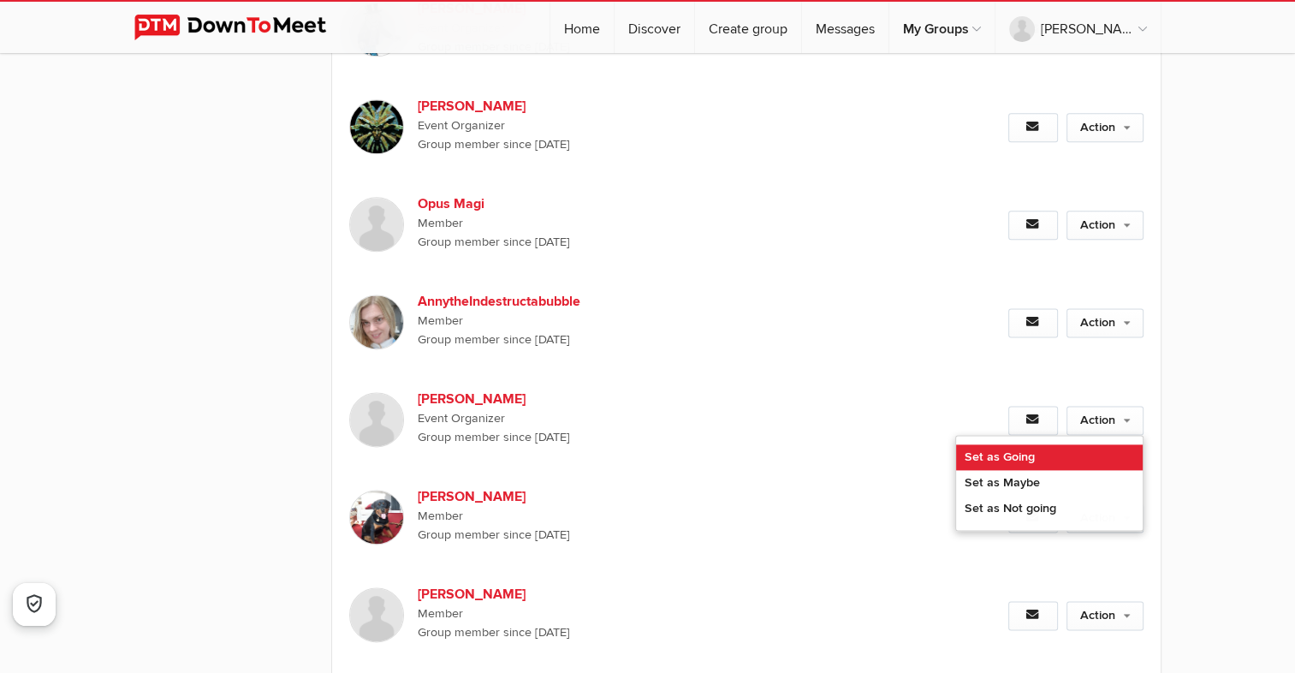
click at [1019, 444] on link "Set as Going" at bounding box center [1049, 457] width 187 height 26
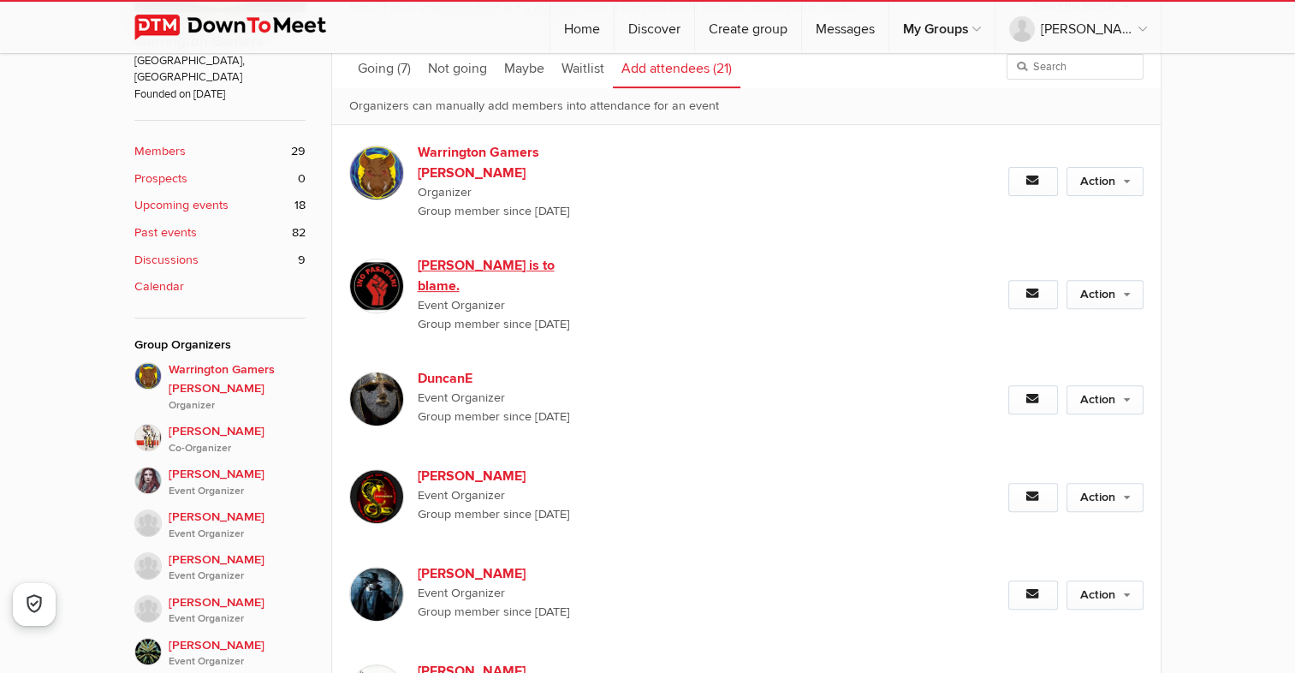
scroll to position [171, 0]
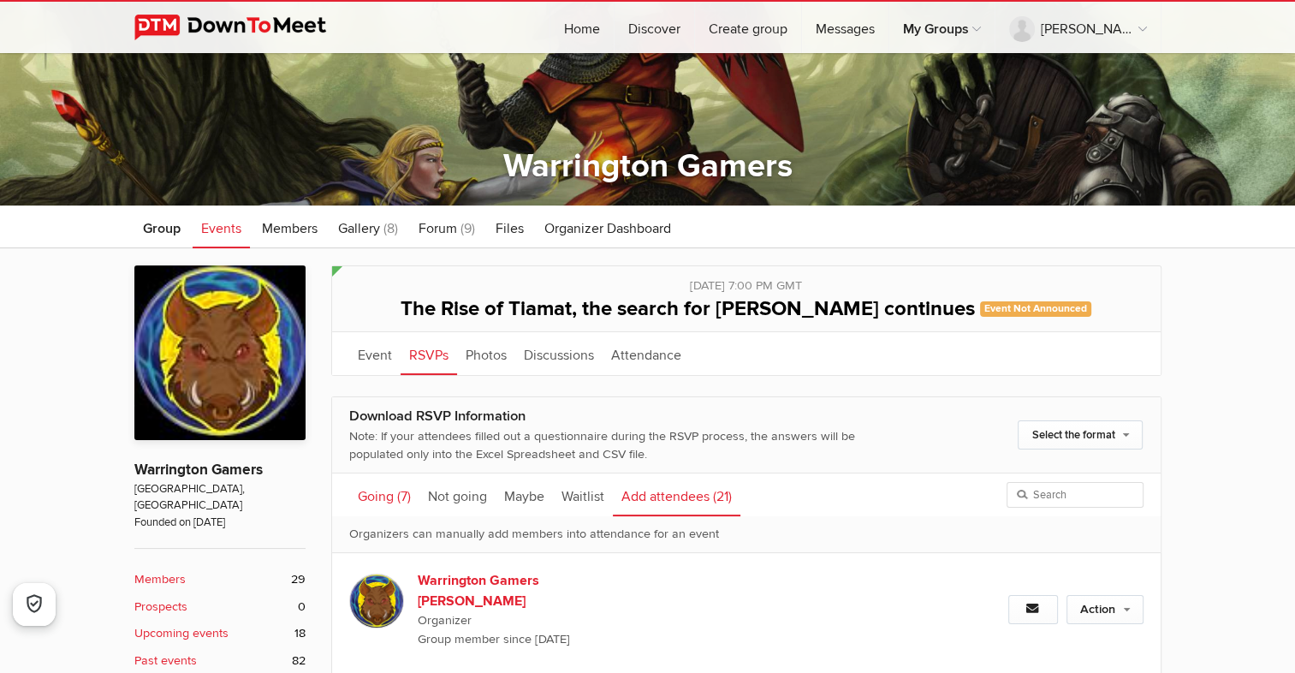
click at [380, 492] on link "Going (7)" at bounding box center [384, 494] width 70 height 43
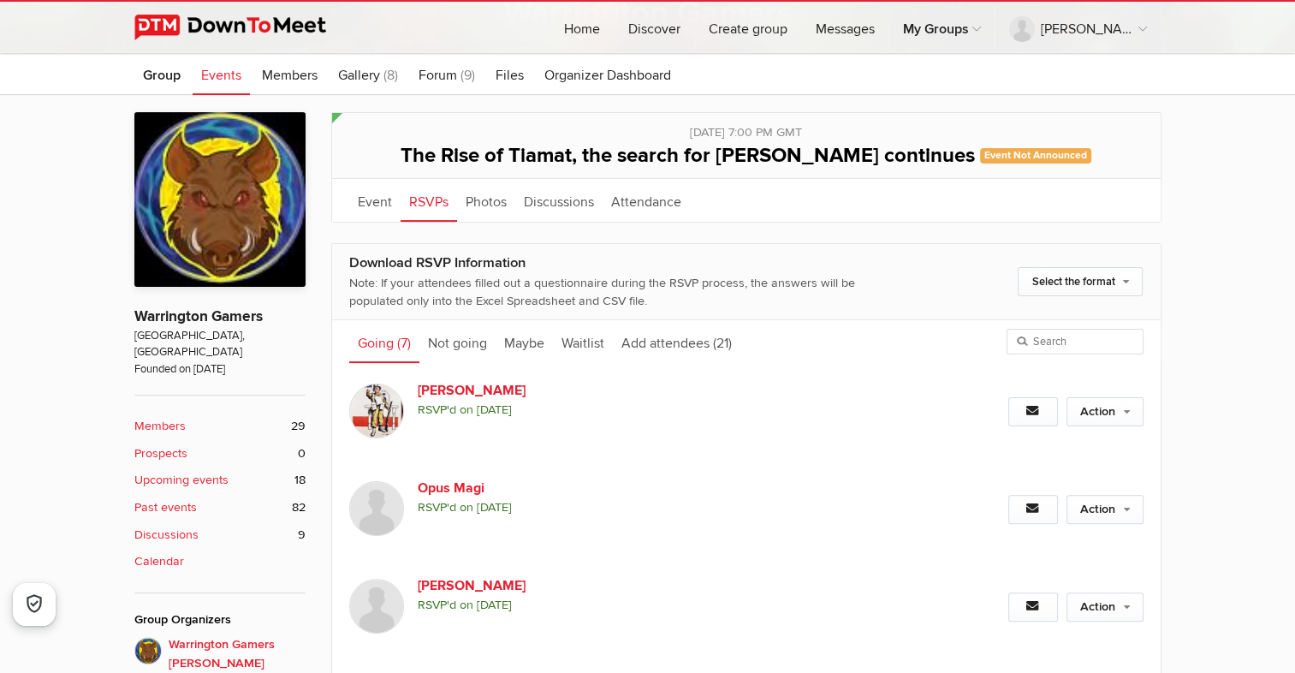
scroll to position [257, 0]
